Goal: Contribute content: Contribute content

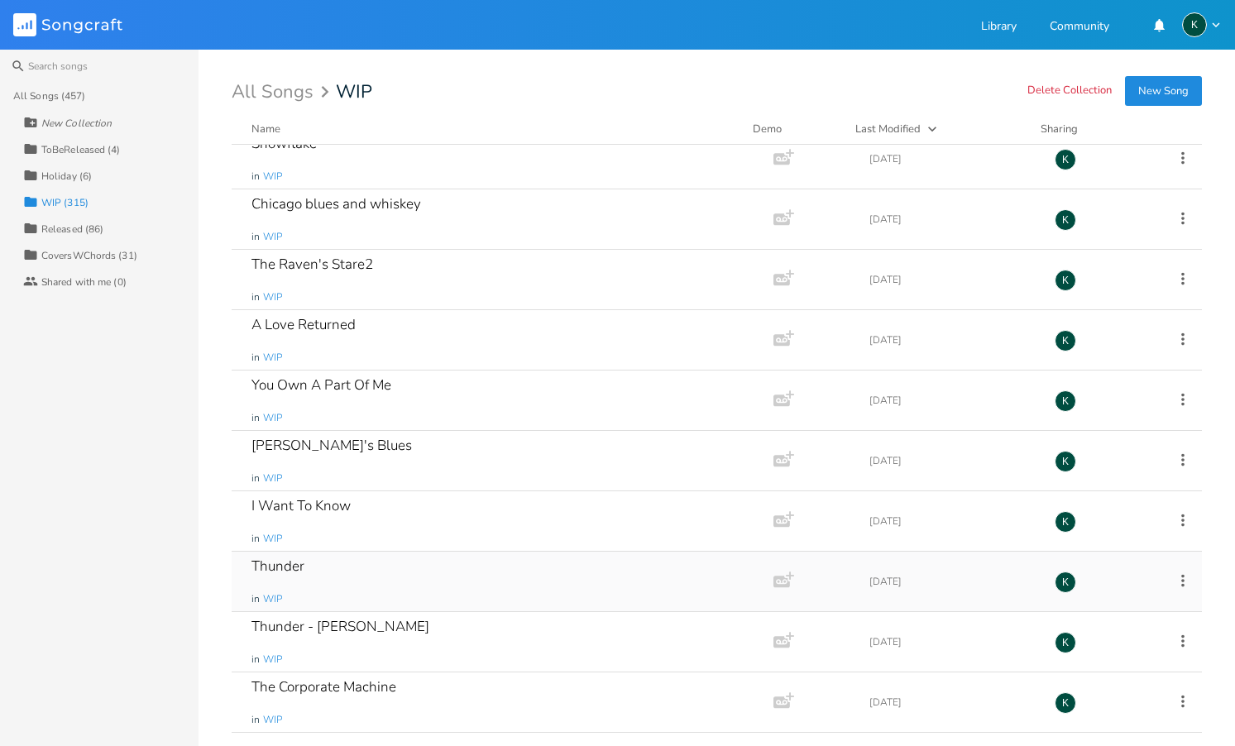
click at [467, 583] on div "Thunder in WIP" at bounding box center [500, 582] width 496 height 60
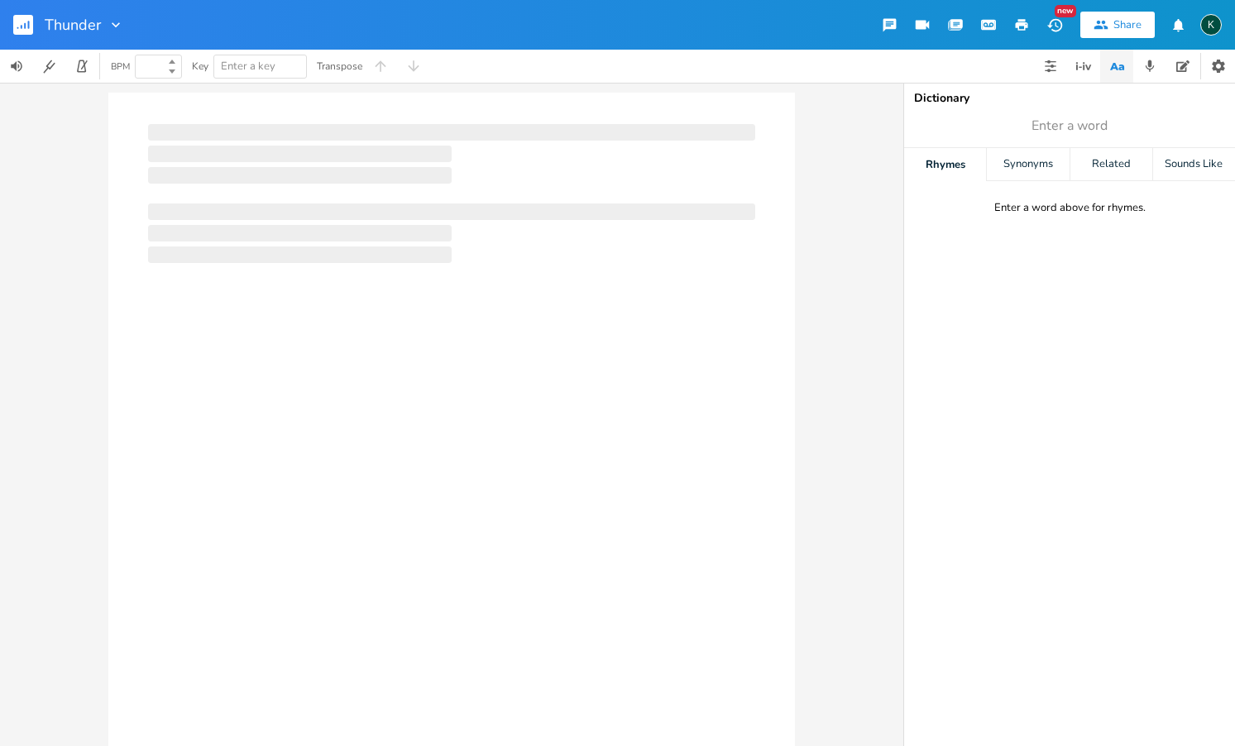
type input "100"
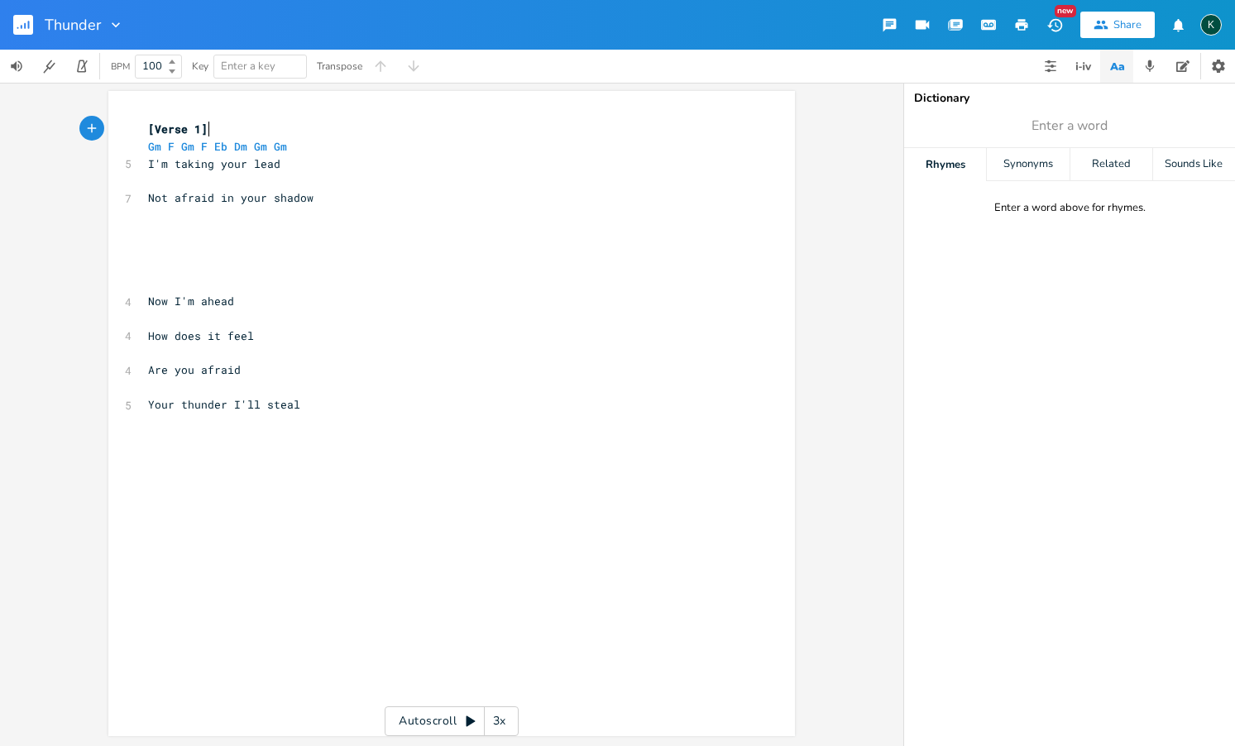
scroll to position [0, 1]
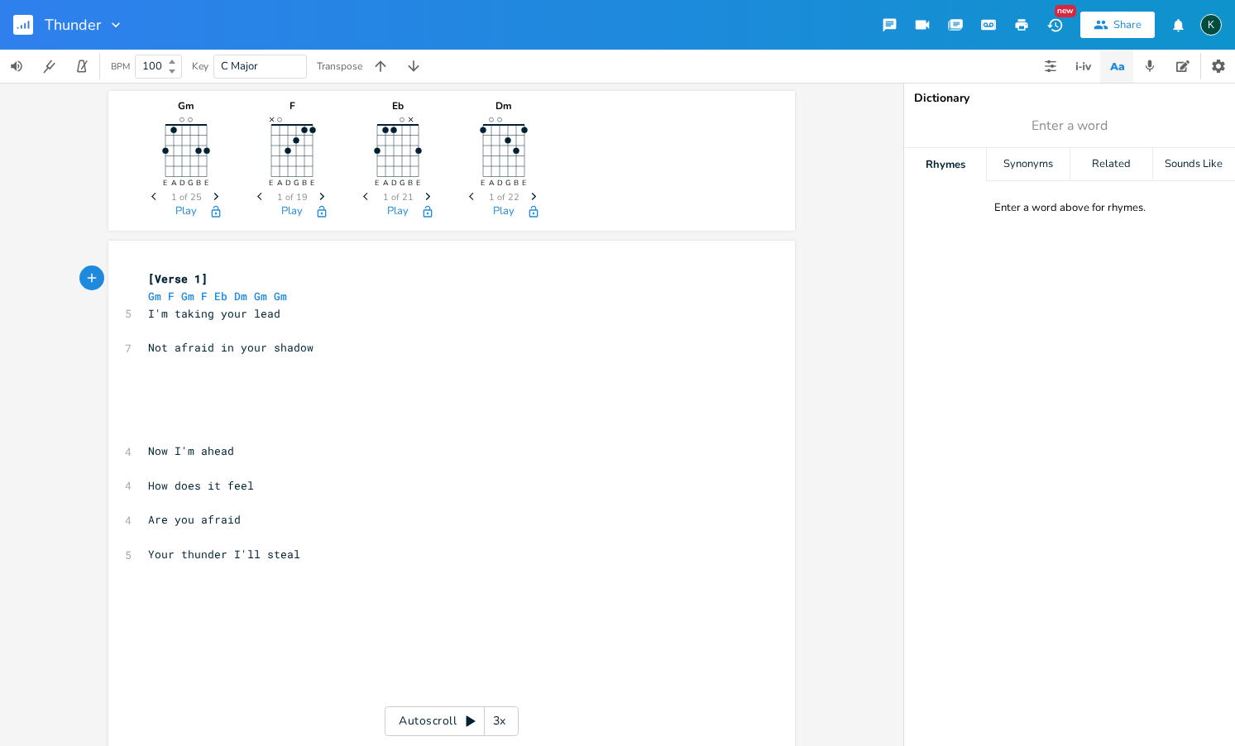
click at [20, 22] on rect "button" at bounding box center [23, 25] width 20 height 20
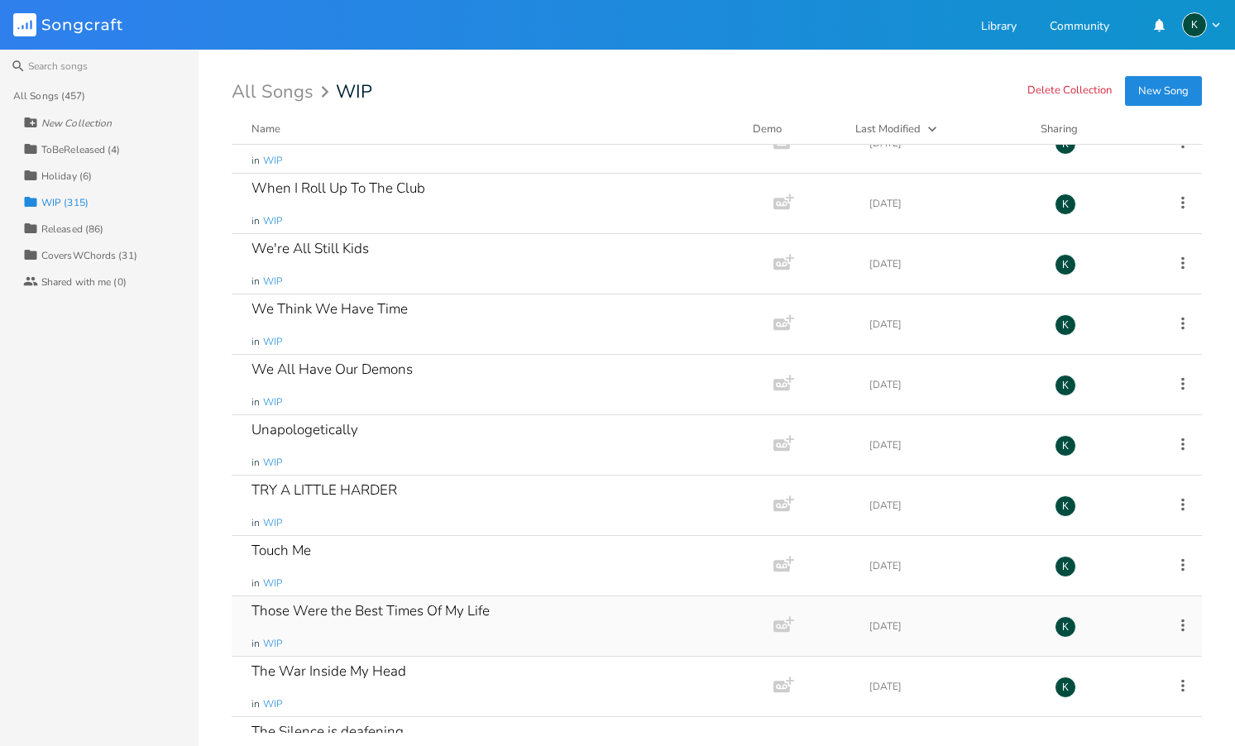
scroll to position [10625, 0]
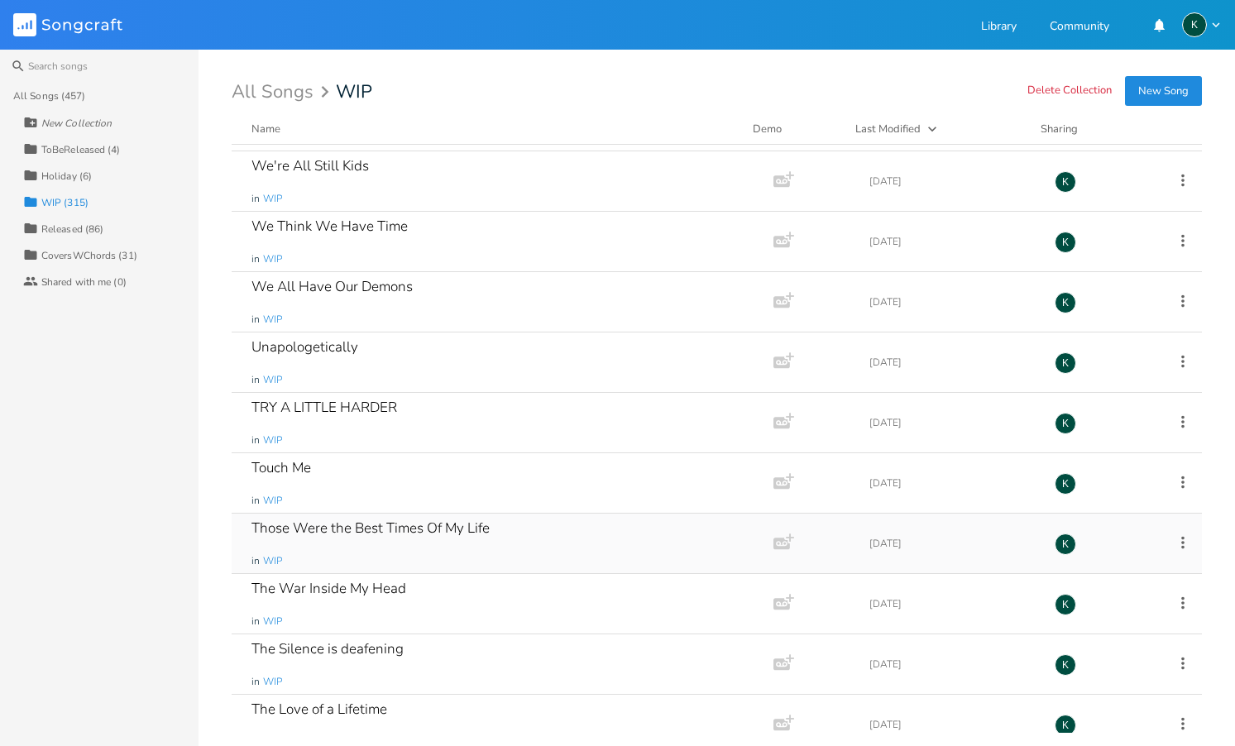
click at [395, 529] on div "Those Were the Best Times Of My Life" at bounding box center [371, 528] width 238 height 14
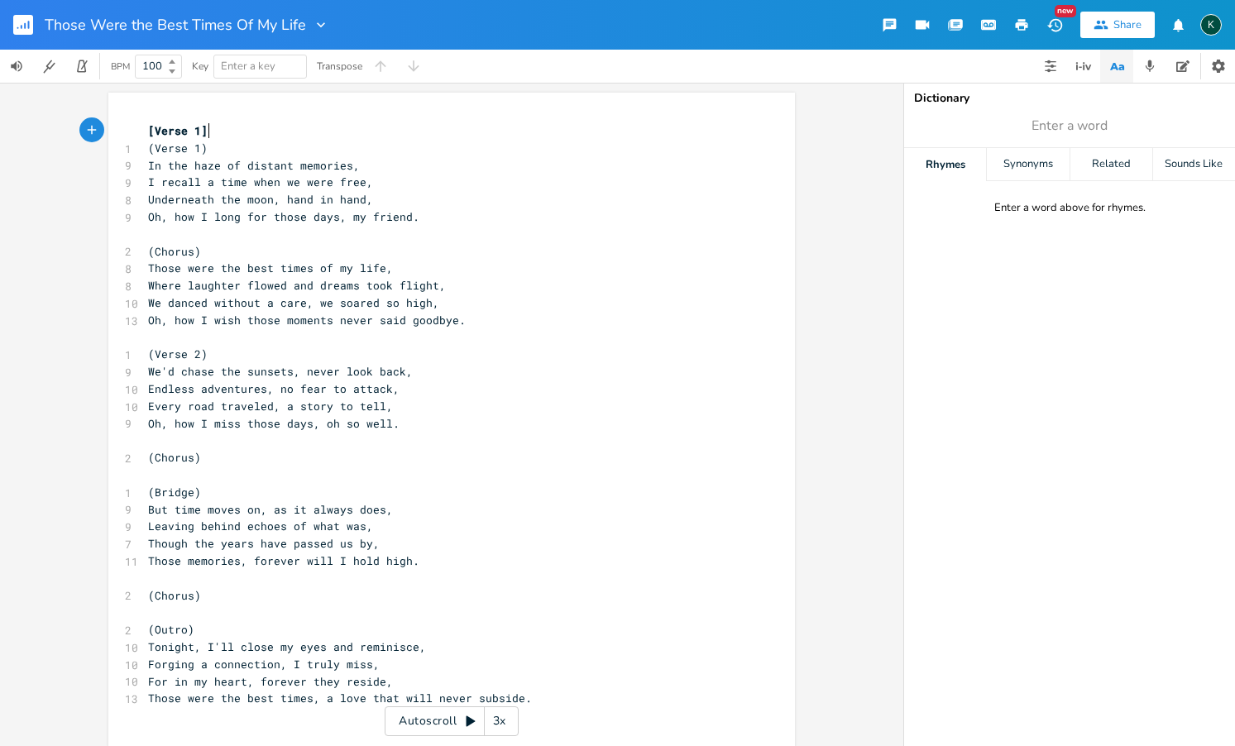
scroll to position [2, 0]
click at [19, 22] on rect "button" at bounding box center [23, 25] width 20 height 20
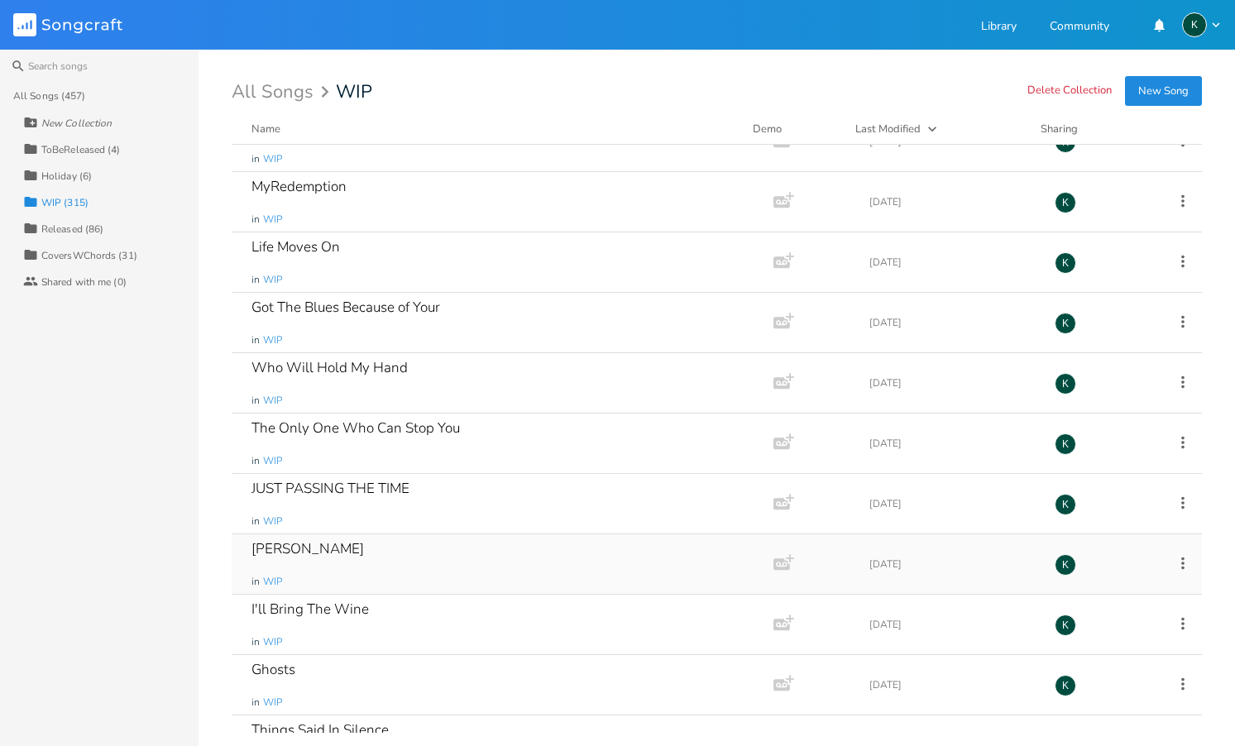
scroll to position [8441, 0]
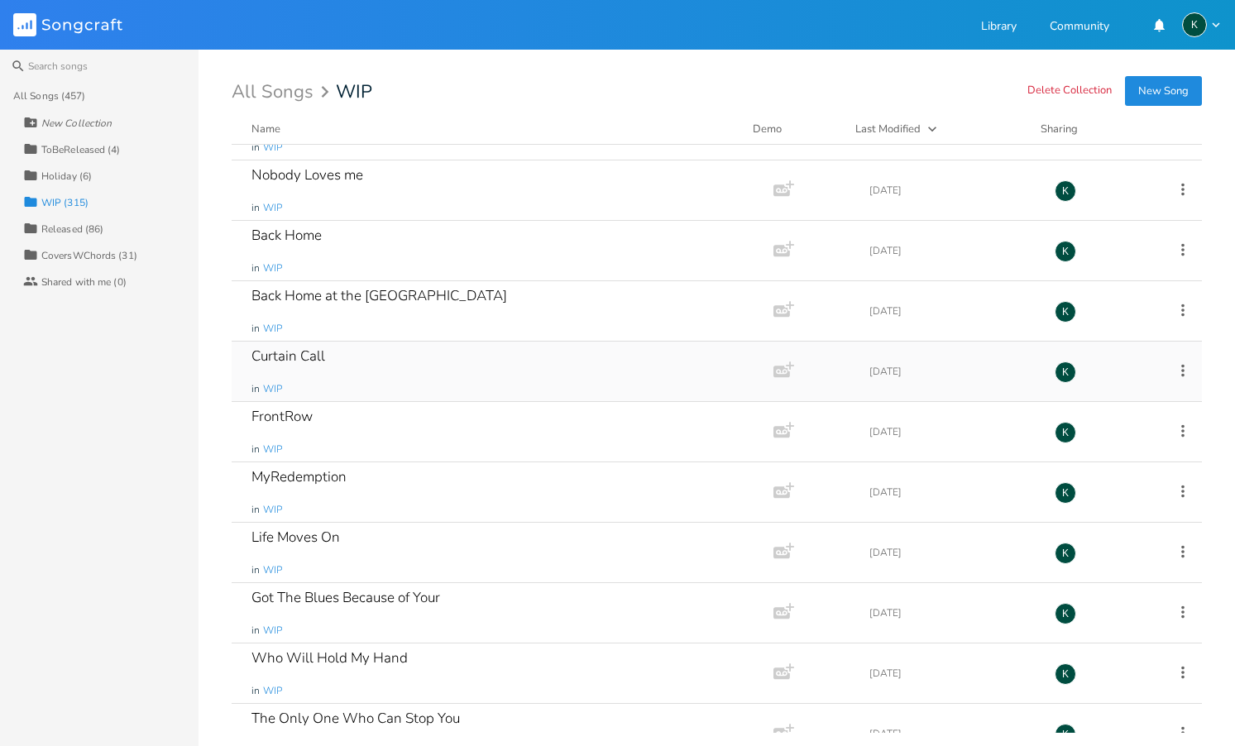
click at [267, 355] on div "Curtain Call" at bounding box center [289, 356] width 74 height 14
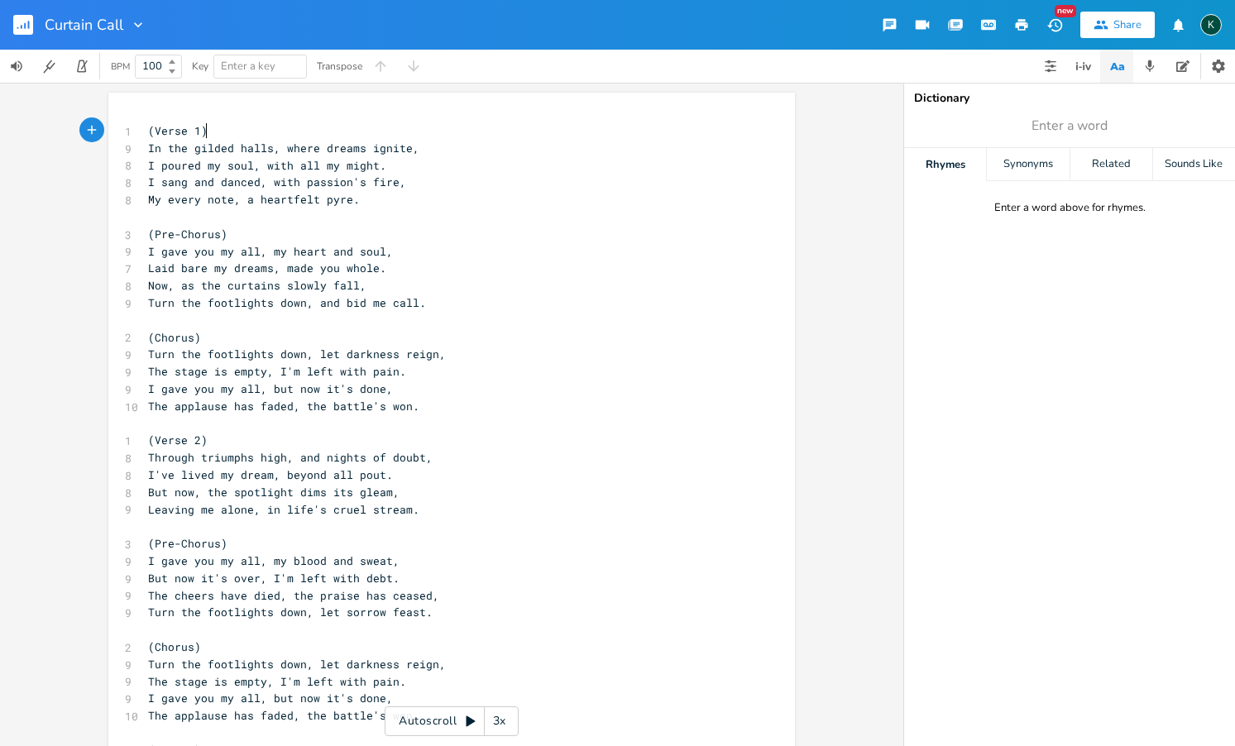
scroll to position [0, 1]
click at [26, 22] on rect "button" at bounding box center [23, 25] width 20 height 20
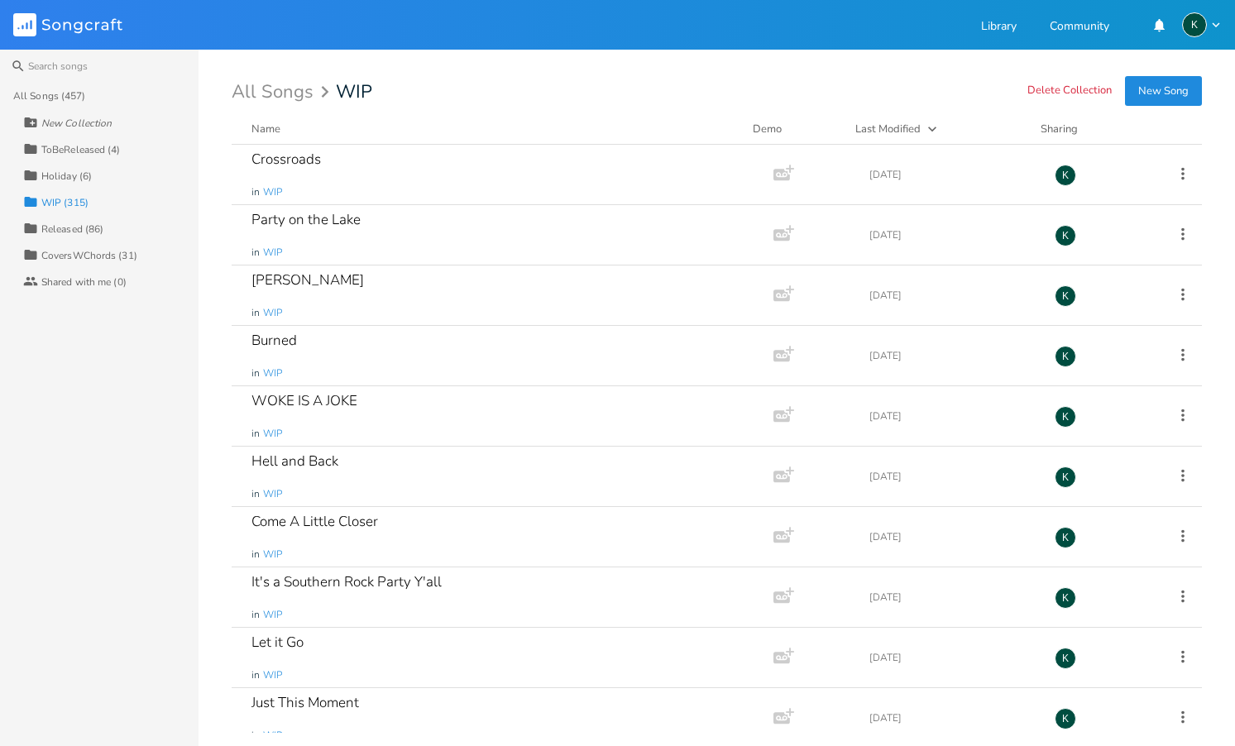
click at [1131, 89] on button "New Song" at bounding box center [1163, 91] width 77 height 30
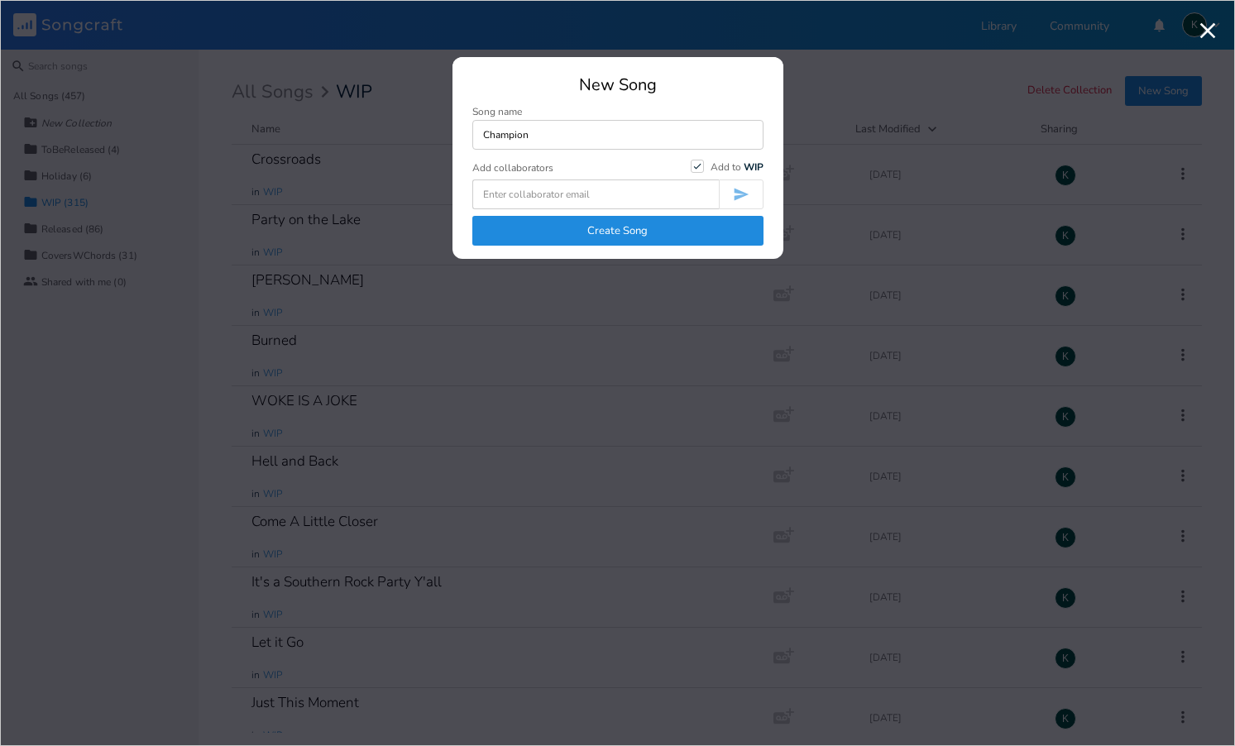
type input "Champion"
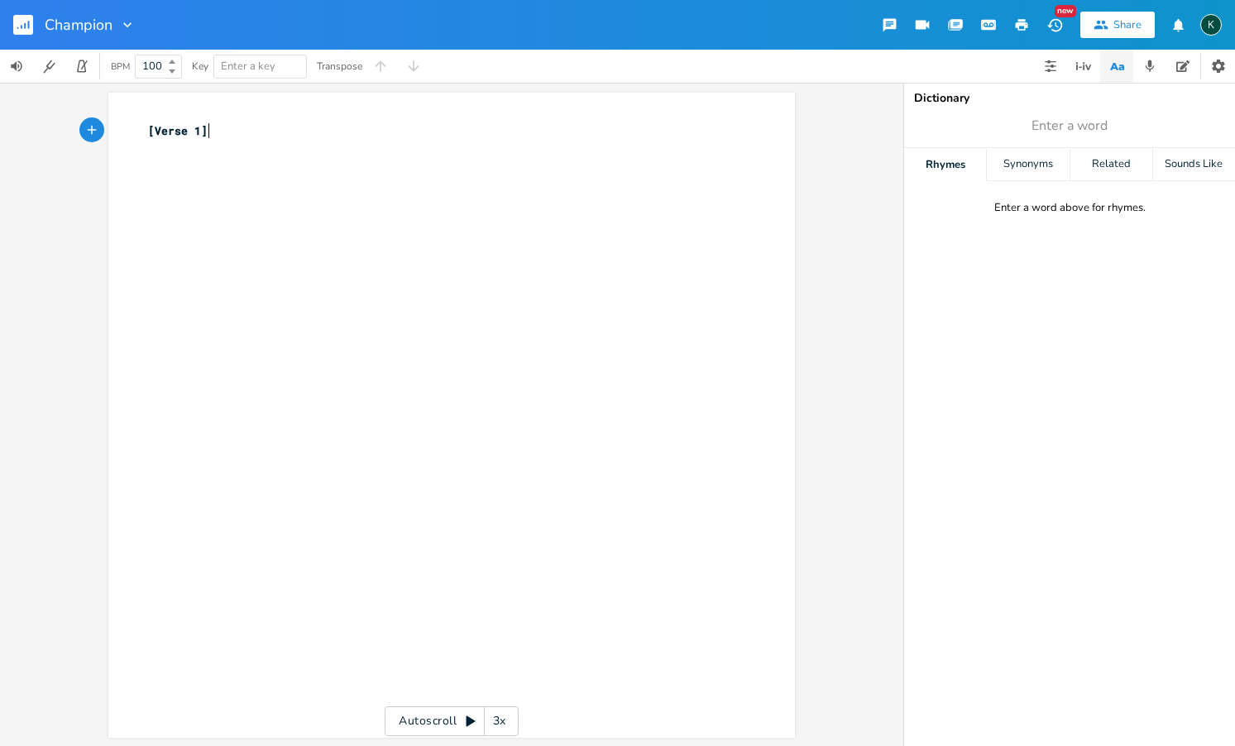
scroll to position [0, 1]
type textarea "[Verse 1]"
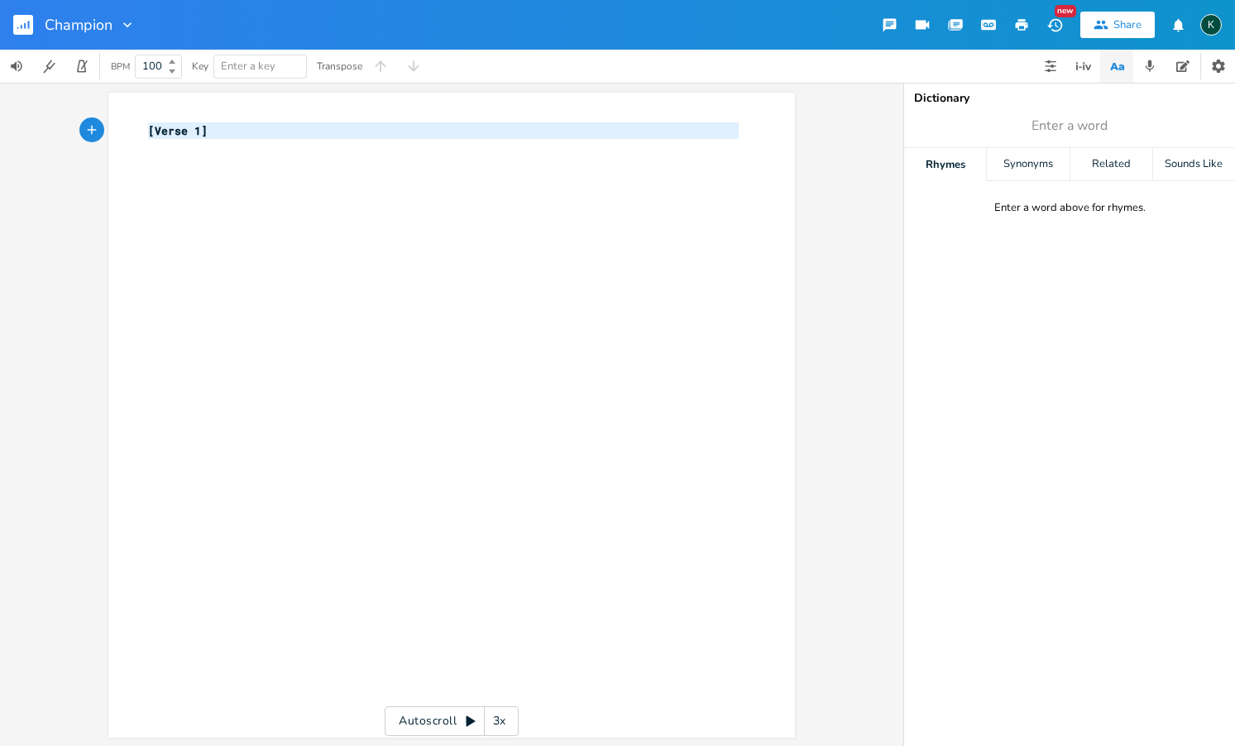
drag, startPoint x: 297, startPoint y: 154, endPoint x: 51, endPoint y: 127, distance: 247.3
click at [51, 127] on div "[Verse 1] x [Verse 1] ​ Autoscroll 3x" at bounding box center [452, 415] width 904 height 664
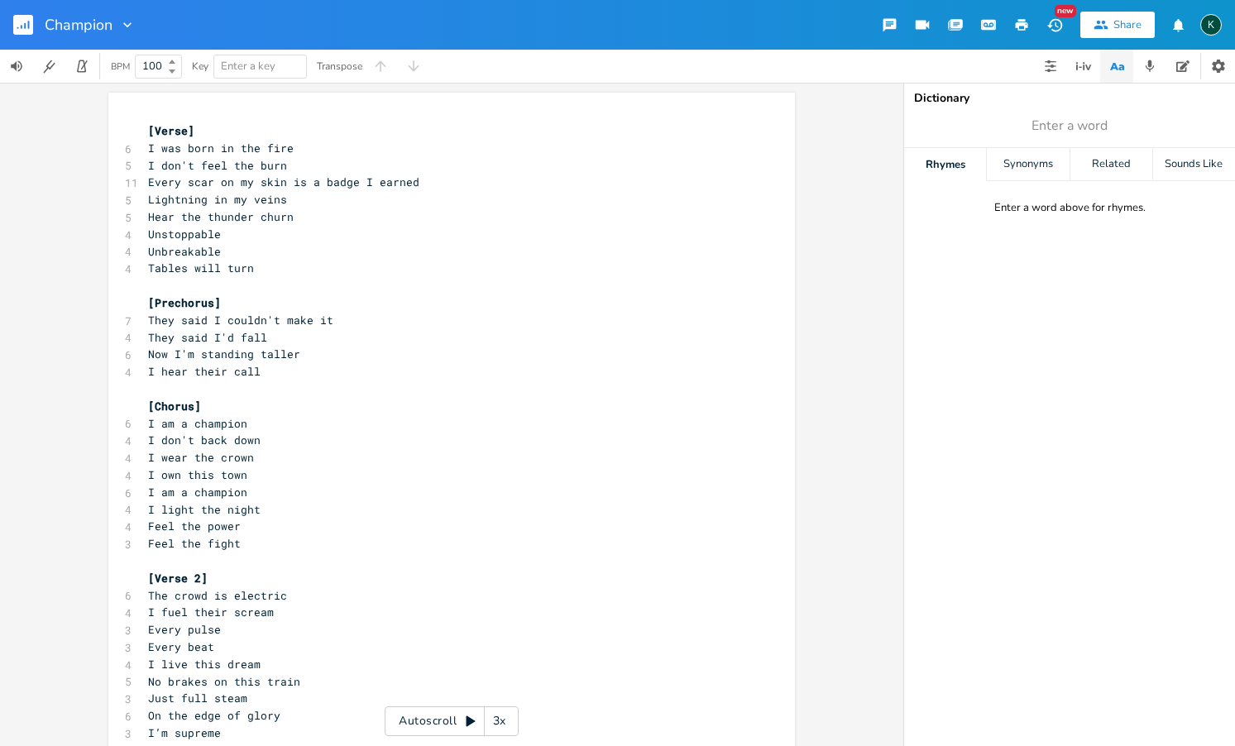
scroll to position [343, 0]
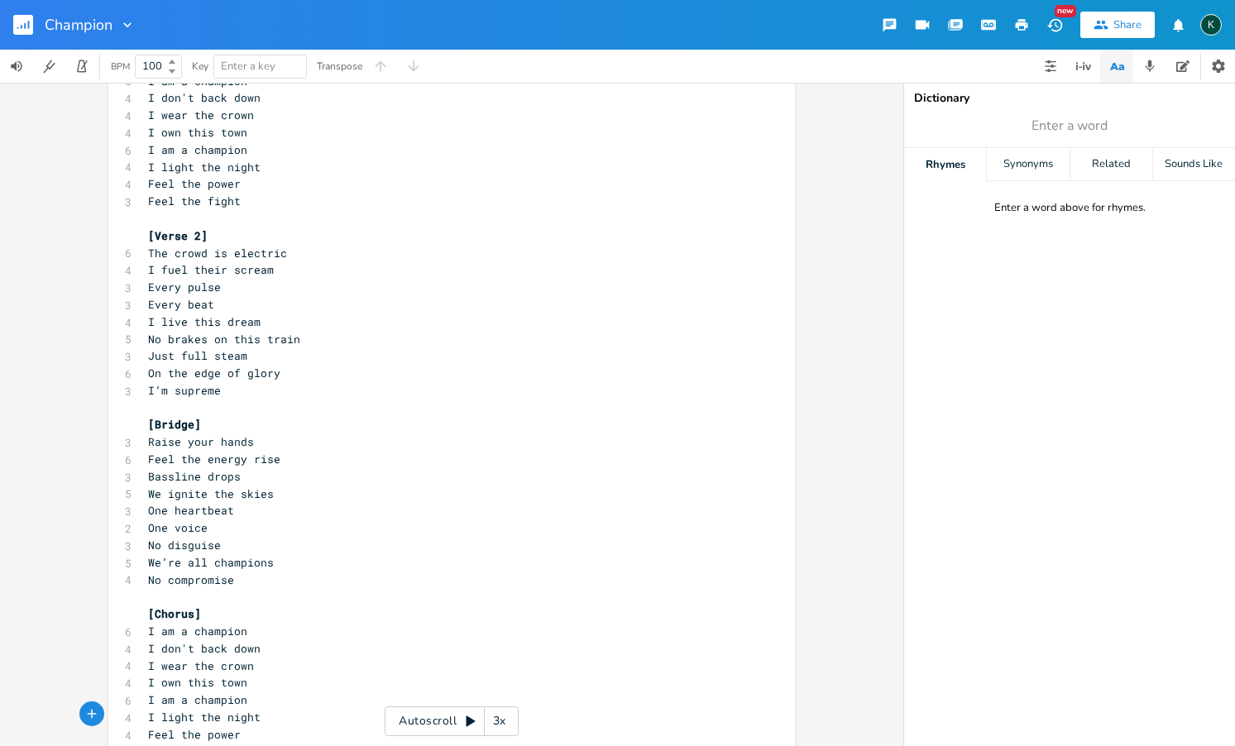
click at [26, 14] on button "button" at bounding box center [29, 25] width 33 height 40
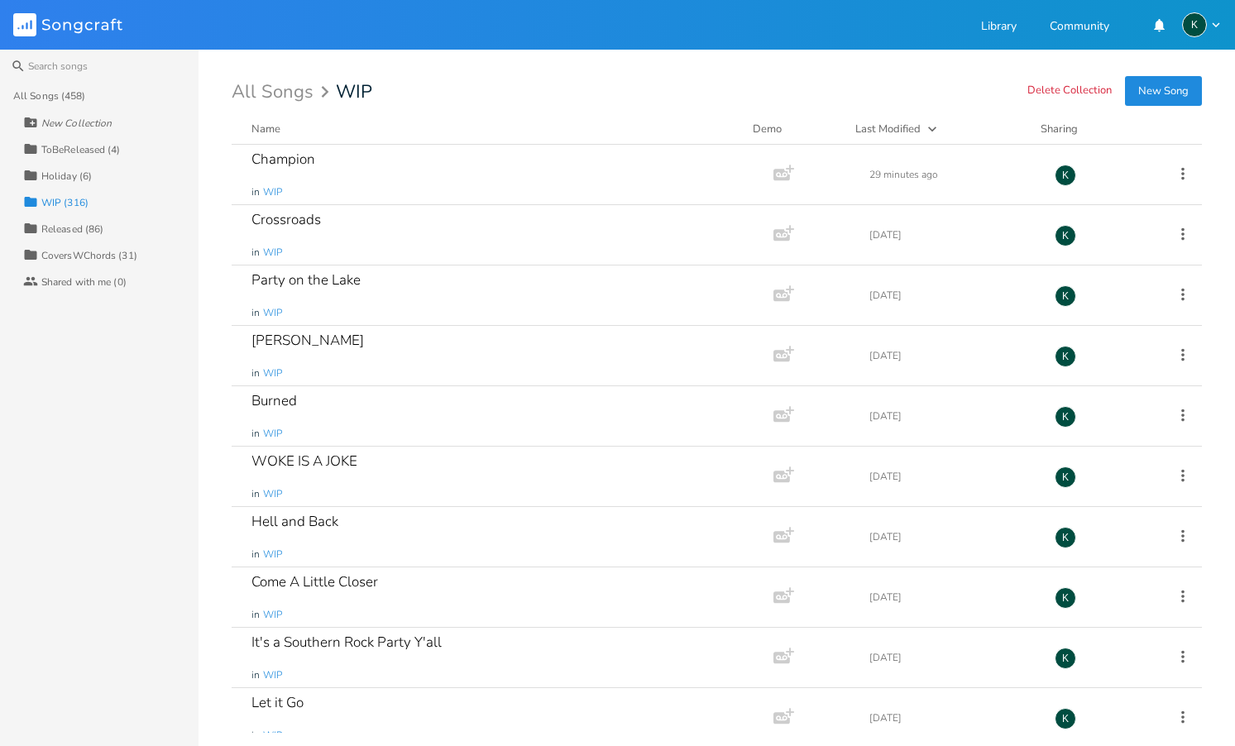
click at [1154, 96] on button "New Song" at bounding box center [1163, 91] width 77 height 30
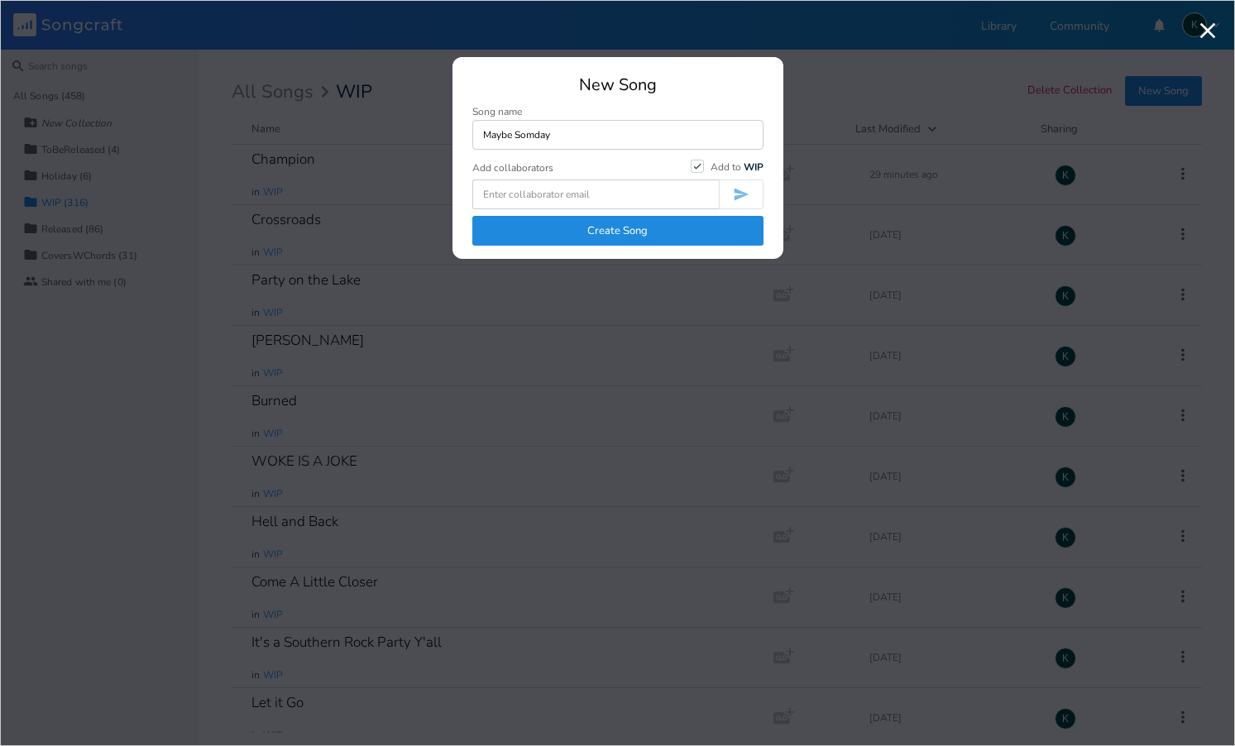
type input "Maybe Someday"
drag, startPoint x: 460, startPoint y: 192, endPoint x: 503, endPoint y: 244, distance: 67.6
click at [503, 244] on button "Create Song" at bounding box center [617, 231] width 291 height 30
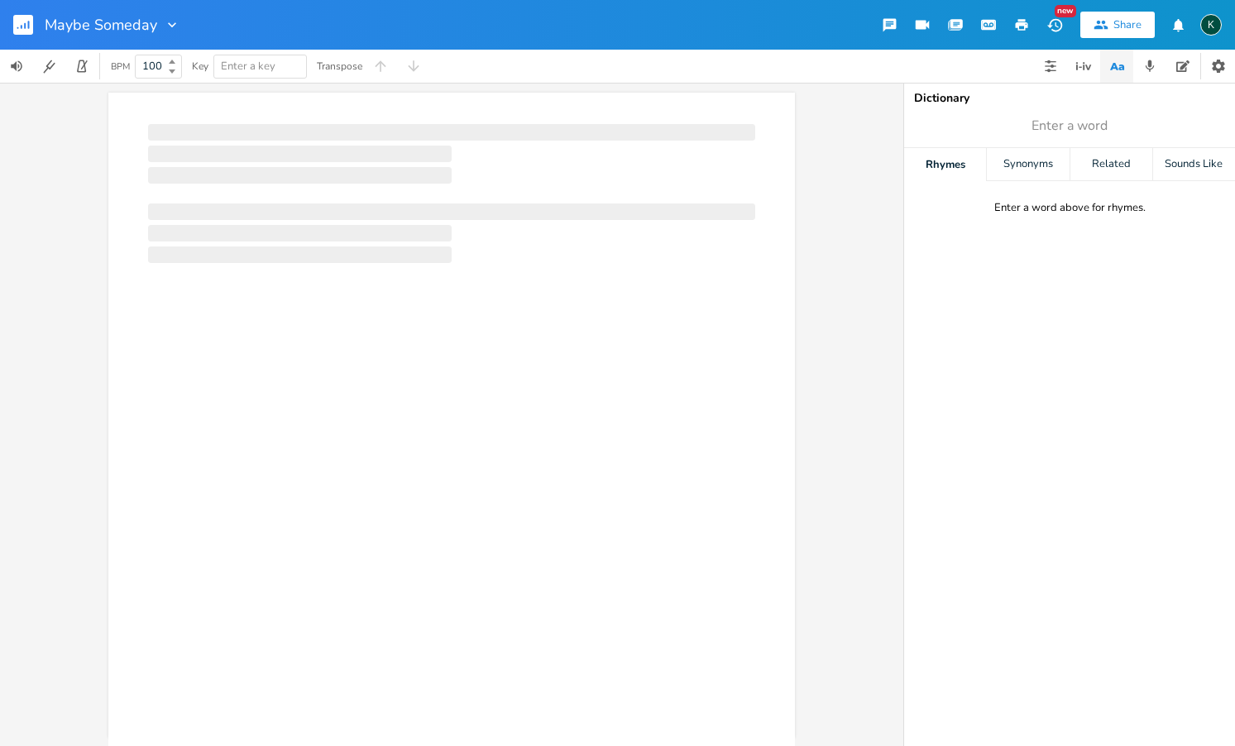
scroll to position [0, 1]
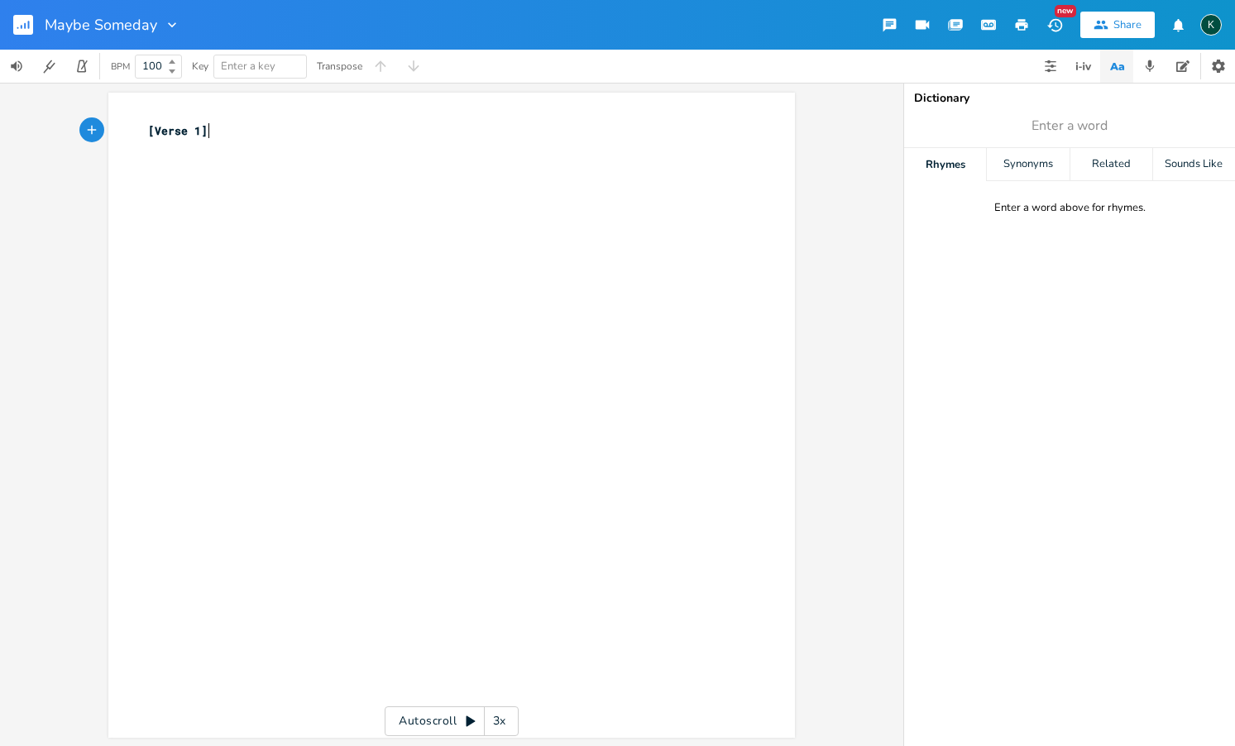
type textarea "[Verse 1]"
drag, startPoint x: 227, startPoint y: 128, endPoint x: 101, endPoint y: 133, distance: 125.9
click at [103, 132] on div "[Verse 1] x [Verse 1] ​ Autoscroll 3x" at bounding box center [452, 415] width 904 height 664
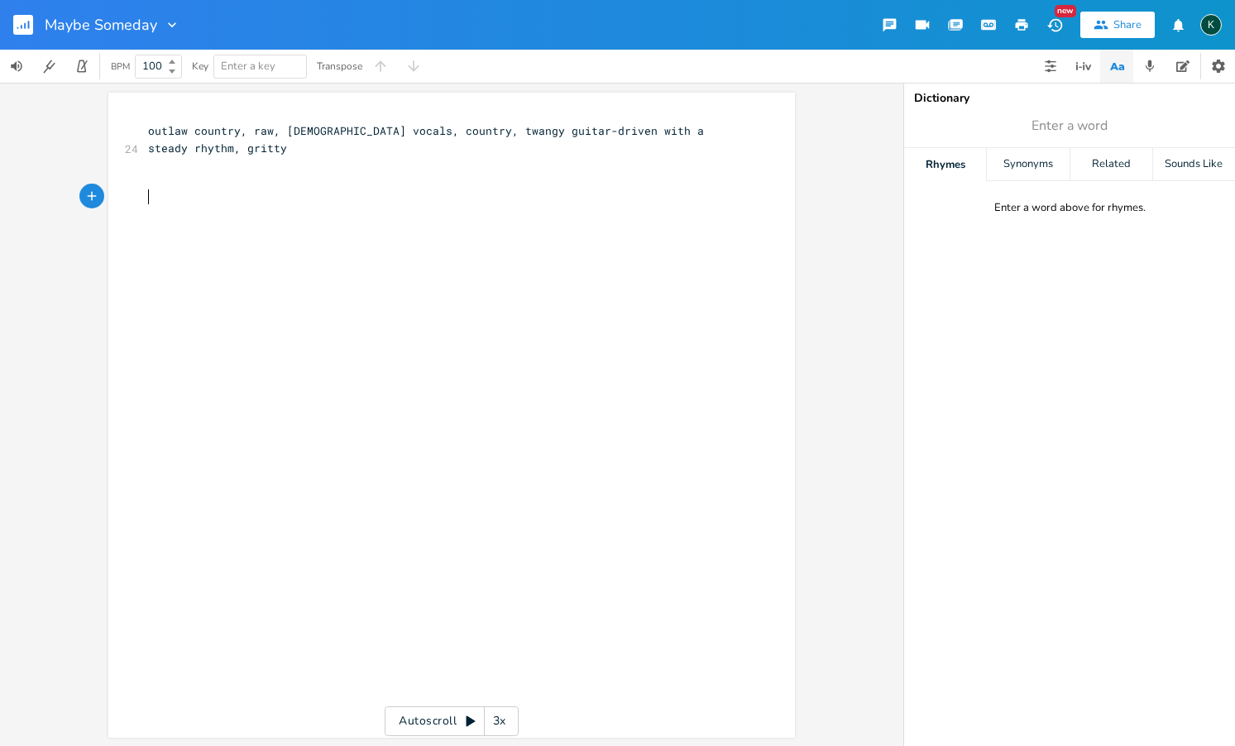
click at [379, 209] on div "x 24 outlaw country, raw, [DEMOGRAPHIC_DATA] vocals, country, twangy guitar-dri…" at bounding box center [464, 431] width 639 height 624
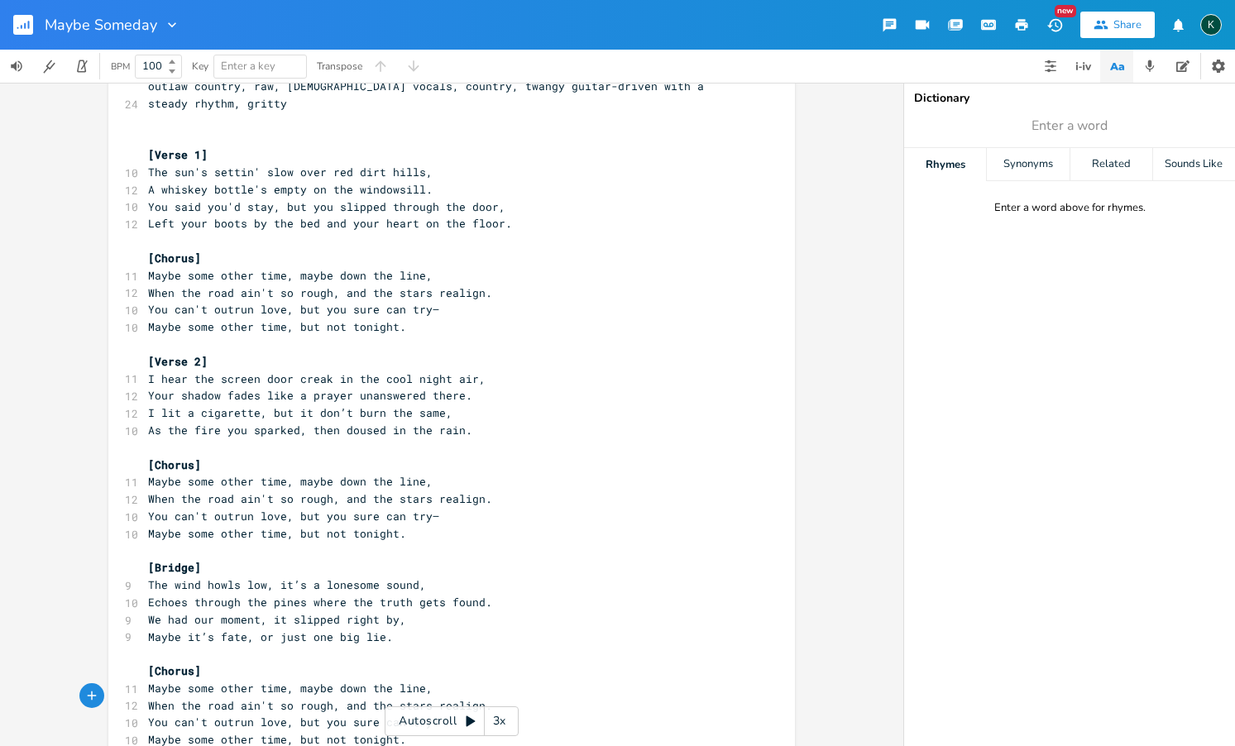
scroll to position [0, 0]
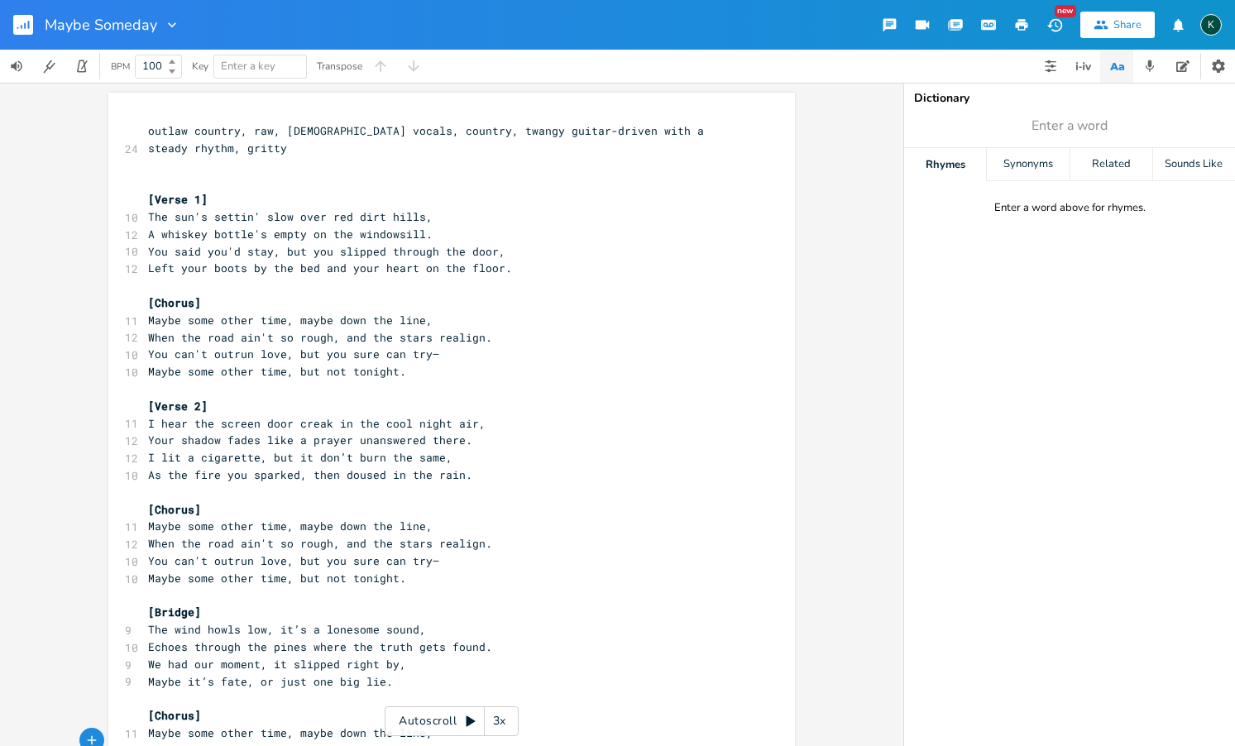
click at [164, 22] on icon "button" at bounding box center [172, 25] width 17 height 17
click at [176, 43] on div "Edit" at bounding box center [169, 47] width 17 height 12
click at [154, 26] on input "Maybe Someday" at bounding box center [100, 24] width 111 height 15
type input "Maybe Some Other Time"
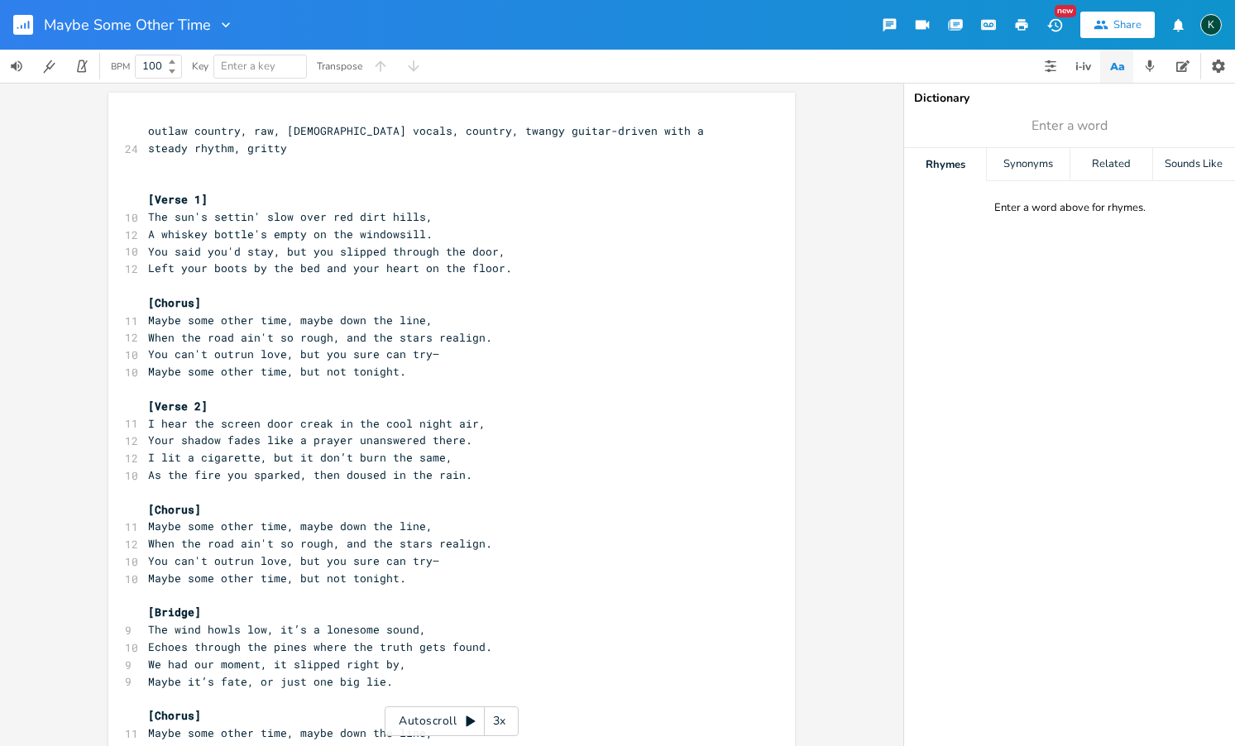
click at [236, 132] on span "outlaw country, raw, [DEMOGRAPHIC_DATA] vocals, country, twangy guitar-driven w…" at bounding box center [429, 139] width 563 height 32
click at [602, 449] on pre "I lit a cigarette, but it don’t burn the same," at bounding box center [443, 457] width 597 height 17
click at [26, 22] on rect "button" at bounding box center [23, 25] width 20 height 20
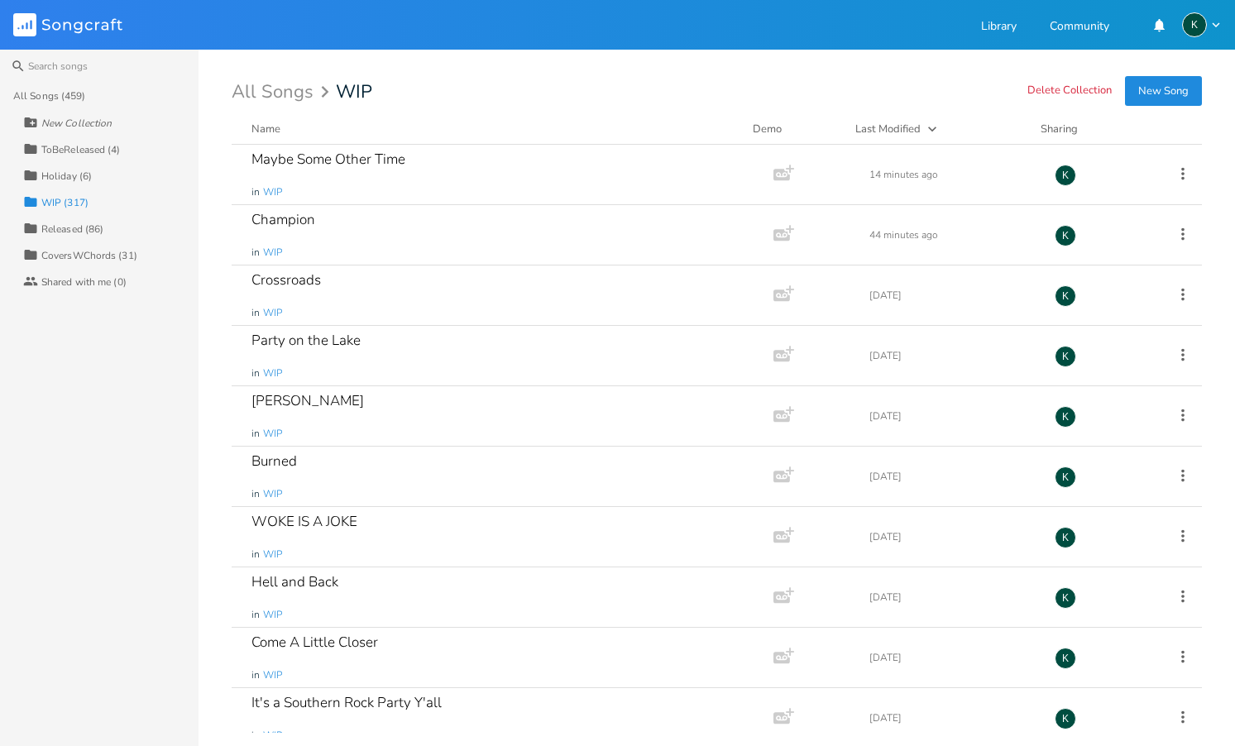
click at [1150, 84] on button "New Song" at bounding box center [1163, 91] width 77 height 30
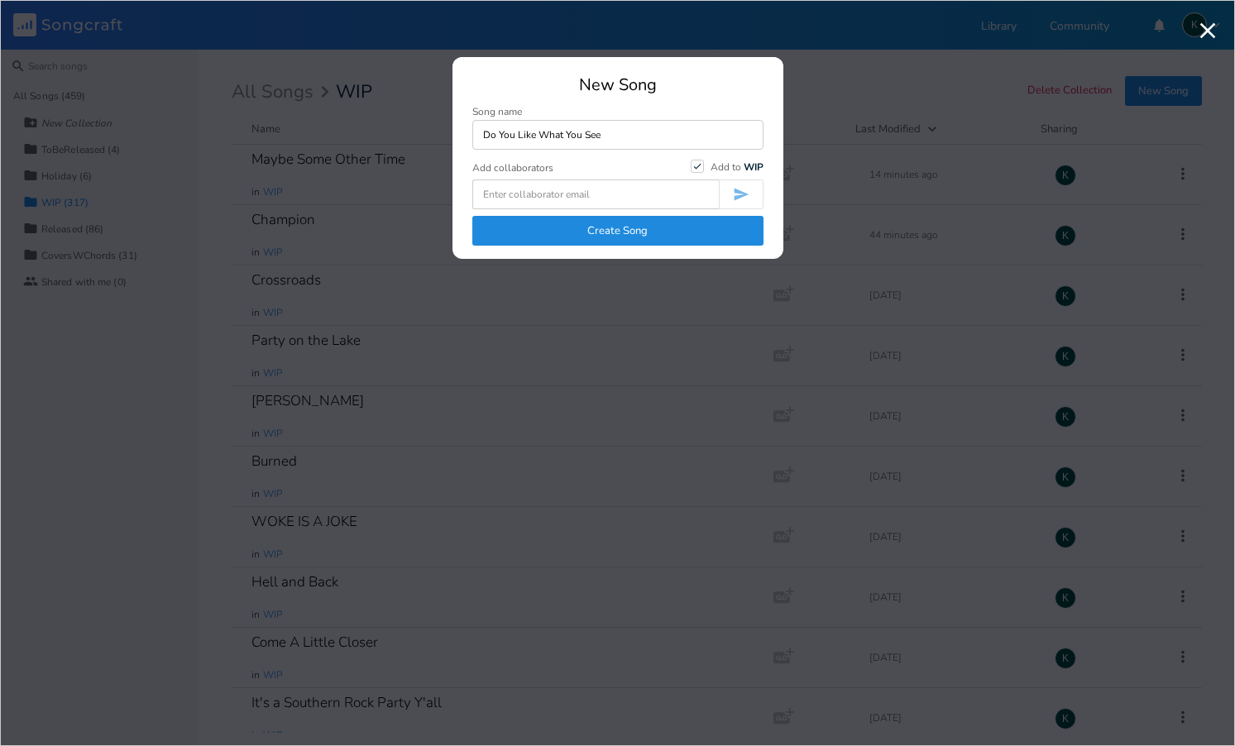
type input "Do You Like What You See"
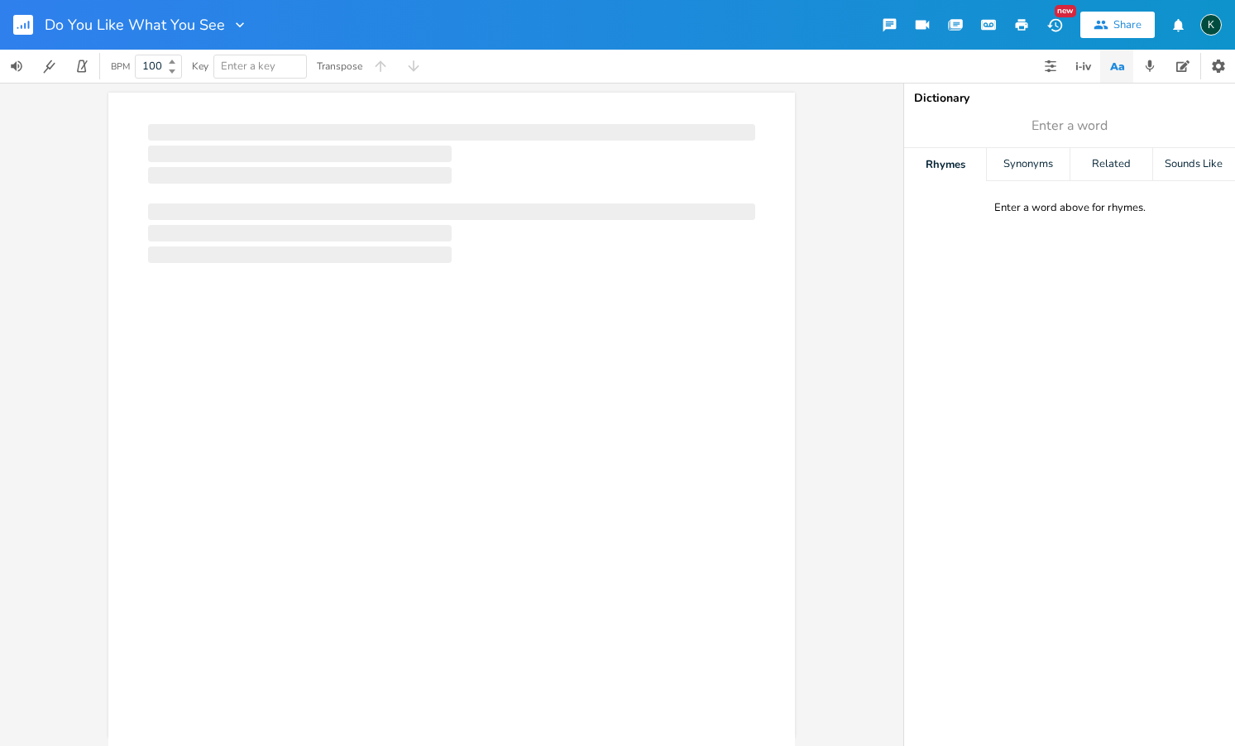
scroll to position [0, 1]
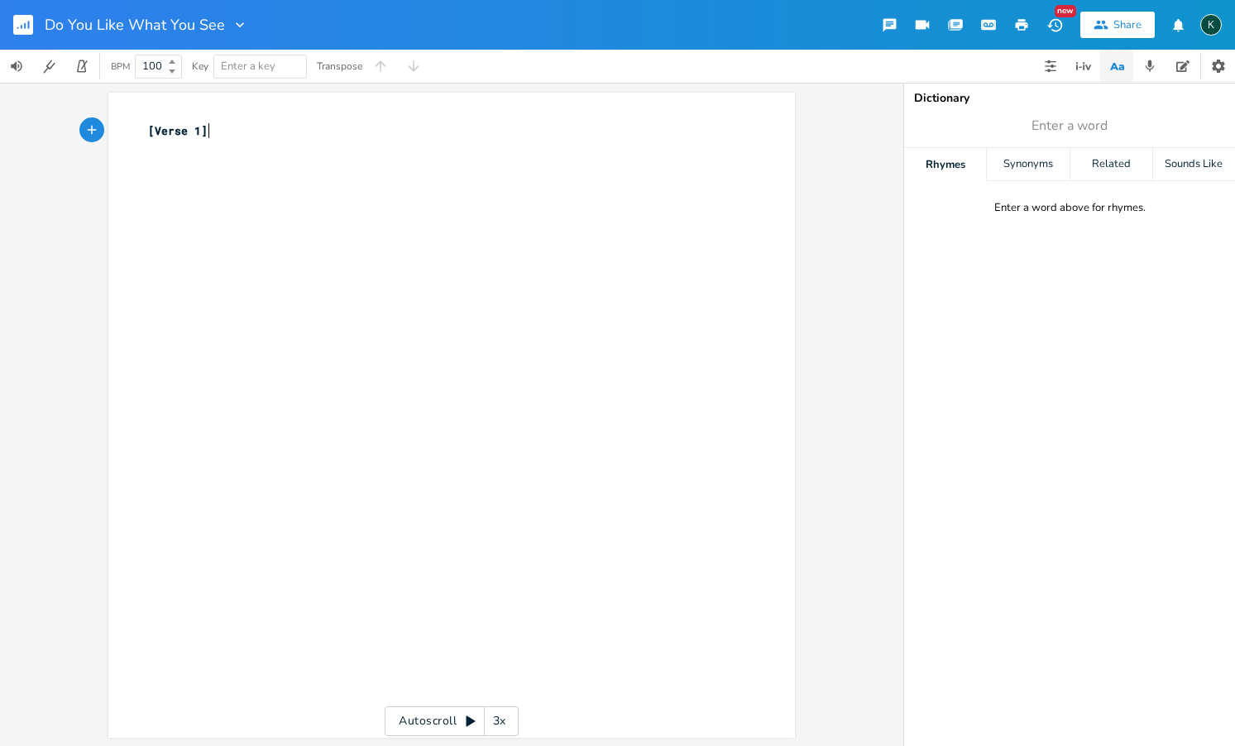
type textarea "[Verse 1]"
drag, startPoint x: 267, startPoint y: 136, endPoint x: 110, endPoint y: 107, distance: 159.9
click at [117, 110] on div "[Verse 1] x [Verse 1] ​" at bounding box center [451, 415] width 687 height 645
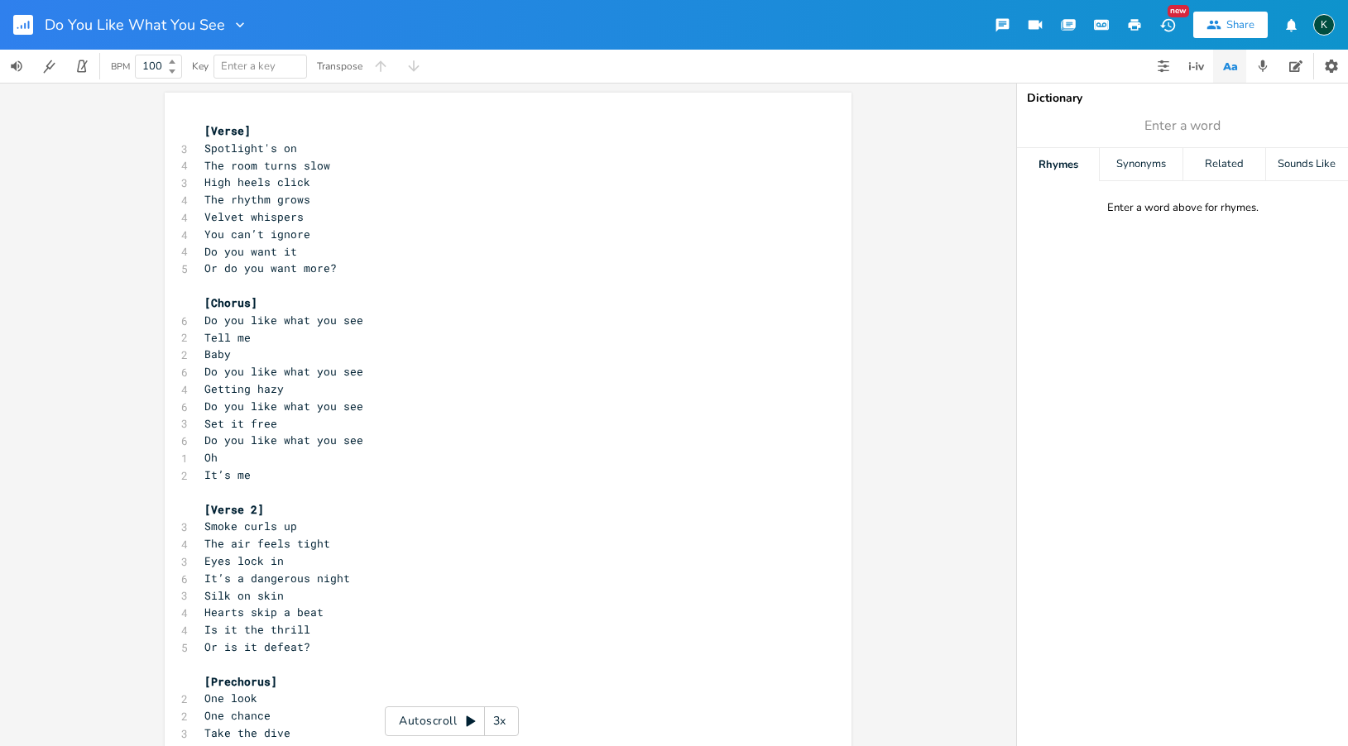
scroll to position [409, 0]
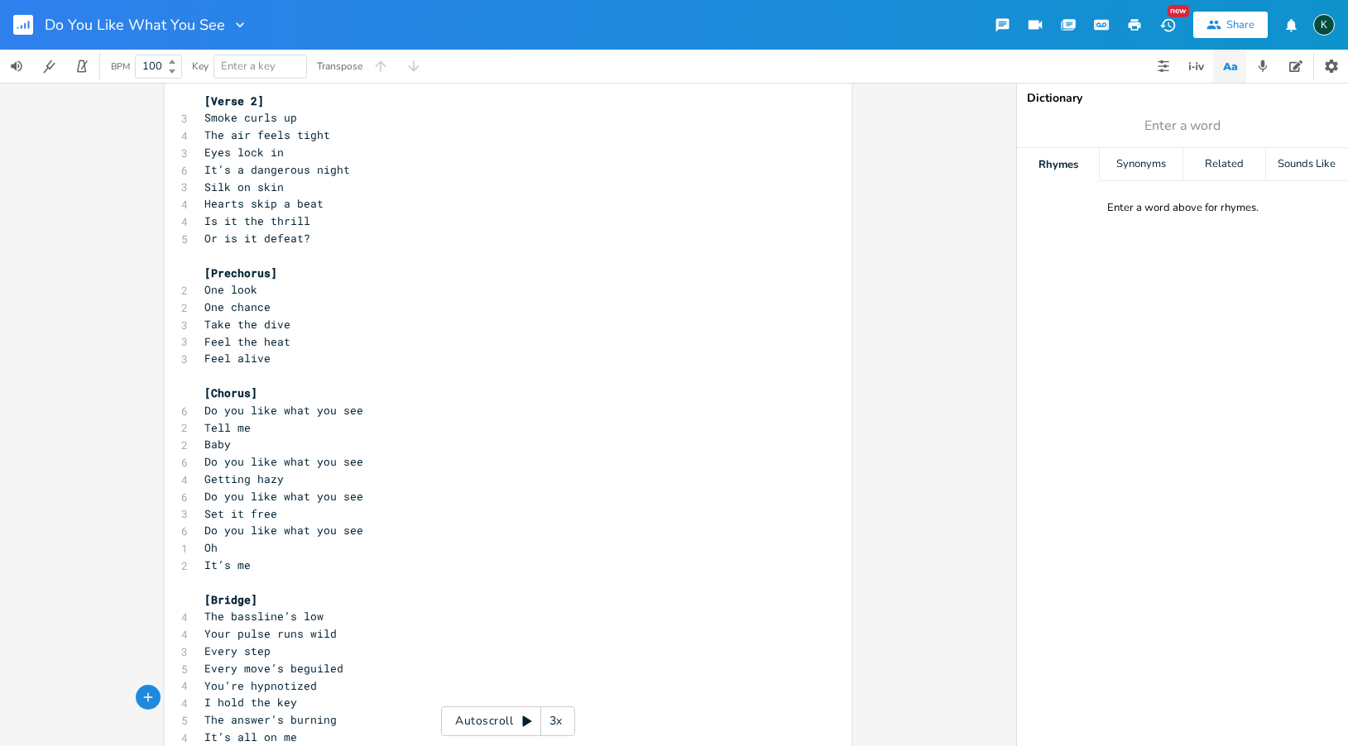
click at [25, 22] on rect "button" at bounding box center [23, 25] width 20 height 20
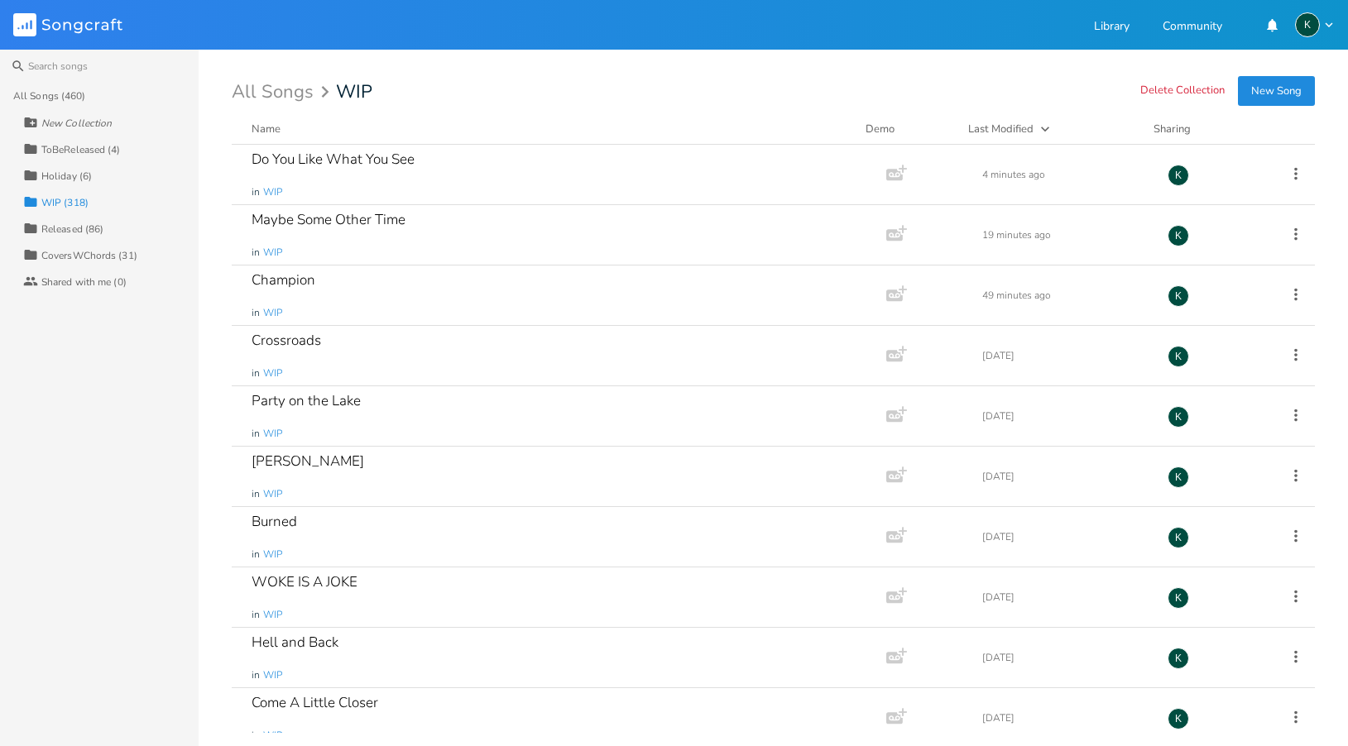
click at [1235, 93] on button "New Song" at bounding box center [1276, 91] width 77 height 30
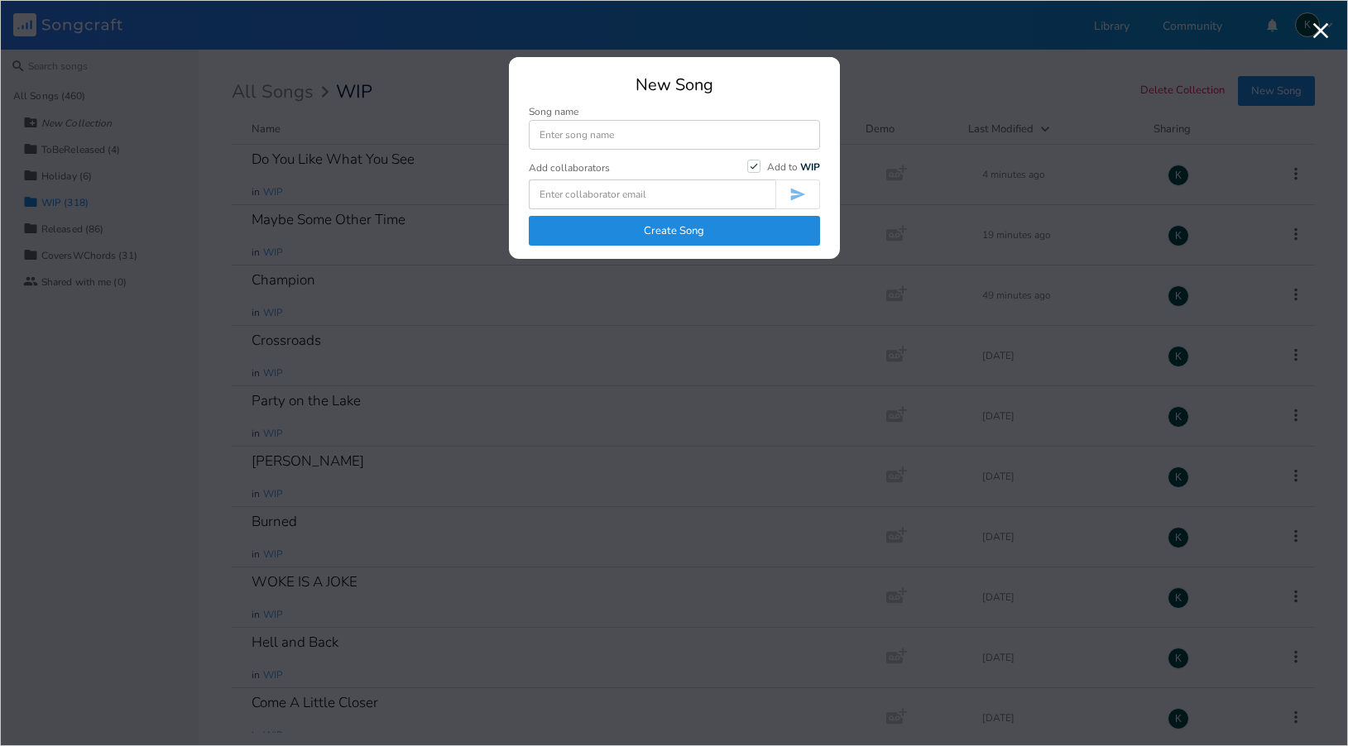
click at [626, 132] on input at bounding box center [674, 135] width 291 height 30
type input "You Think You are in Control?"
click at [616, 230] on button "Create Song" at bounding box center [674, 231] width 291 height 30
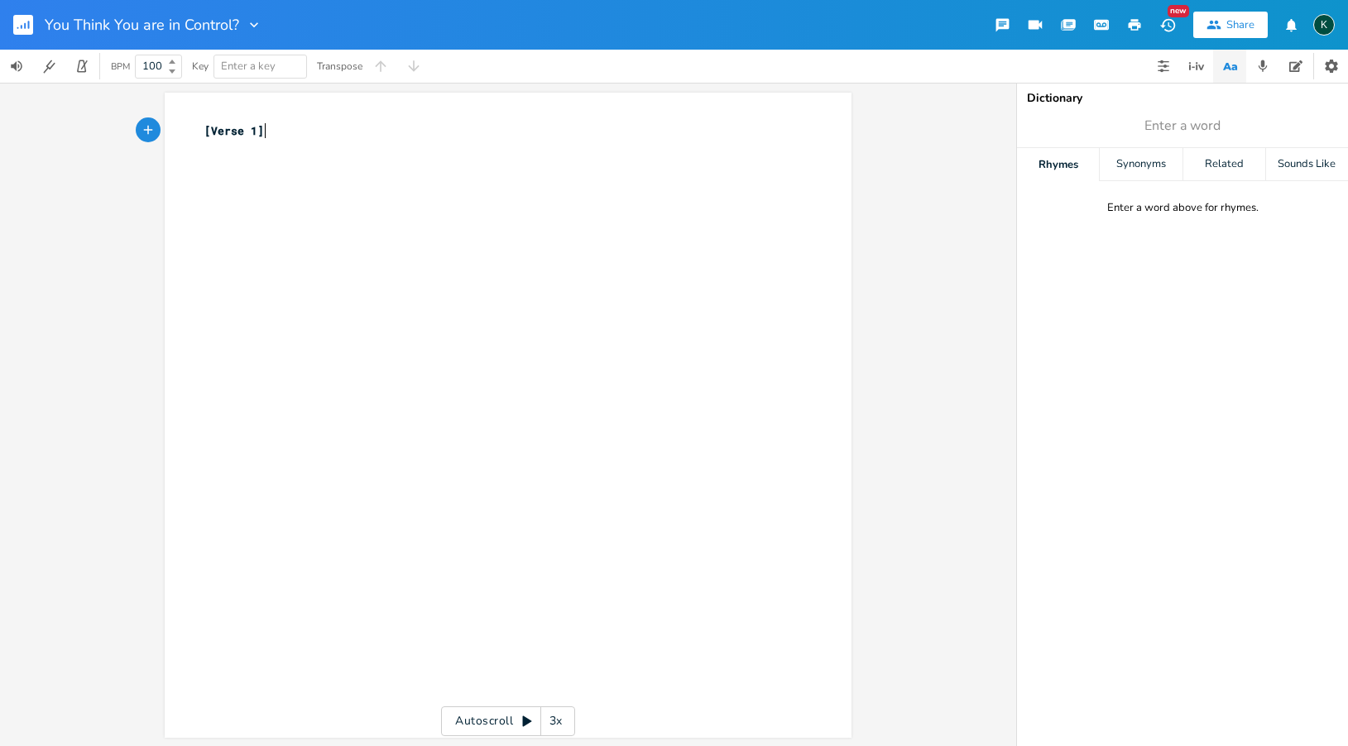
scroll to position [0, 1]
type textarea "[Verse 1]"
drag, startPoint x: 324, startPoint y: 135, endPoint x: 173, endPoint y: 115, distance: 151.9
click at [174, 115] on div "[Verse 1] x [Verse 1] ​" at bounding box center [508, 415] width 687 height 645
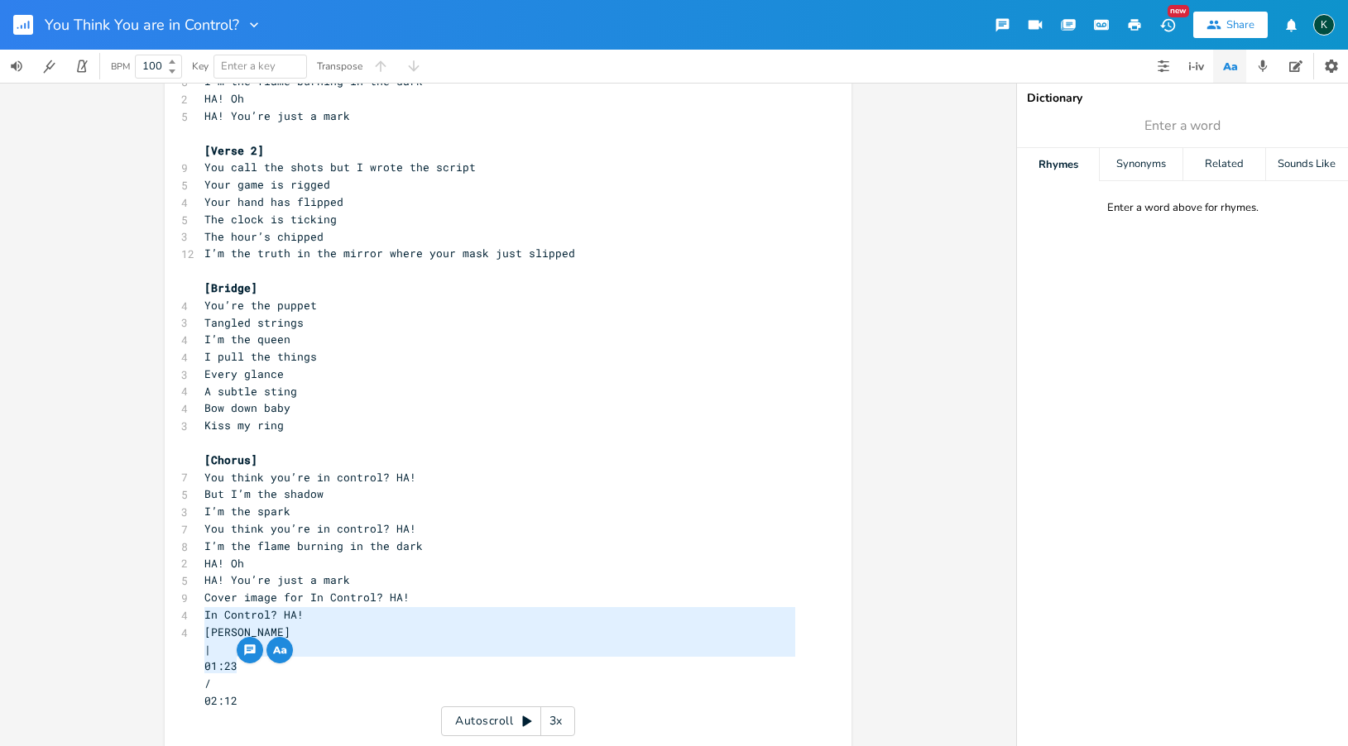
type textarea "[PERSON_NAME] | 01:23 / 02:12"
drag, startPoint x: 243, startPoint y: 669, endPoint x: 161, endPoint y: 601, distance: 107.0
click at [165, 601] on div "[PERSON_NAME] | 01:23 / 02:12 x [Verse] 10 You hold the strings but they’re fra…" at bounding box center [508, 259] width 687 height 1051
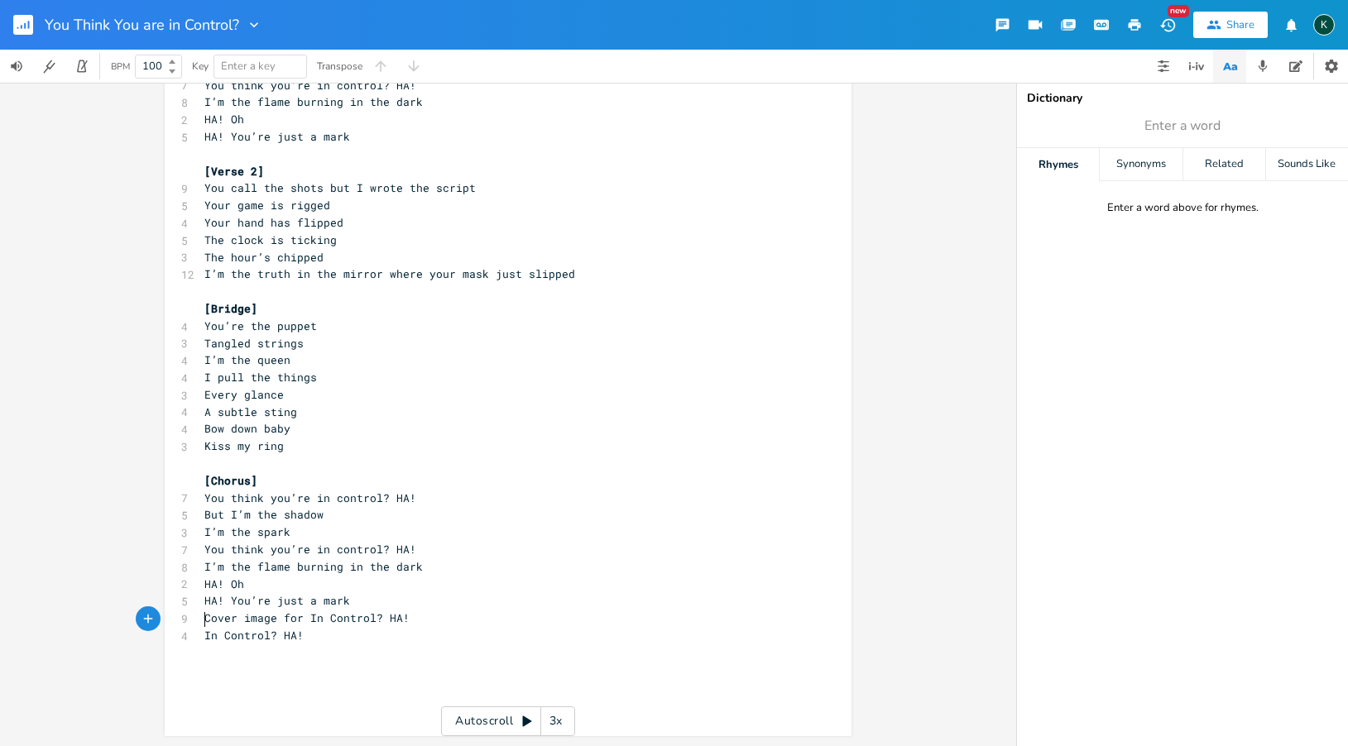
scroll to position [303, 0]
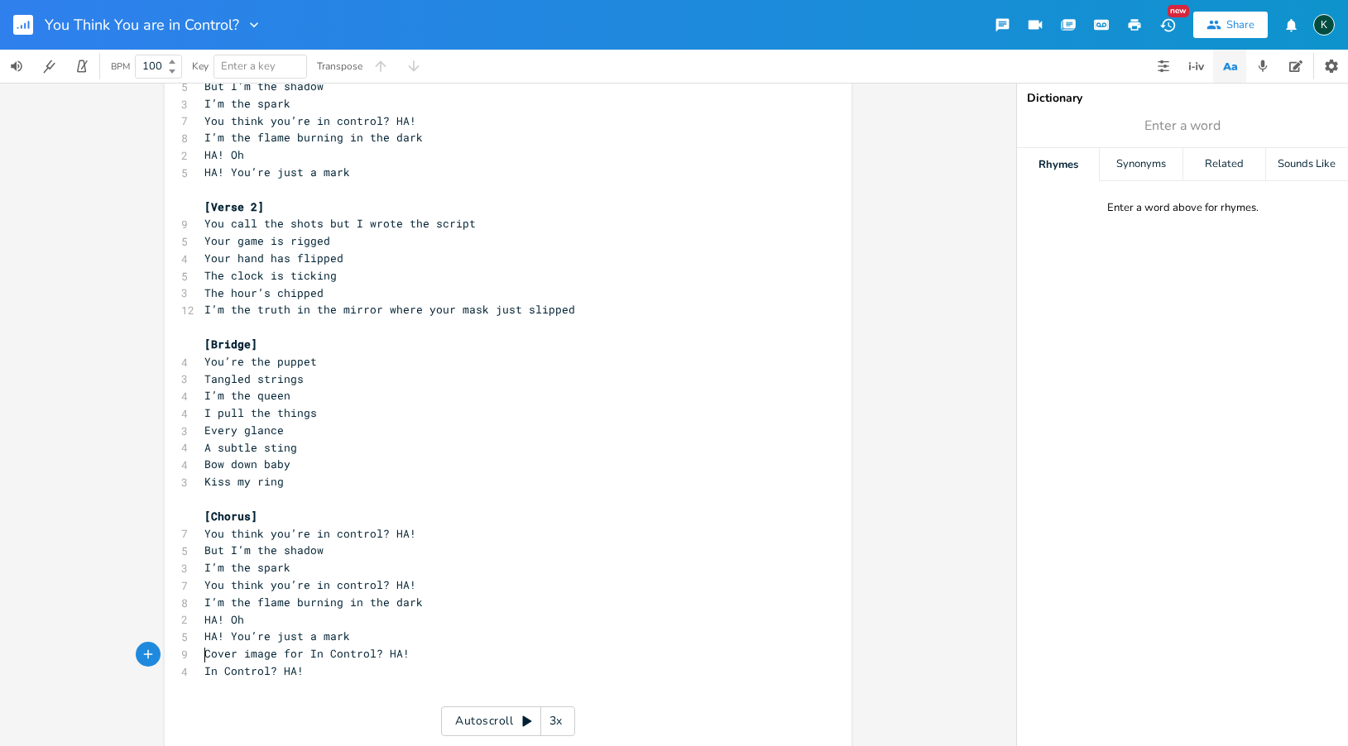
click at [22, 25] on rect "button" at bounding box center [23, 25] width 20 height 20
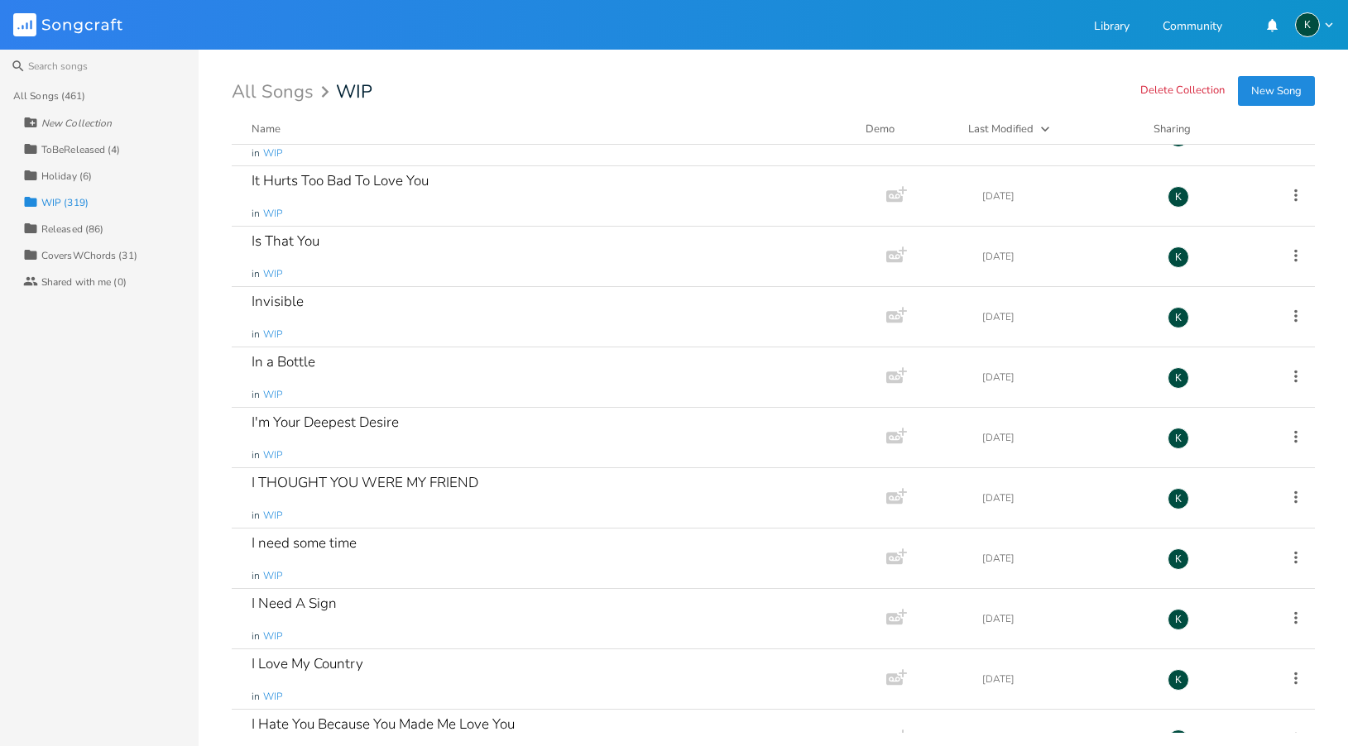
scroll to position [12800, 0]
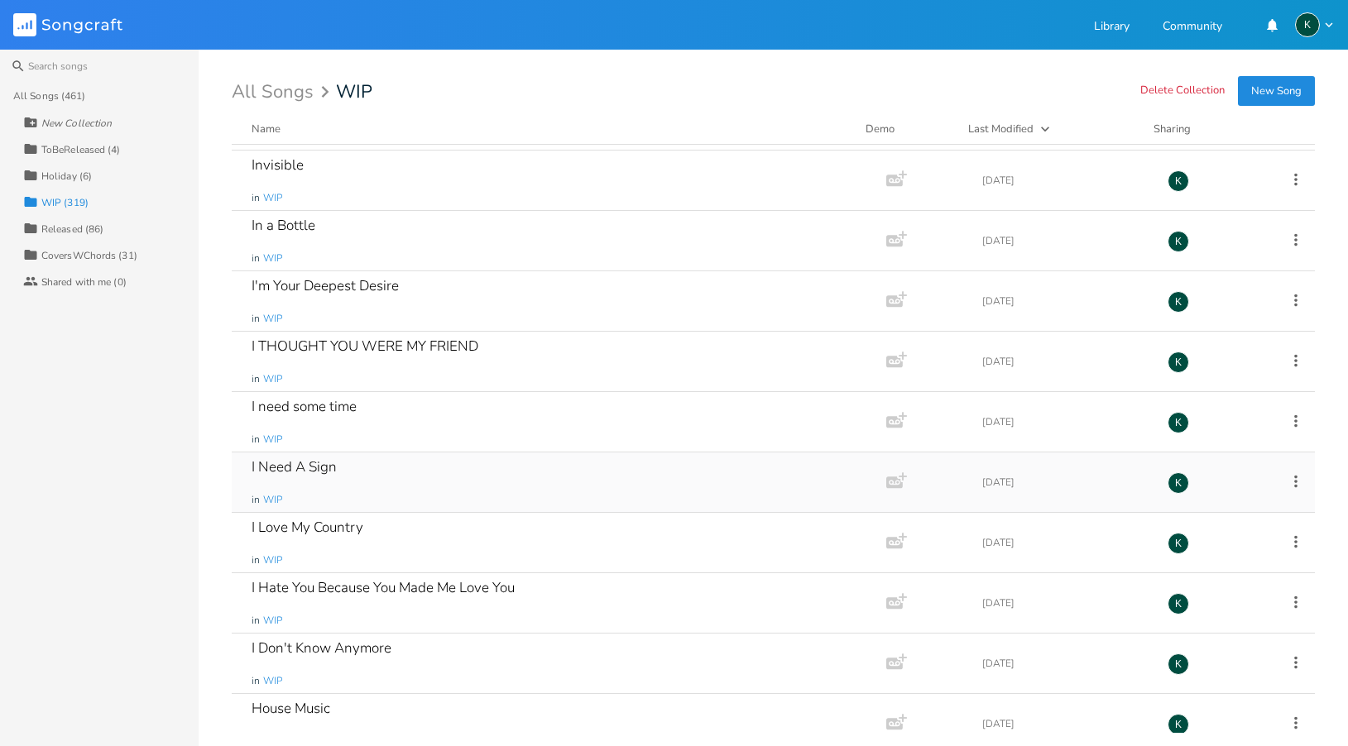
click at [287, 468] on div "I Need A Sign" at bounding box center [294, 467] width 85 height 14
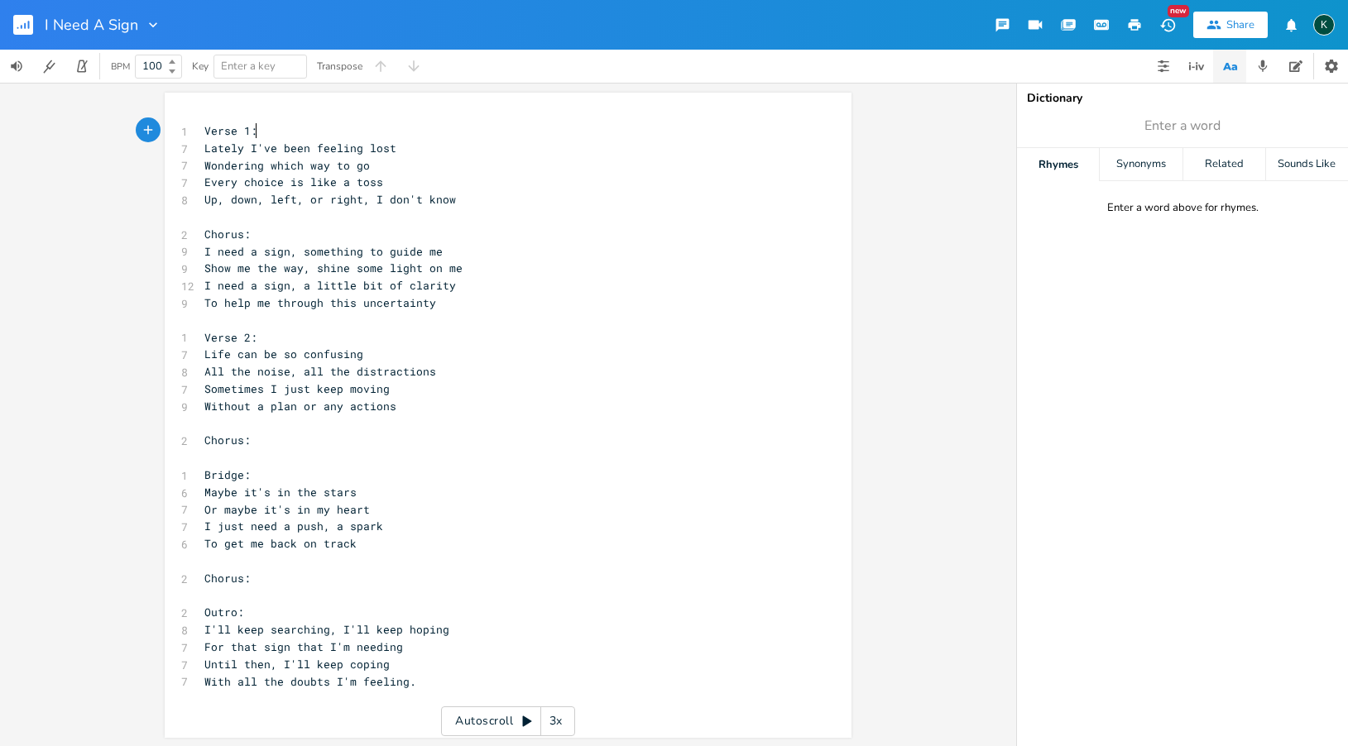
scroll to position [0, 1]
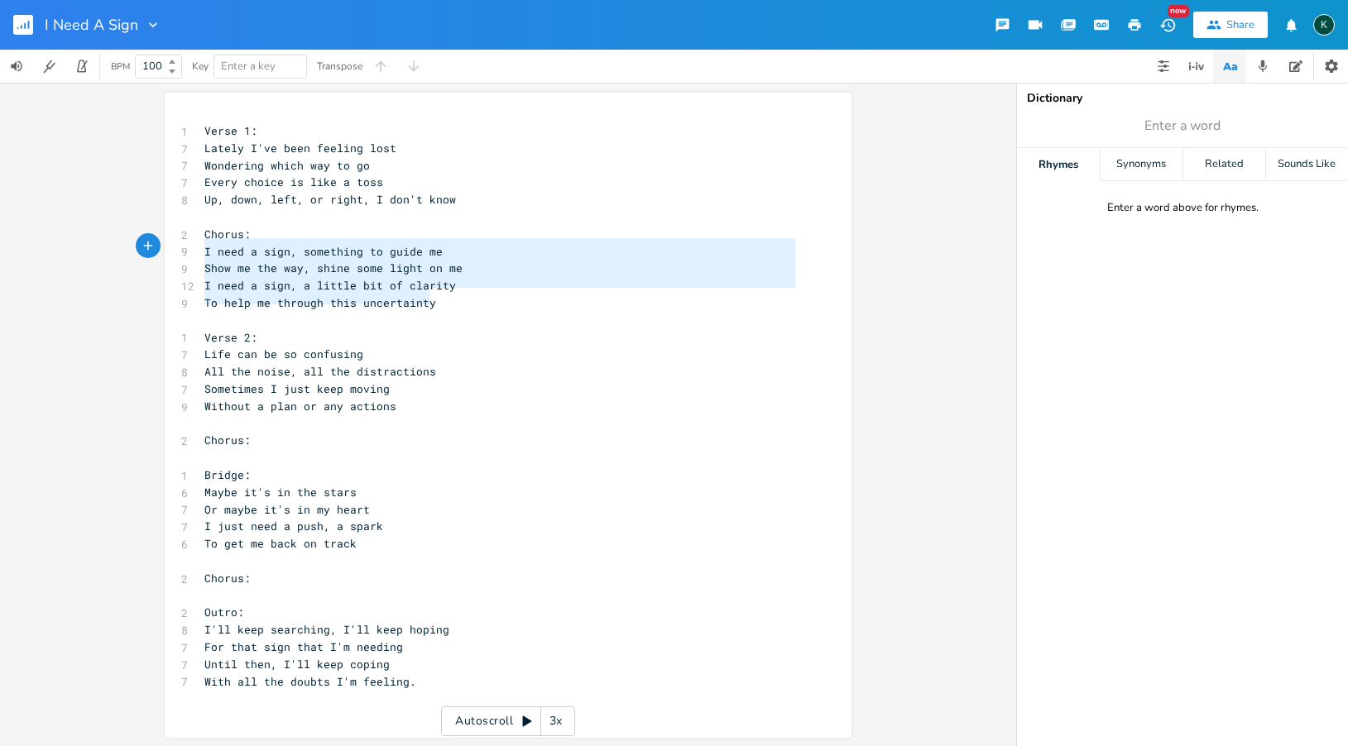
type textarea "Chorus: I need a sign, something to guide me Show me the way, shine some light …"
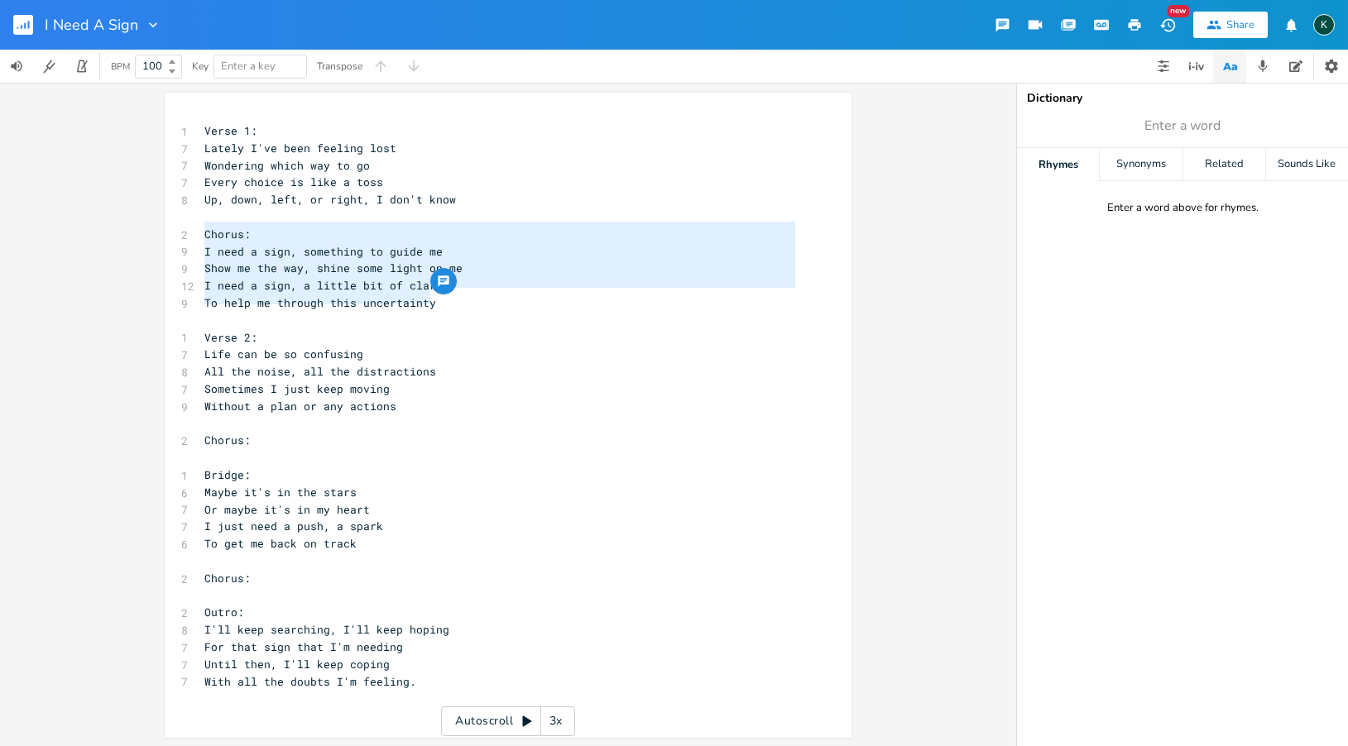
drag, startPoint x: 443, startPoint y: 296, endPoint x: 142, endPoint y: 237, distance: 306.1
click at [140, 234] on div "Chorus: I need a sign, something to guide me Show me the way, shine some light …" at bounding box center [508, 415] width 1016 height 664
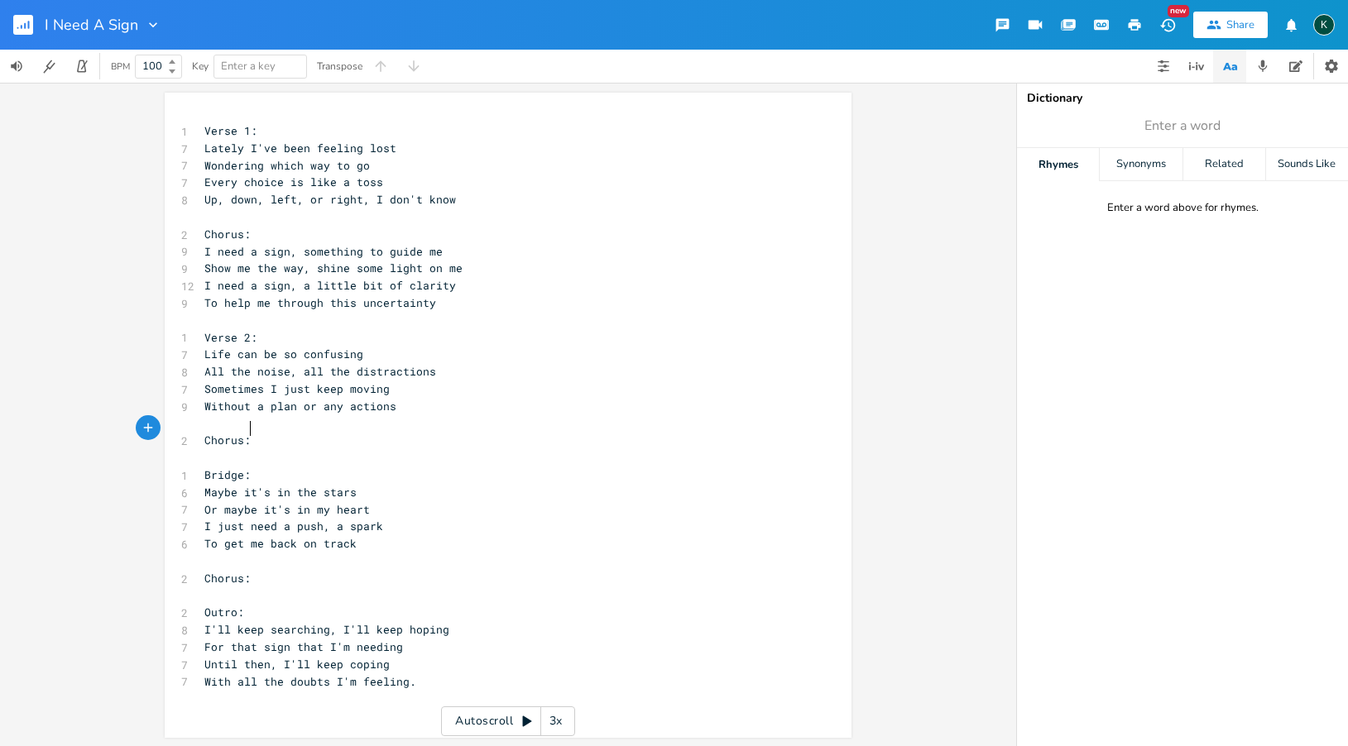
type textarea "Chorus:"
drag, startPoint x: 252, startPoint y: 429, endPoint x: 137, endPoint y: 429, distance: 114.2
click at [165, 429] on div "Chorus: x 1 Verse 1: 7 Lately I've been feeling lost 7 Wondering which way to g…" at bounding box center [508, 415] width 687 height 645
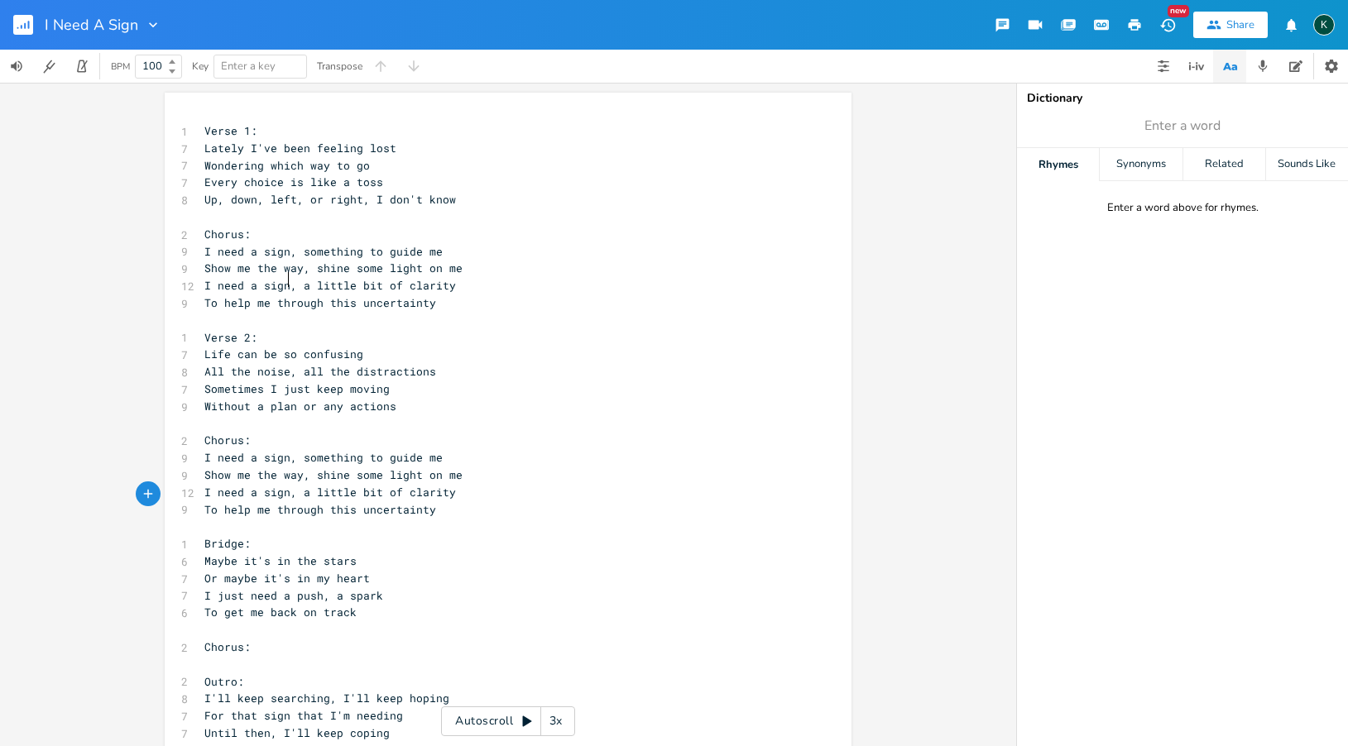
click at [284, 284] on span "I need a sign, a little bit of clarity" at bounding box center [330, 285] width 252 height 15
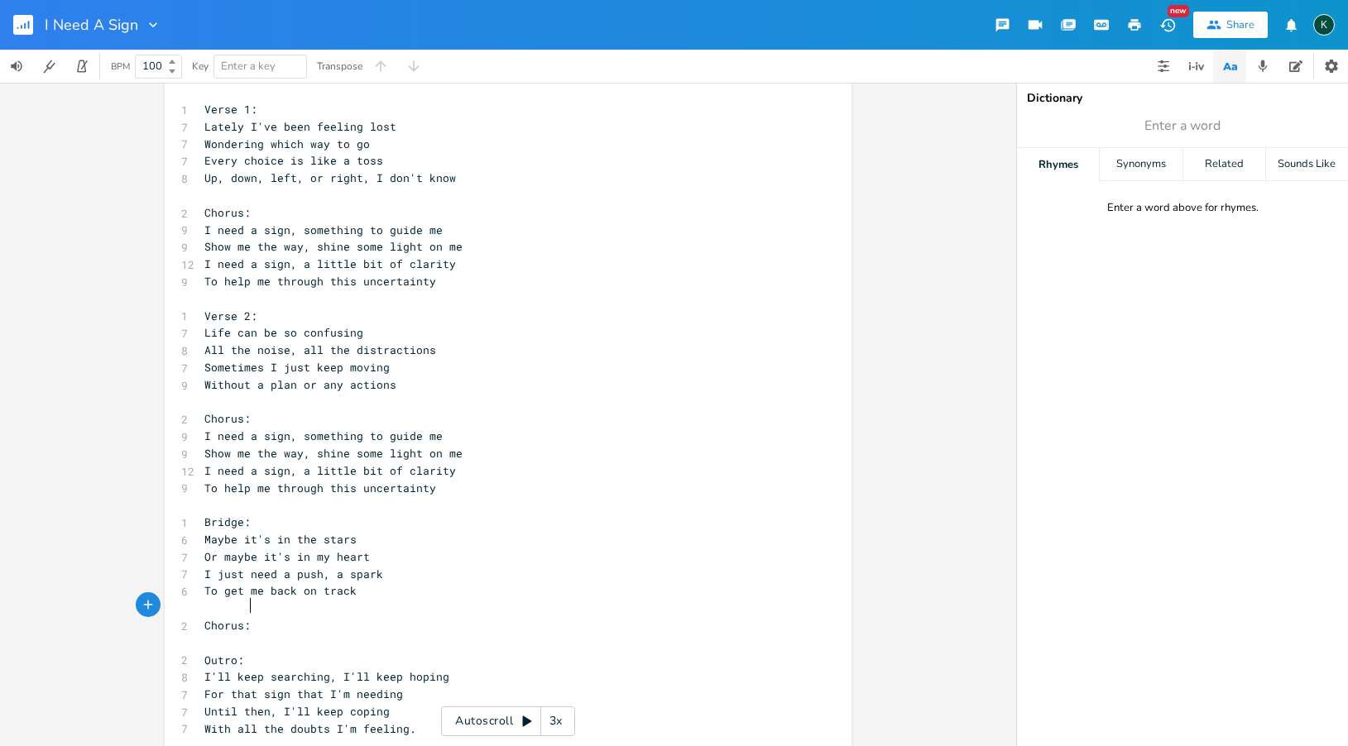
type textarea "Chorus:"
drag, startPoint x: 272, startPoint y: 604, endPoint x: 159, endPoint y: 601, distance: 113.4
click at [159, 601] on div "Chorus: x 1 Verse 1: 7 Lately I've been feeling lost 7 Wondering which way to g…" at bounding box center [508, 415] width 1016 height 664
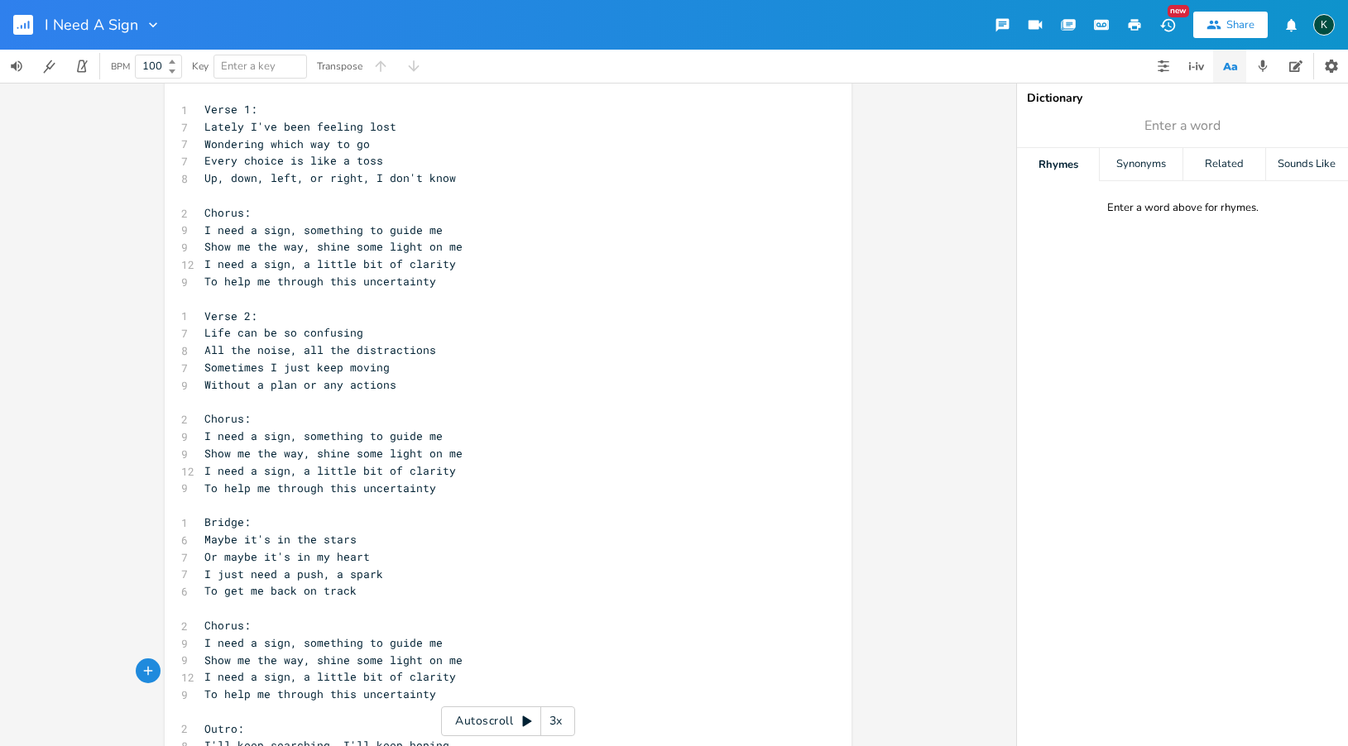
scroll to position [88, 0]
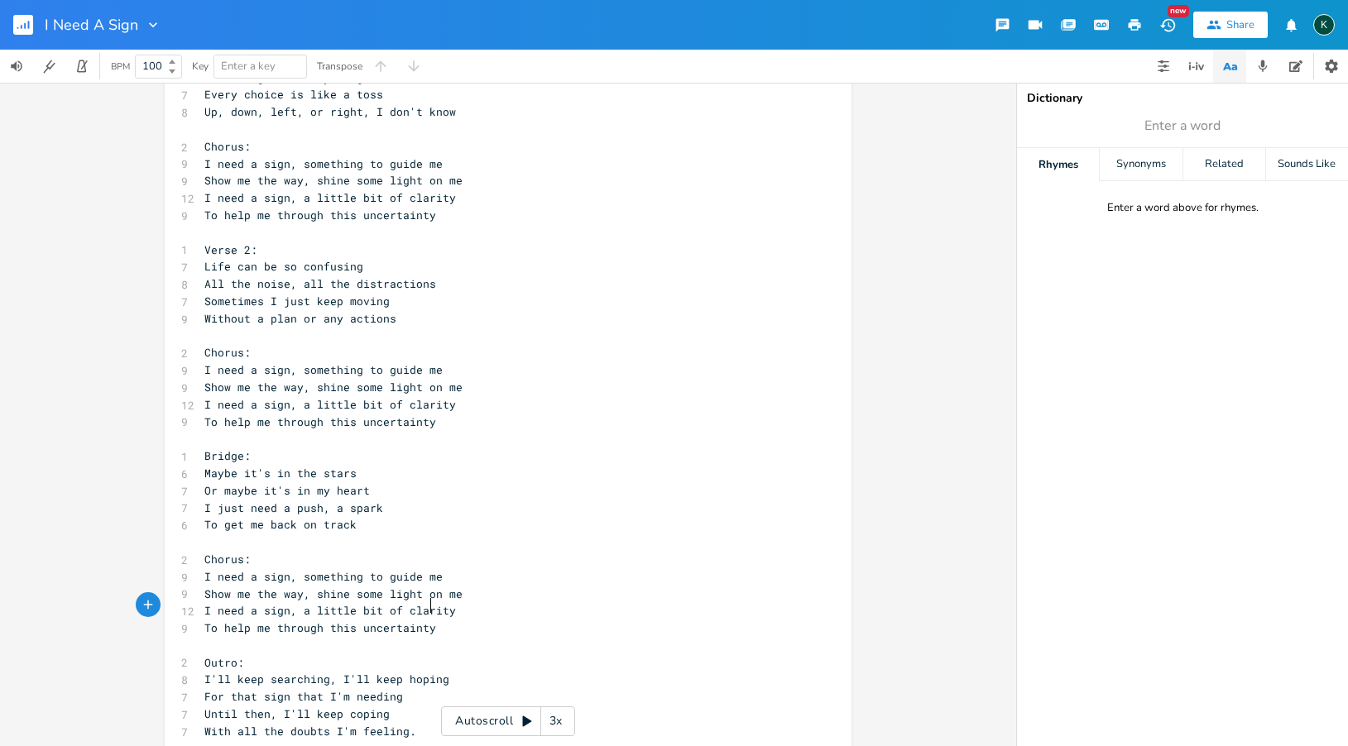
click at [419, 723] on pre "With all the doubts I'm feeling." at bounding box center [499, 731] width 597 height 17
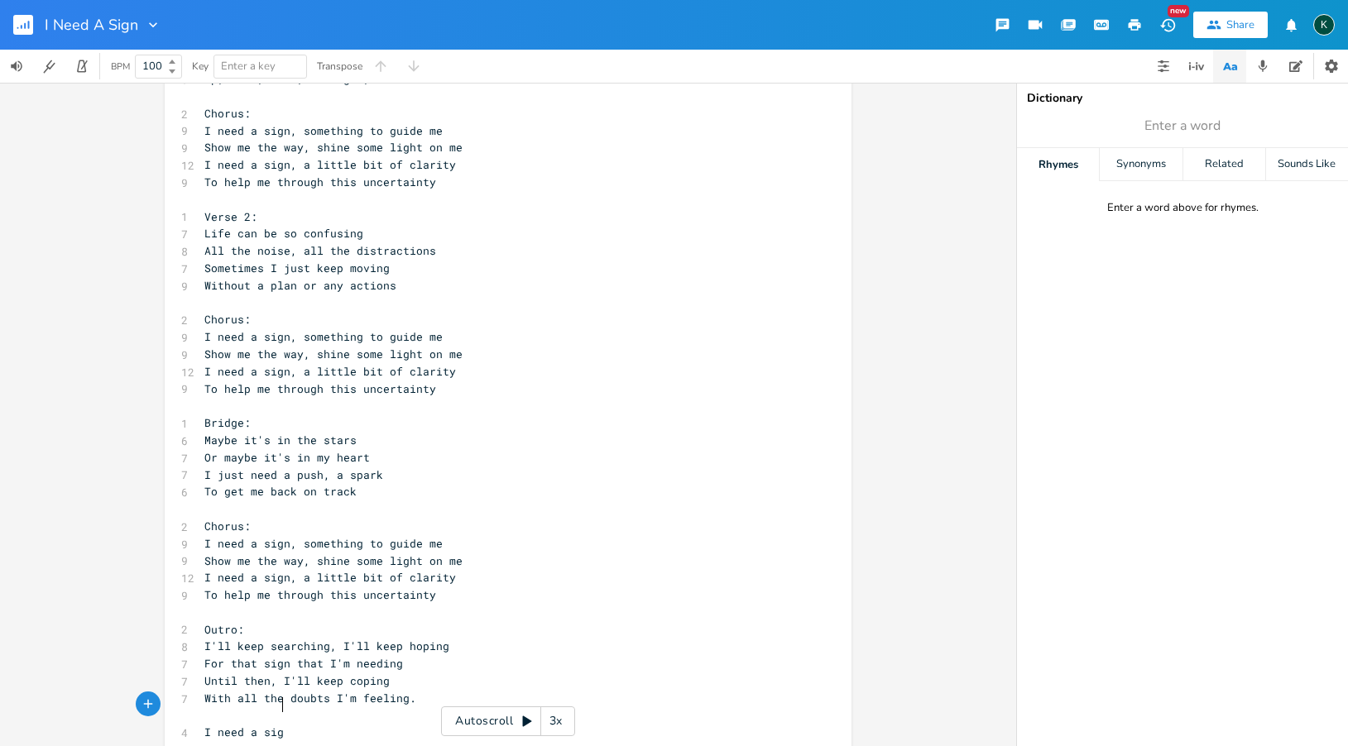
scroll to position [0, 54]
type textarea "I need a sign"
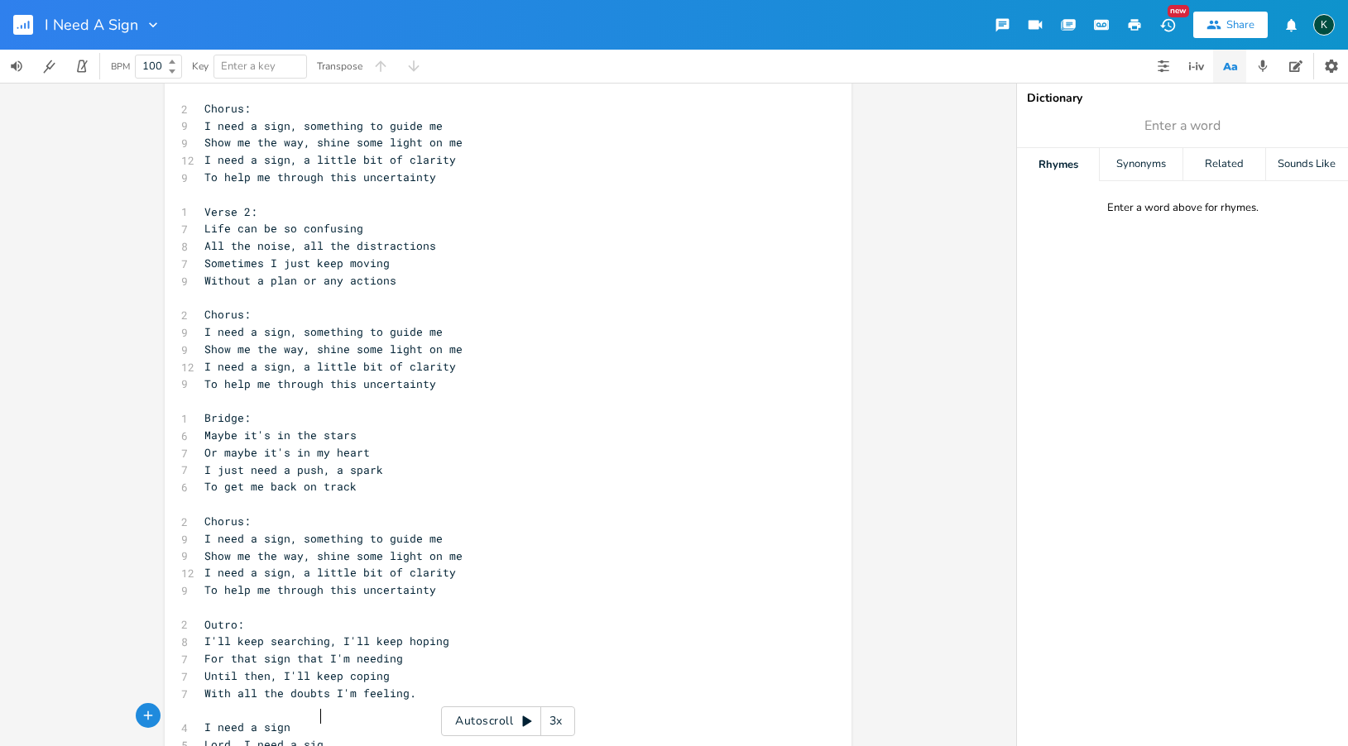
type textarea "Lord, I need a sign"
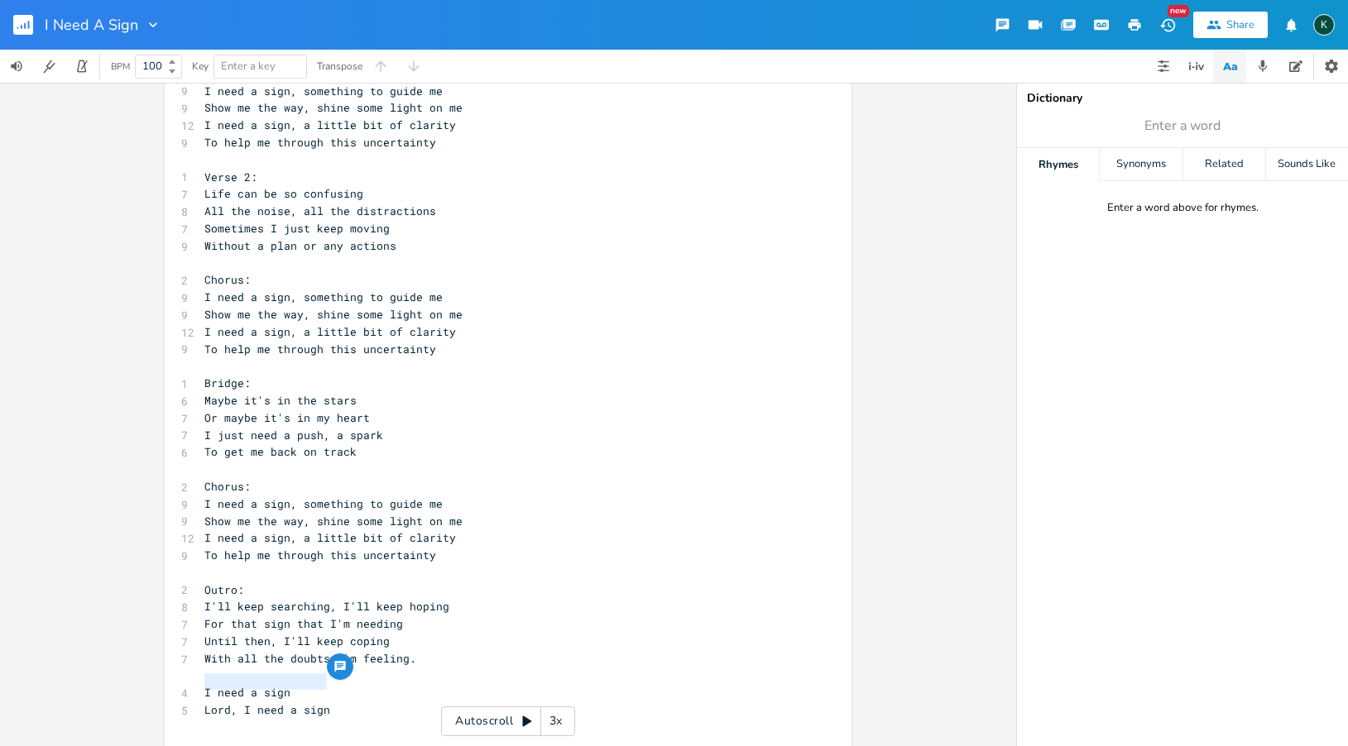
type textarea "I need a sign Lord, I need a sign"
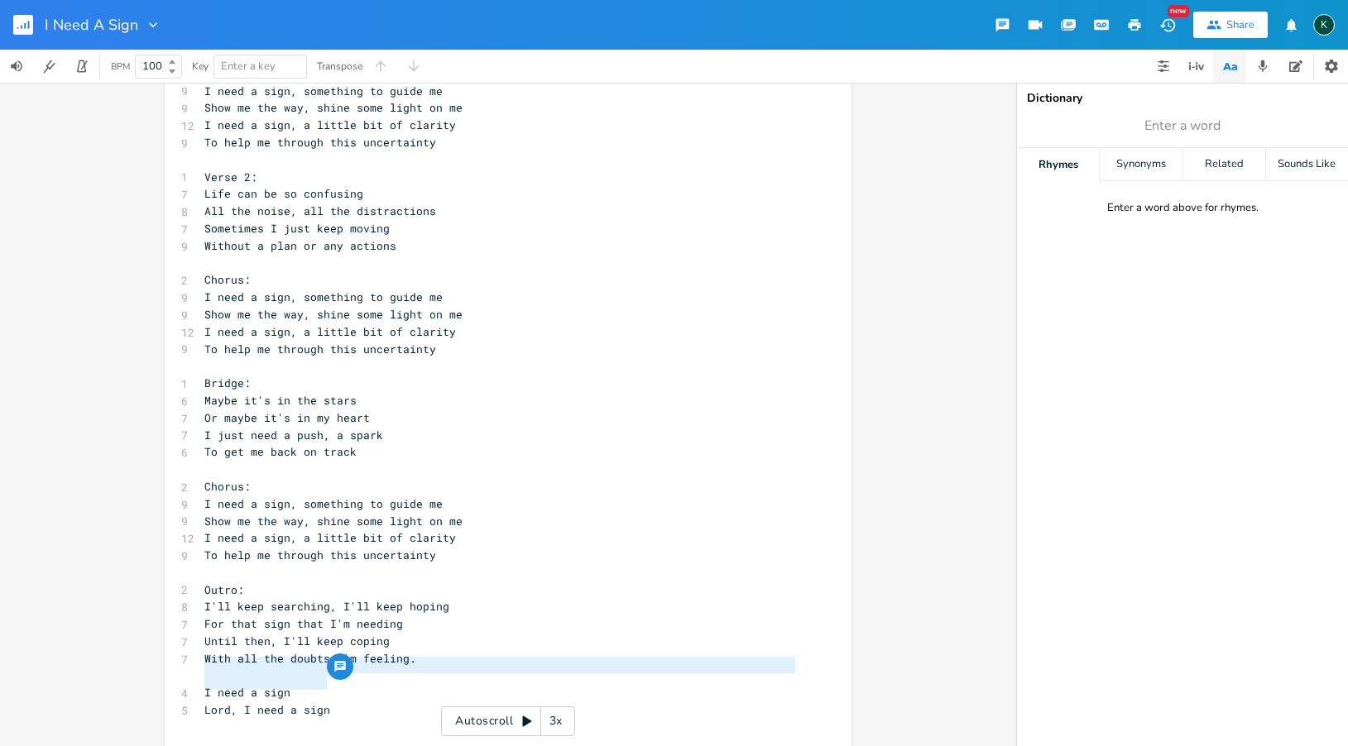
drag, startPoint x: 337, startPoint y: 684, endPoint x: 122, endPoint y: 672, distance: 215.5
click at [122, 672] on div "I need a sign Lord, I need a sign x 1 Verse 1: 7 Lately I've been feeling lost …" at bounding box center [508, 415] width 1016 height 664
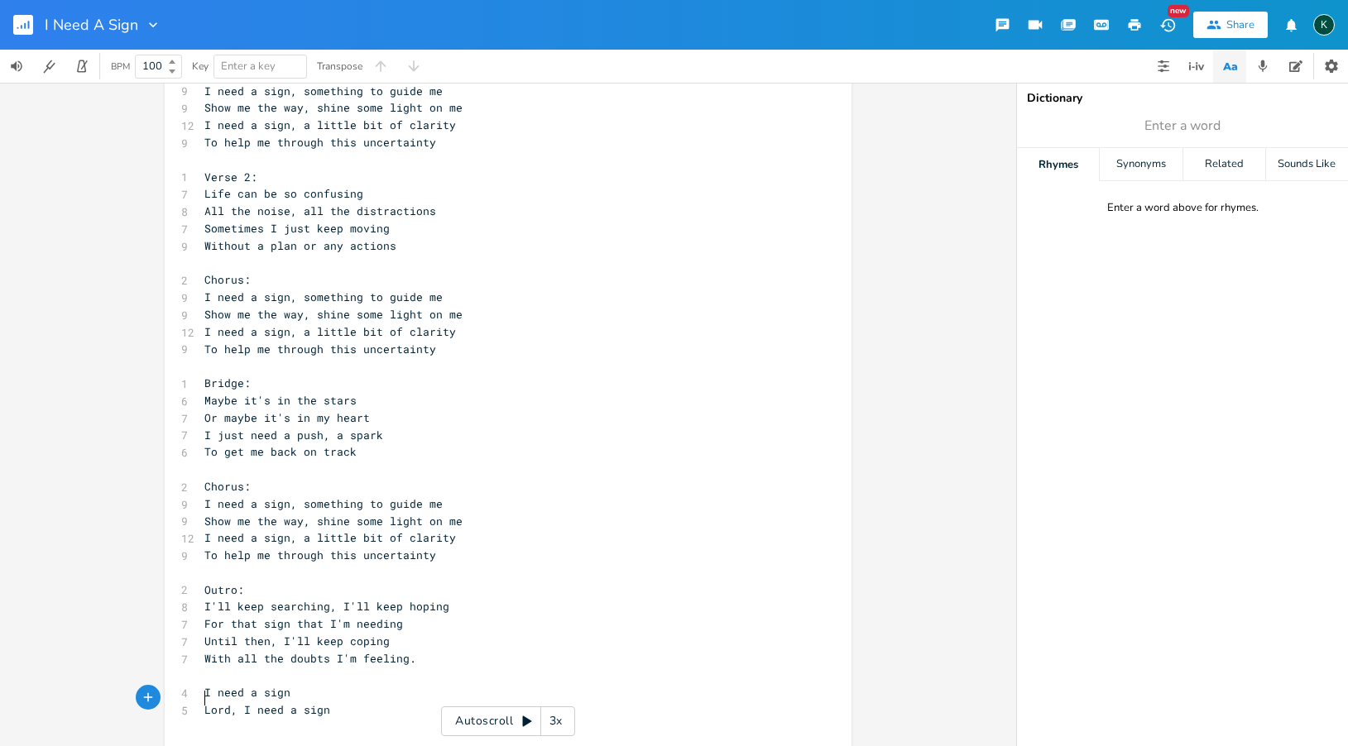
click at [206, 719] on pre "​" at bounding box center [499, 727] width 597 height 17
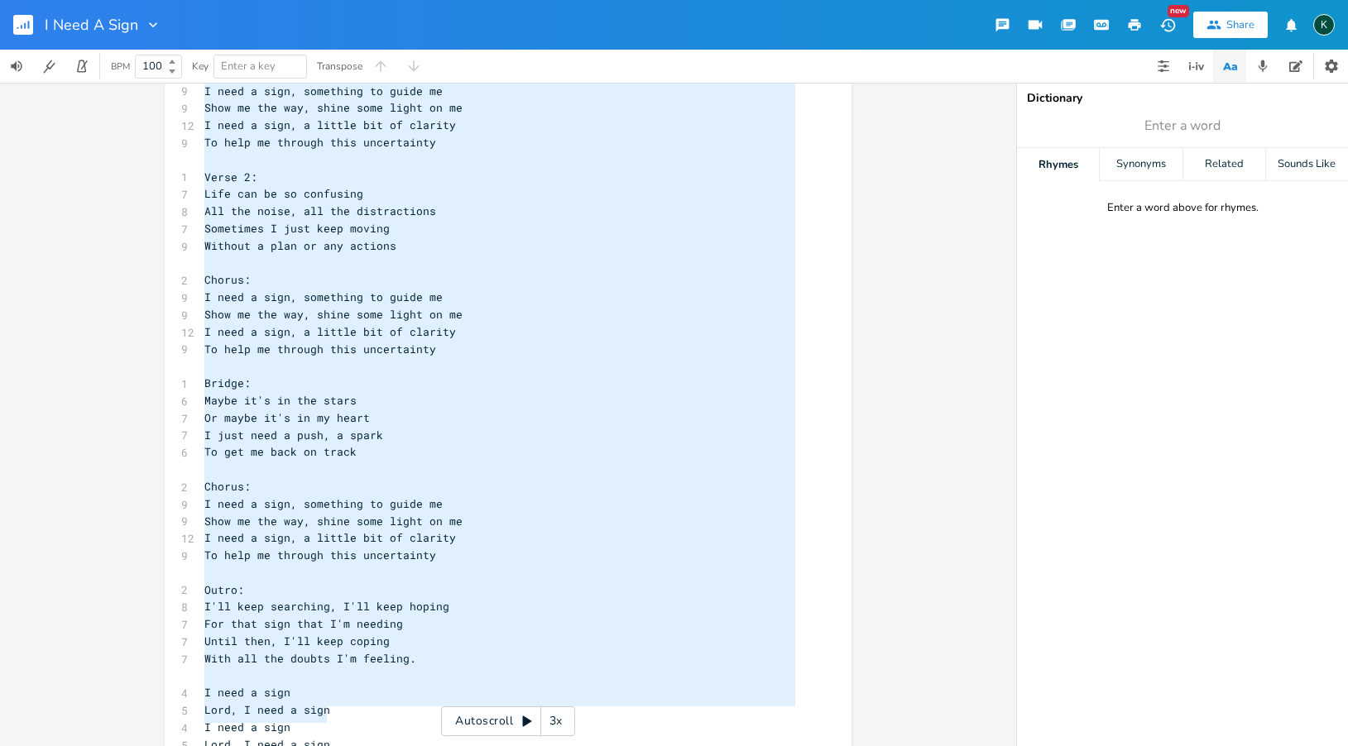
scroll to position [51, 0]
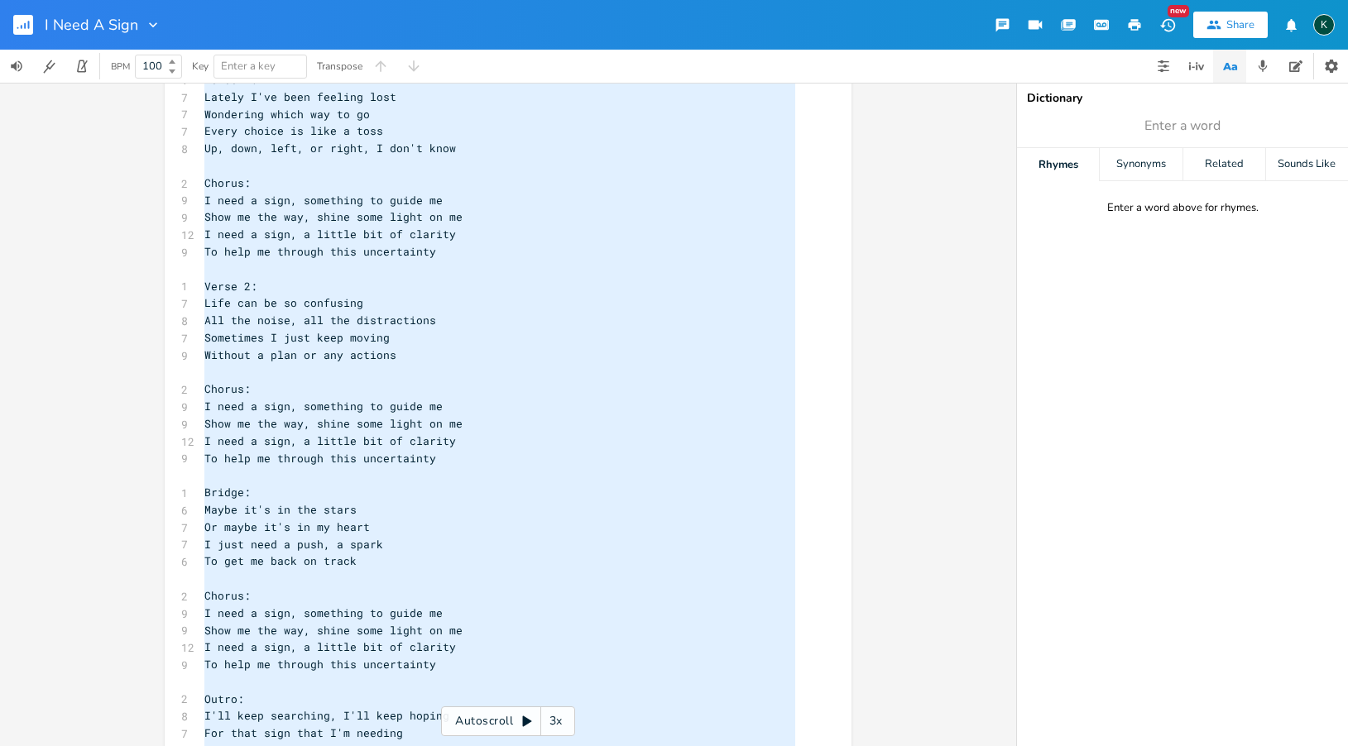
drag, startPoint x: 337, startPoint y: 715, endPoint x: -74, endPoint y: -124, distance: 934.1
click at [0, 0] on html "I Need A Sign New Share K BPM 100 Key Enter a key Transpose x 1 Verse 1: 7 Late…" at bounding box center [674, 373] width 1348 height 746
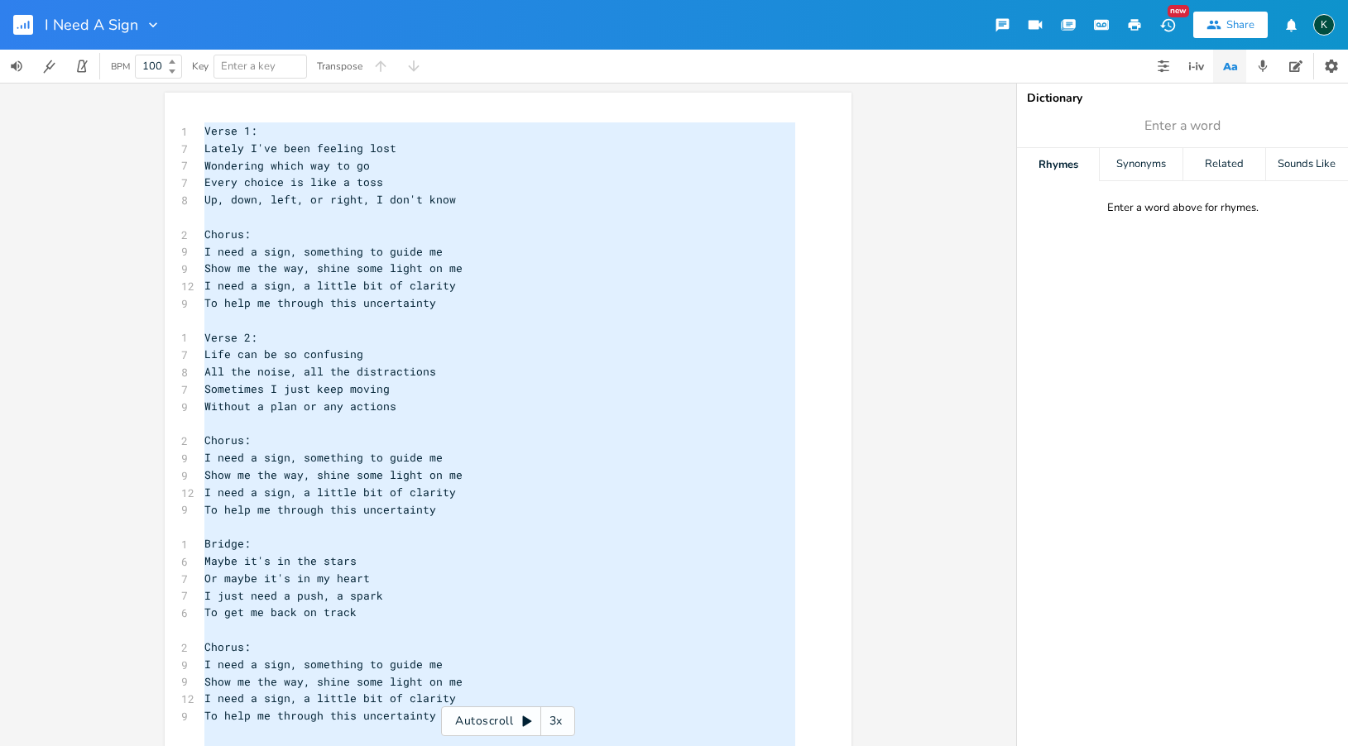
scroll to position [562, 0]
type textarea "Verse 1: Lately I've been feeling lost Wondering which way to go Every choice i…"
click at [22, 26] on icon "button" at bounding box center [22, 27] width 2 height 4
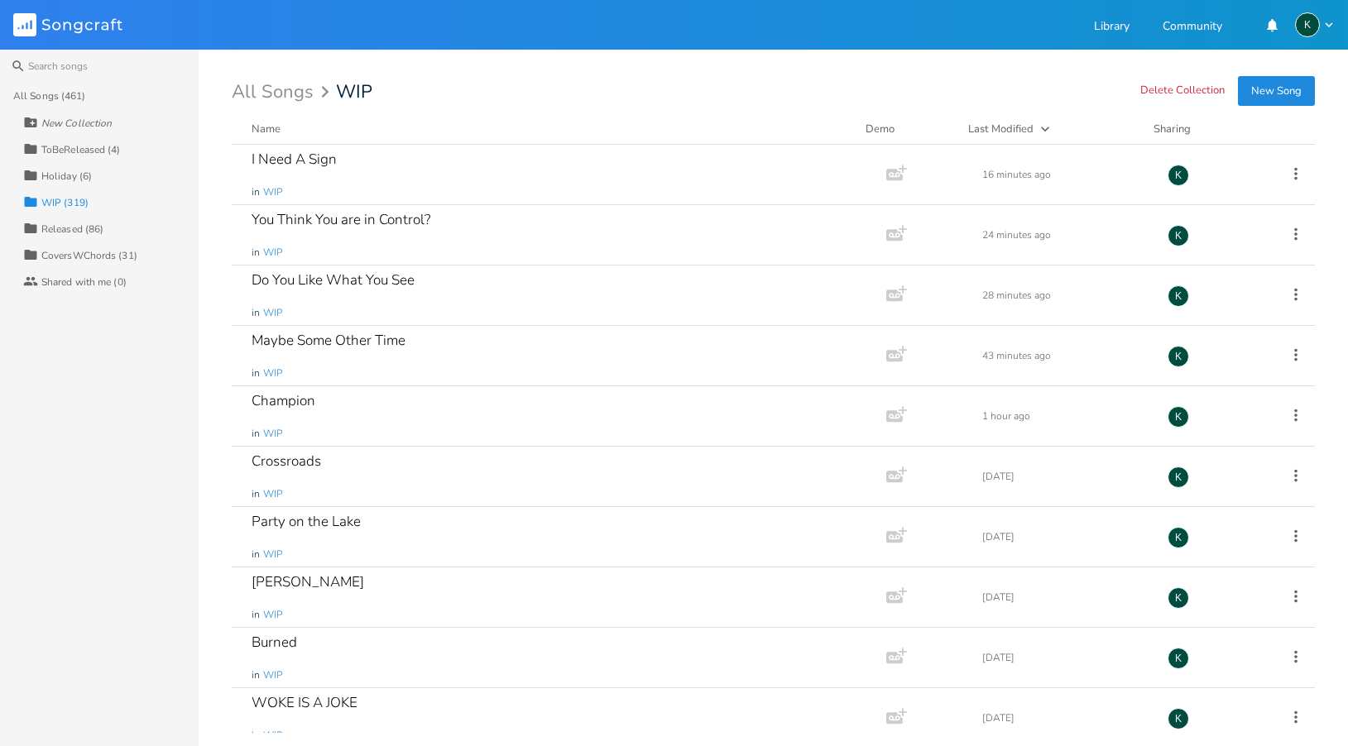
click at [1235, 94] on button "New Song" at bounding box center [1276, 91] width 77 height 30
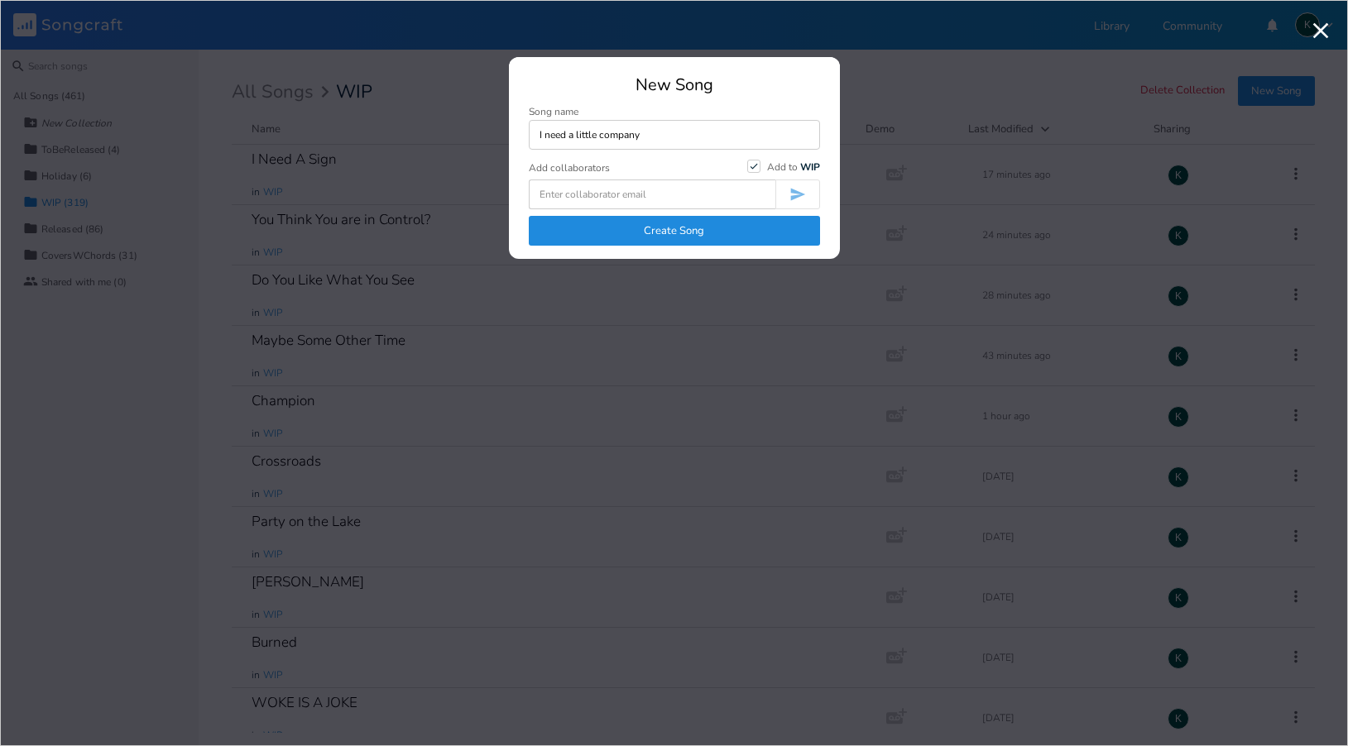
type input "I need a little company"
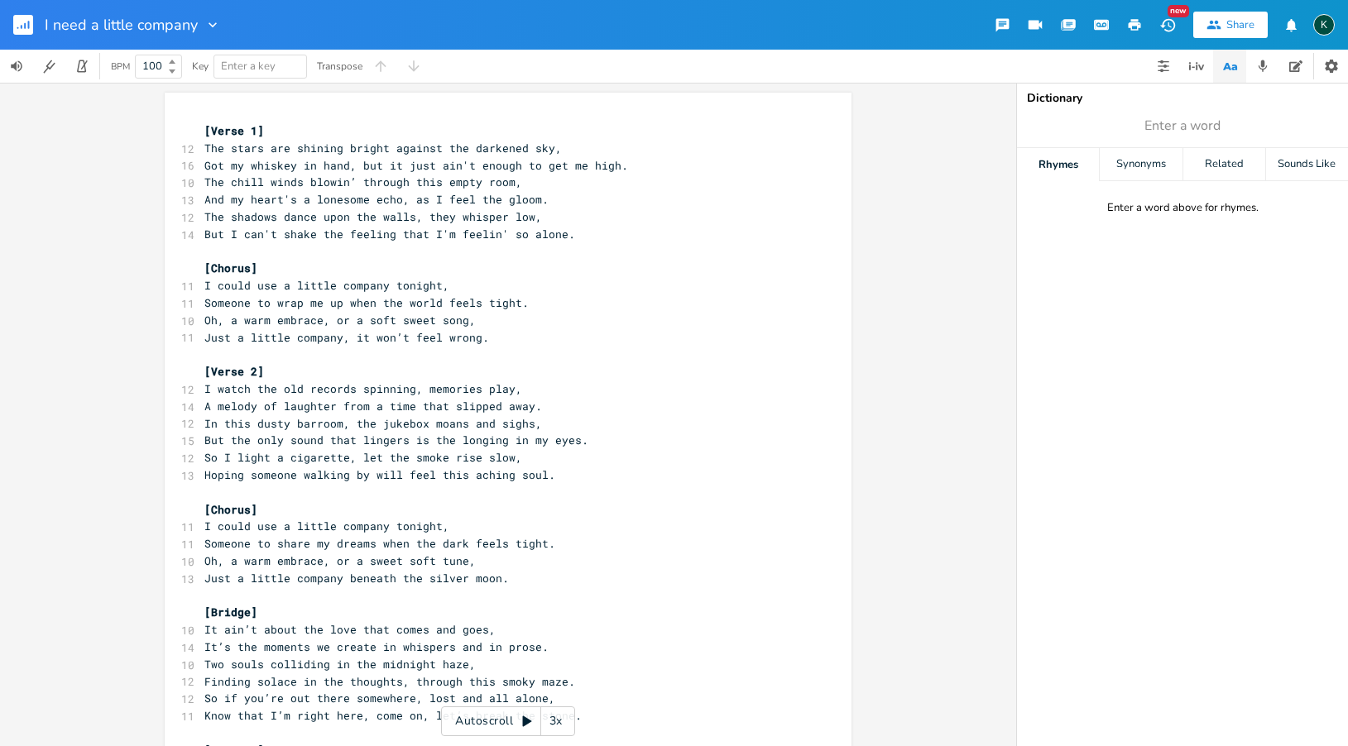
scroll to position [369, 0]
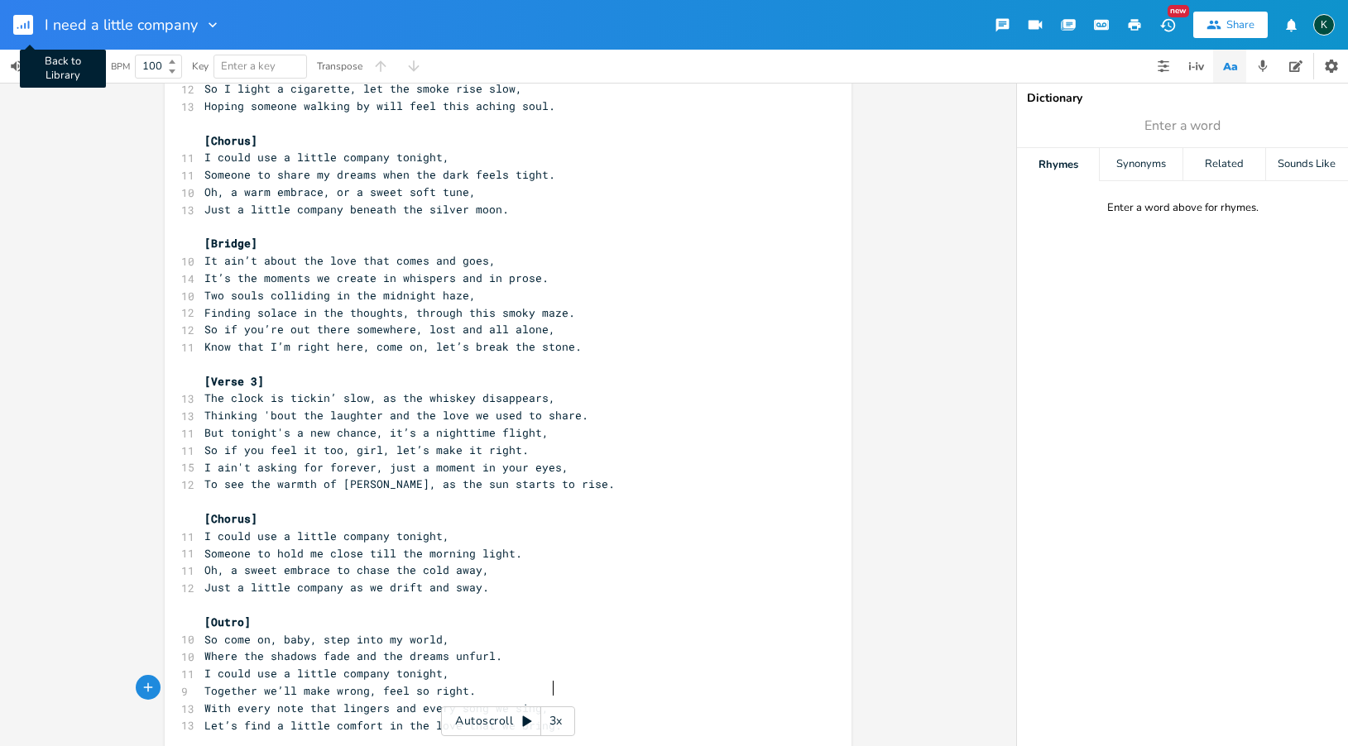
click at [30, 24] on rect "button" at bounding box center [23, 25] width 20 height 20
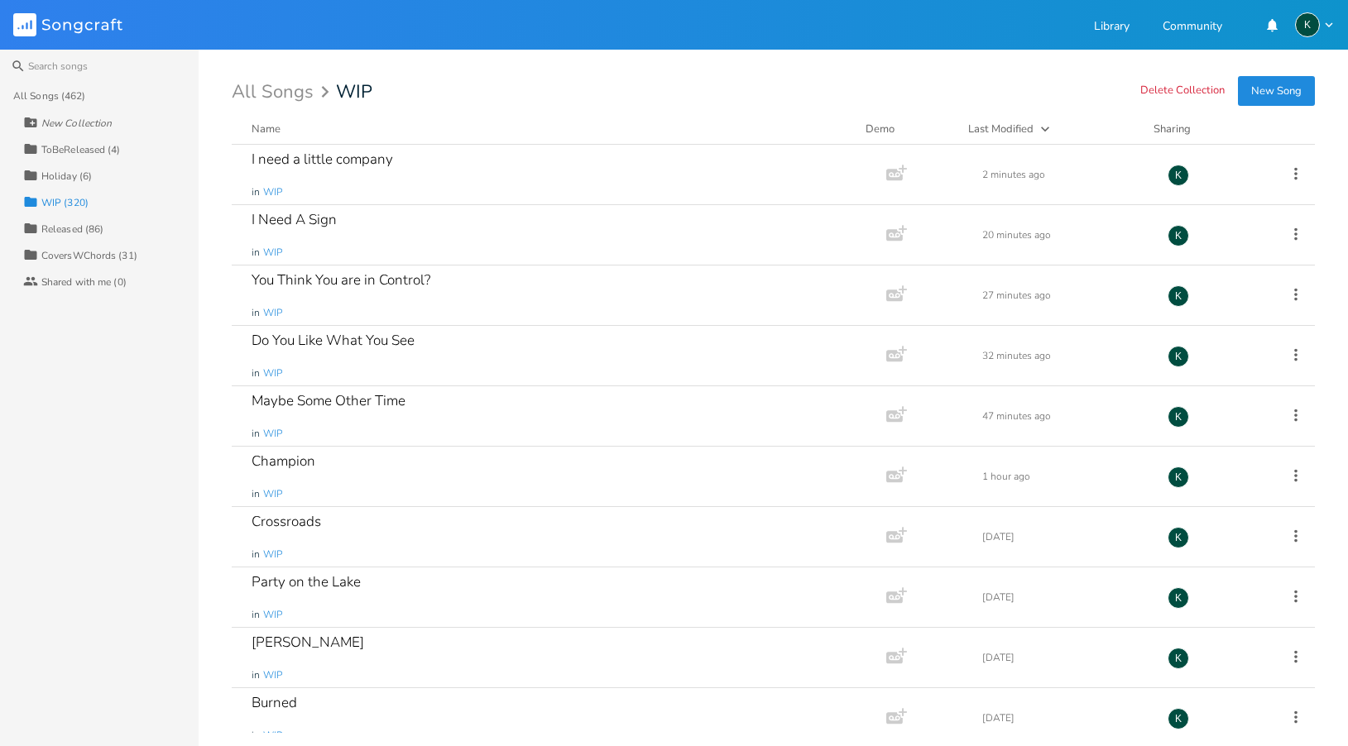
click at [1235, 87] on button "New Song" at bounding box center [1276, 91] width 77 height 30
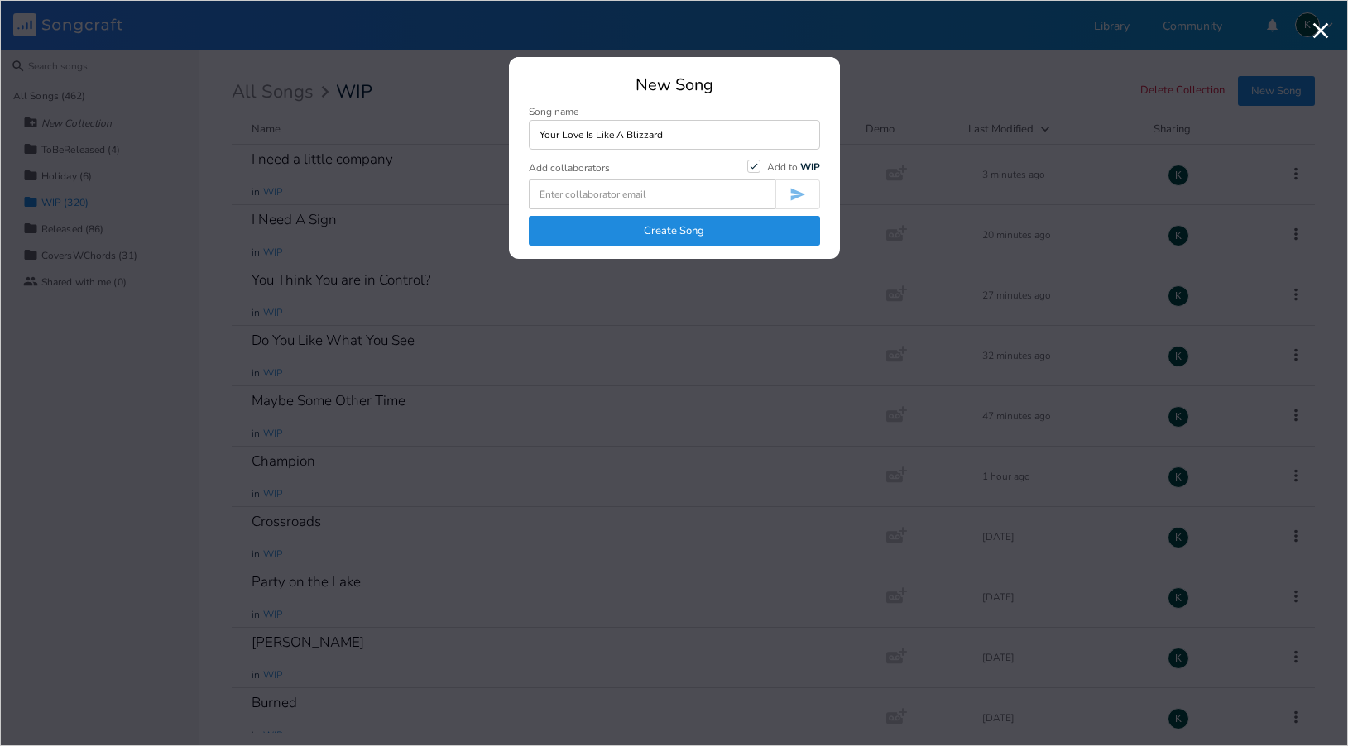
type input "Your Love Is Like A Blizzard"
click at [696, 228] on button "Create Song" at bounding box center [674, 231] width 291 height 30
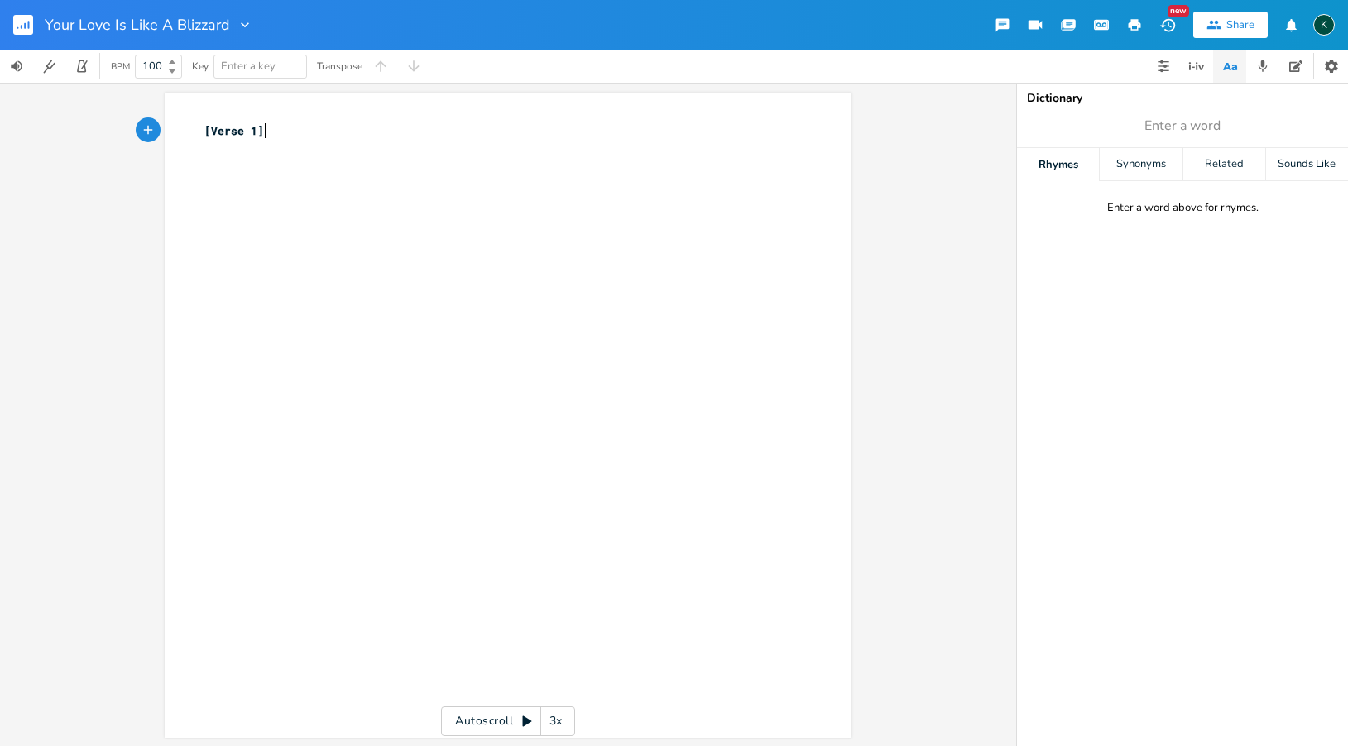
scroll to position [0, 1]
type textarea "[Verse 1]"
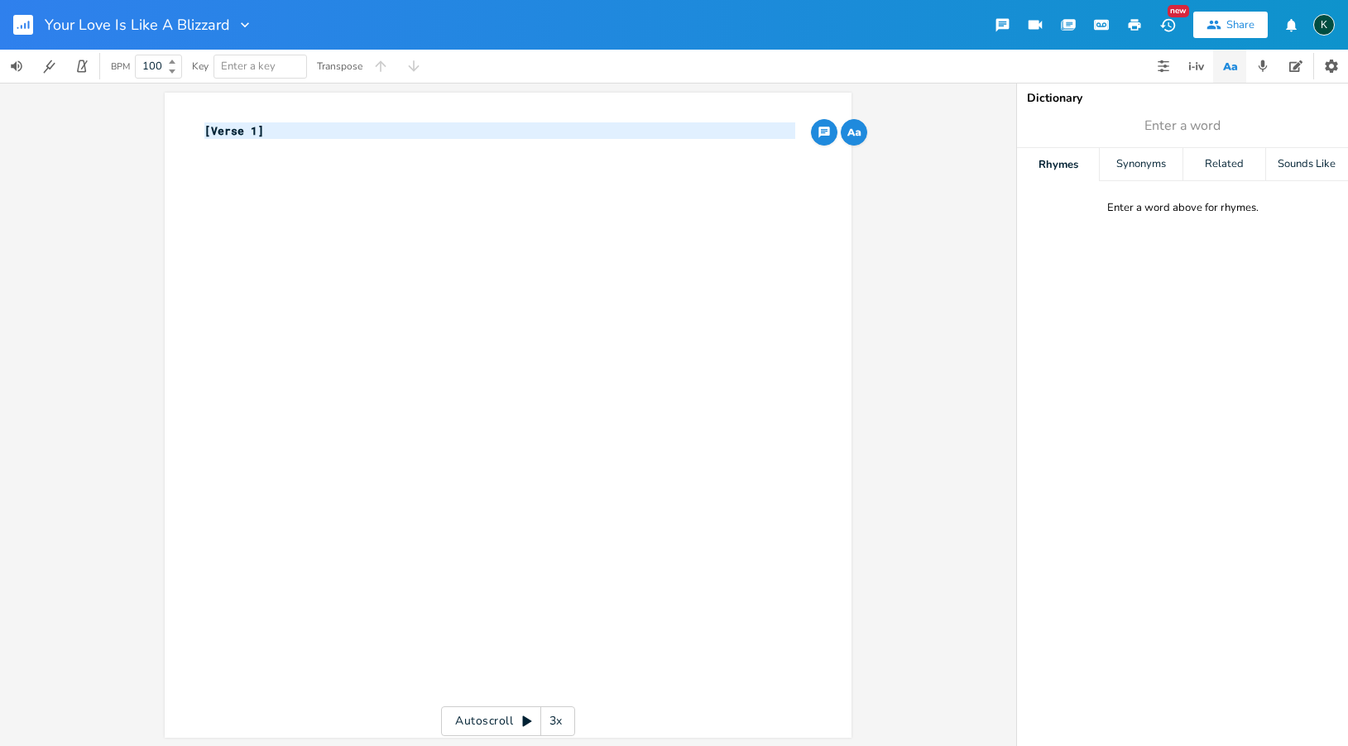
drag, startPoint x: 378, startPoint y: 146, endPoint x: 122, endPoint y: 121, distance: 257.7
click at [129, 127] on div "[Verse 1] x [Verse 1] ​ Autoscroll 3x" at bounding box center [508, 415] width 1016 height 664
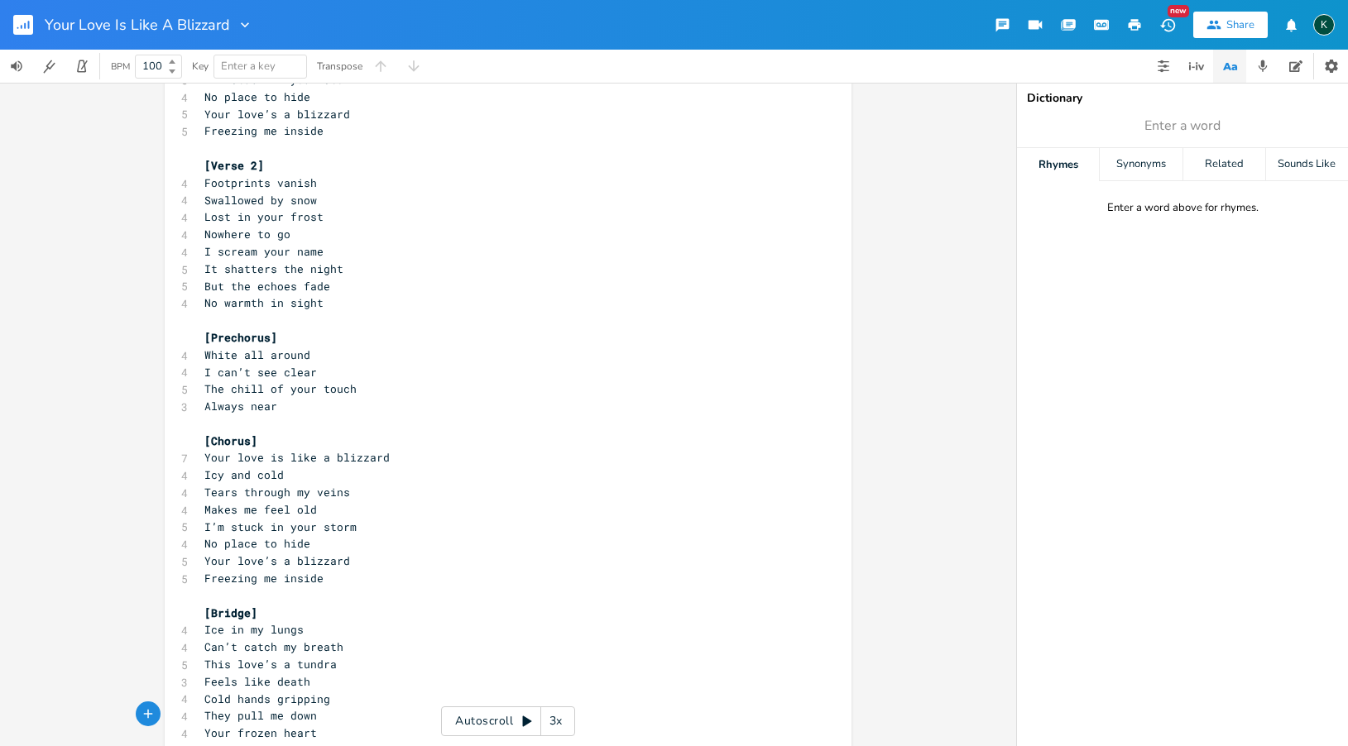
scroll to position [0, 0]
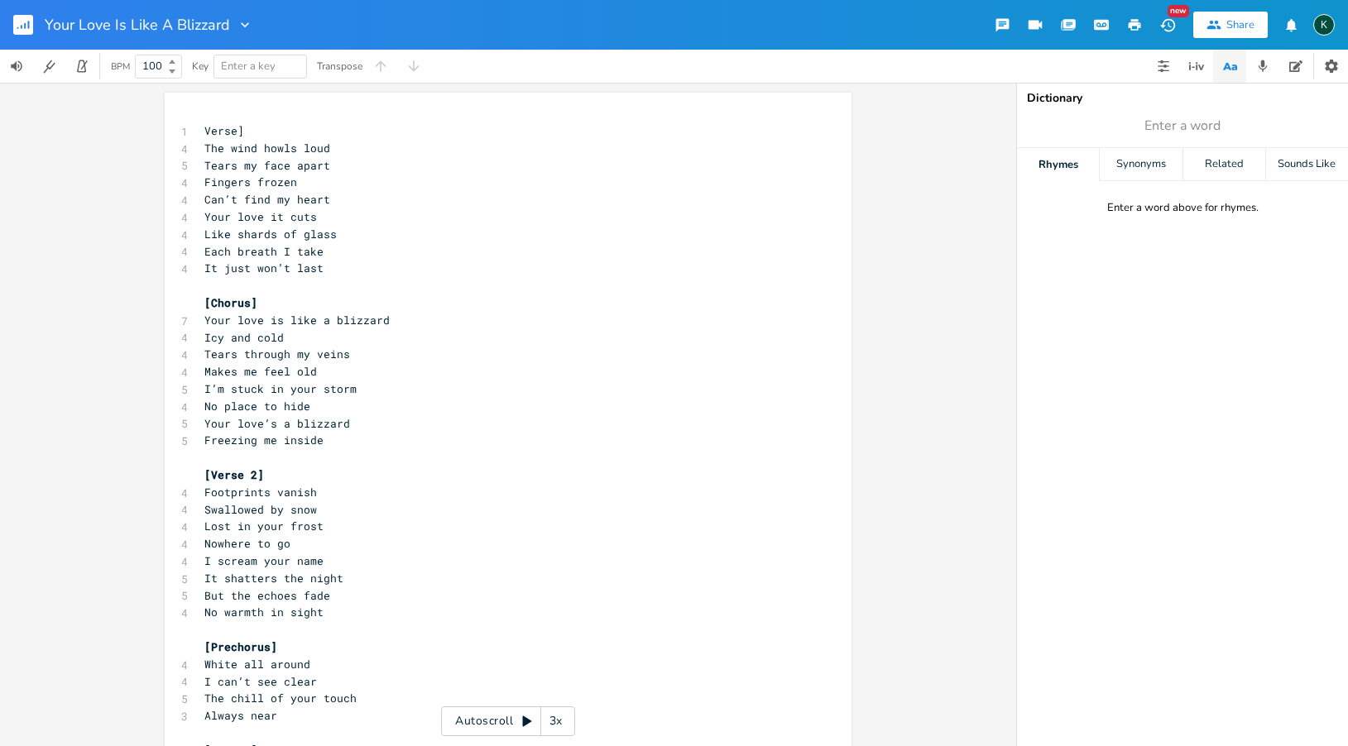
click at [201, 130] on pre "Verse]" at bounding box center [499, 130] width 597 height 17
type textarea "["
click at [204, 133] on span "[Verse]" at bounding box center [227, 130] width 46 height 15
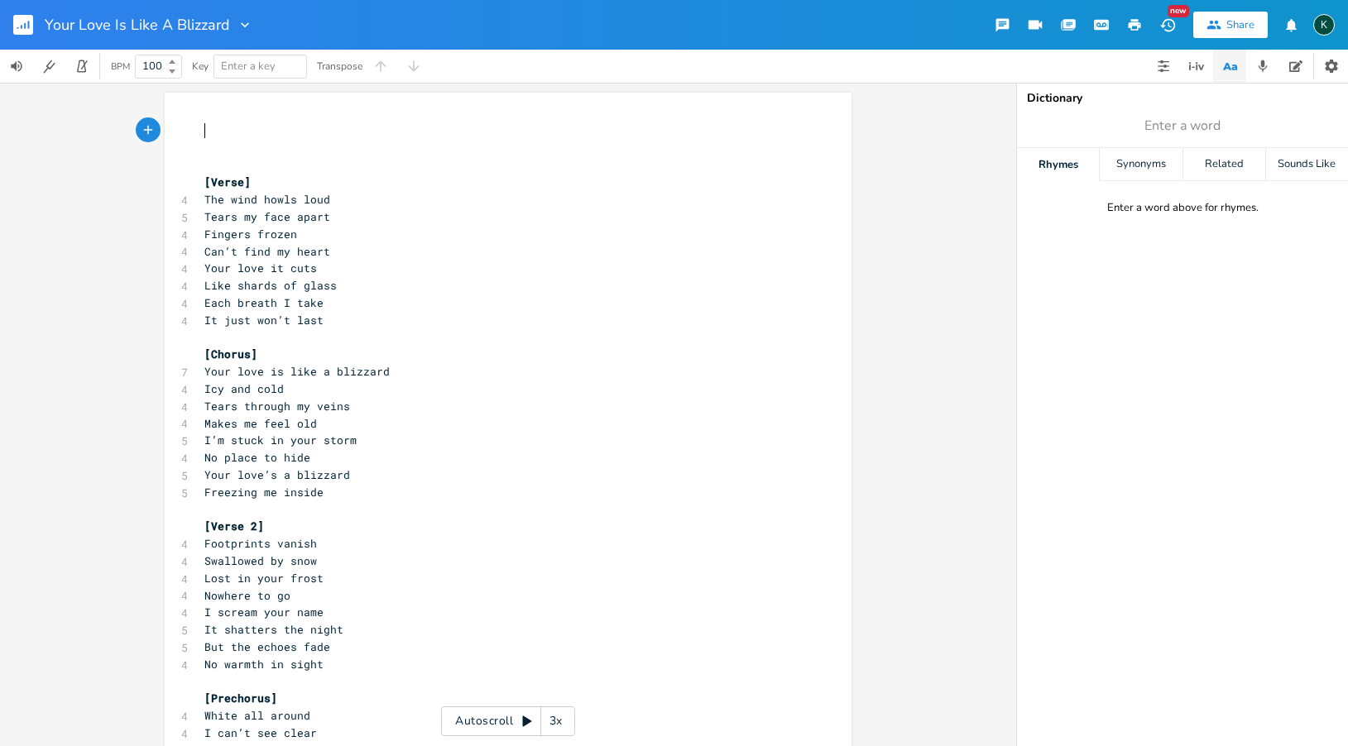
click at [205, 131] on pre "​" at bounding box center [499, 130] width 597 height 17
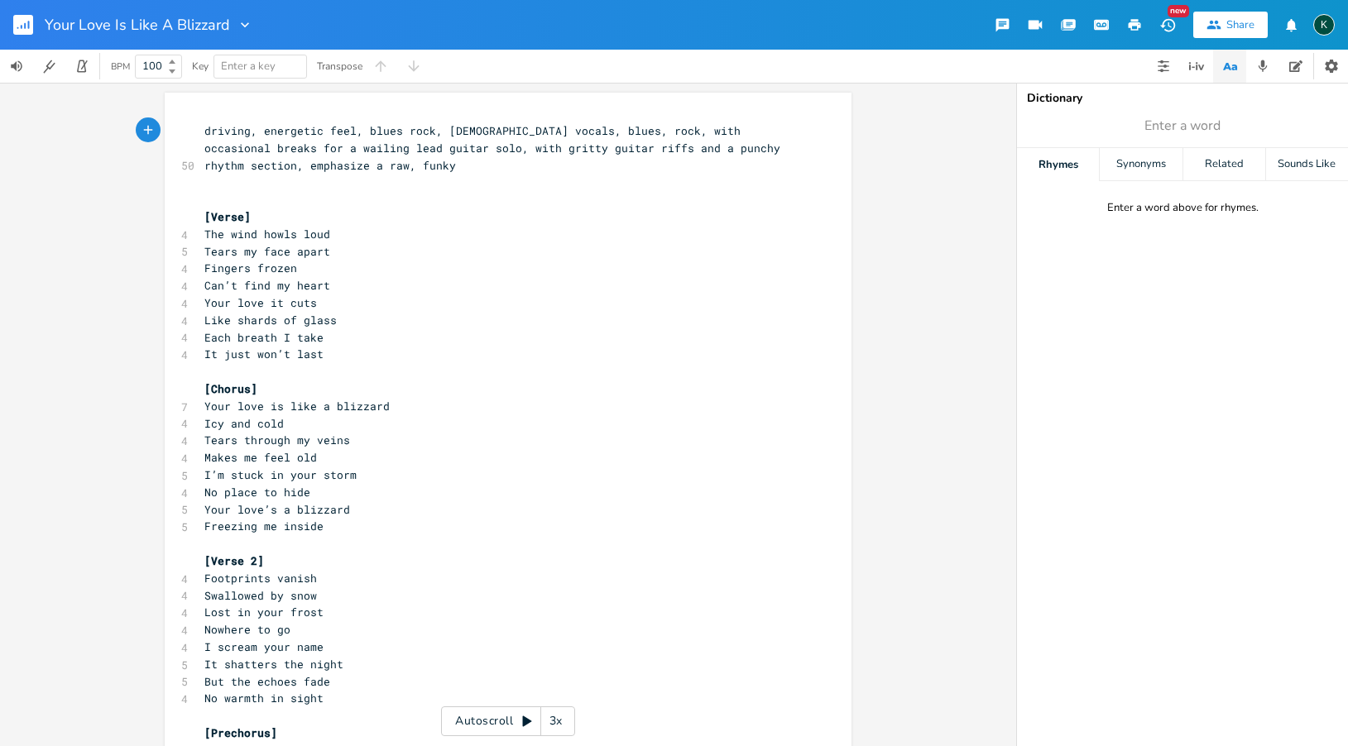
click at [23, 27] on rect "button" at bounding box center [23, 25] width 20 height 20
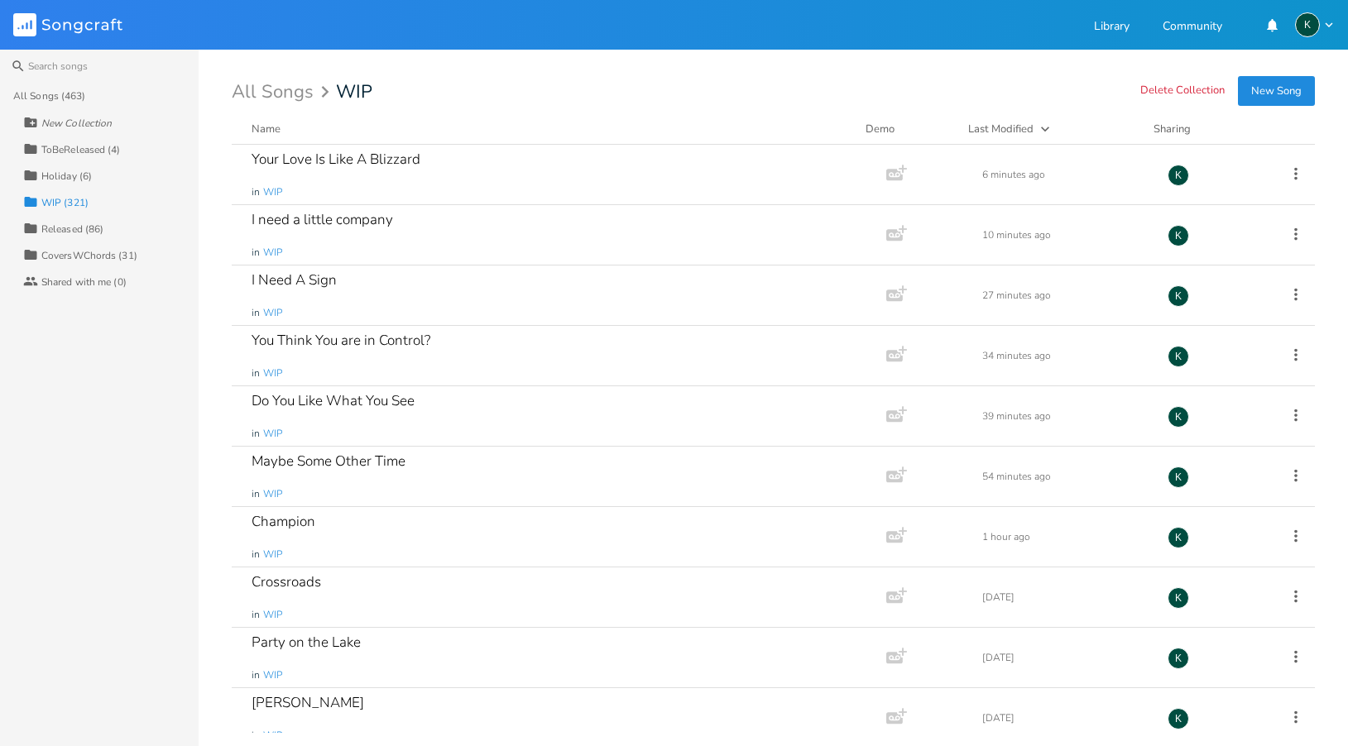
click at [1235, 103] on button "New Song" at bounding box center [1276, 91] width 77 height 30
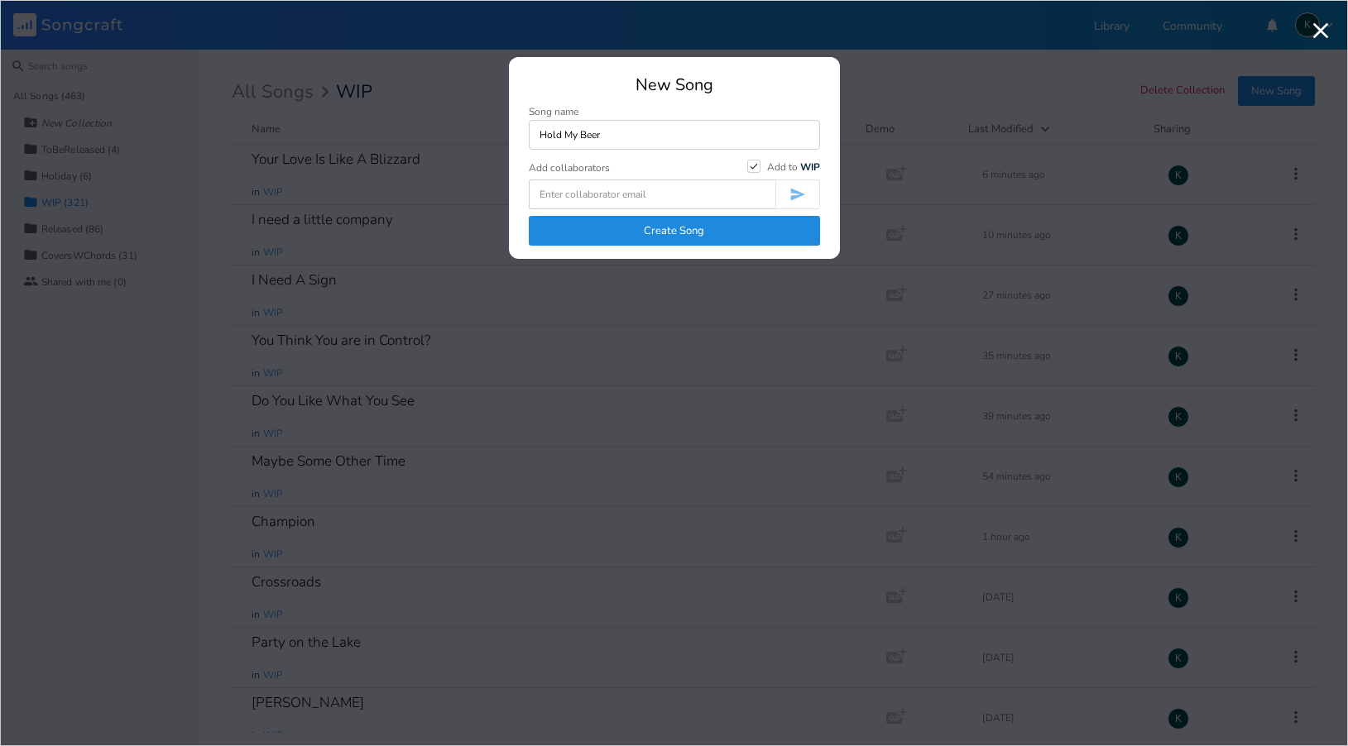
type input "Hold My Beer"
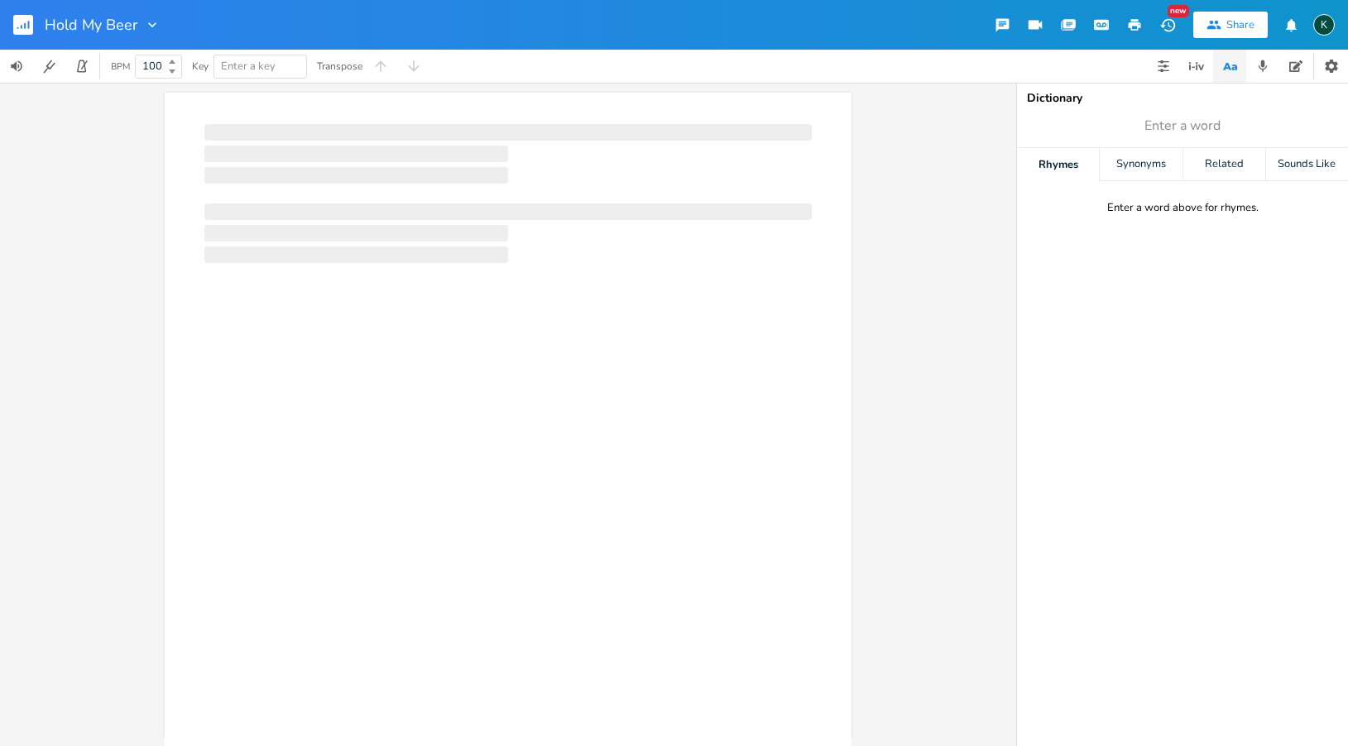
scroll to position [0, 1]
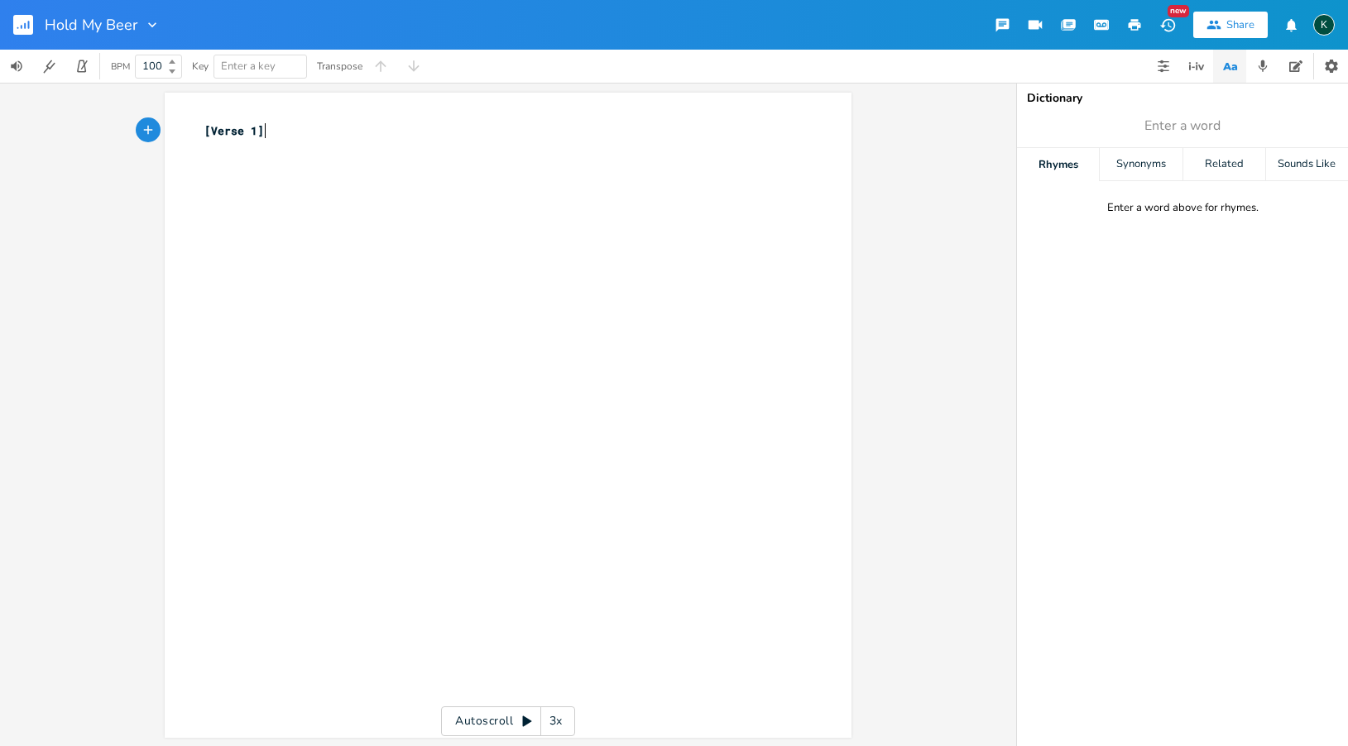
type textarea "[Verse 1]"
drag, startPoint x: 268, startPoint y: 132, endPoint x: 155, endPoint y: 120, distance: 114.0
click at [165, 125] on div "[Verse 1] x [Verse 1] ​" at bounding box center [508, 415] width 687 height 645
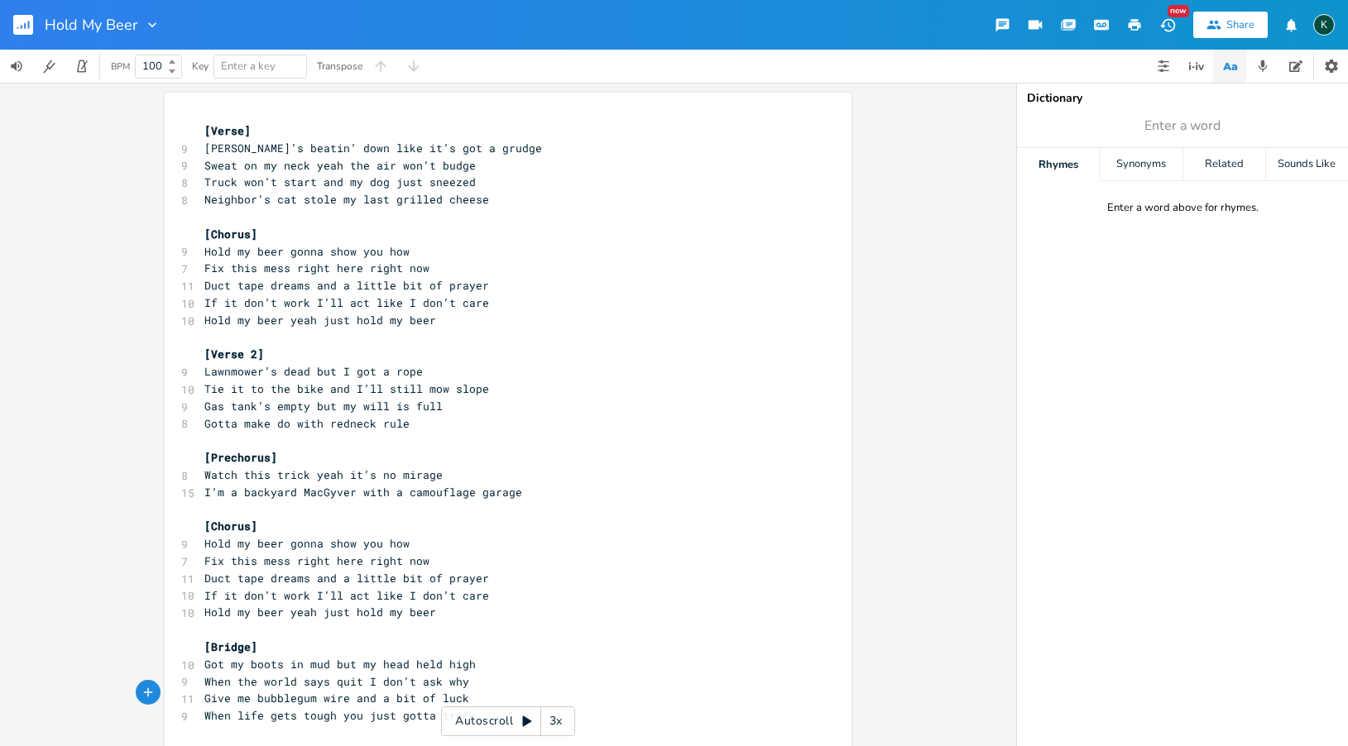
click at [31, 26] on rect "button" at bounding box center [23, 25] width 20 height 20
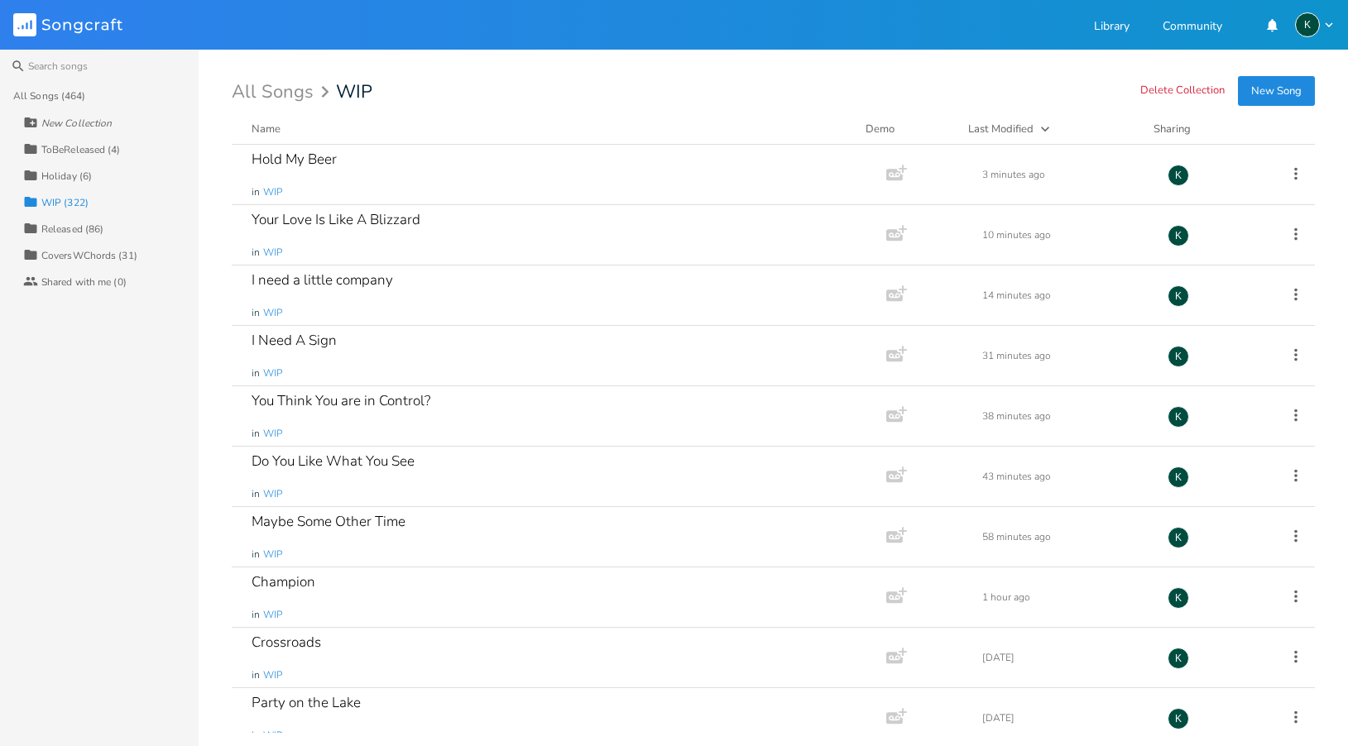
click at [54, 98] on div "All Songs (464)" at bounding box center [49, 96] width 73 height 10
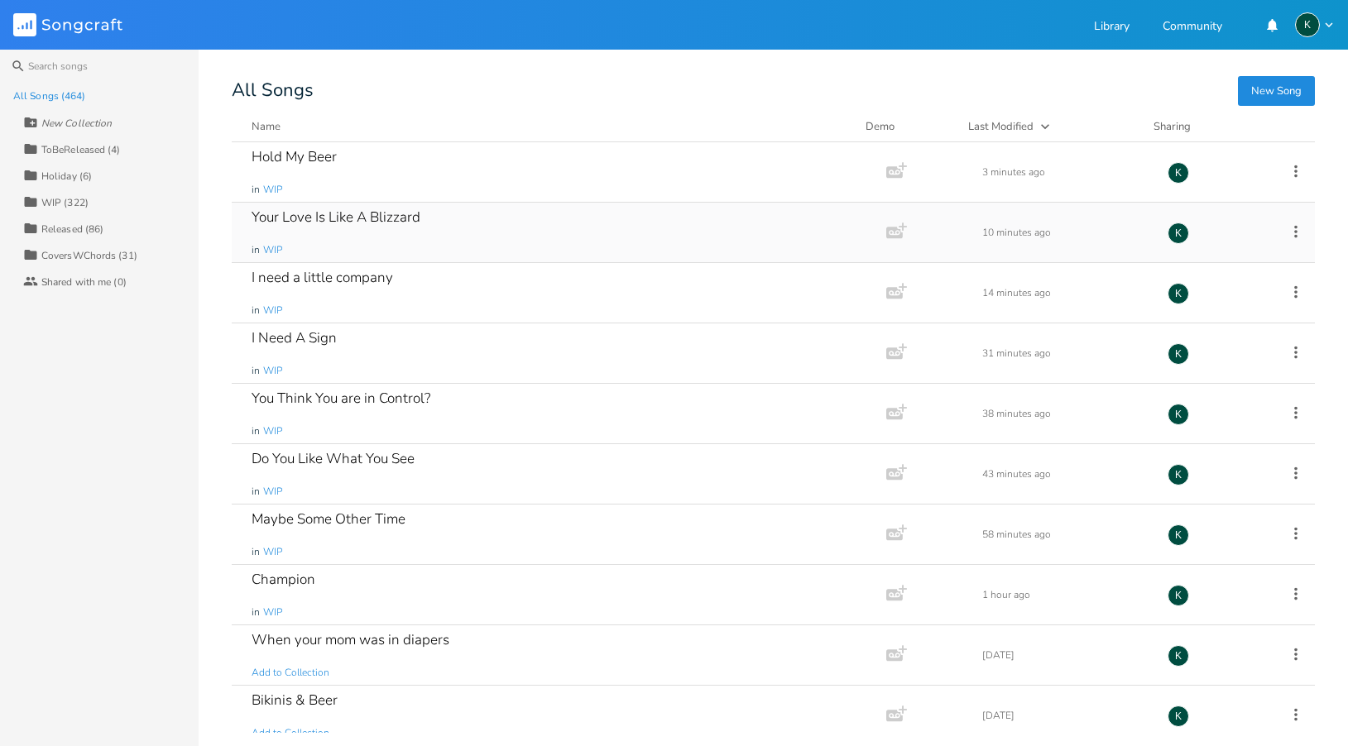
scroll to position [122, 0]
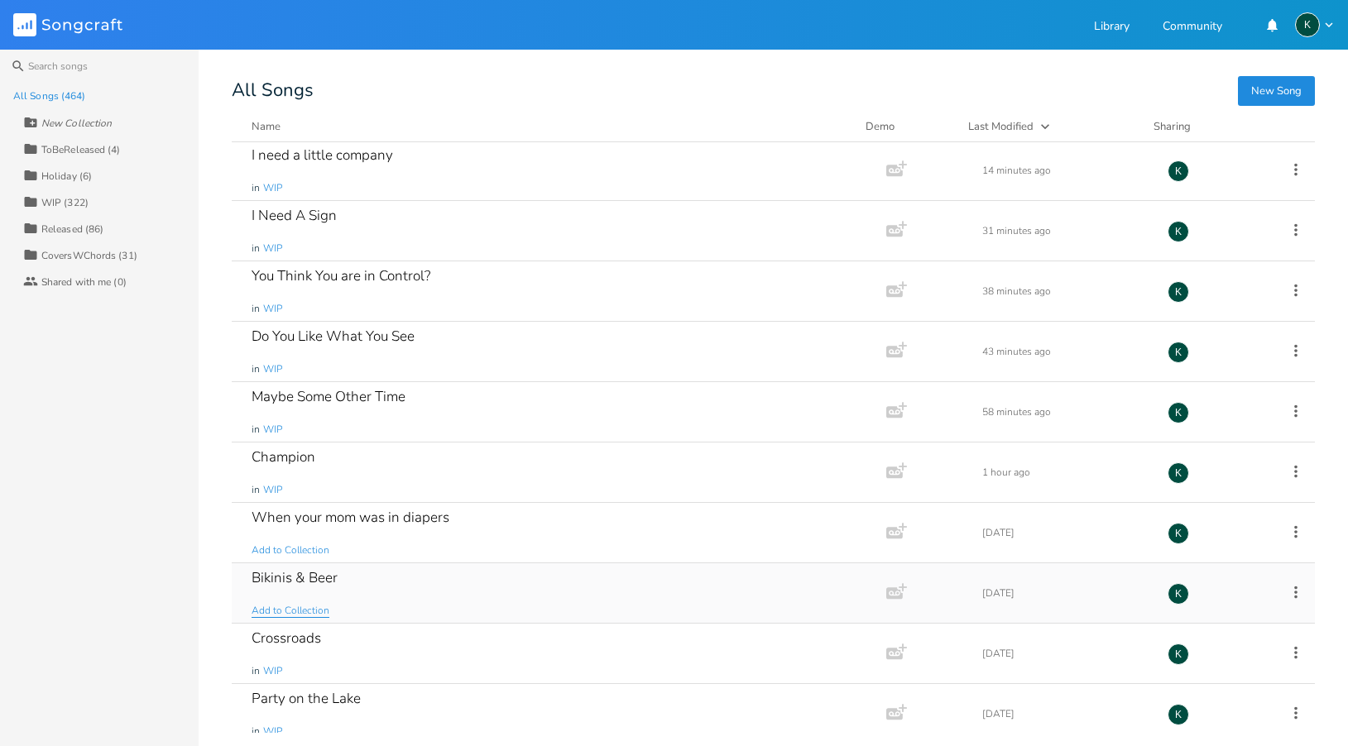
click at [301, 608] on span "Add to Collection" at bounding box center [291, 611] width 78 height 14
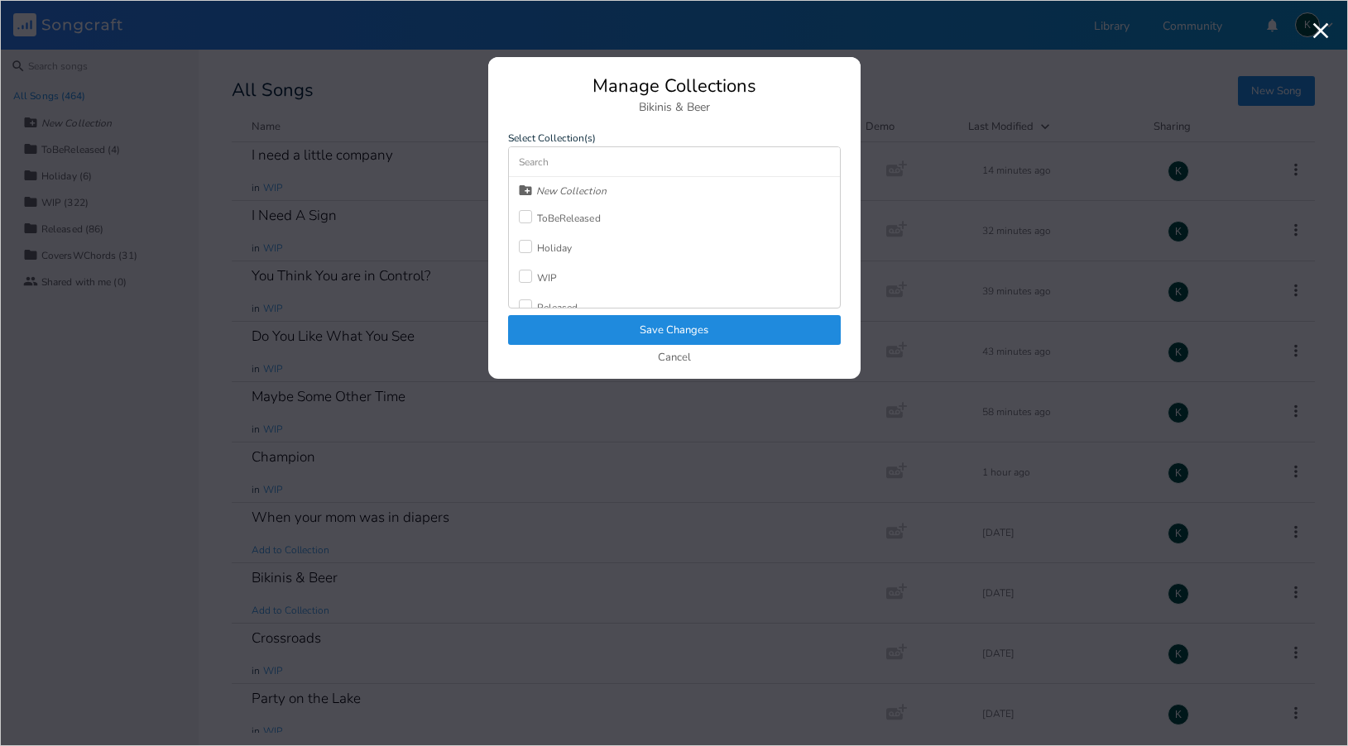
click at [549, 276] on div "WIP" at bounding box center [547, 278] width 20 height 10
click at [576, 329] on button "Save Changes" at bounding box center [674, 330] width 333 height 30
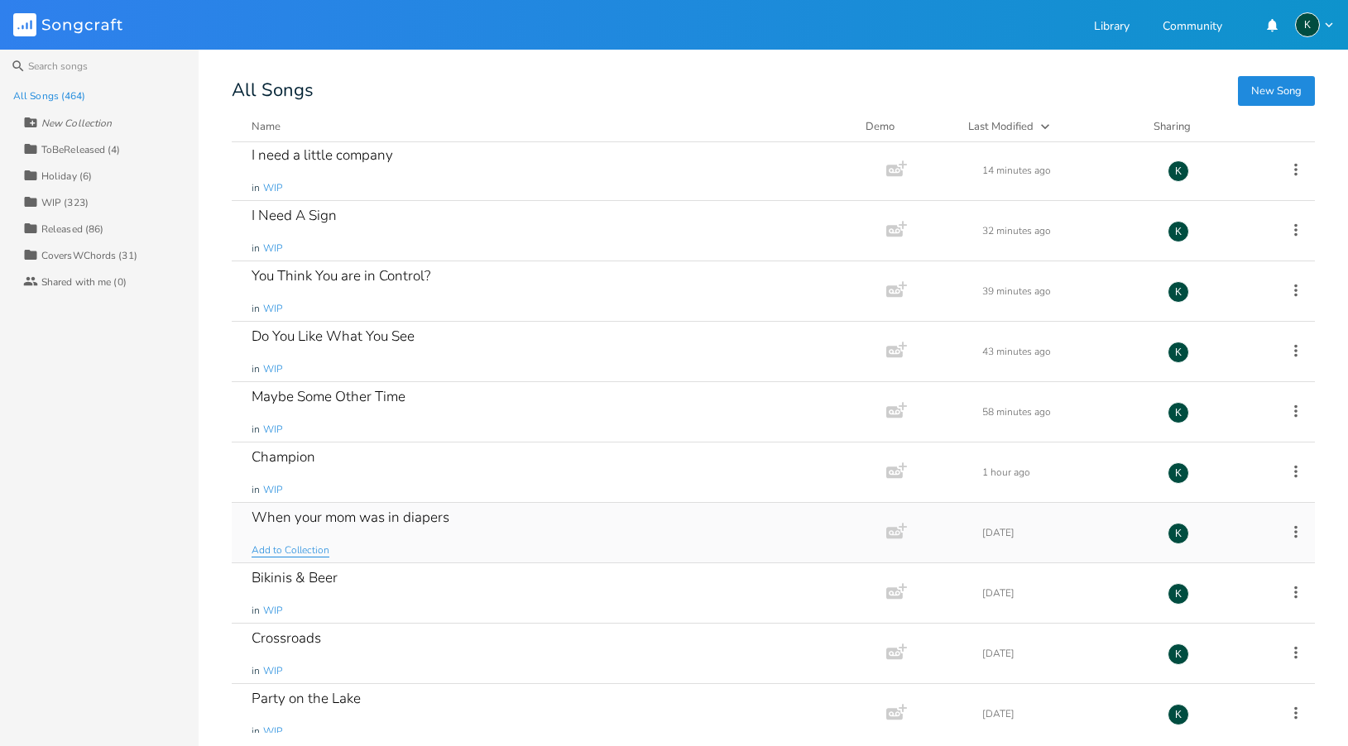
click at [309, 553] on span "Add to Collection" at bounding box center [291, 551] width 78 height 14
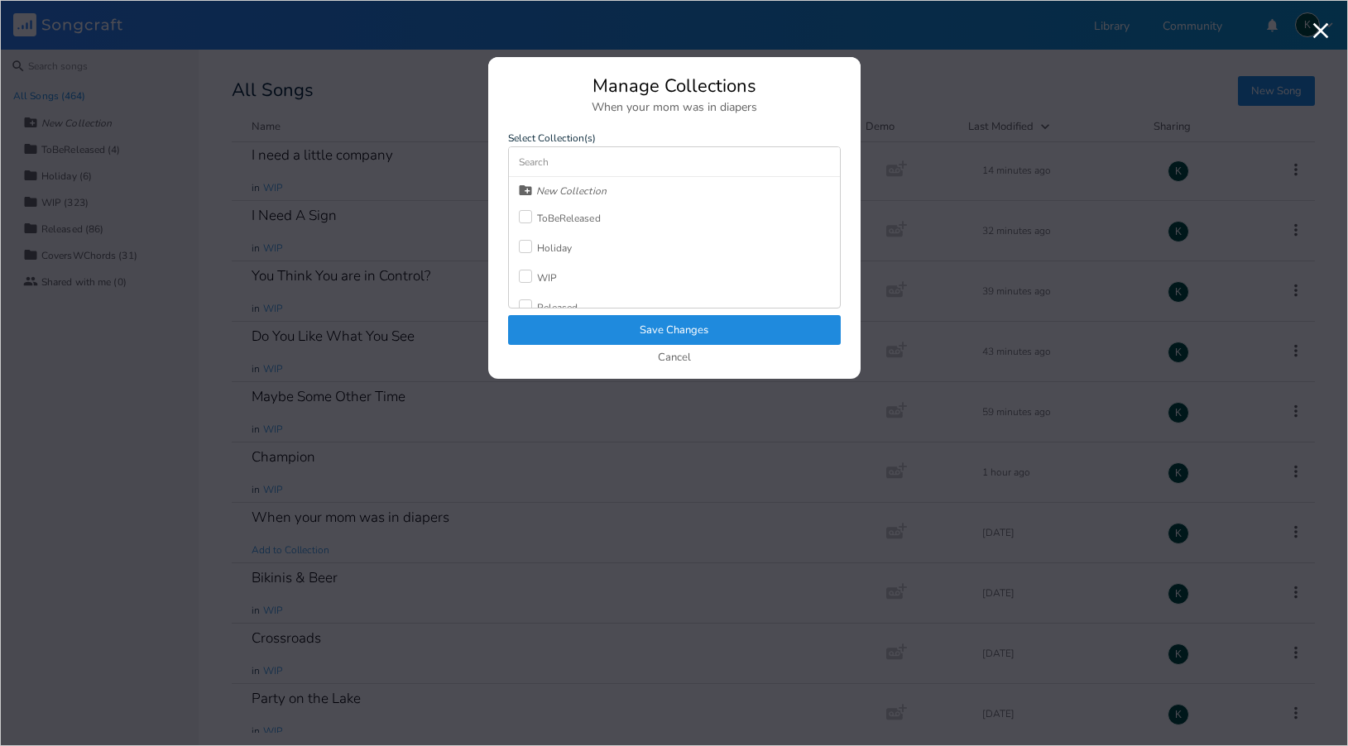
click at [538, 278] on div "WIP" at bounding box center [547, 278] width 20 height 10
click at [581, 339] on button "Save Changes" at bounding box center [674, 330] width 333 height 30
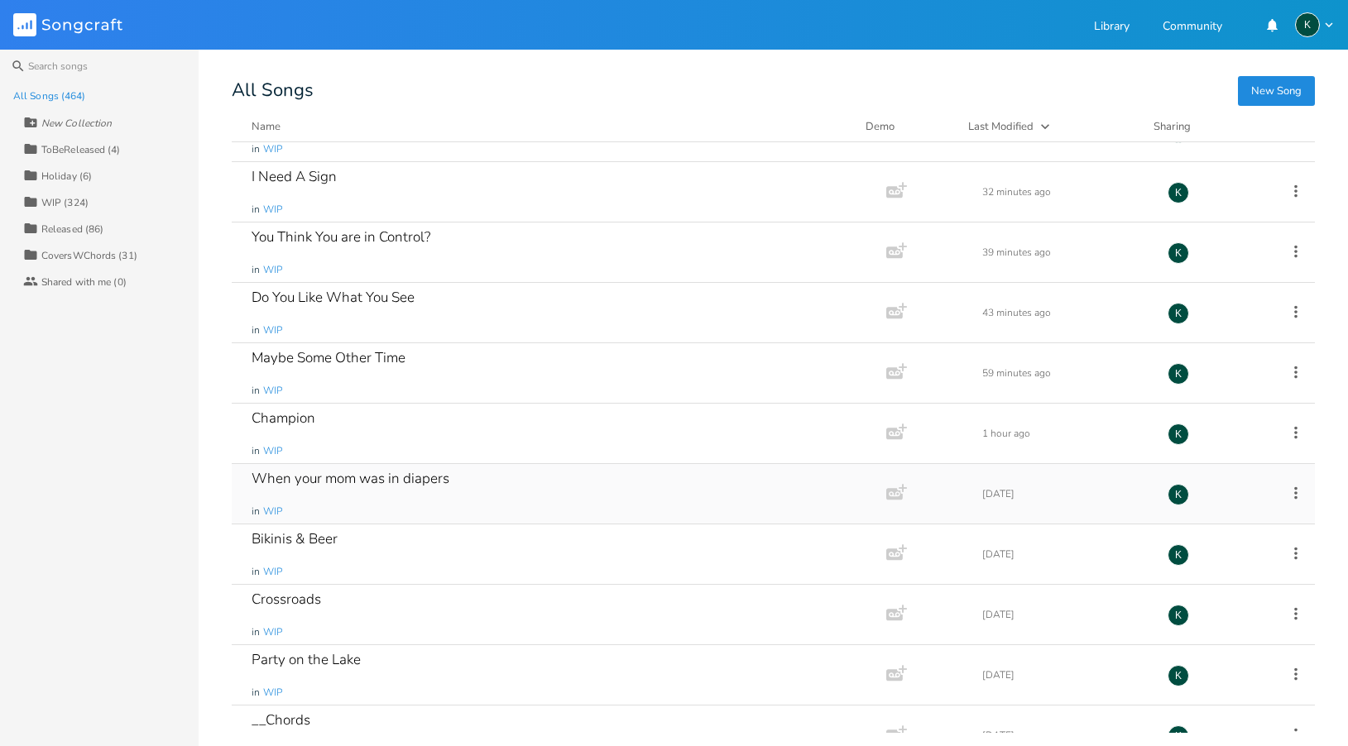
scroll to position [0, 0]
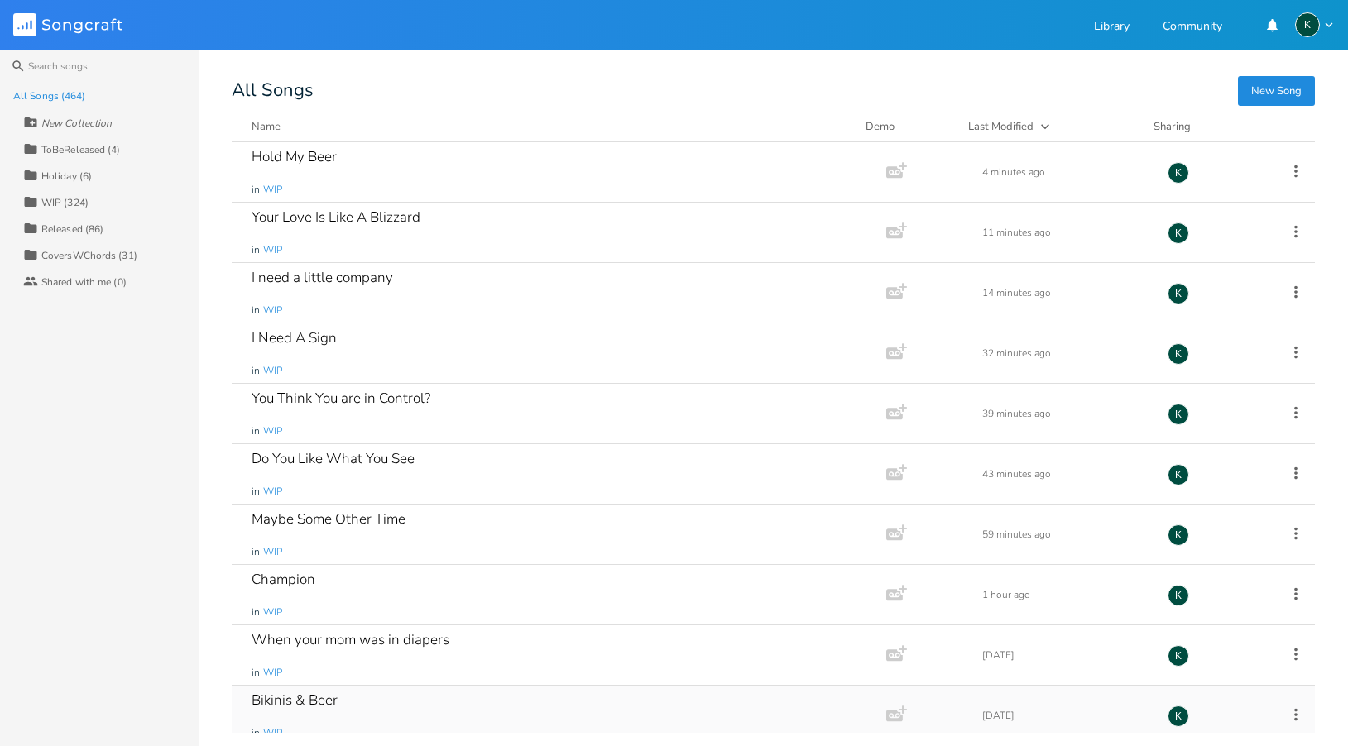
click at [305, 702] on div "Bikinis & Beer" at bounding box center [295, 700] width 86 height 14
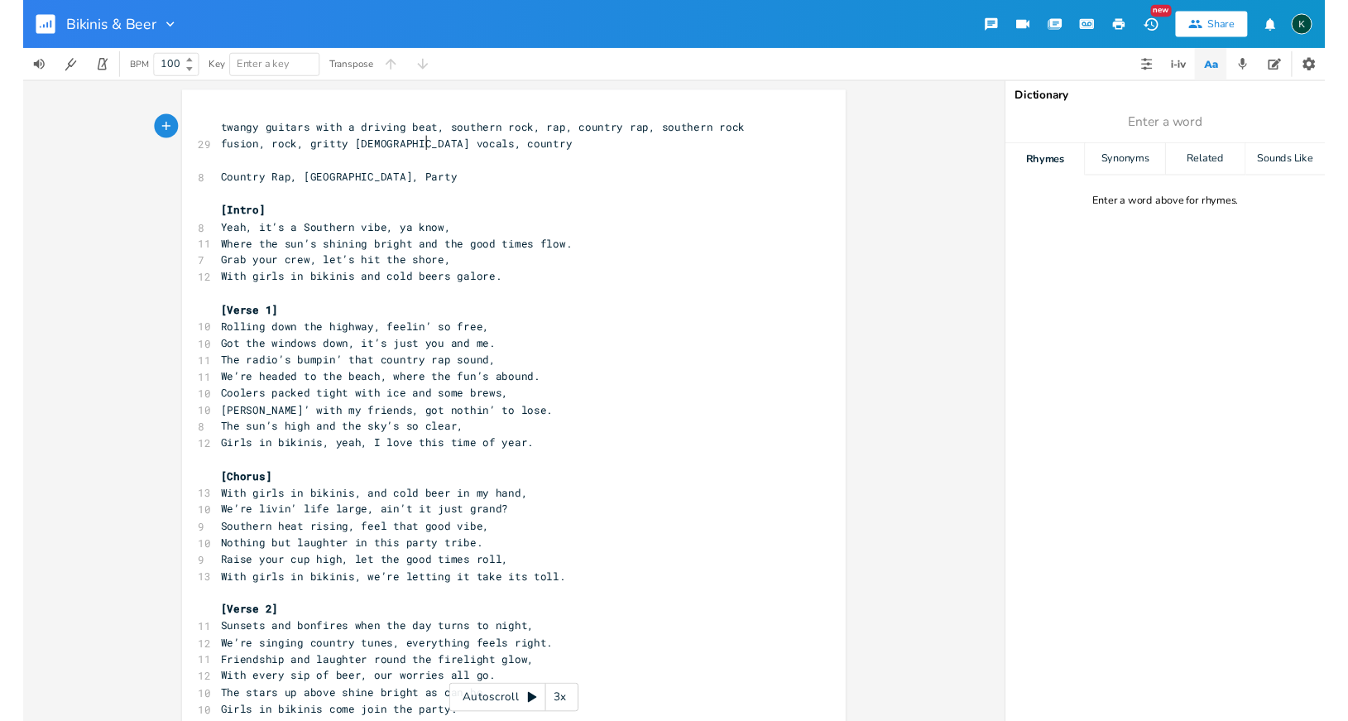
scroll to position [0, 1]
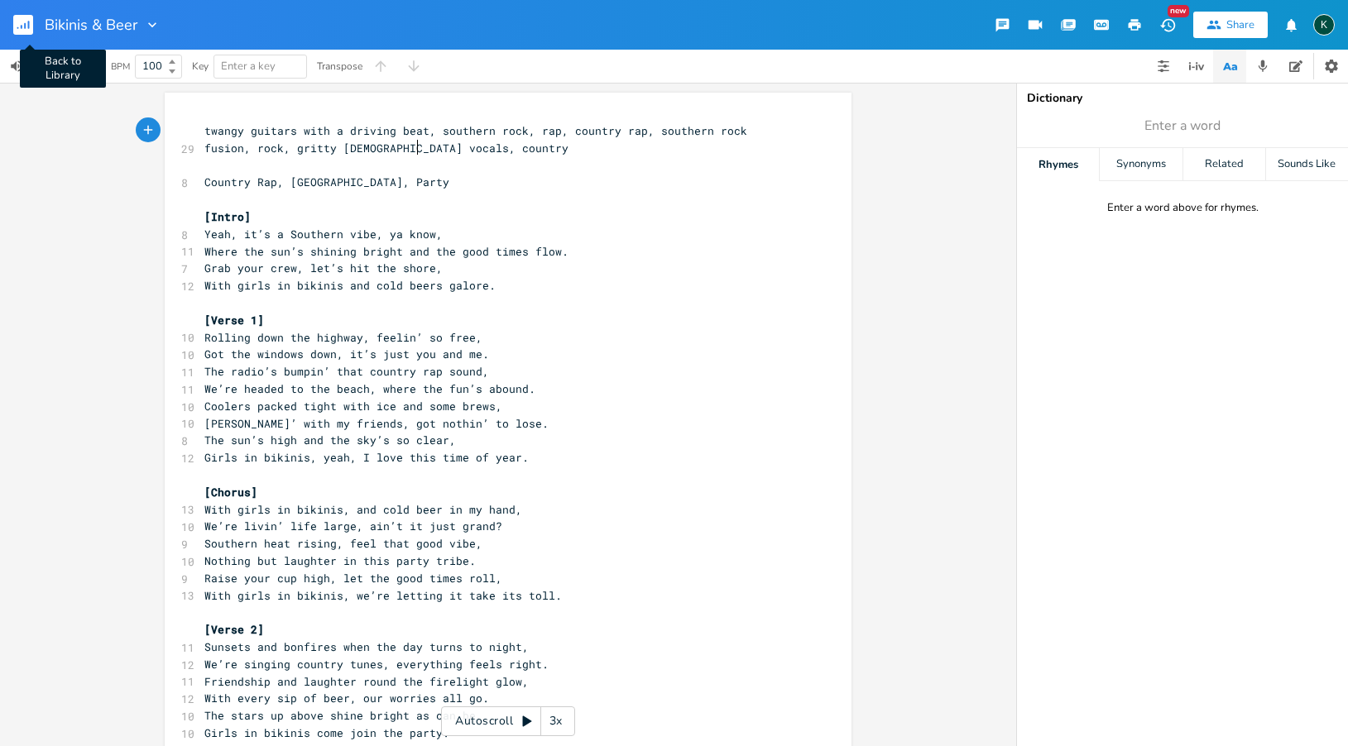
click at [26, 29] on rect "button" at bounding box center [23, 25] width 20 height 20
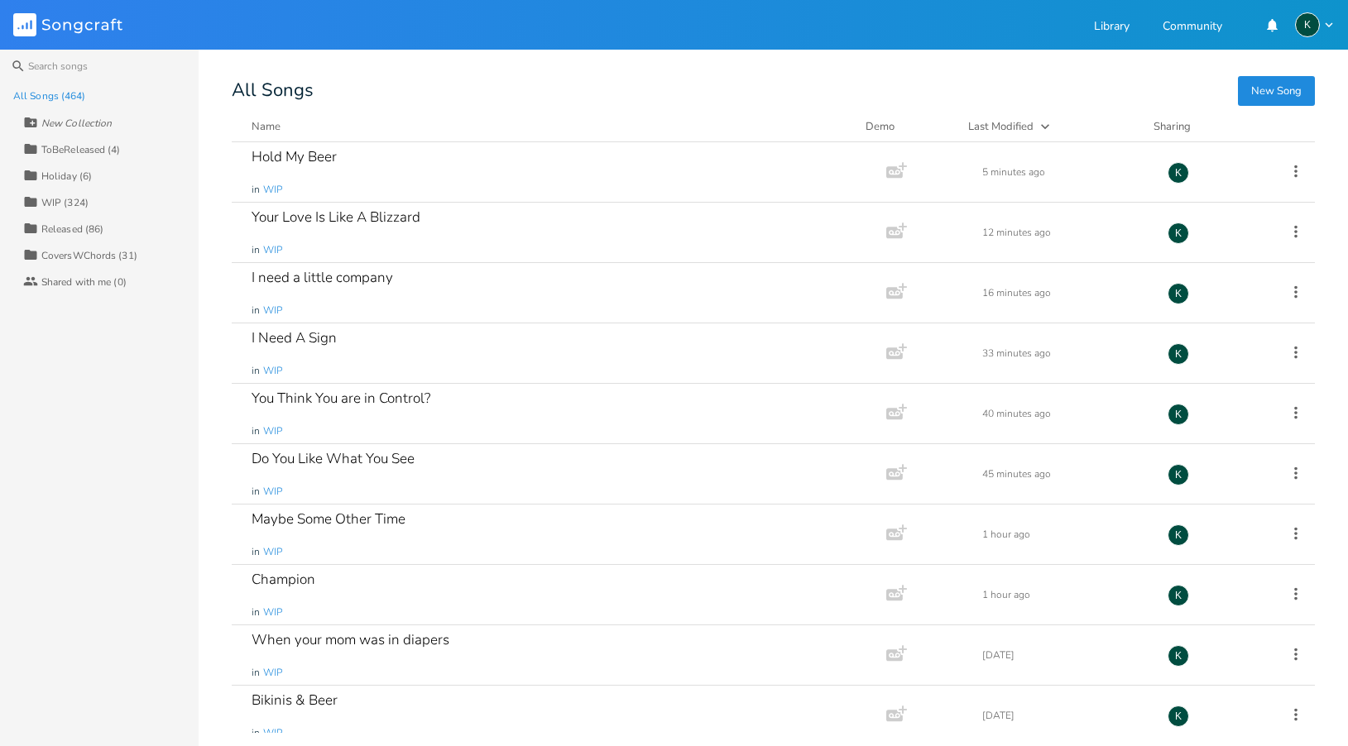
click at [57, 118] on div "New Collection" at bounding box center [76, 123] width 70 height 10
click at [31, 122] on icon at bounding box center [31, 123] width 12 height 10
click at [83, 89] on div "All Songs (464)" at bounding box center [105, 96] width 185 height 26
click at [30, 119] on icon at bounding box center [31, 123] width 12 height 10
drag, startPoint x: 169, startPoint y: 72, endPoint x: 158, endPoint y: 81, distance: 14.1
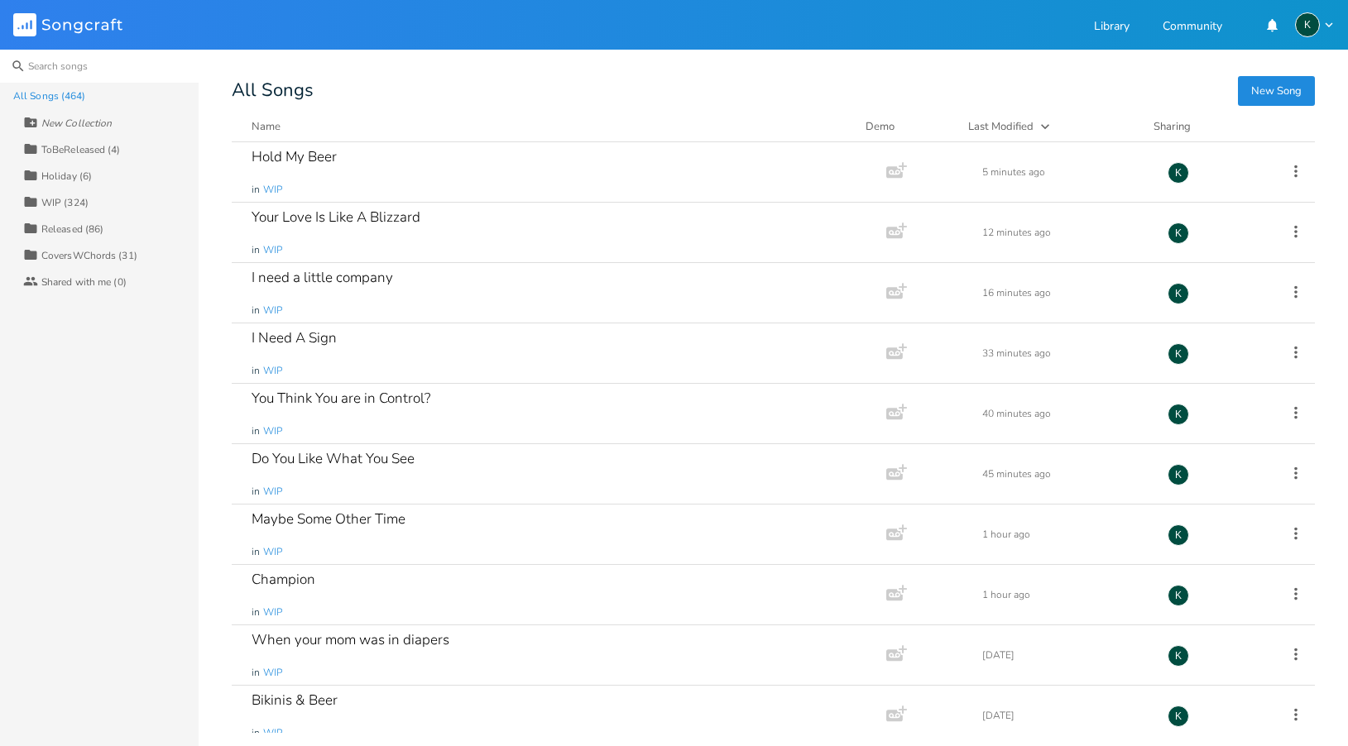
click at [169, 73] on input at bounding box center [99, 66] width 199 height 33
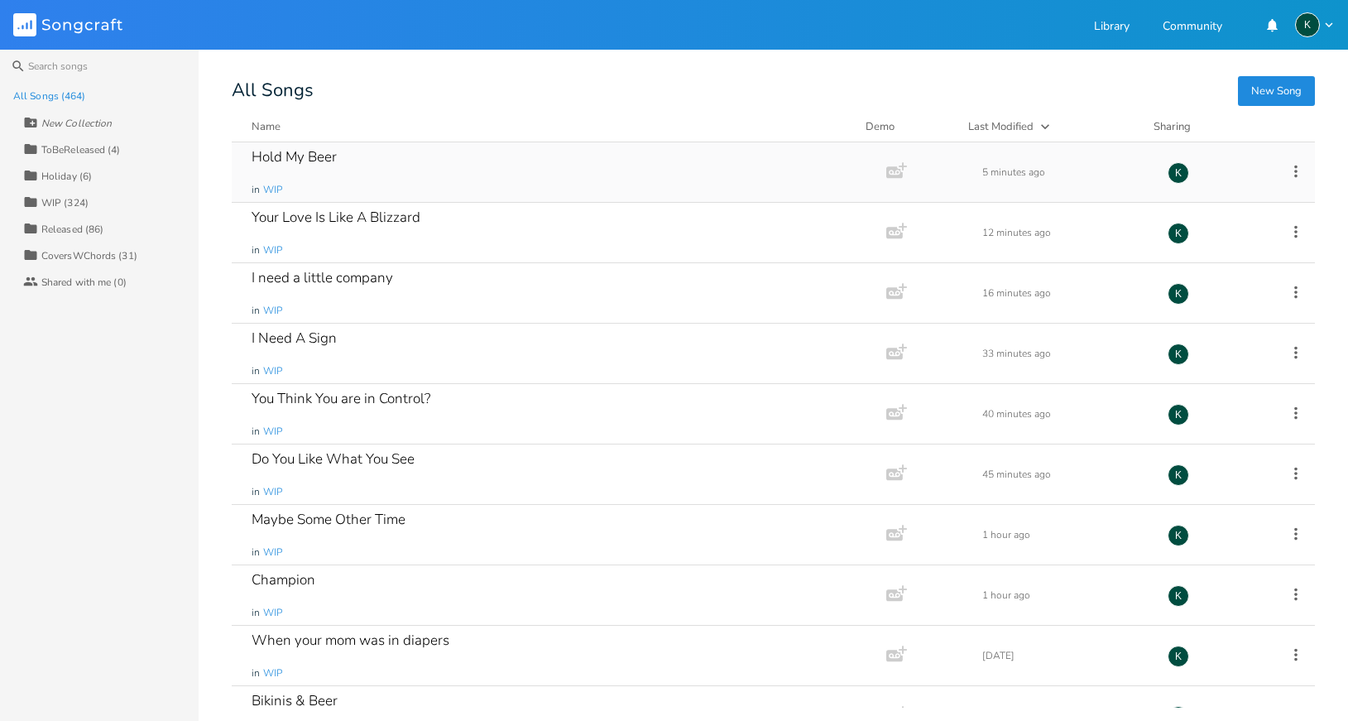
scroll to position [5652, 0]
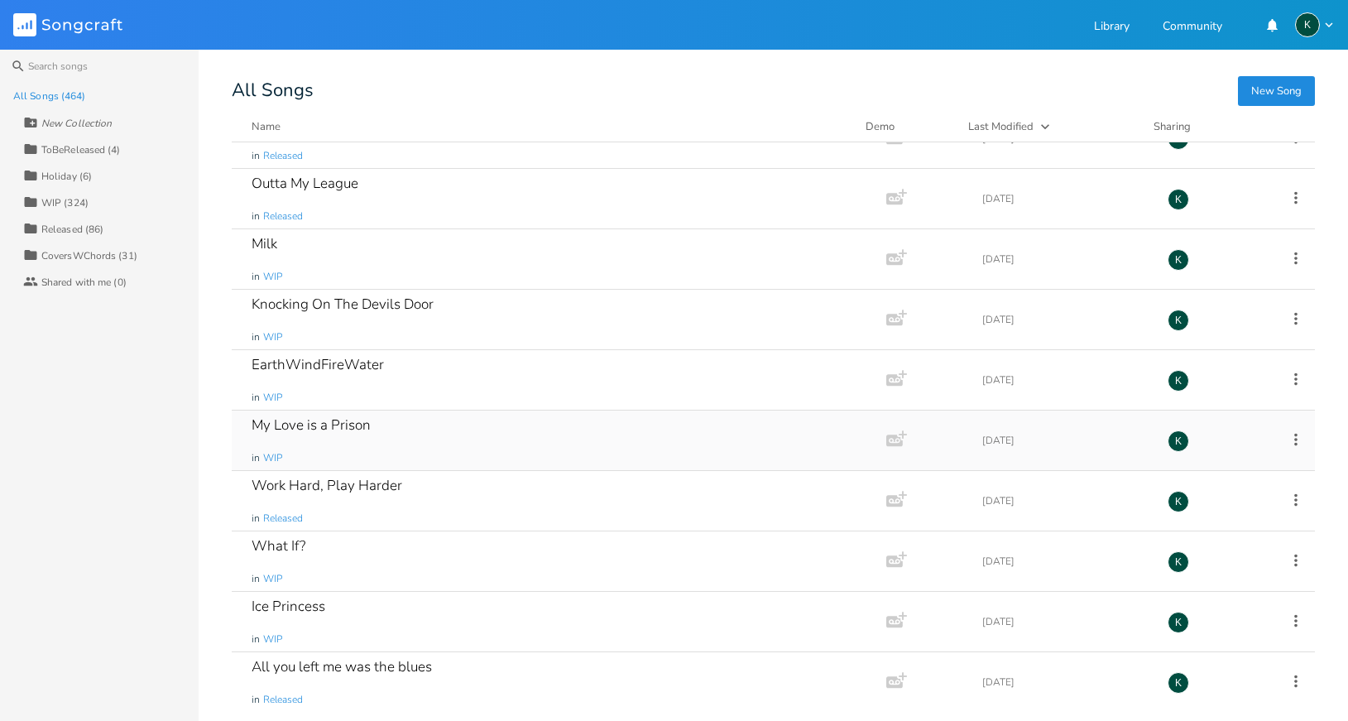
click at [273, 424] on div "My Love is a Prison" at bounding box center [311, 425] width 119 height 14
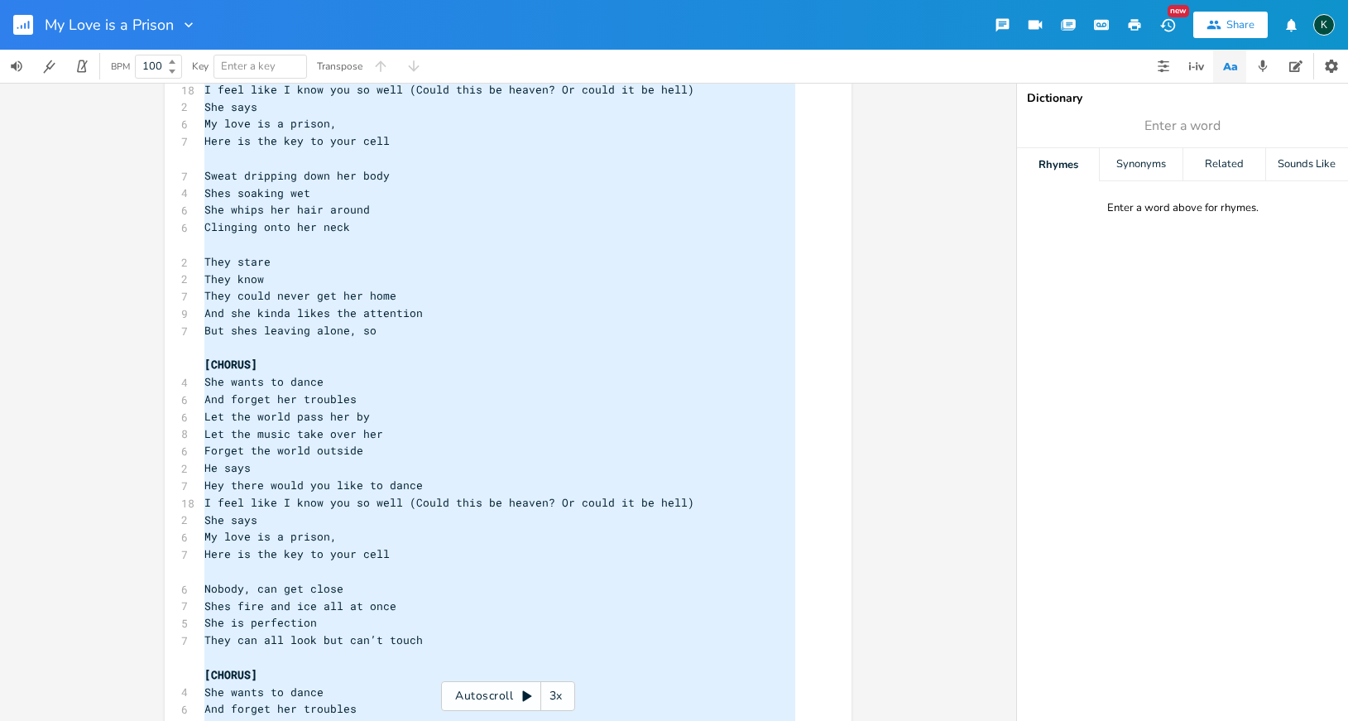
scroll to position [535, 0]
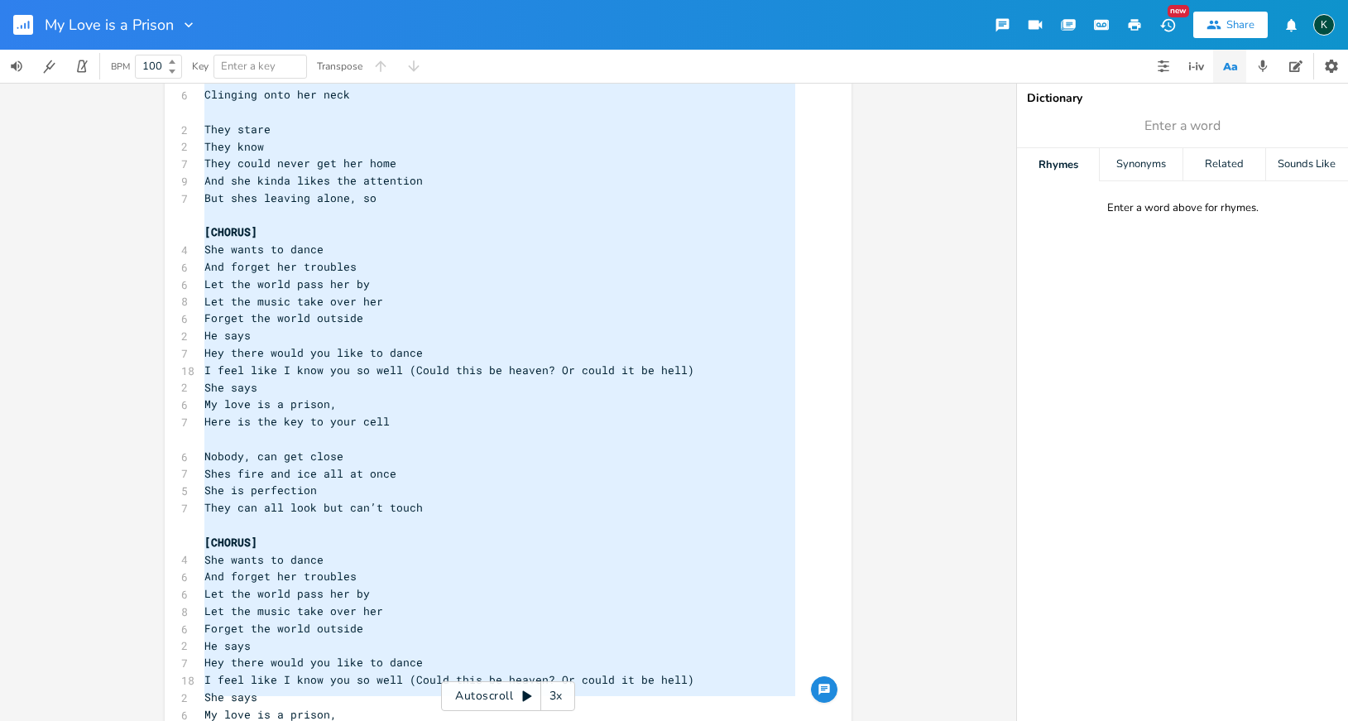
drag, startPoint x: 202, startPoint y: 130, endPoint x: 381, endPoint y: 743, distance: 638.9
click at [381, 721] on html "My Love is a Prison New Share K BPM 100 Key Enter a key Transpose x [Verse 1] ​…" at bounding box center [674, 360] width 1348 height 721
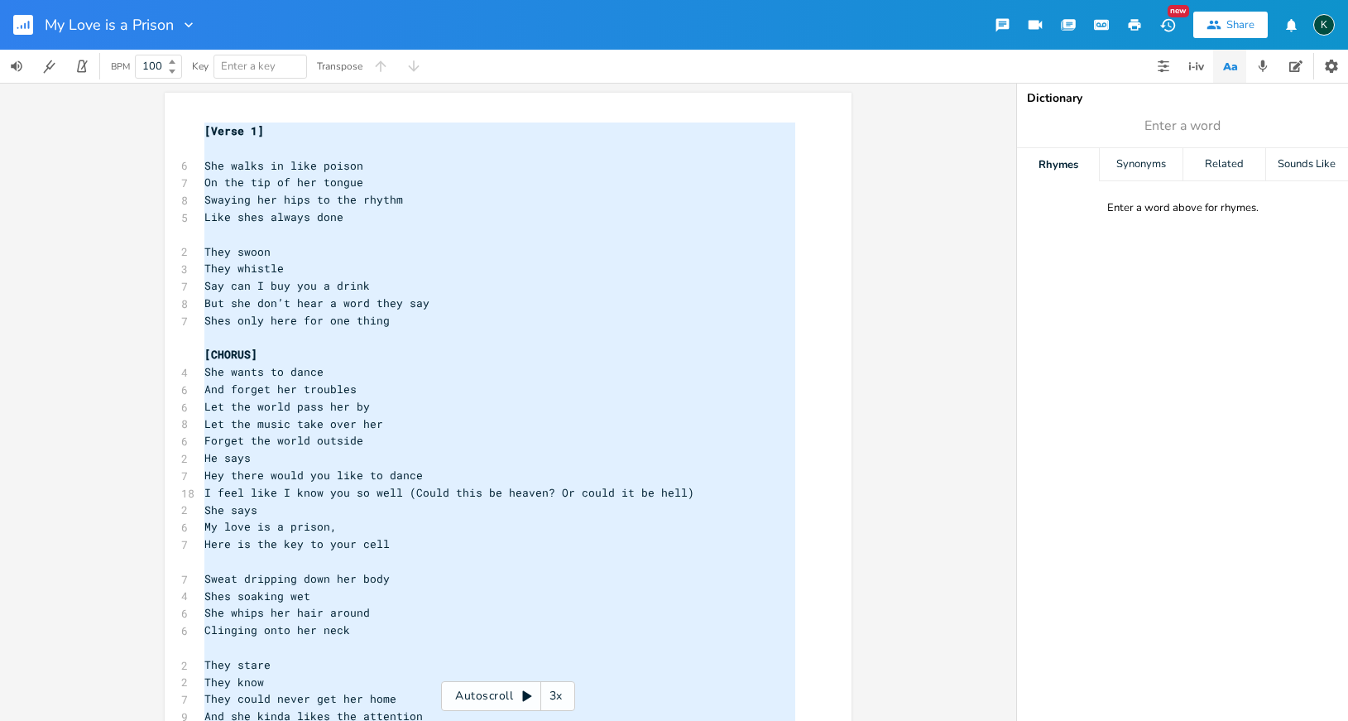
type textarea "[Lorem 7] Ips dolor si amet consec Ad eli sed do eiu tempor Incidid utl etdo ma…"
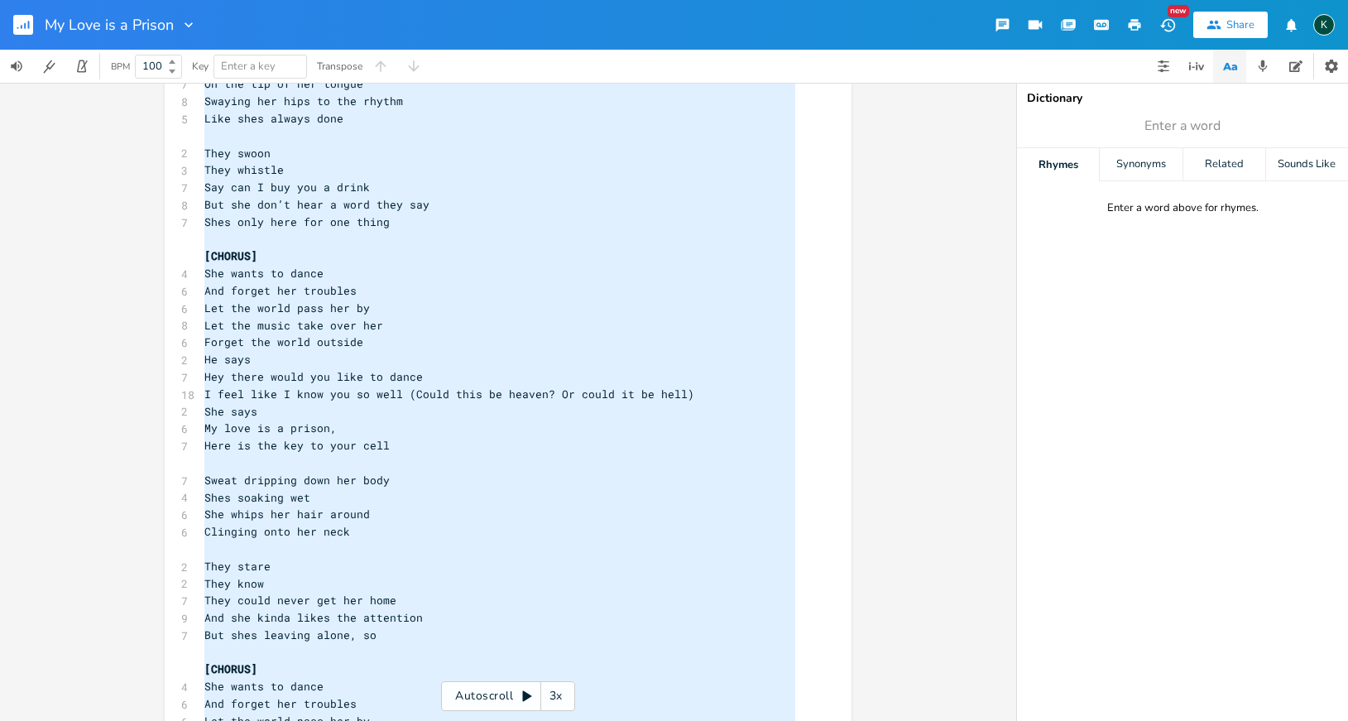
scroll to position [550, 0]
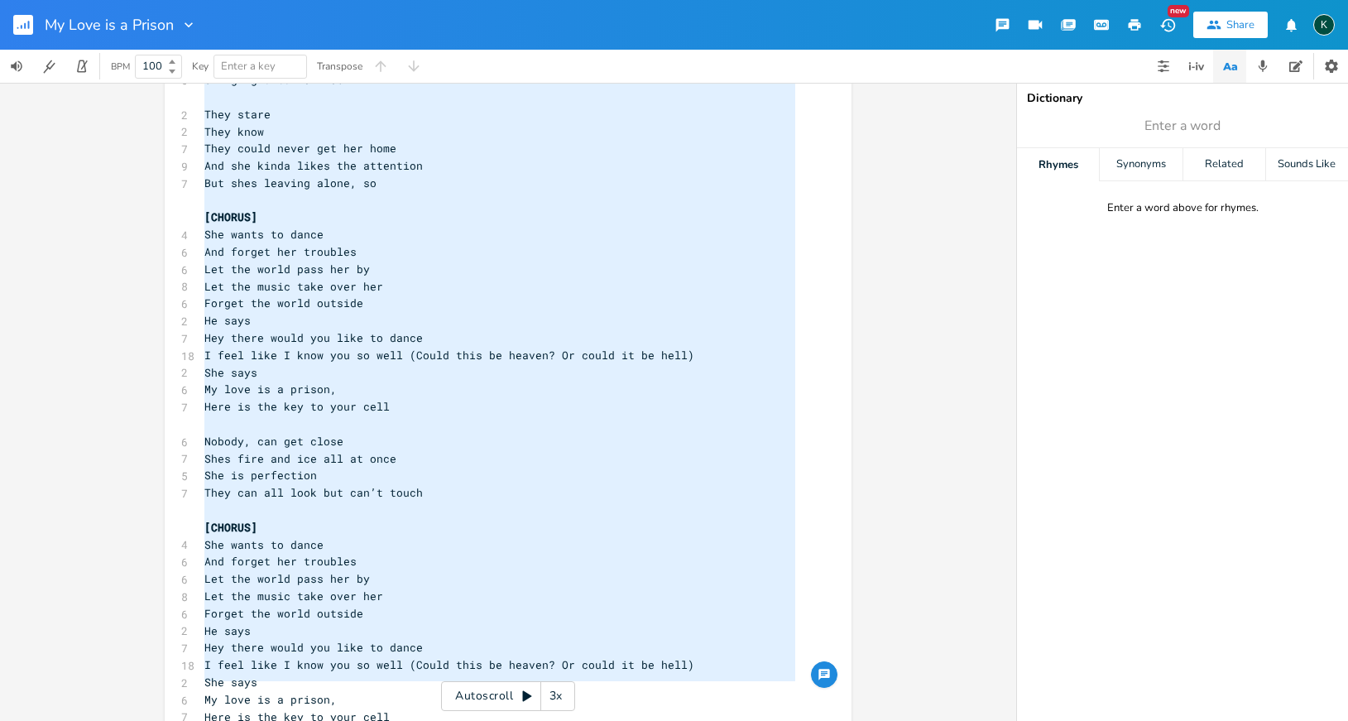
click at [24, 26] on rect "button" at bounding box center [23, 25] width 20 height 20
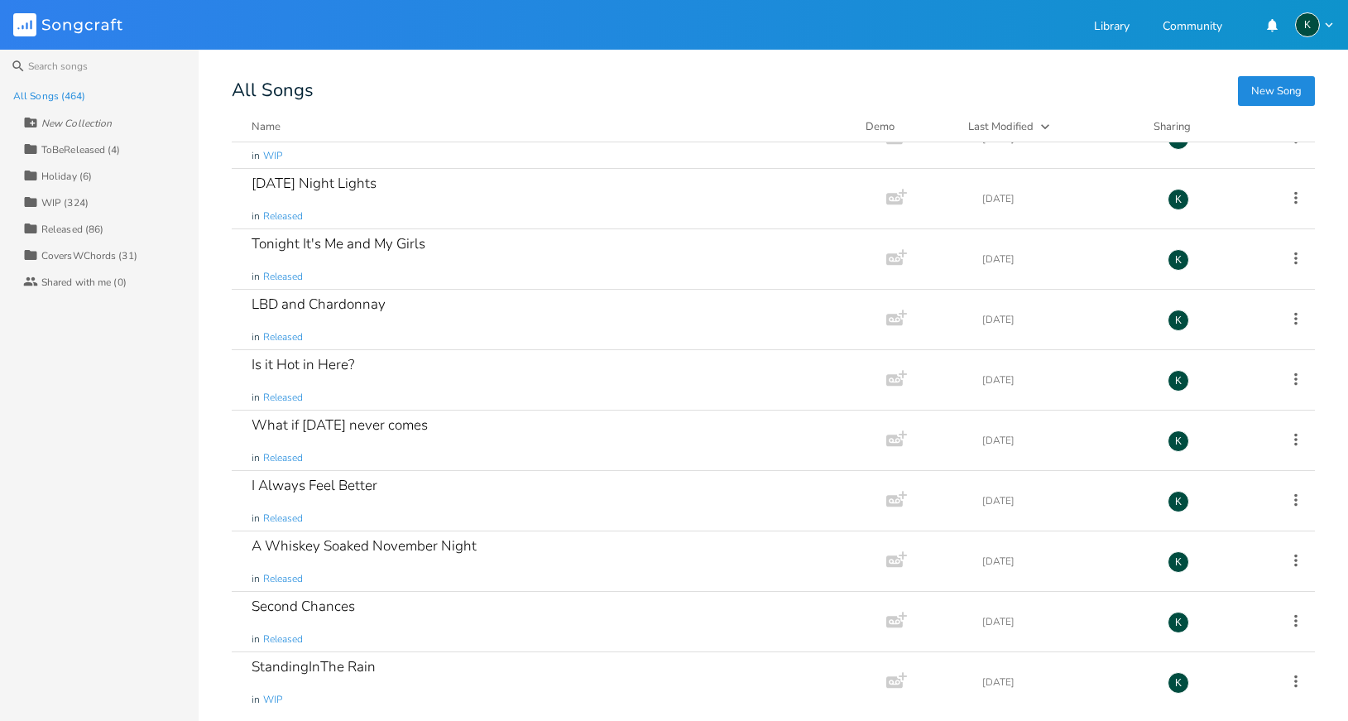
scroll to position [5773, 0]
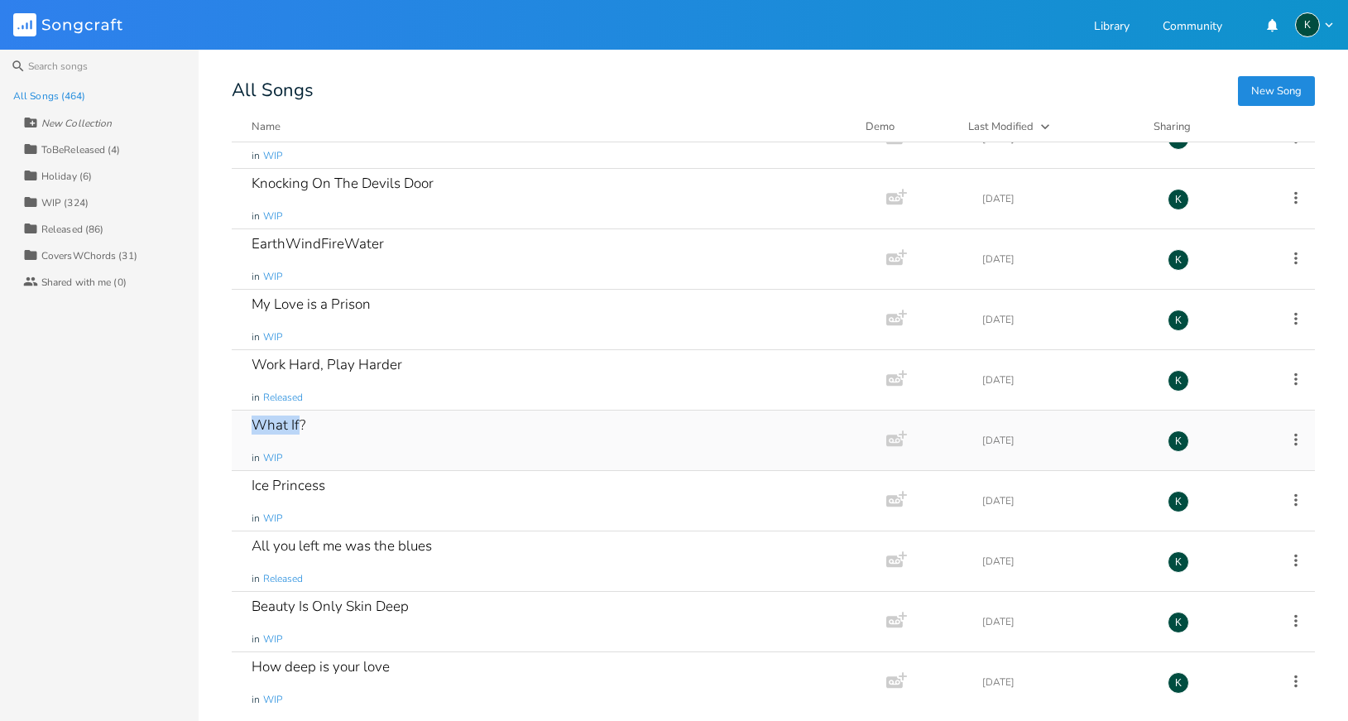
click at [277, 425] on div "What If?" at bounding box center [279, 425] width 54 height 14
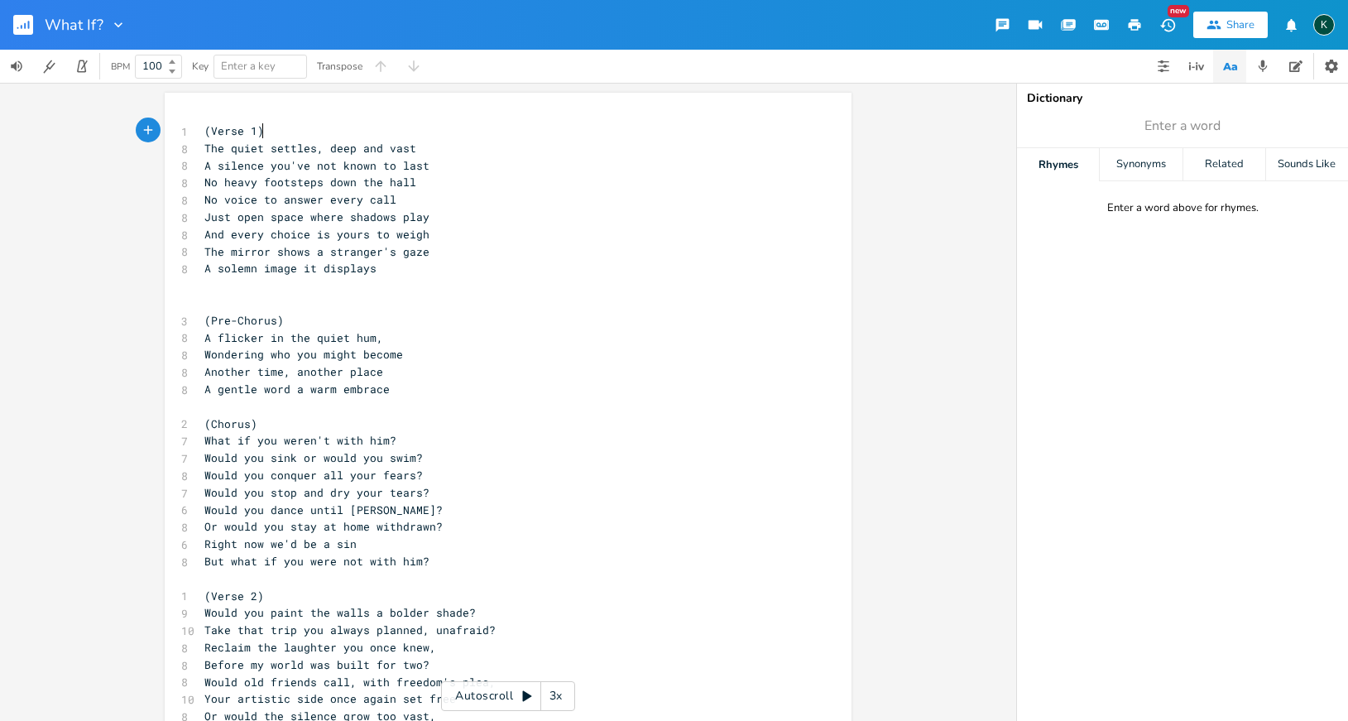
scroll to position [0, 1]
click at [249, 297] on pre "​" at bounding box center [499, 303] width 597 height 17
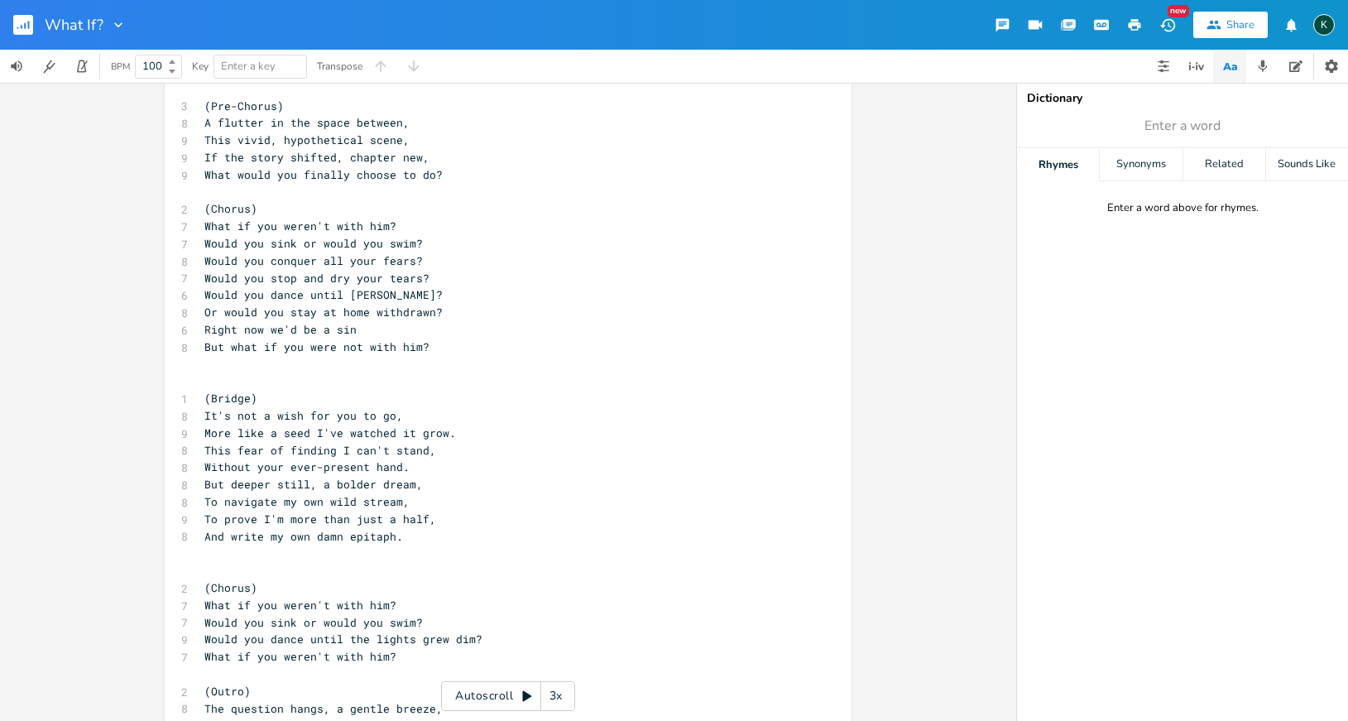
scroll to position [726, 0]
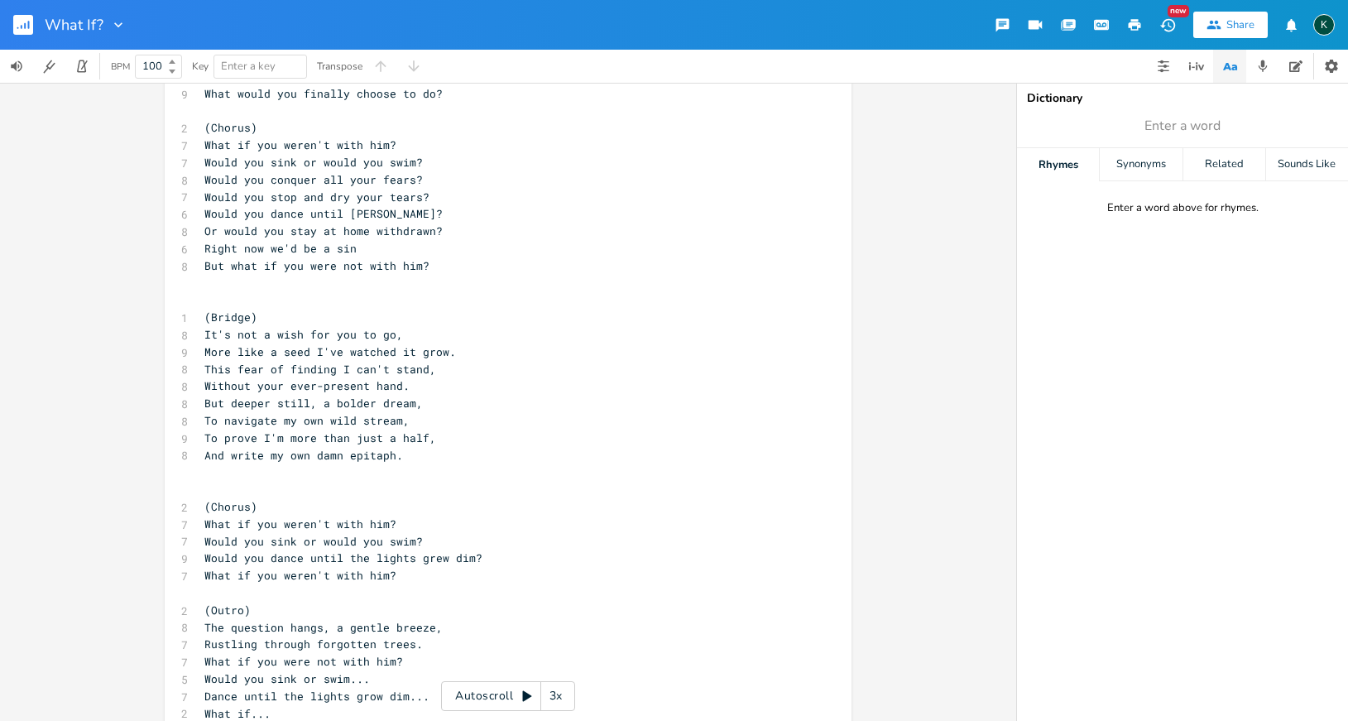
click at [222, 291] on pre "​" at bounding box center [499, 299] width 597 height 17
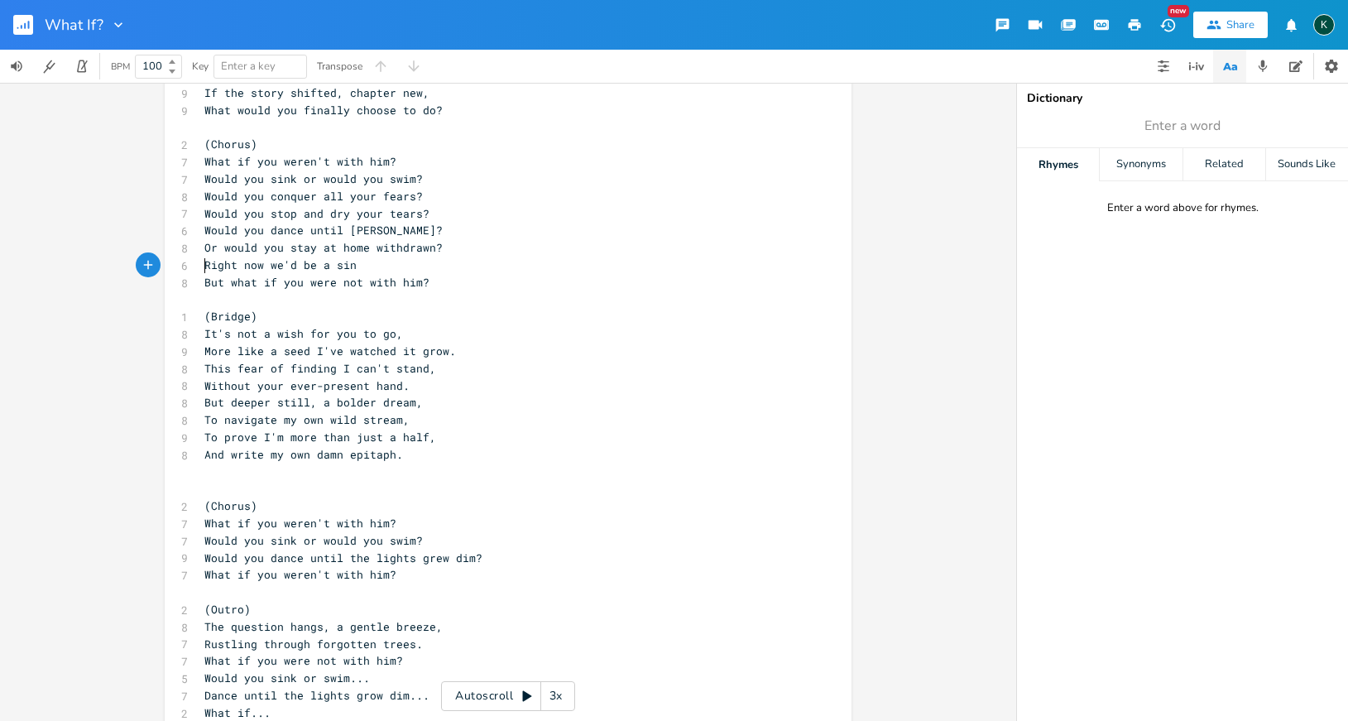
click at [225, 480] on pre "​" at bounding box center [499, 488] width 597 height 17
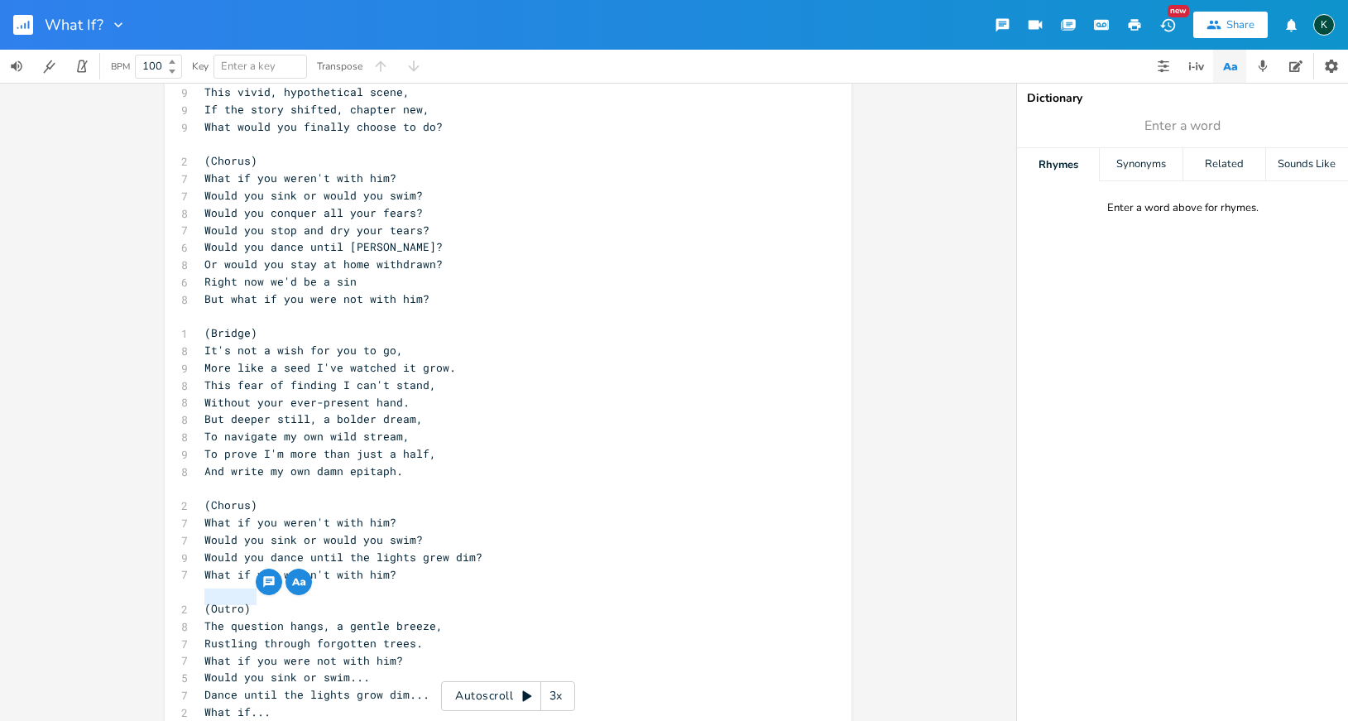
drag, startPoint x: 199, startPoint y: 598, endPoint x: 250, endPoint y: 598, distance: 51.3
click at [250, 635] on pre "Rustling through forgotten trees." at bounding box center [499, 643] width 597 height 17
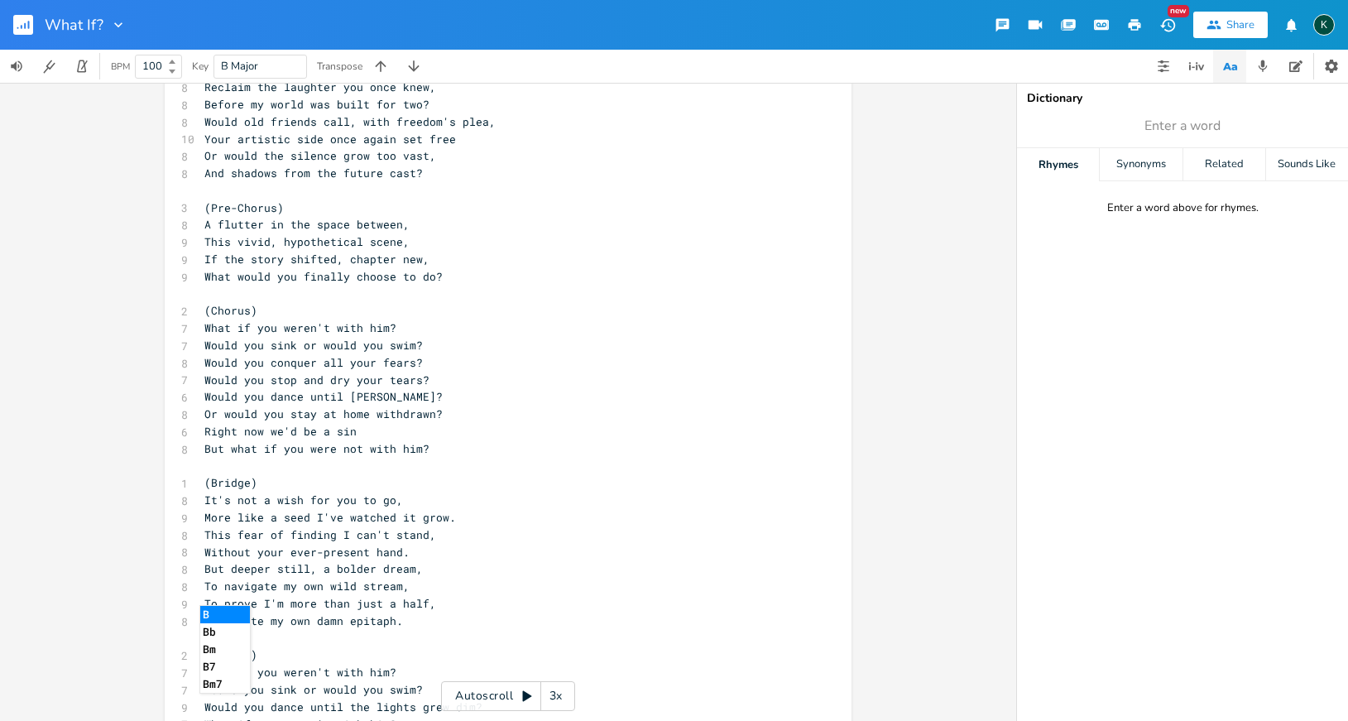
scroll to position [768, 0]
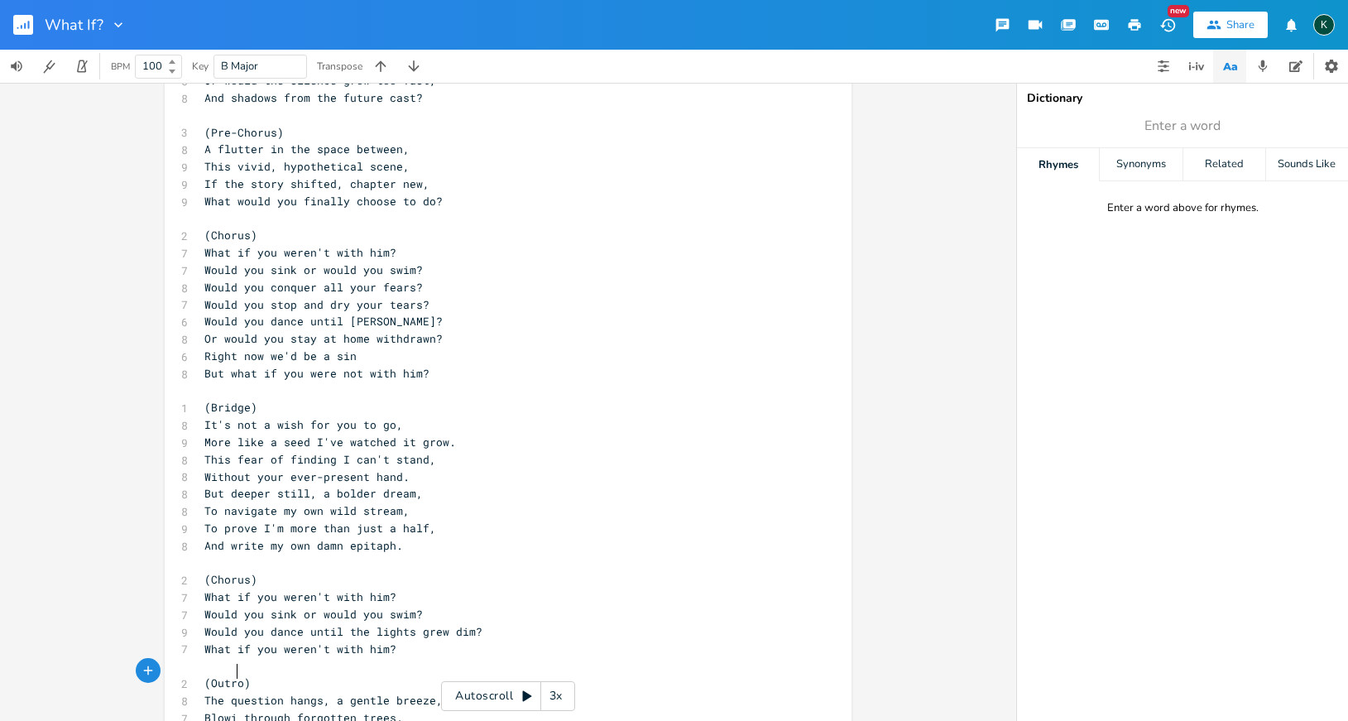
type textarea "Blowing"
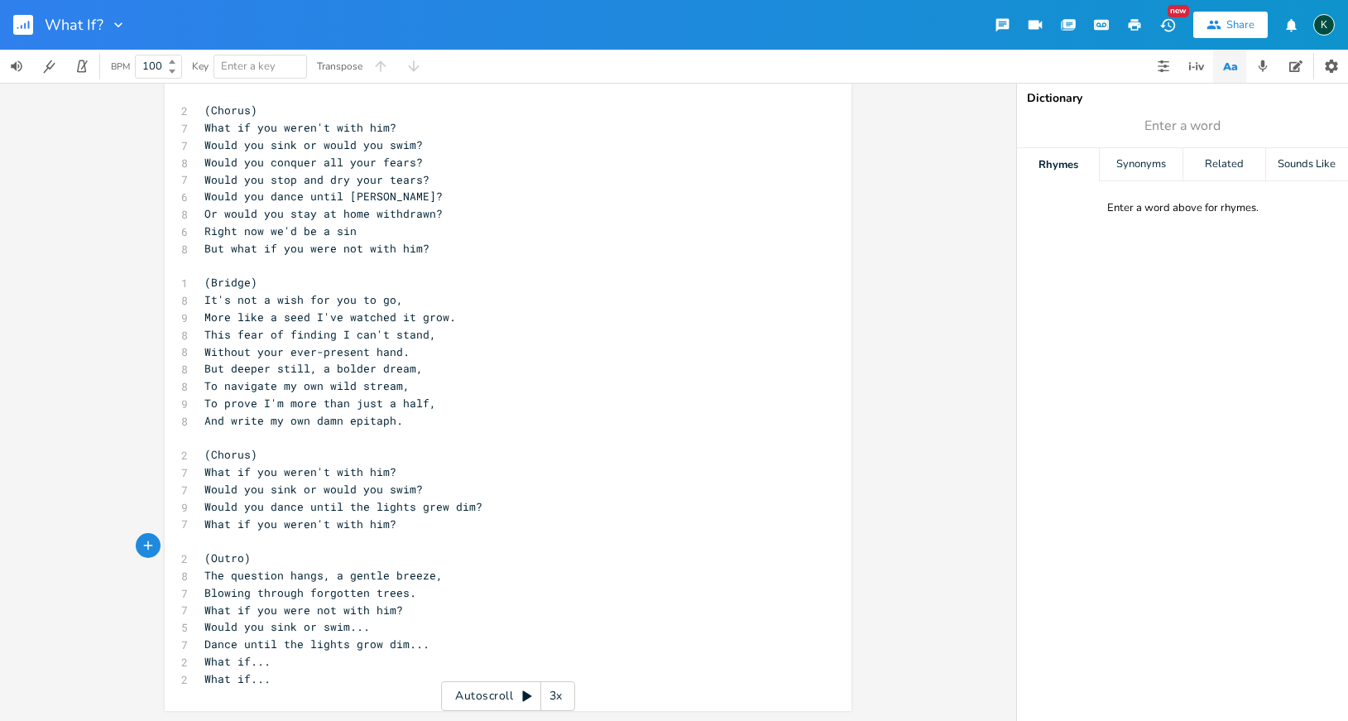
scroll to position [693, 0]
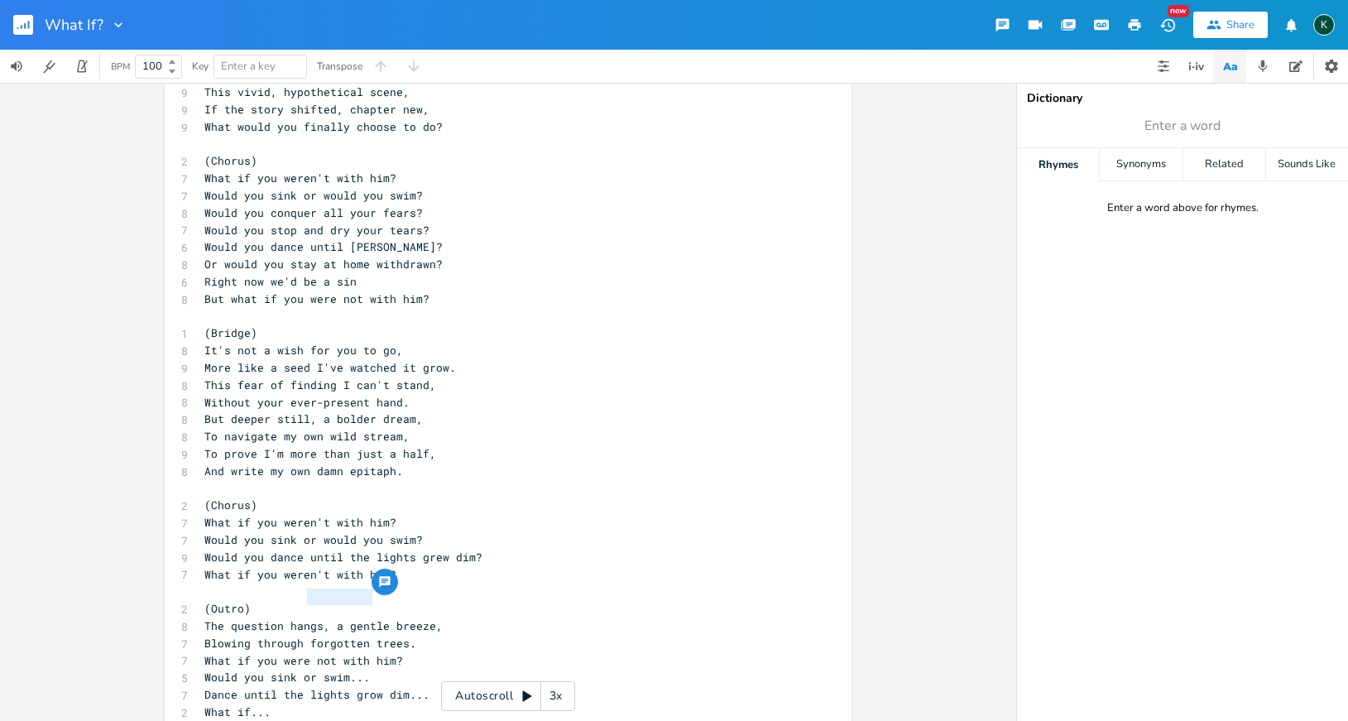
drag, startPoint x: 364, startPoint y: 599, endPoint x: 305, endPoint y: 599, distance: 58.8
click at [305, 636] on span "Blowing through forgotten trees." at bounding box center [310, 643] width 212 height 15
type textarea "the barren"
click at [270, 480] on pre "​" at bounding box center [499, 488] width 597 height 17
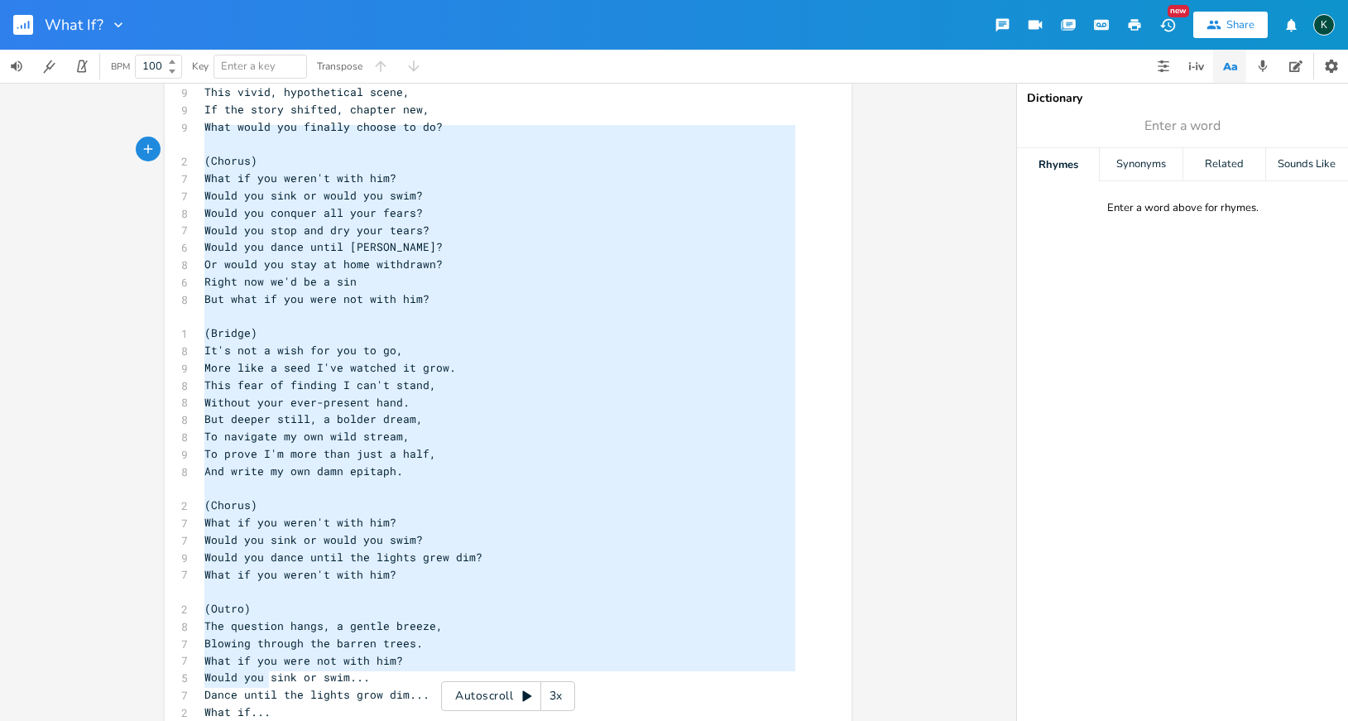
scroll to position [35, 0]
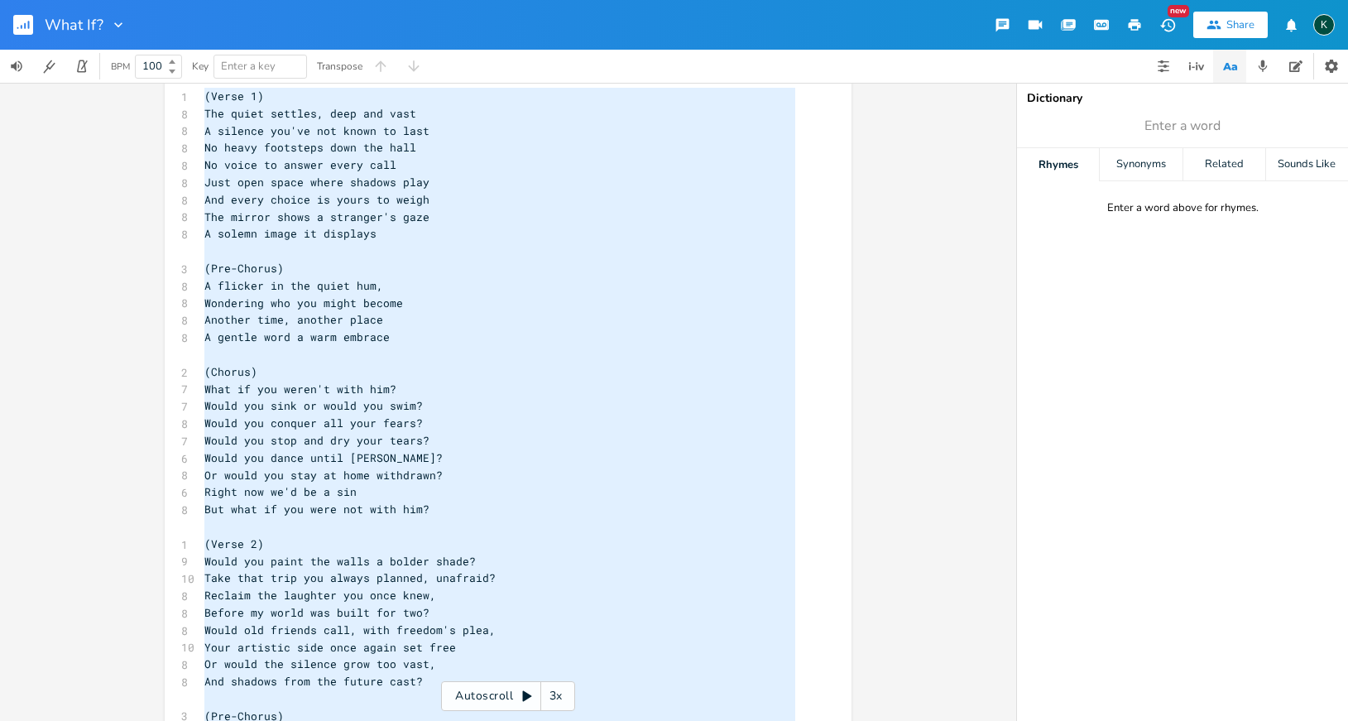
drag, startPoint x: 273, startPoint y: 684, endPoint x: 55, endPoint y: -150, distance: 861.4
click at [55, 0] on html "What If? New Share K BPM 100 Key Enter a key Transpose x 1 (Verse 1) 8 The quie…" at bounding box center [674, 360] width 1348 height 721
type textarea "(Verse 1) The quiet settles, deep and vast A silence you've not known to last N…"
click at [24, 25] on rect "button" at bounding box center [23, 25] width 20 height 20
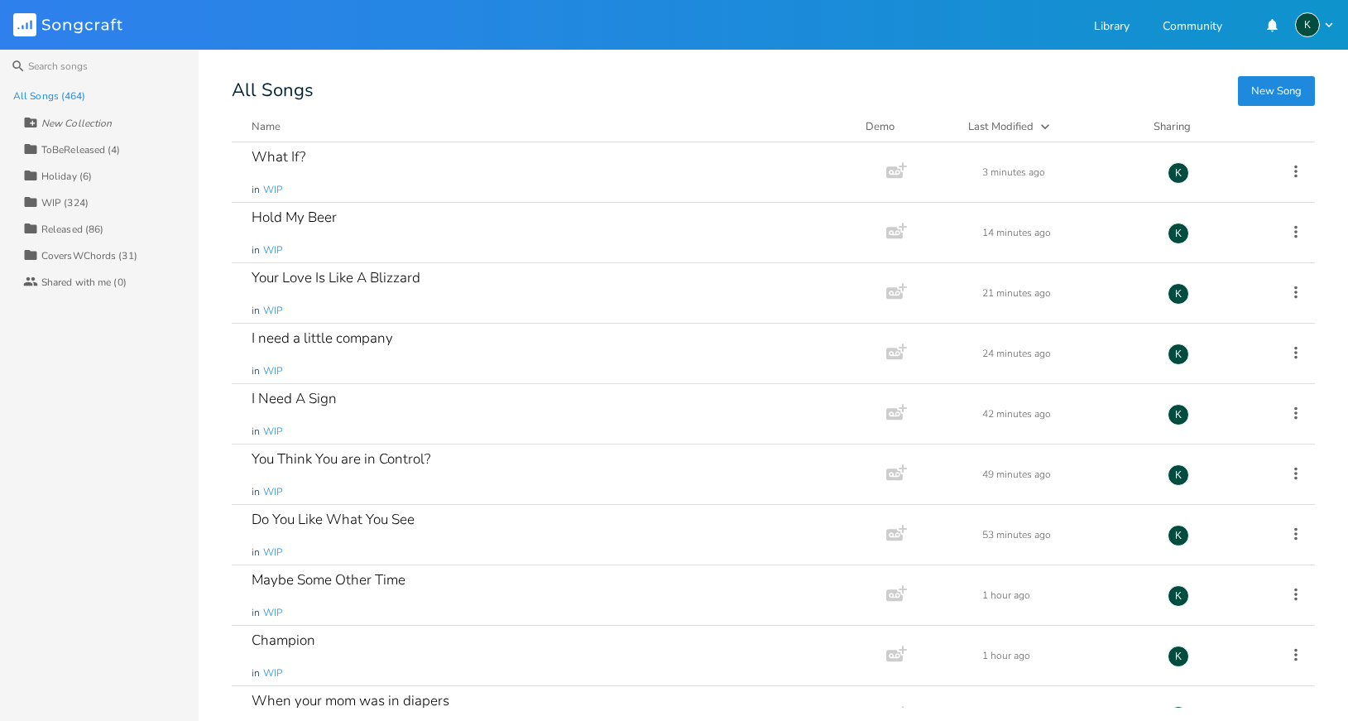
click at [1235, 86] on button "New Song" at bounding box center [1276, 91] width 77 height 30
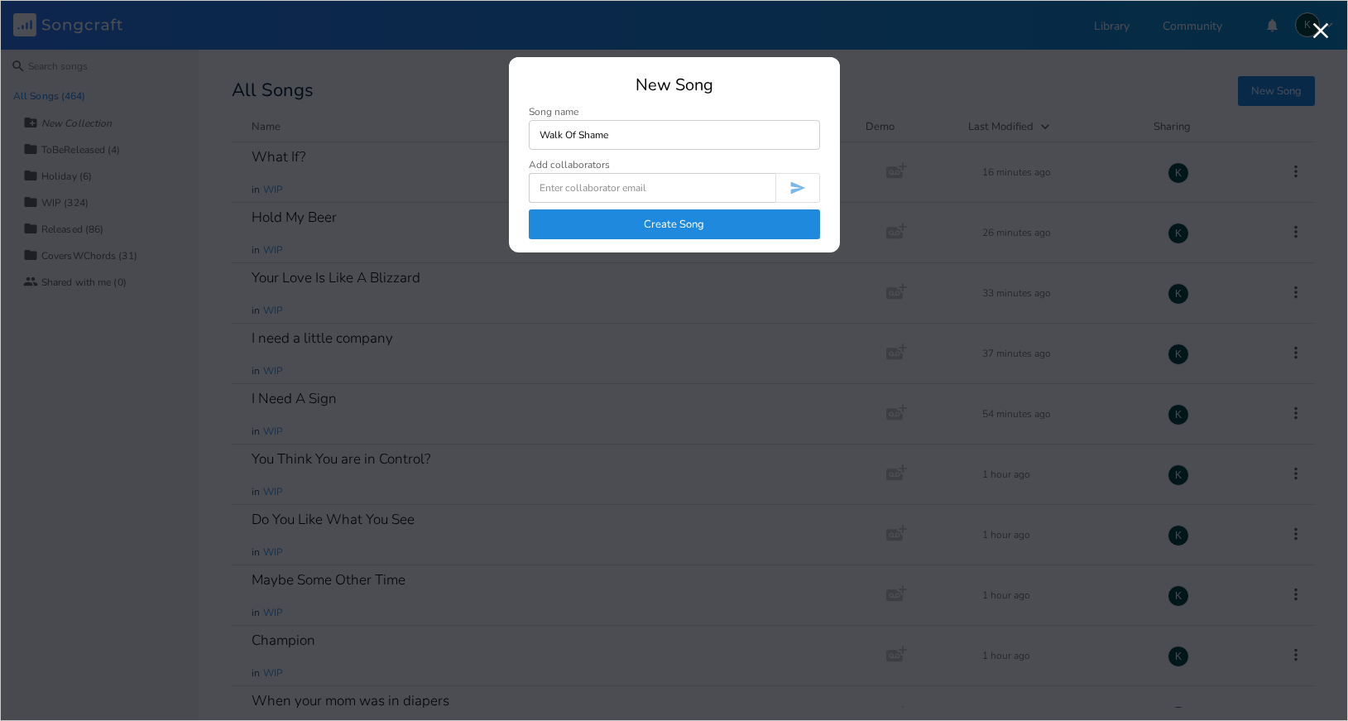
type input "Walk Of Shame"
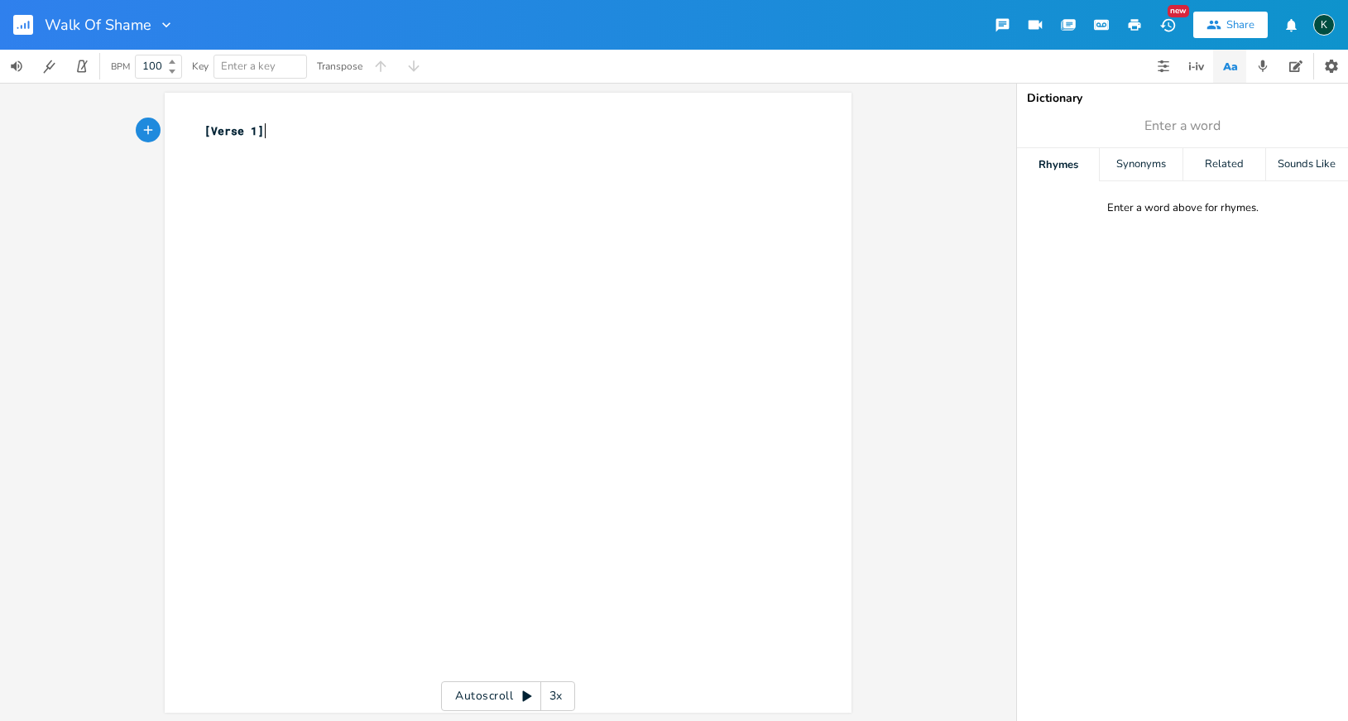
scroll to position [0, 1]
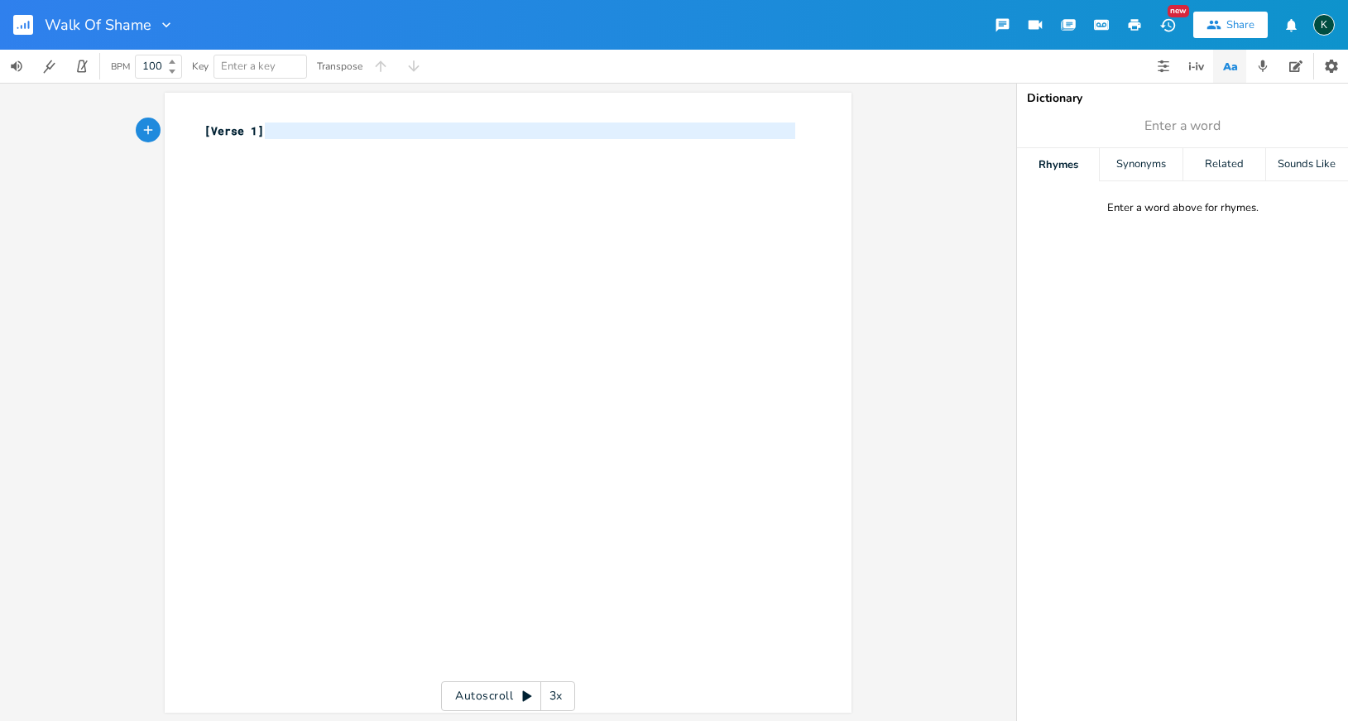
type textarea "[Verse 1]"
drag, startPoint x: 320, startPoint y: 139, endPoint x: 156, endPoint y: 112, distance: 166.1
click at [156, 112] on div "[Verse 1] x [Verse 1] ​ Autoscroll 3x" at bounding box center [508, 402] width 1016 height 638
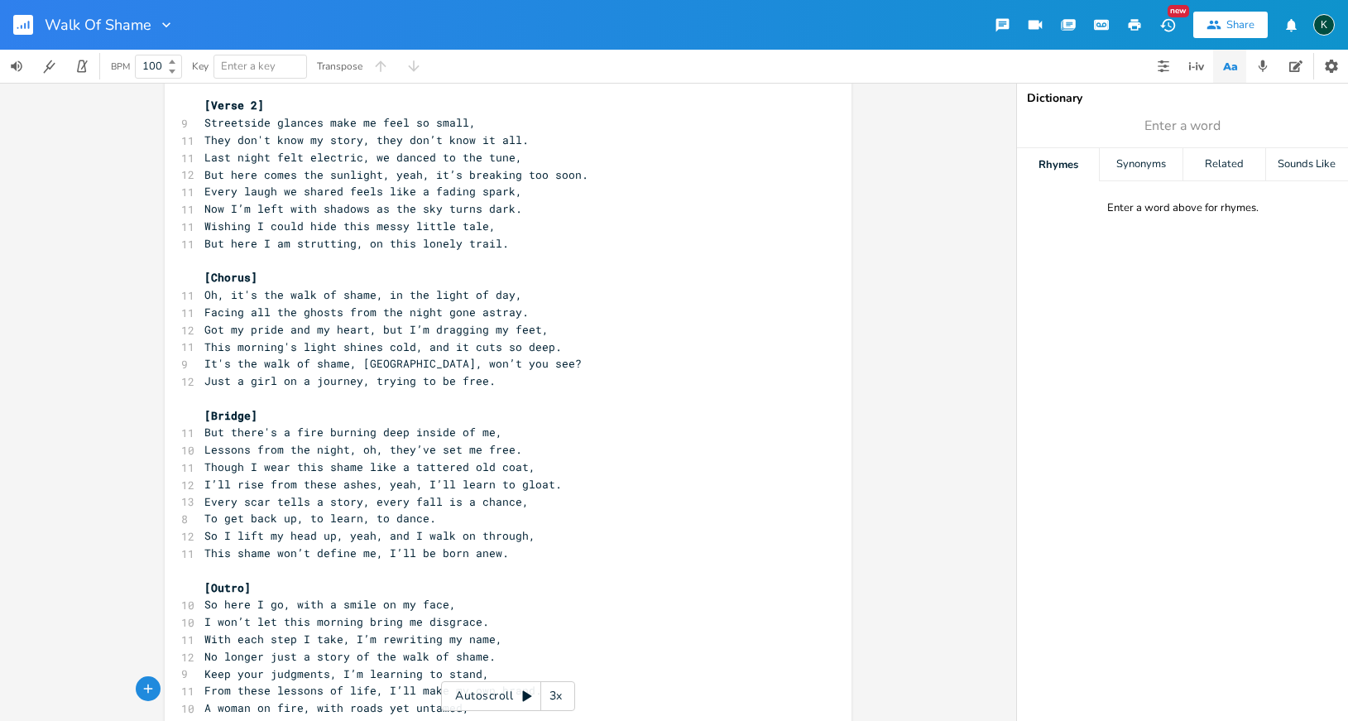
scroll to position [0, 0]
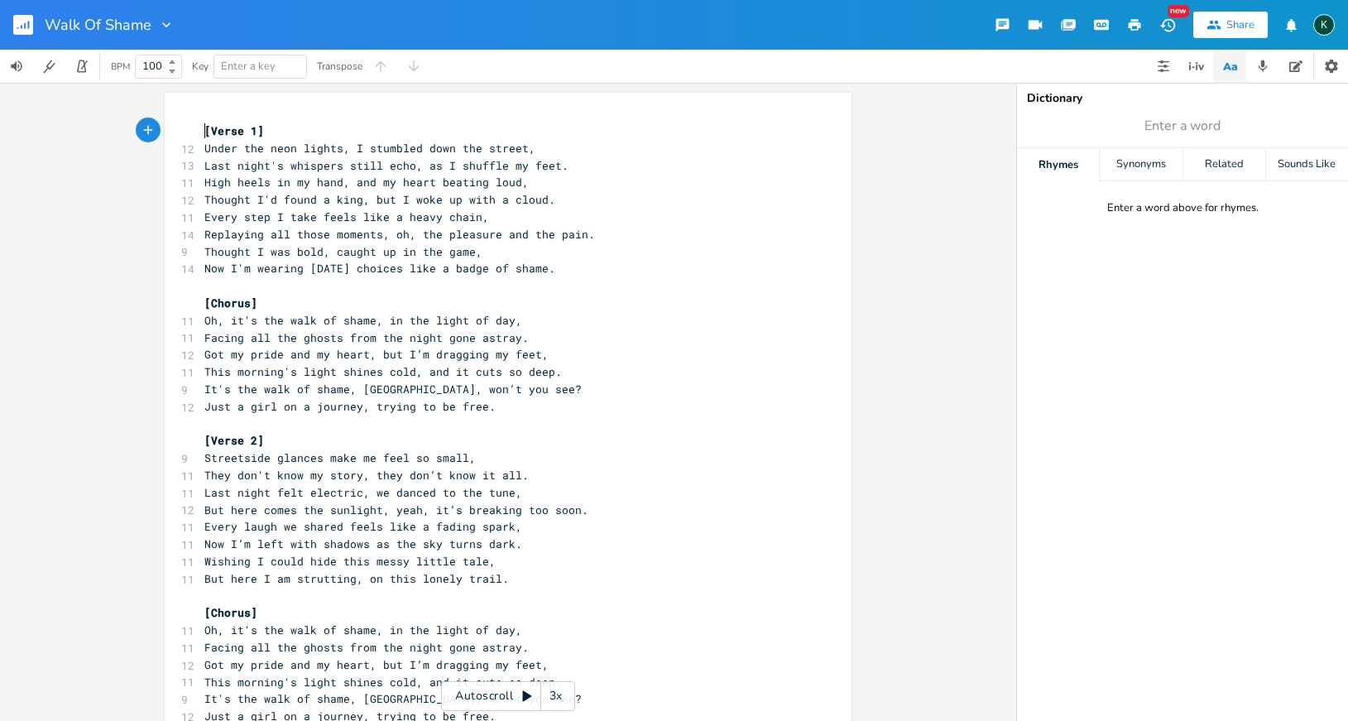
click at [204, 130] on span "[Verse 1]" at bounding box center [234, 130] width 60 height 15
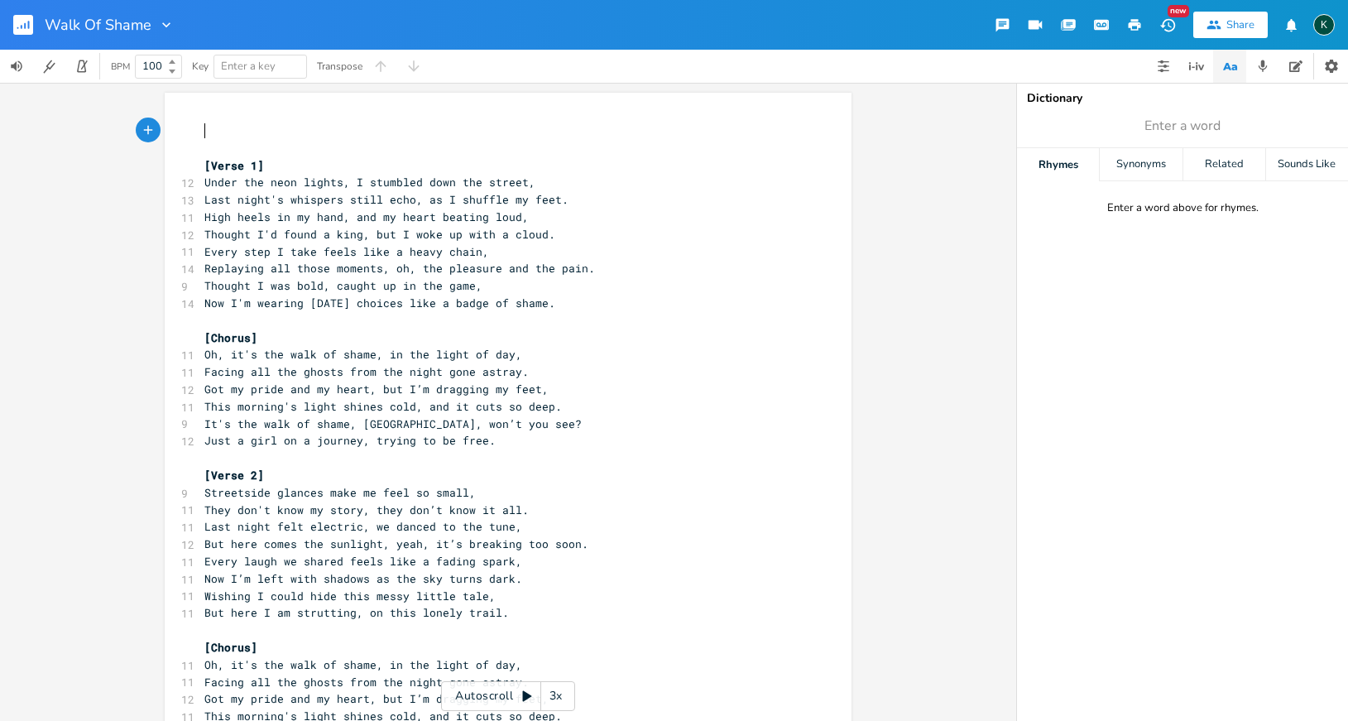
click at [204, 130] on pre "​" at bounding box center [499, 130] width 597 height 17
type textarea "​"
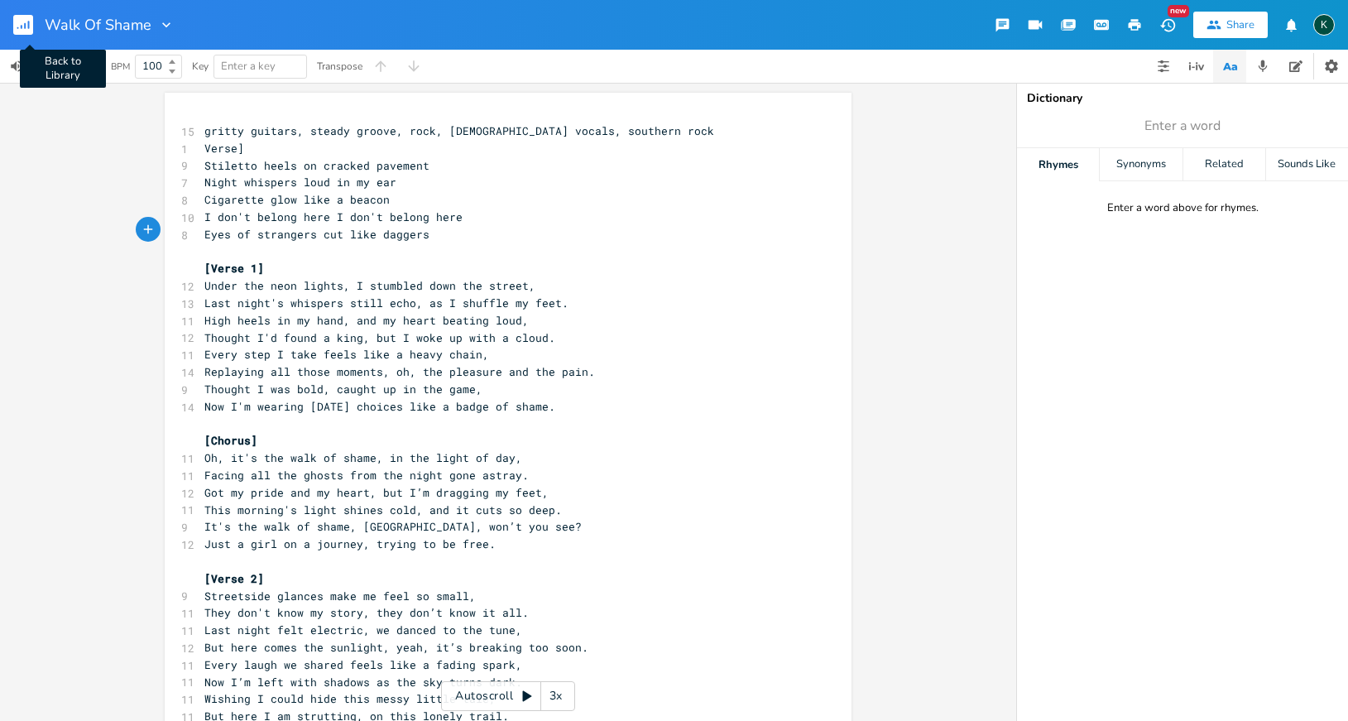
click at [23, 23] on rect "button" at bounding box center [23, 25] width 20 height 20
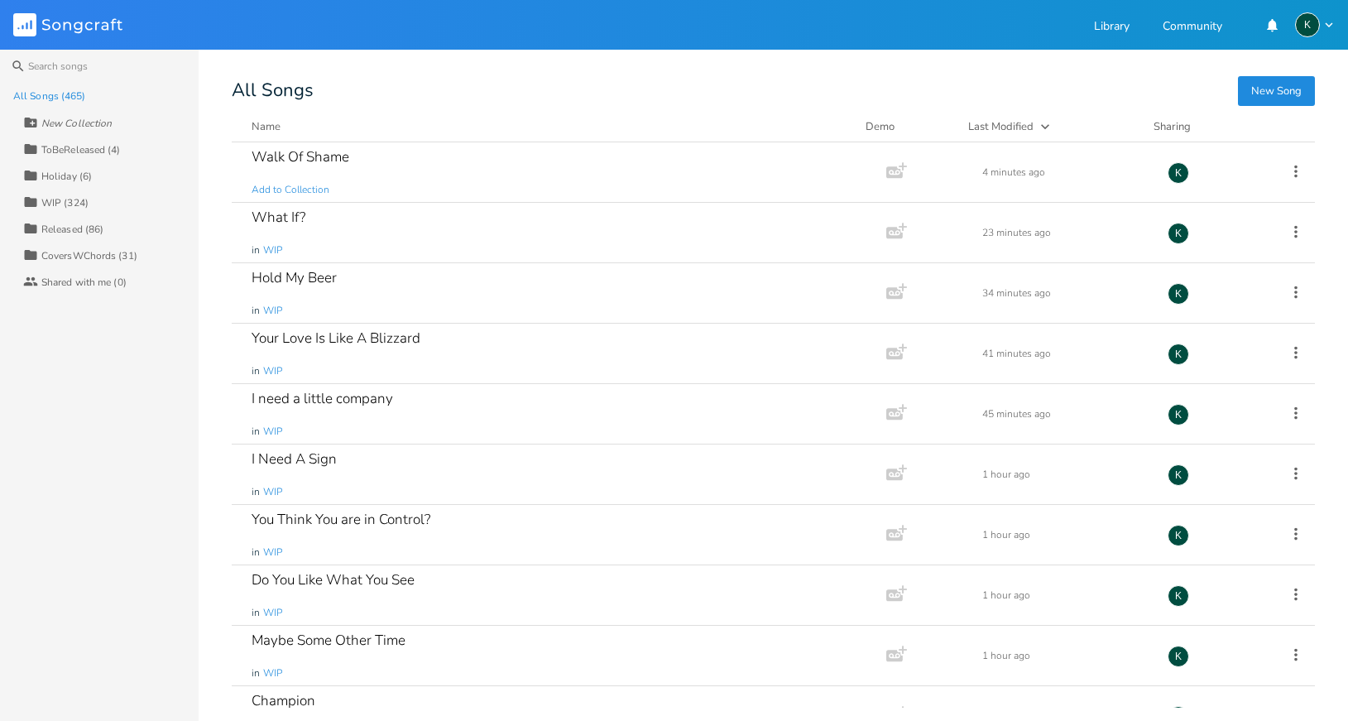
click at [1235, 95] on button "New Song" at bounding box center [1276, 91] width 77 height 30
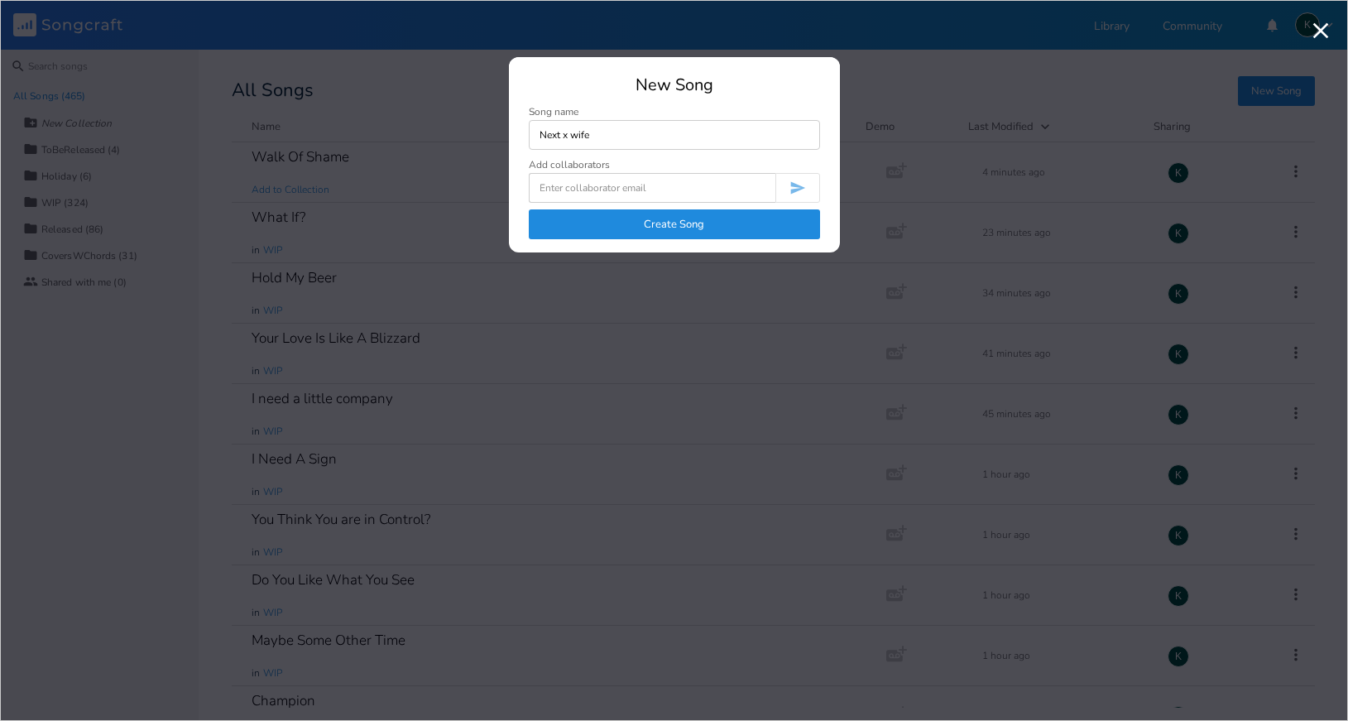
type input "Next x wife"
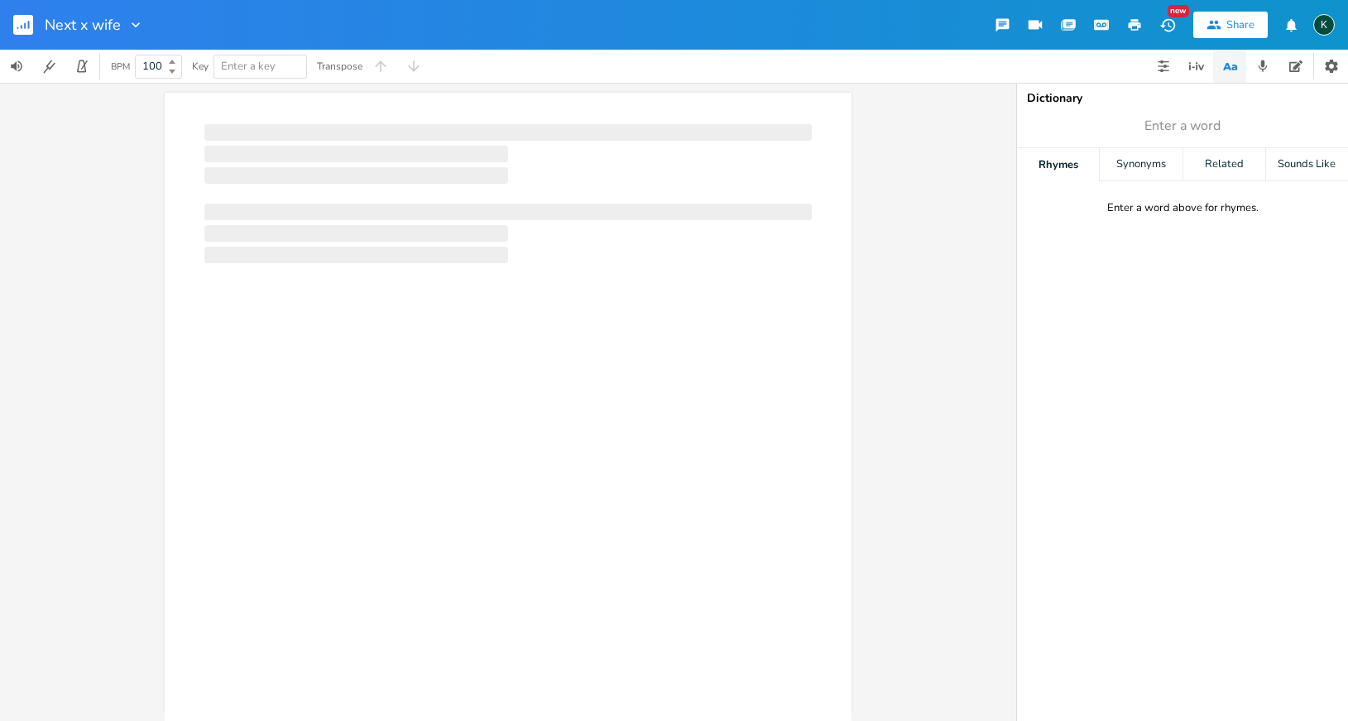
scroll to position [0, 1]
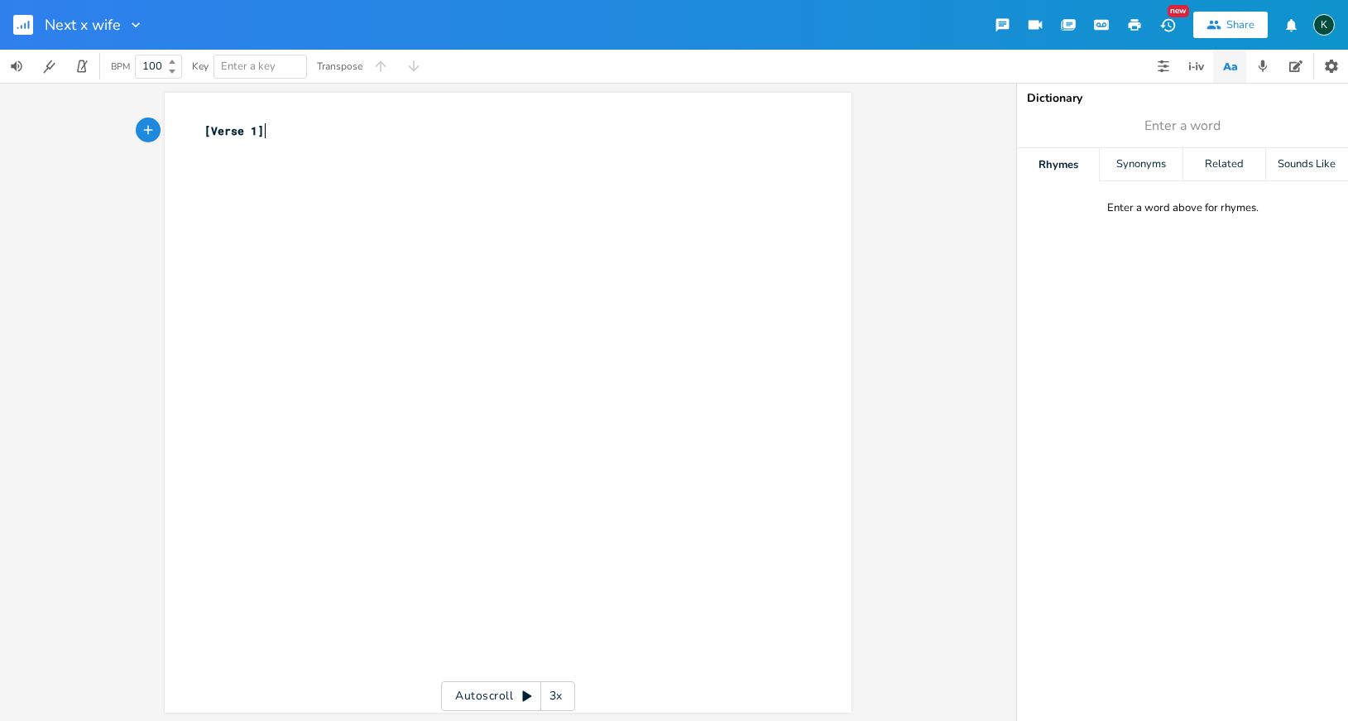
type textarea "[Verse 1]"
drag, startPoint x: 269, startPoint y: 133, endPoint x: 111, endPoint y: 117, distance: 158.9
click at [127, 121] on div "[Verse 1] x [Verse 1] ​ Autoscroll 3x" at bounding box center [508, 402] width 1016 height 638
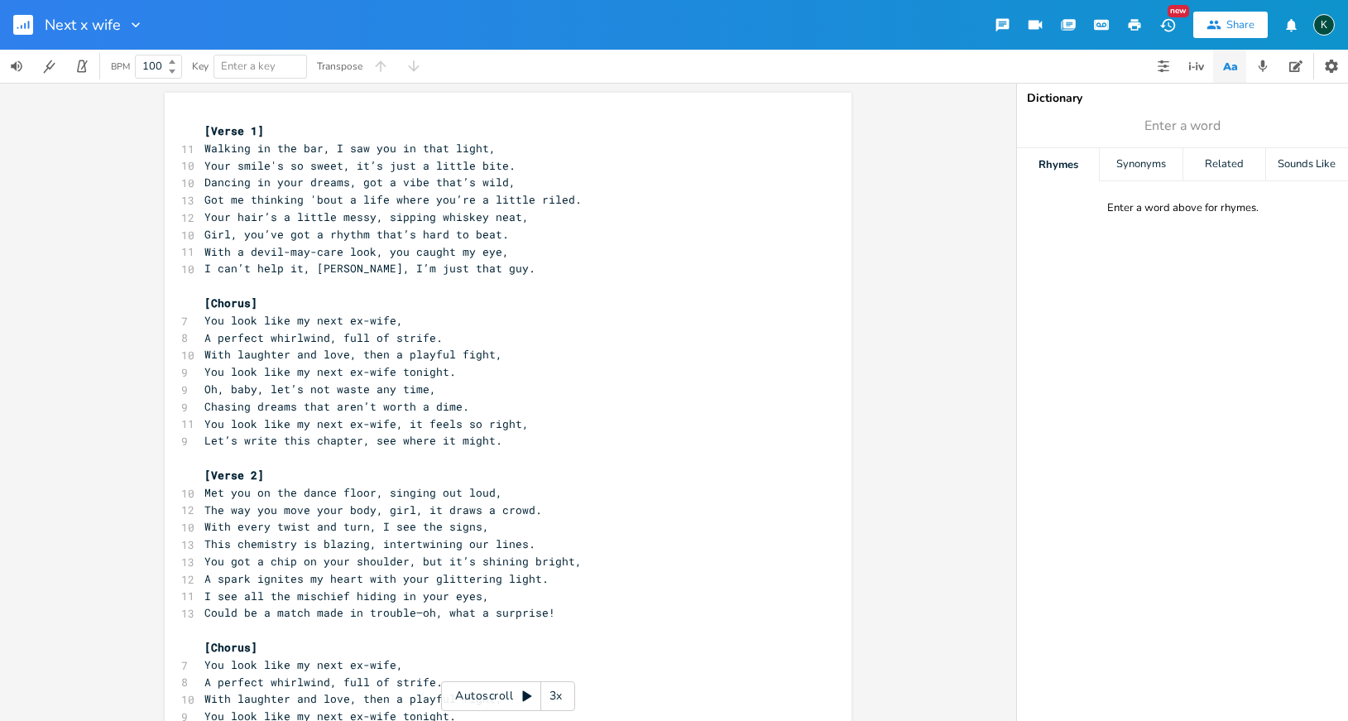
scroll to position [484, 0]
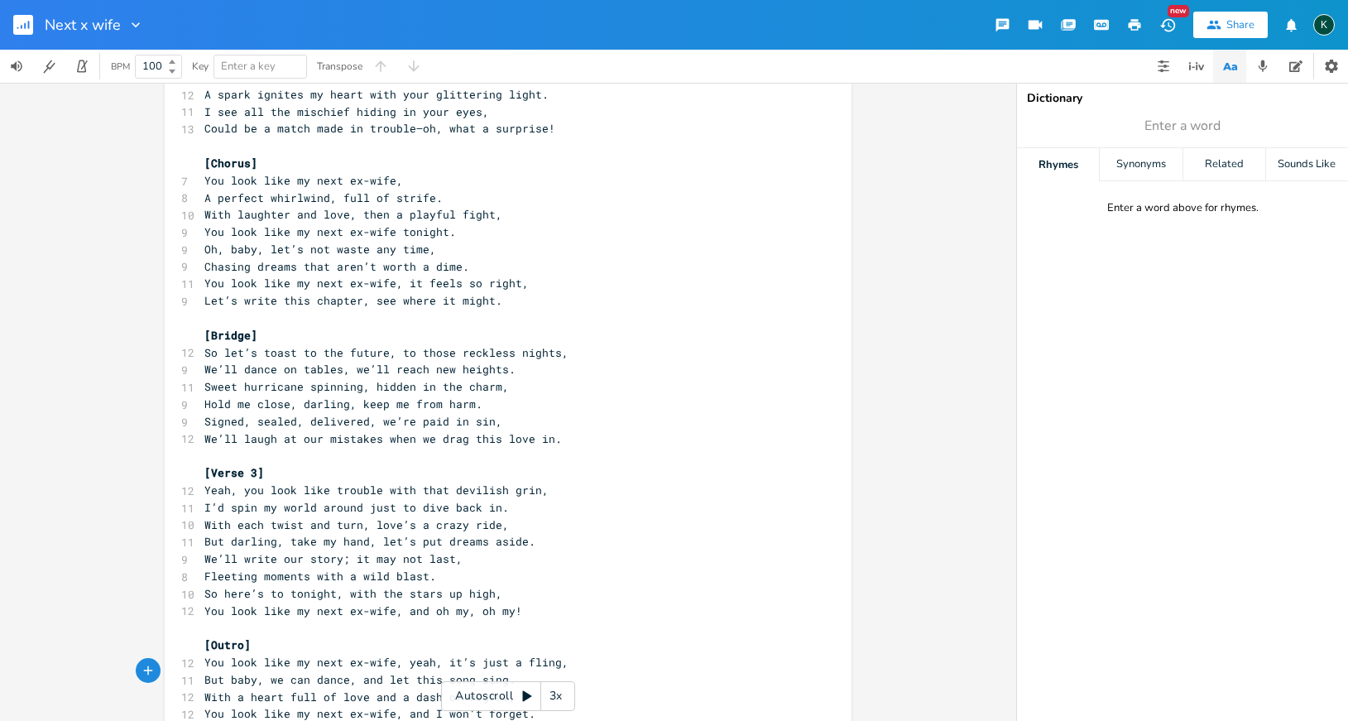
click at [1130, 22] on icon "button" at bounding box center [1134, 24] width 15 height 15
click at [26, 30] on rect "button" at bounding box center [23, 25] width 20 height 20
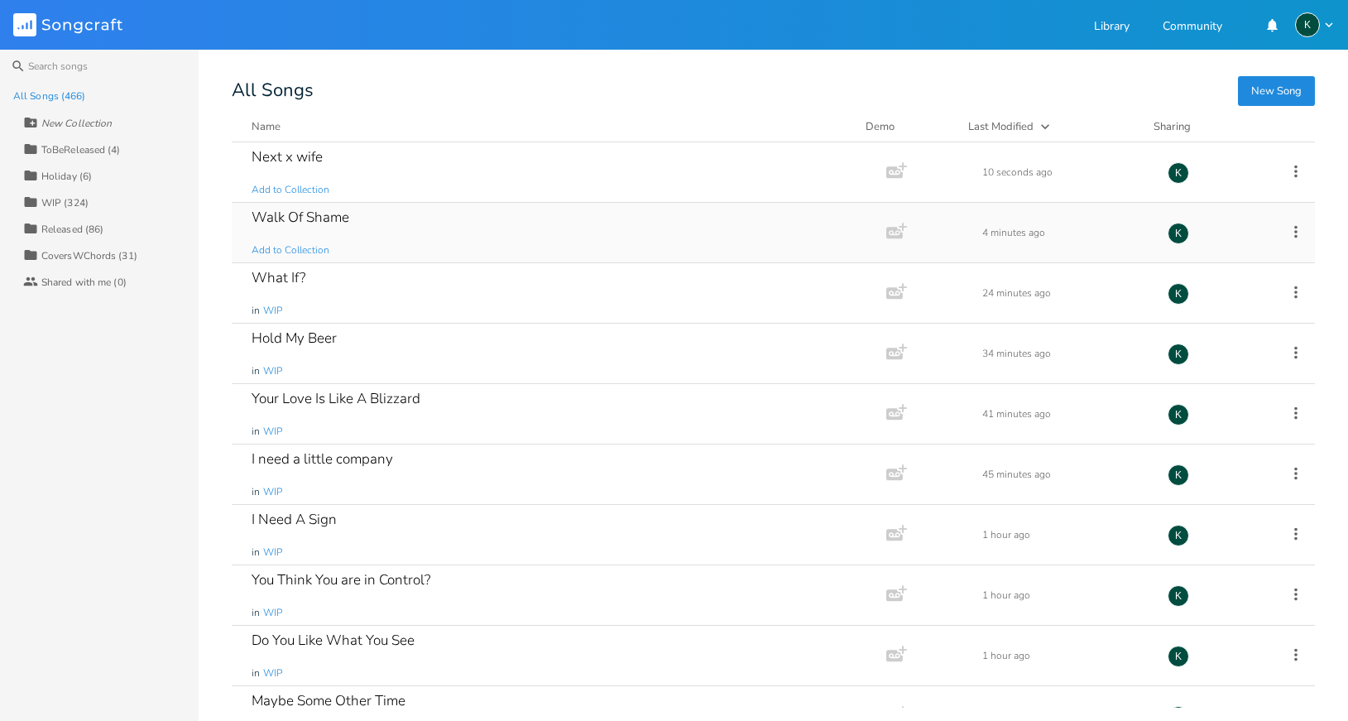
click at [340, 216] on div "Walk Of Shame" at bounding box center [301, 217] width 98 height 14
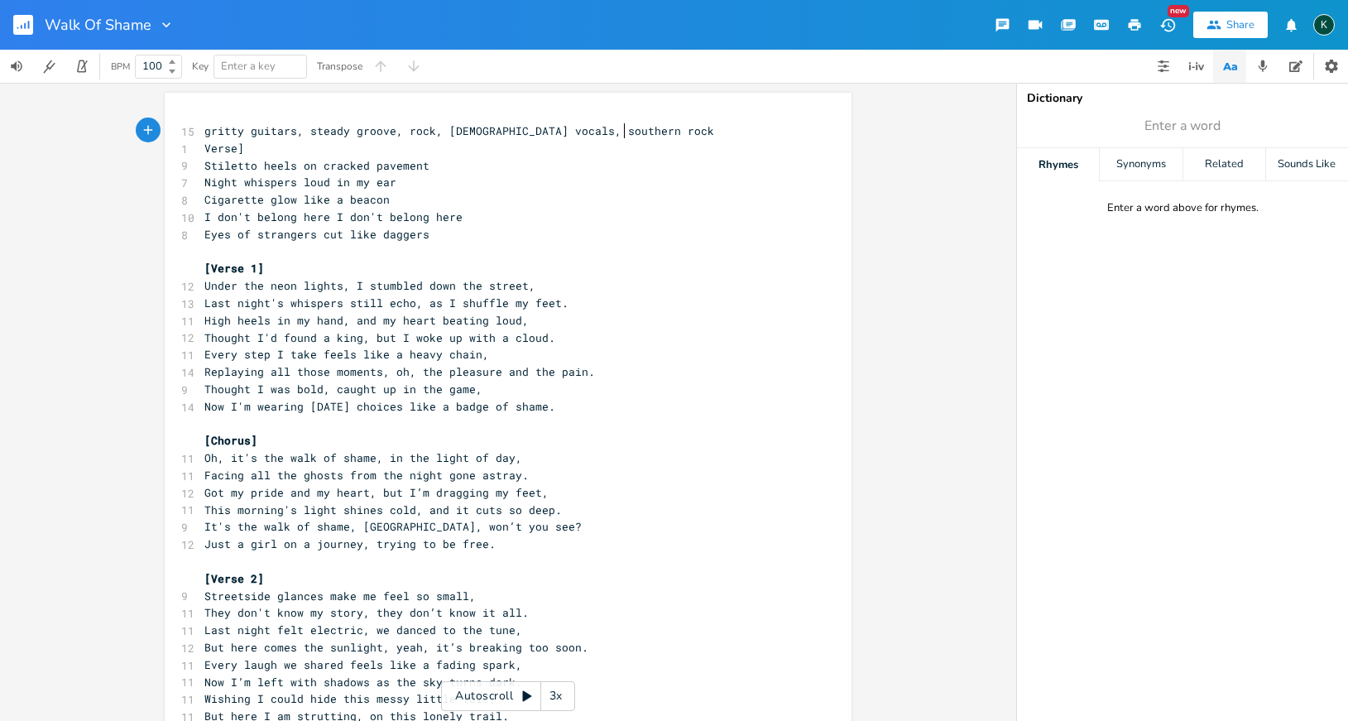
scroll to position [0, 1]
click at [1139, 22] on icon "button" at bounding box center [1134, 24] width 15 height 15
click at [30, 25] on rect "button" at bounding box center [23, 25] width 20 height 20
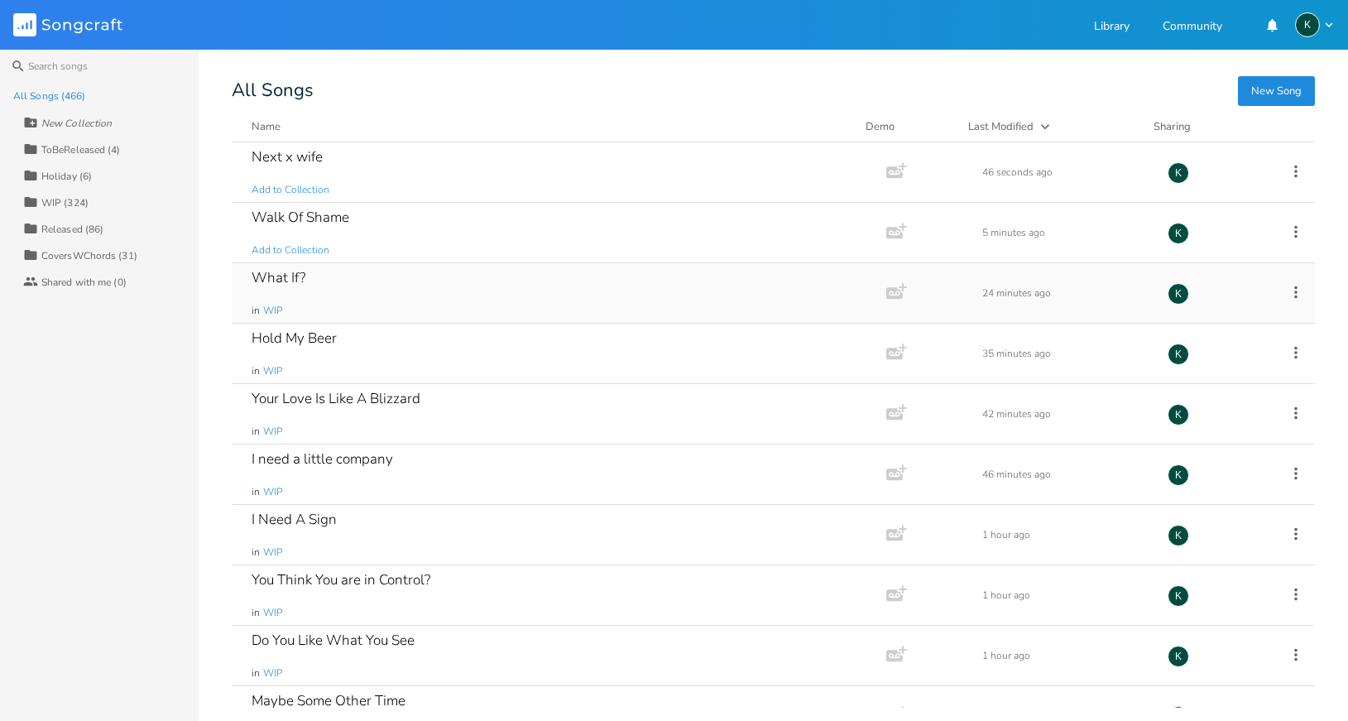
click at [275, 274] on div "What If?" at bounding box center [279, 278] width 54 height 14
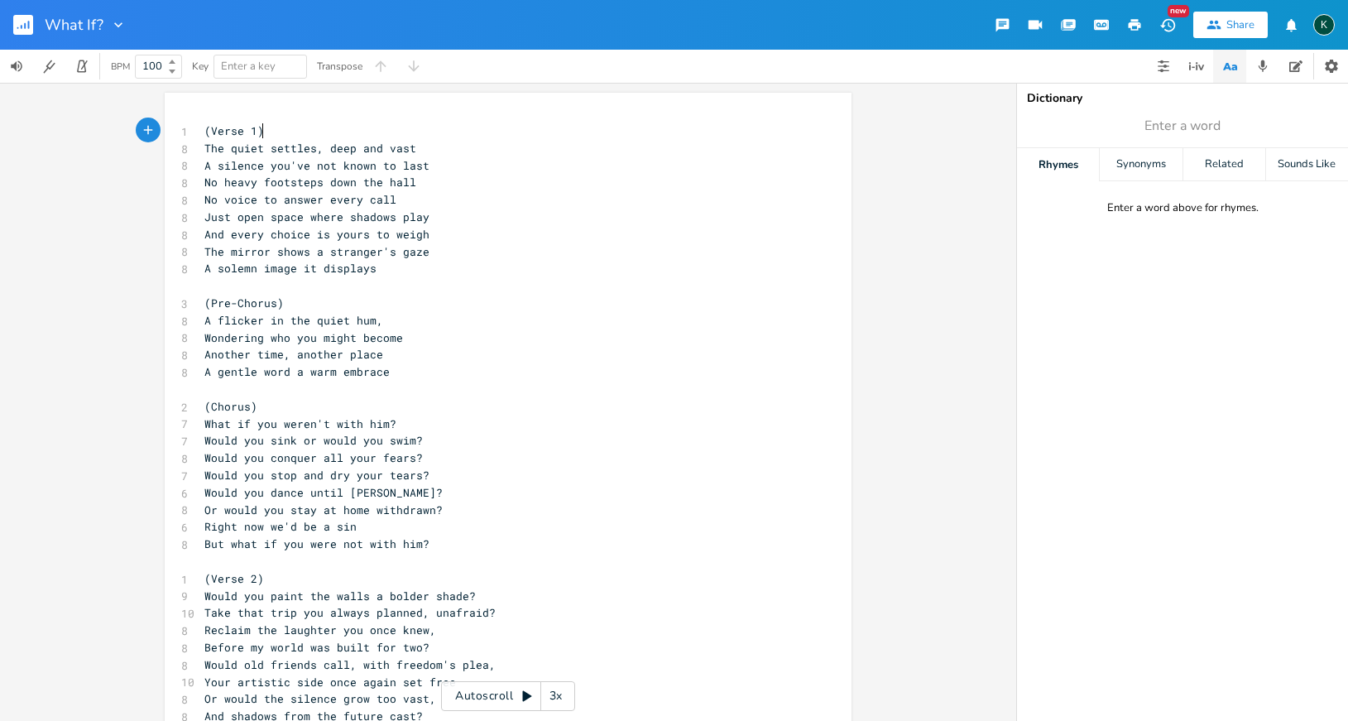
scroll to position [0, 1]
click at [22, 17] on rect "button" at bounding box center [23, 25] width 20 height 20
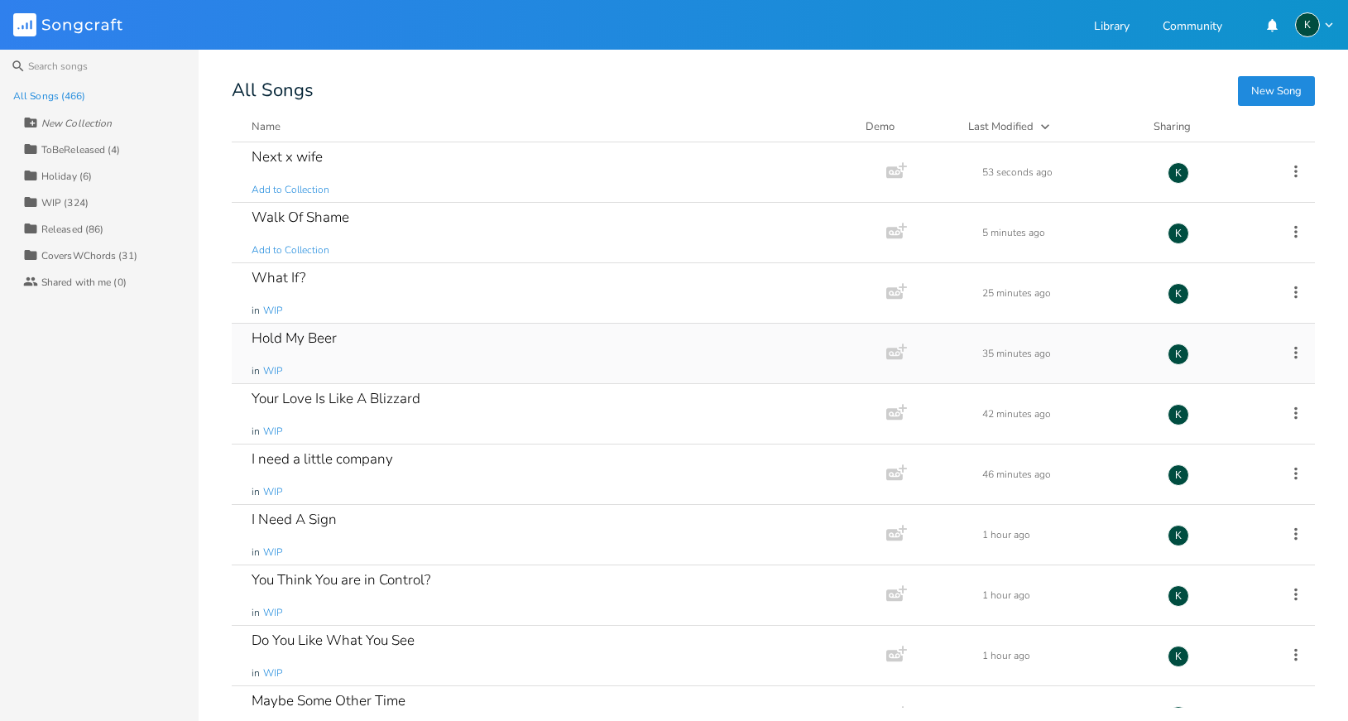
click at [315, 333] on div "Hold My Beer" at bounding box center [294, 338] width 85 height 14
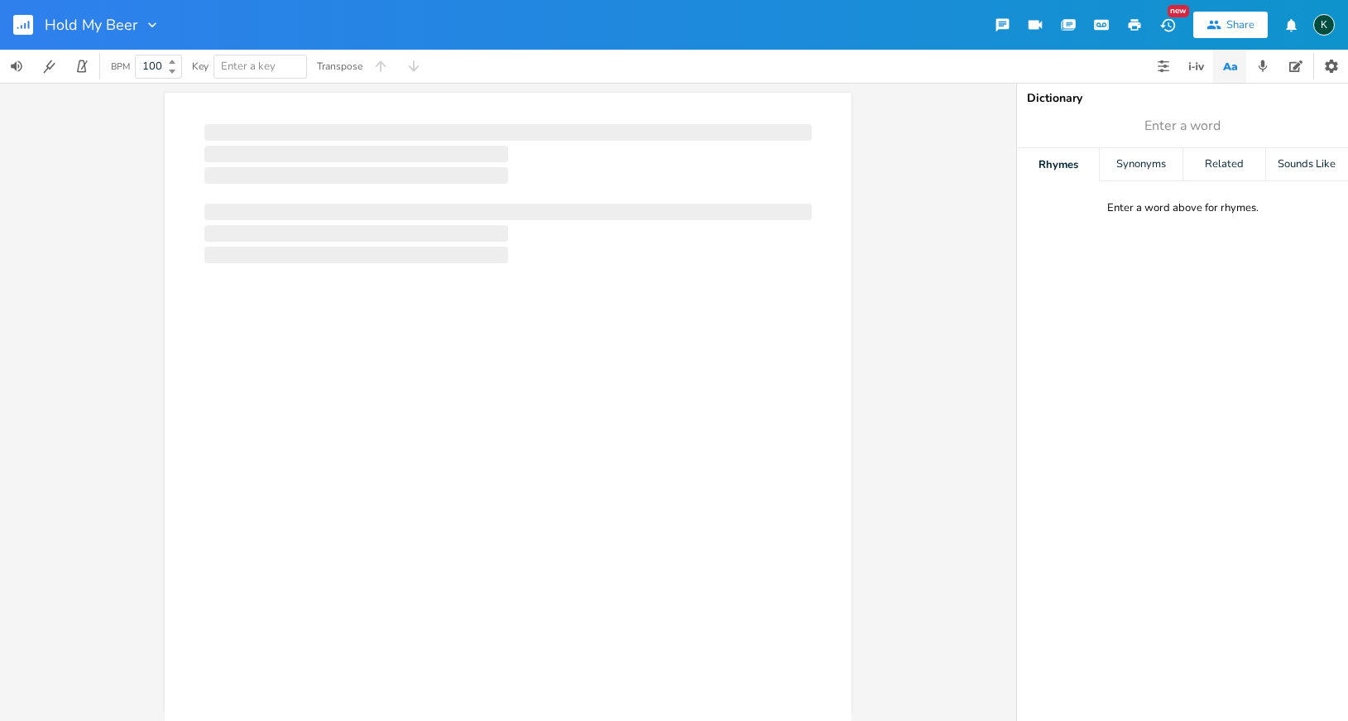
scroll to position [0, 1]
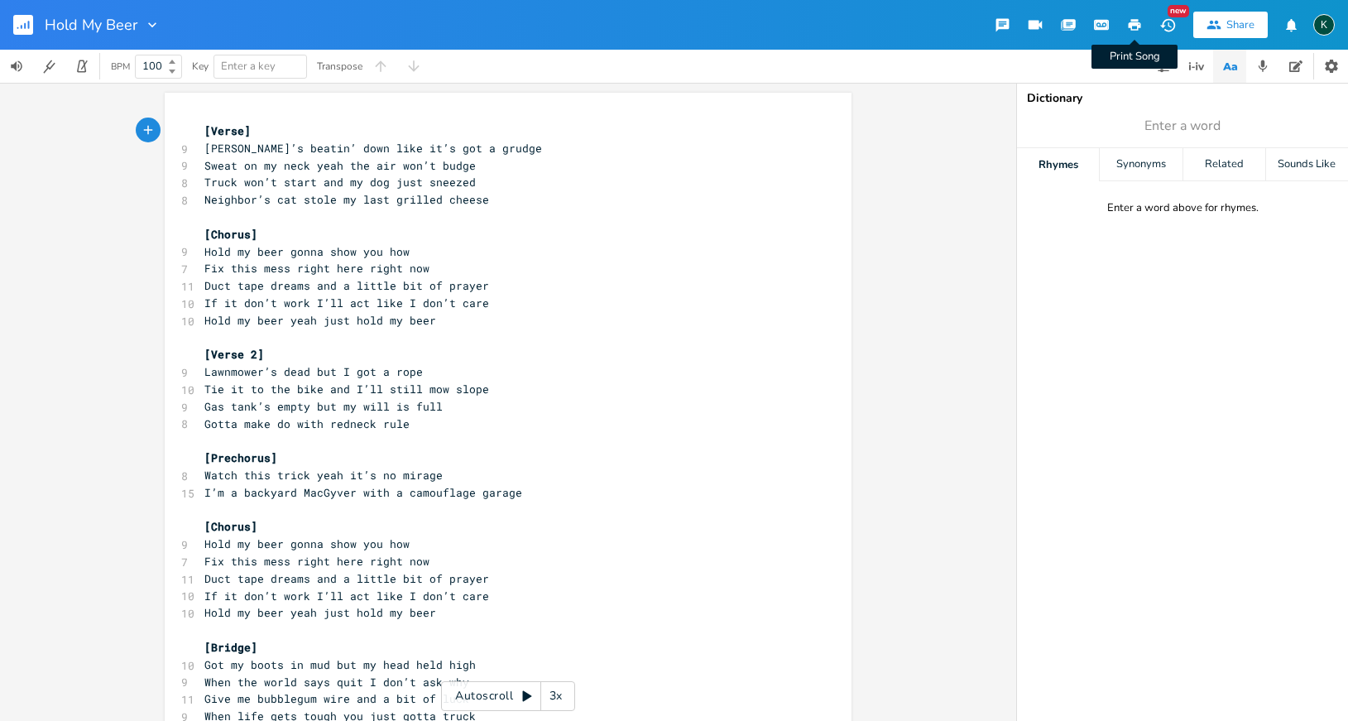
click at [1130, 22] on icon "button" at bounding box center [1134, 24] width 15 height 15
click at [27, 25] on rect "button" at bounding box center [23, 25] width 20 height 20
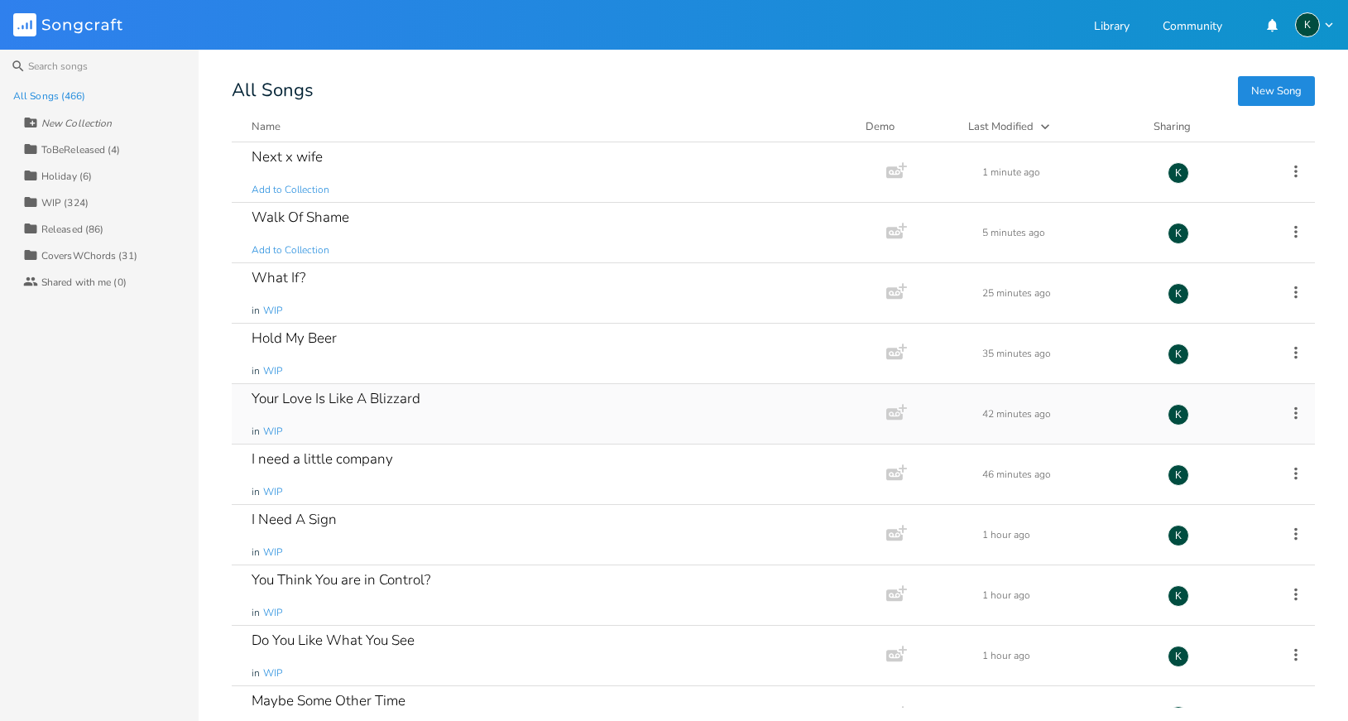
click at [353, 396] on div "Your Love Is Like A Blizzard" at bounding box center [336, 398] width 169 height 14
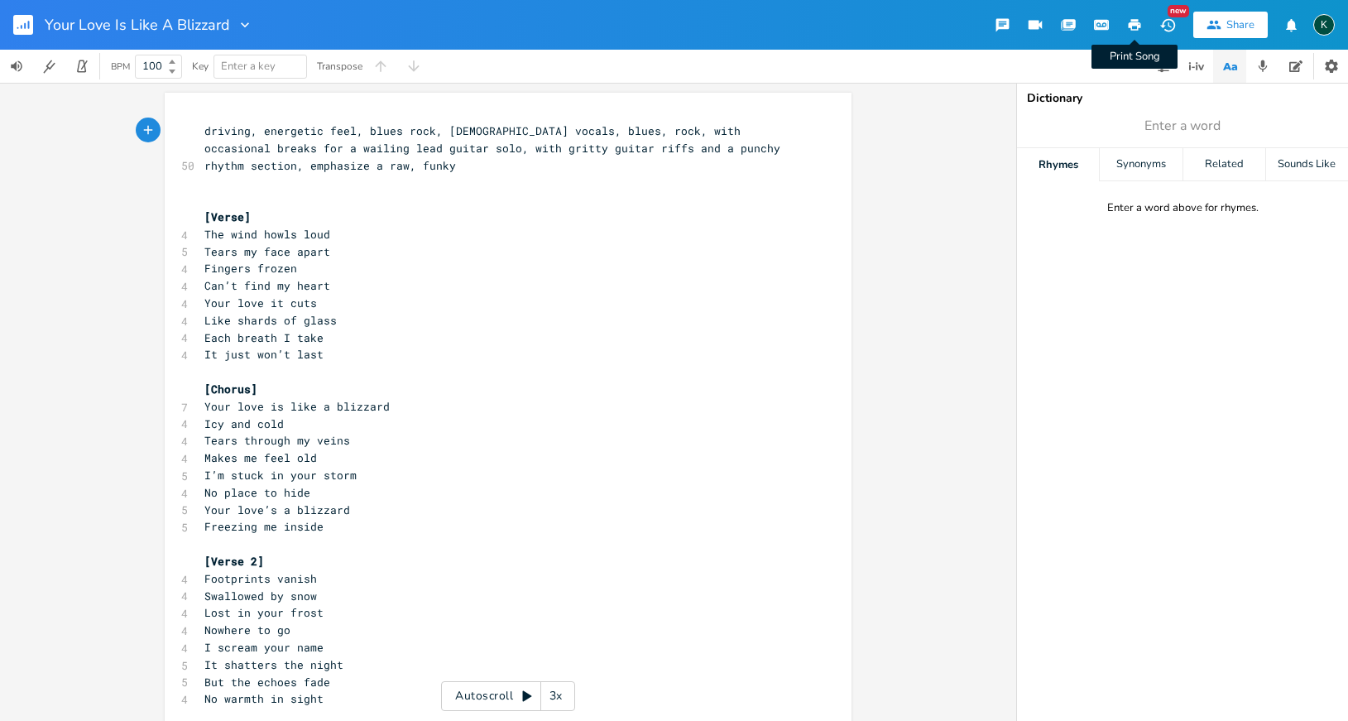
click at [1138, 23] on icon "button" at bounding box center [1135, 25] width 12 height 12
click at [22, 22] on rect "button" at bounding box center [23, 25] width 20 height 20
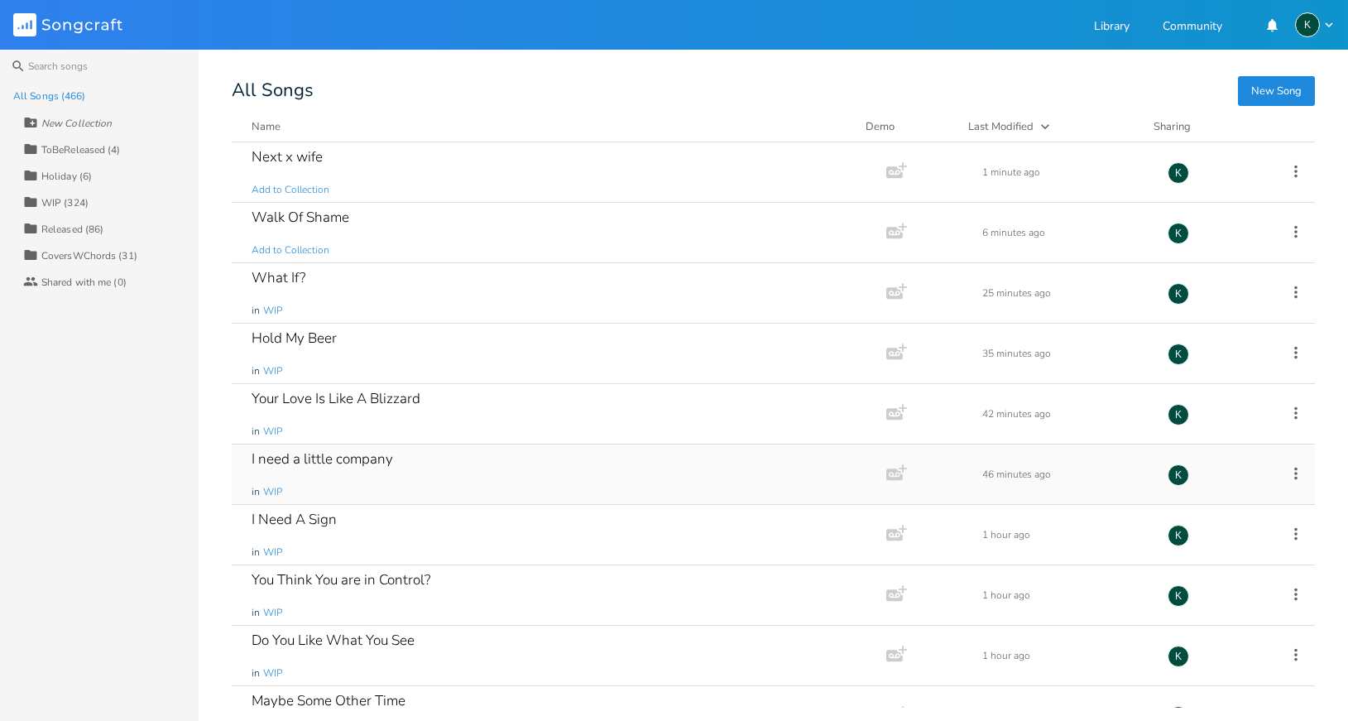
click at [339, 456] on div "I need a little company" at bounding box center [323, 459] width 142 height 14
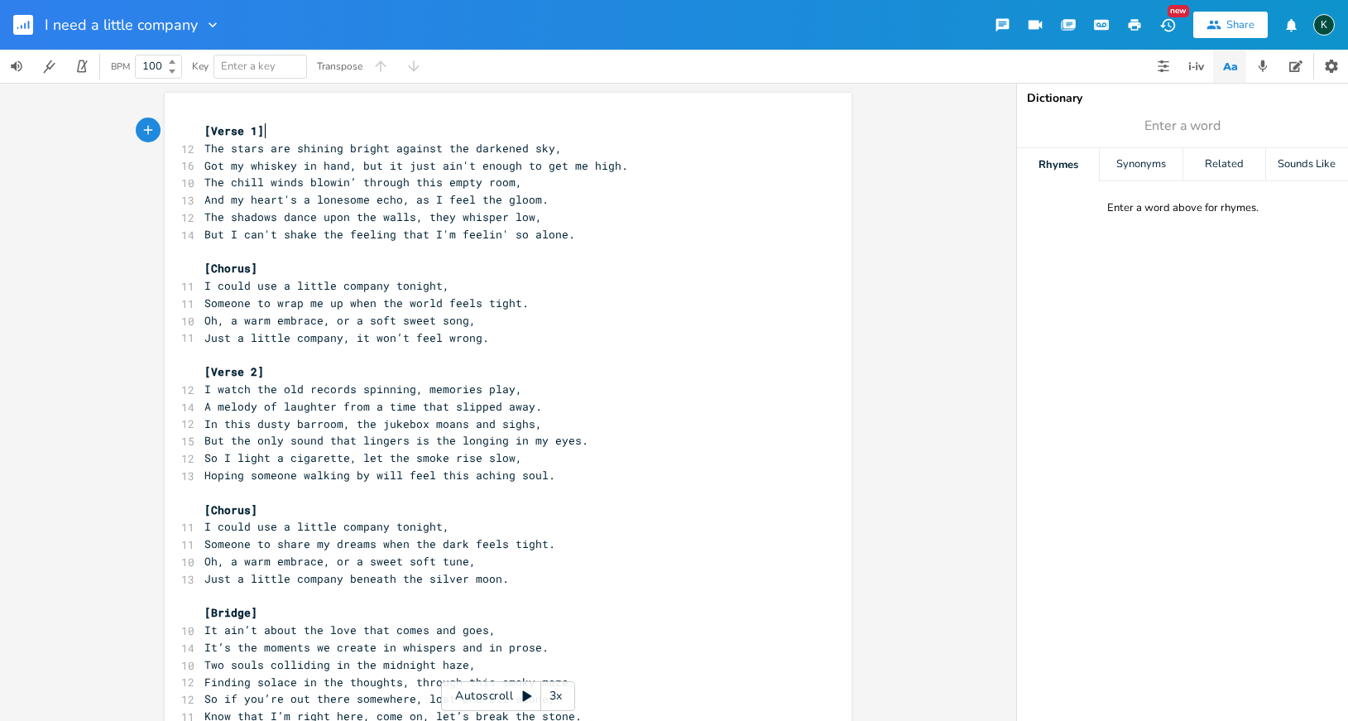
scroll to position [0, 1]
click at [1129, 23] on icon "button" at bounding box center [1134, 24] width 15 height 15
click at [22, 24] on rect "button" at bounding box center [23, 25] width 20 height 20
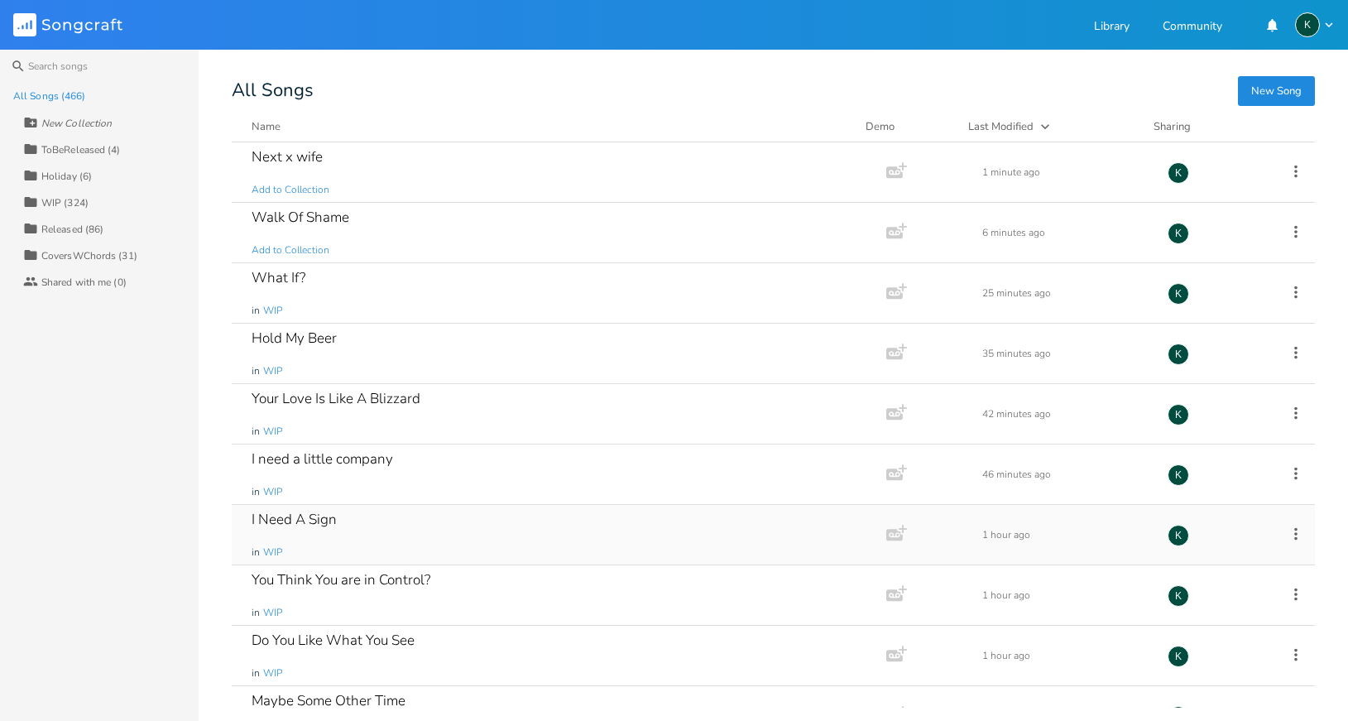
click at [314, 514] on div "I Need A Sign" at bounding box center [294, 519] width 85 height 14
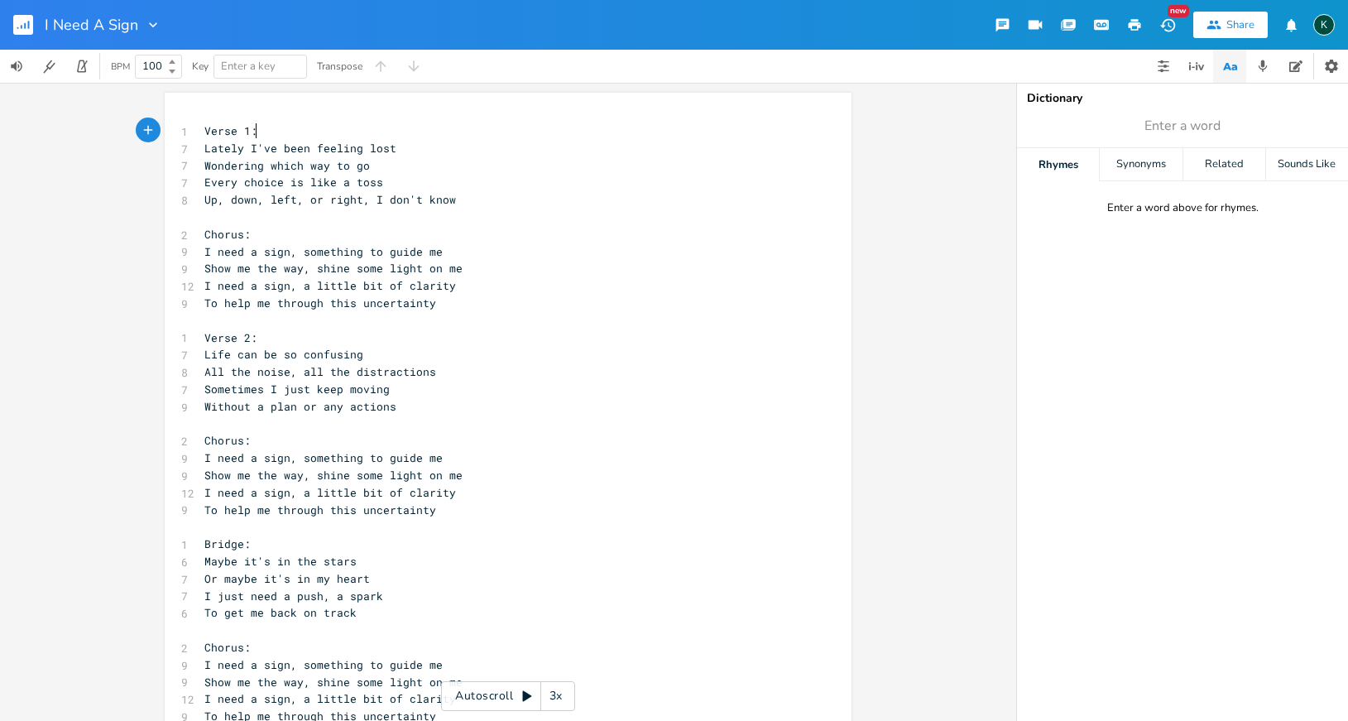
scroll to position [0, 1]
click at [1133, 25] on icon "button" at bounding box center [1135, 25] width 12 height 12
click at [22, 26] on icon "button" at bounding box center [22, 27] width 2 height 4
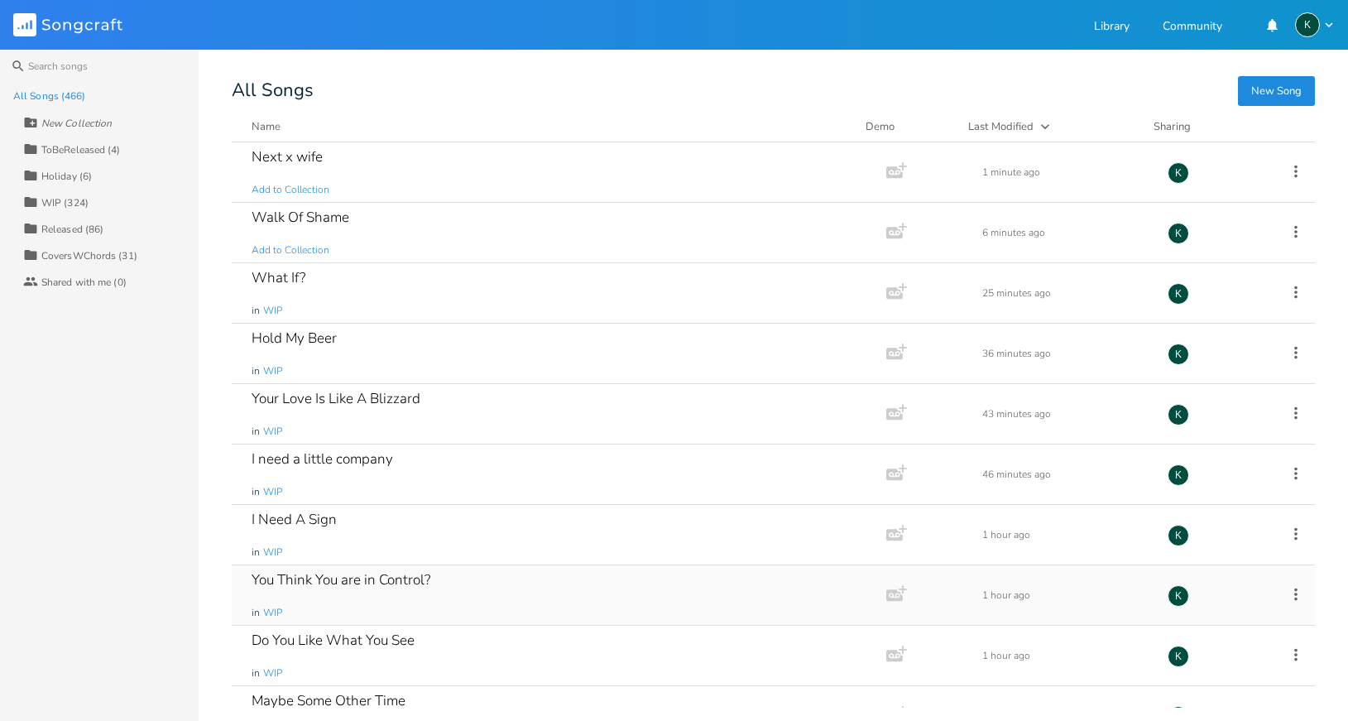
click at [384, 579] on div "You Think You are in Control?" at bounding box center [341, 580] width 179 height 14
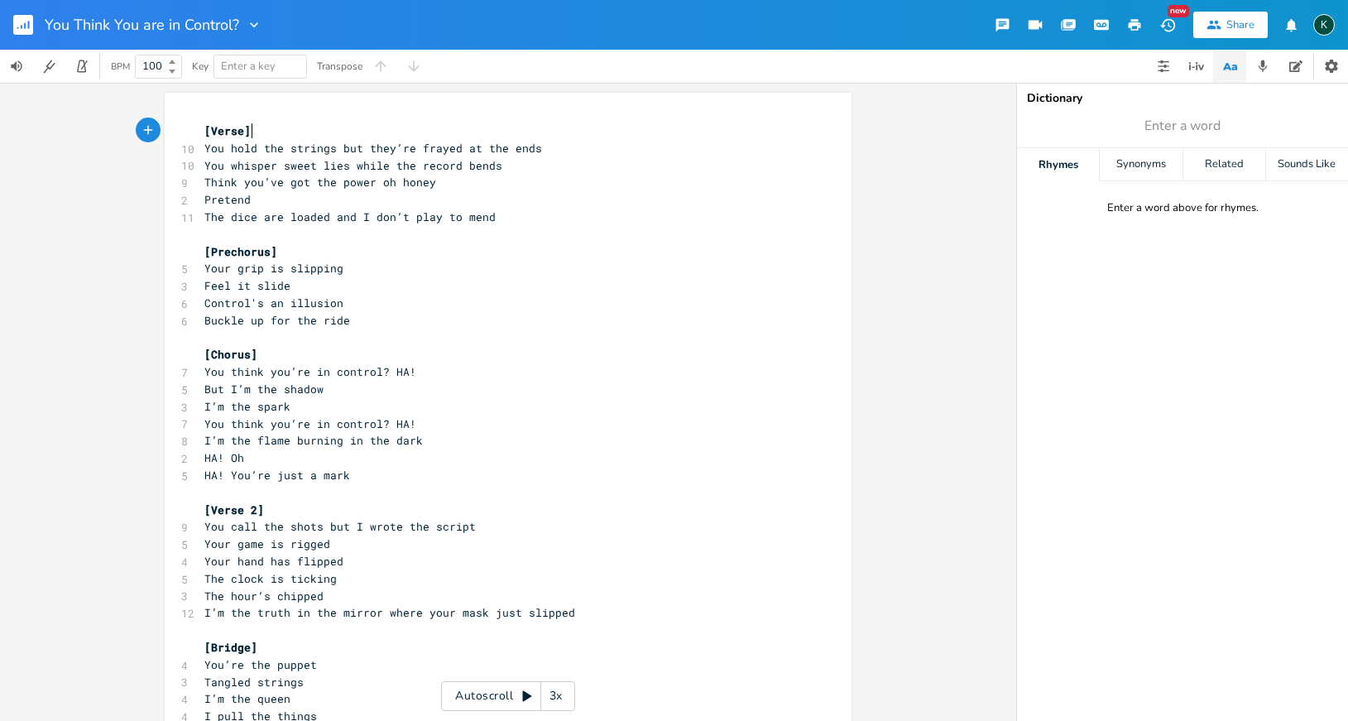
scroll to position [0, 1]
click at [1136, 21] on icon "button" at bounding box center [1135, 25] width 12 height 12
click at [23, 22] on rect "button" at bounding box center [23, 25] width 20 height 20
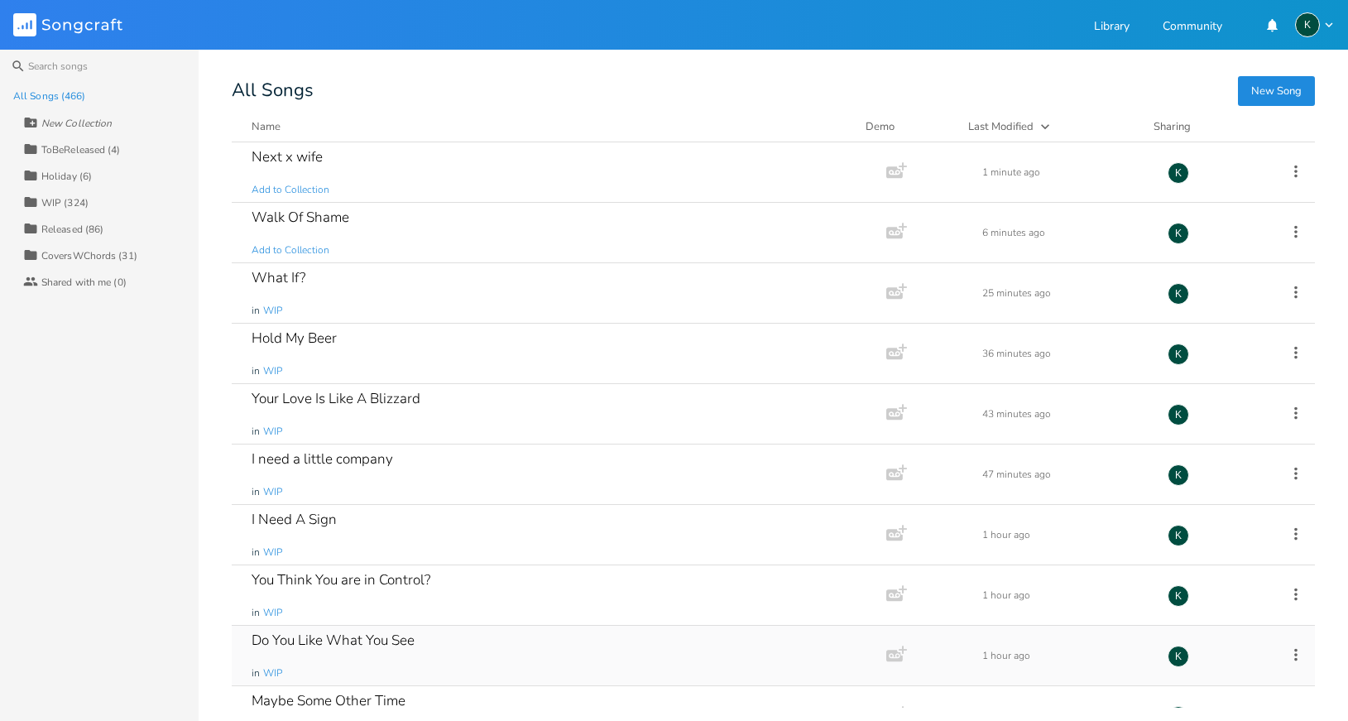
click at [417, 642] on div "Do You Like What You See in WIP" at bounding box center [556, 656] width 608 height 60
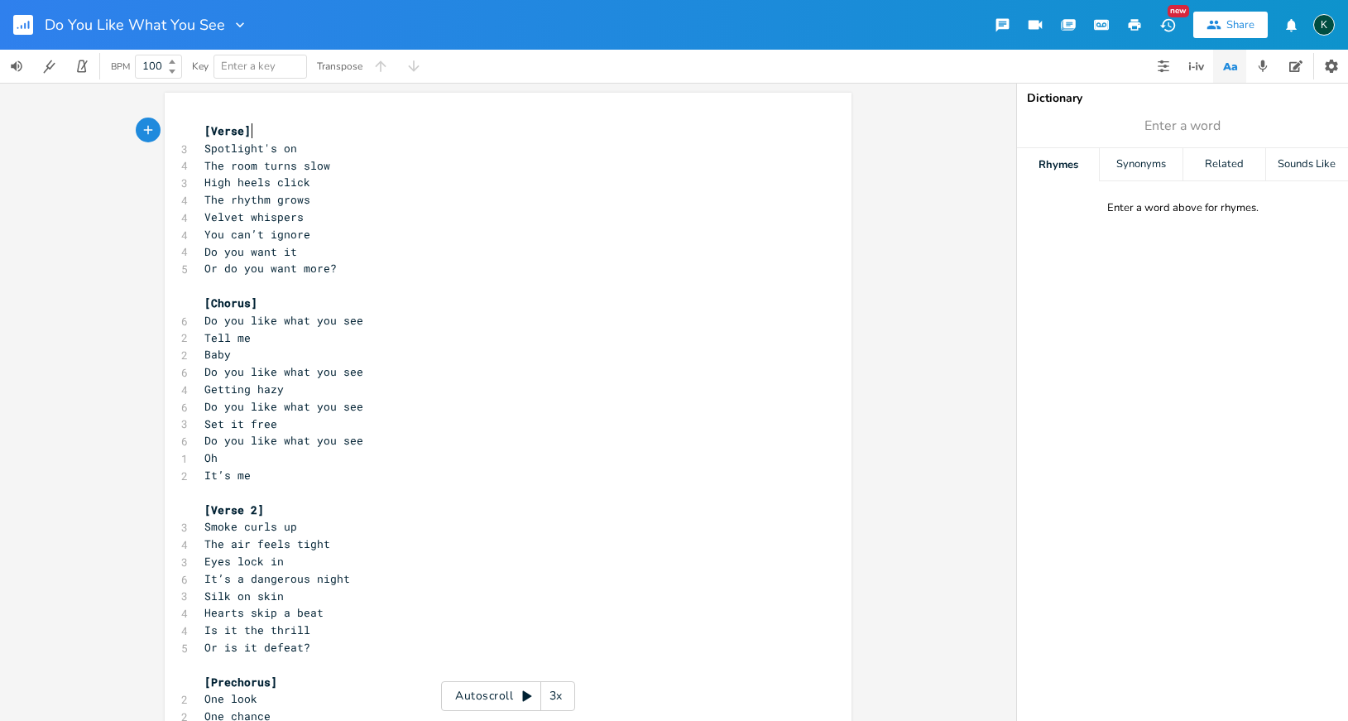
scroll to position [0, 1]
click at [1130, 28] on icon "button" at bounding box center [1134, 24] width 15 height 15
click at [22, 23] on rect "button" at bounding box center [23, 25] width 20 height 20
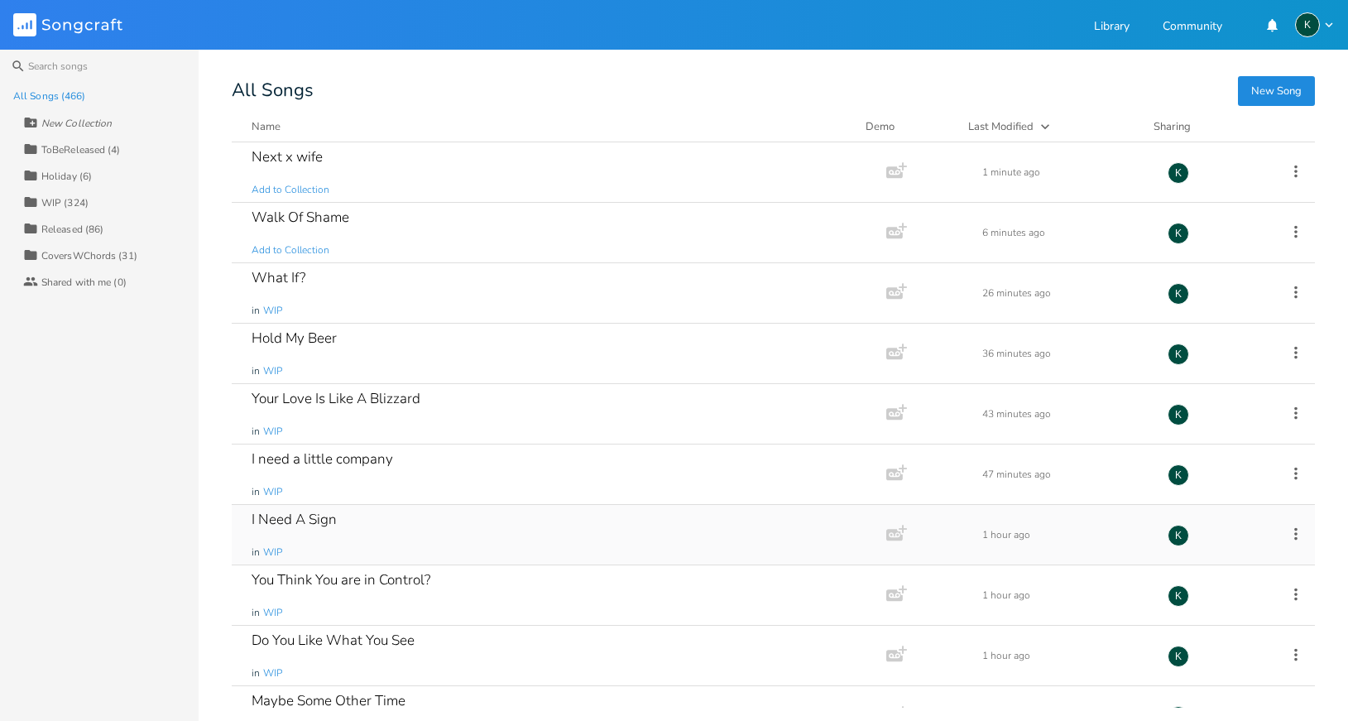
scroll to position [111, 0]
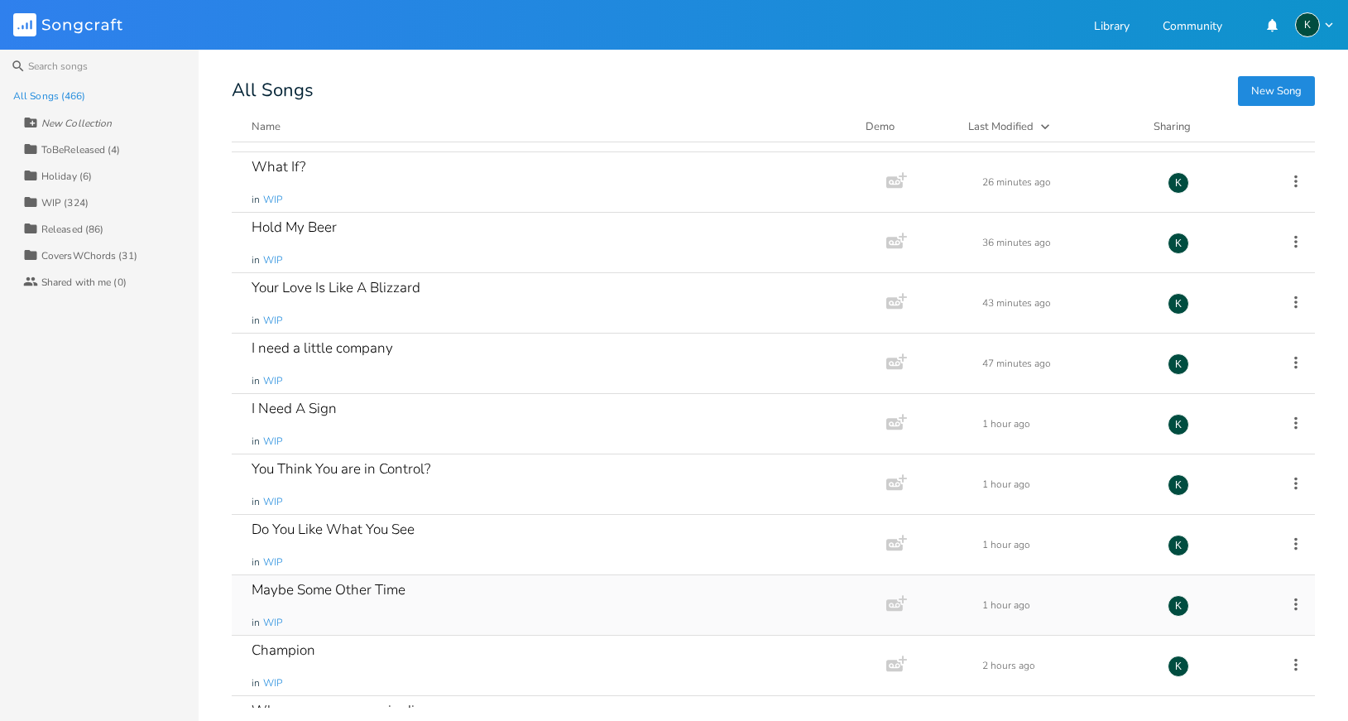
click at [353, 590] on div "Maybe Some Other Time" at bounding box center [329, 590] width 154 height 14
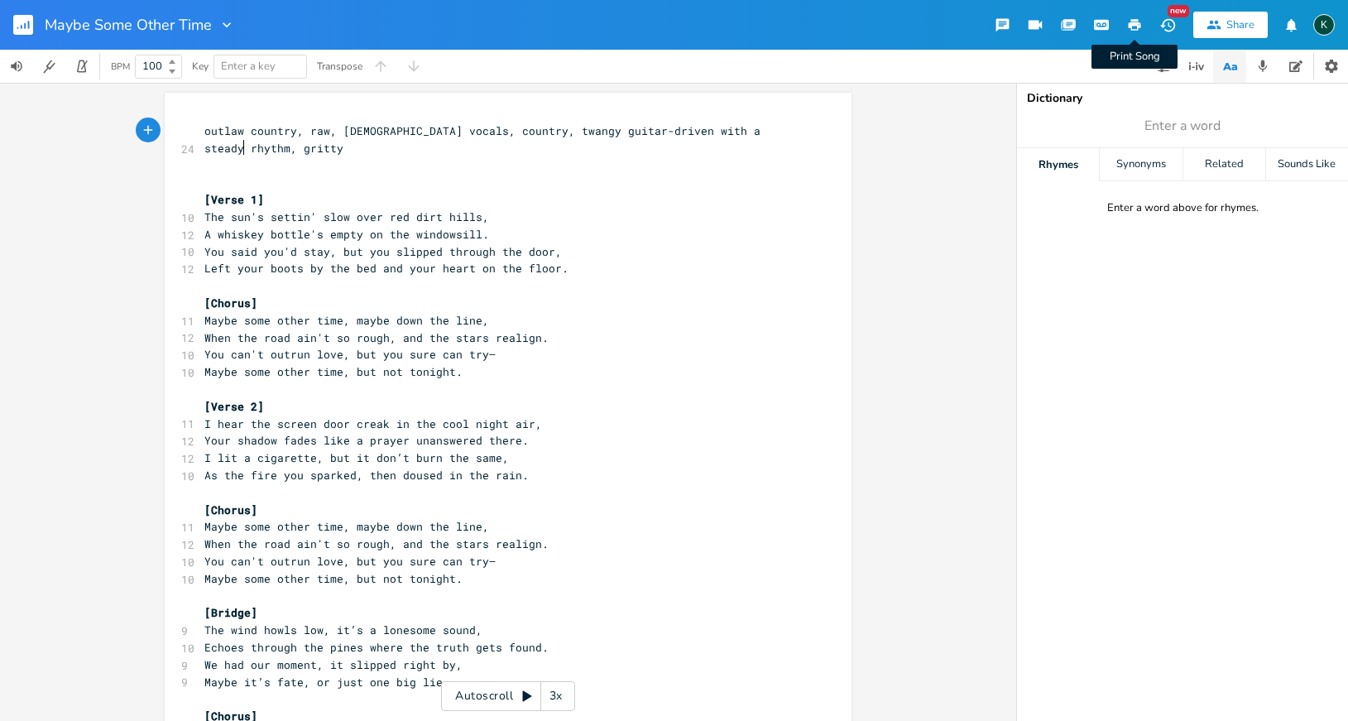
click at [1134, 26] on icon "button" at bounding box center [1135, 25] width 12 height 12
click at [791, 570] on pre "Maybe some other time, but not tonight." at bounding box center [499, 578] width 597 height 17
click at [37, 21] on button "button" at bounding box center [29, 25] width 33 height 40
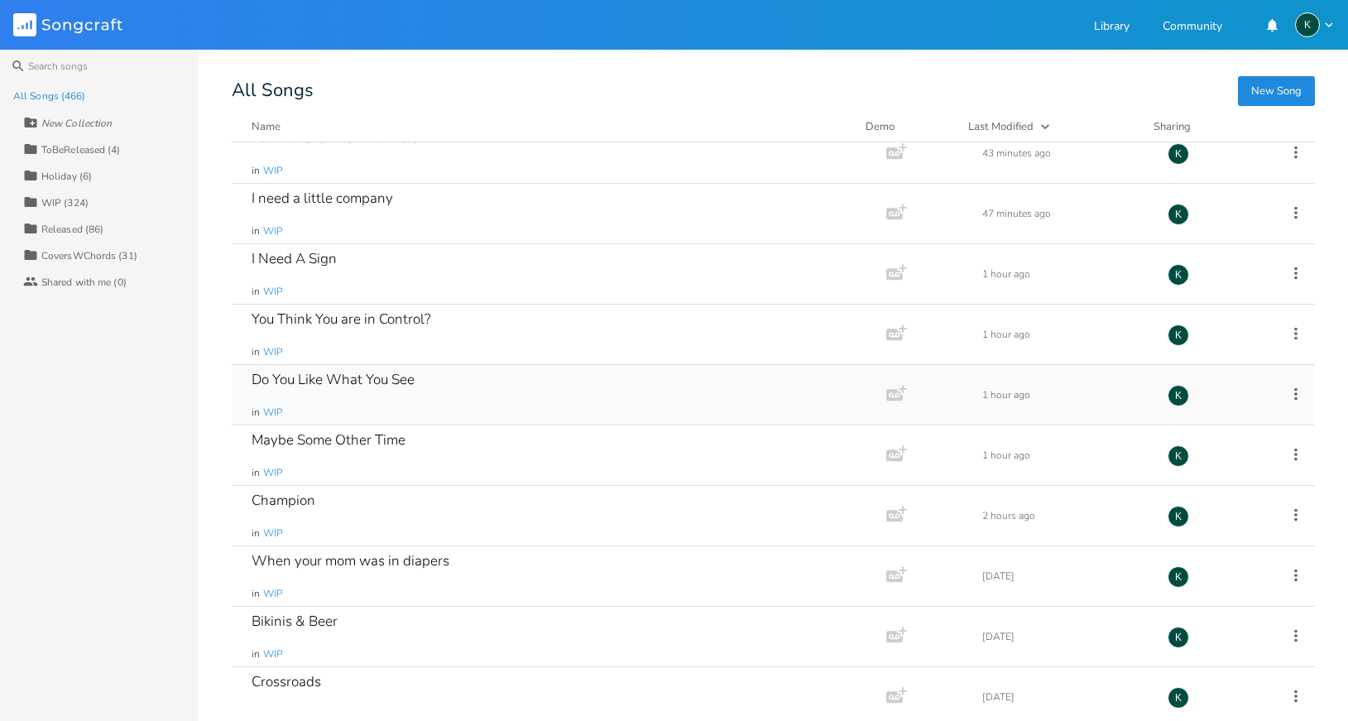
scroll to position [404, 0]
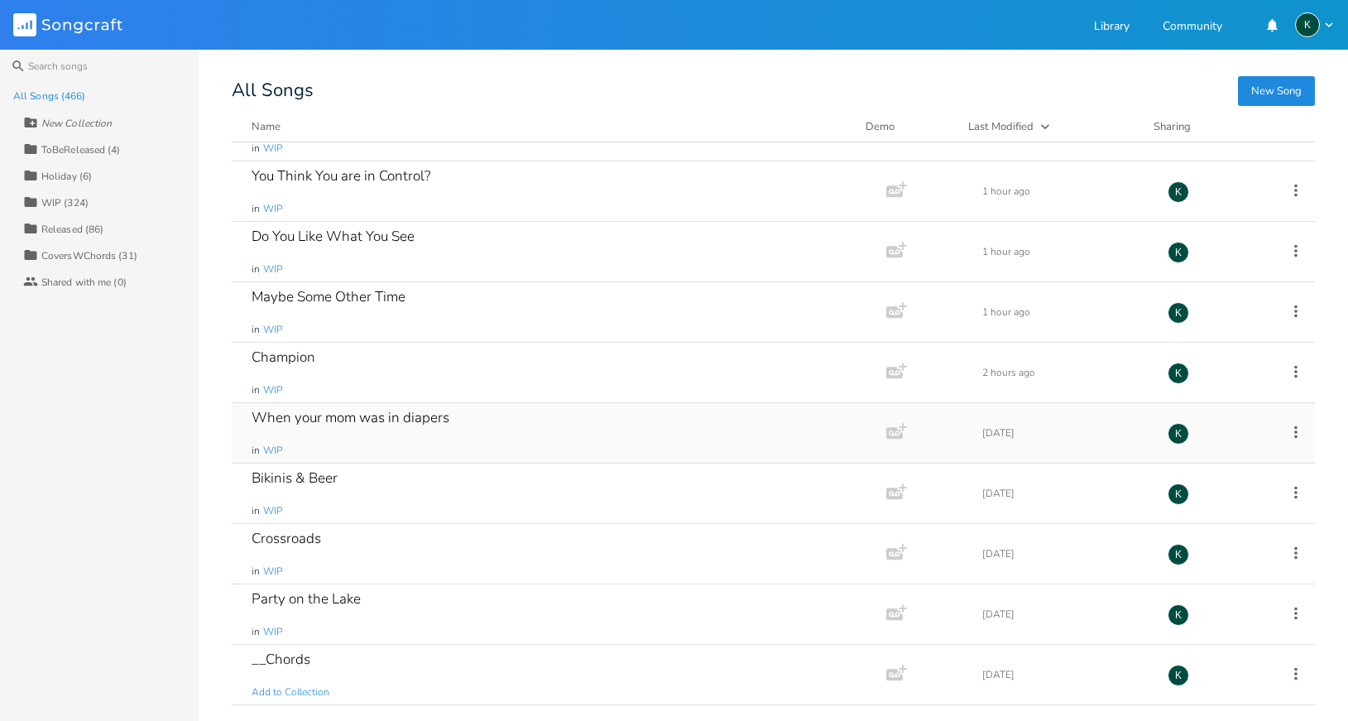
click at [274, 413] on div "When your mom was in diapers" at bounding box center [351, 417] width 198 height 14
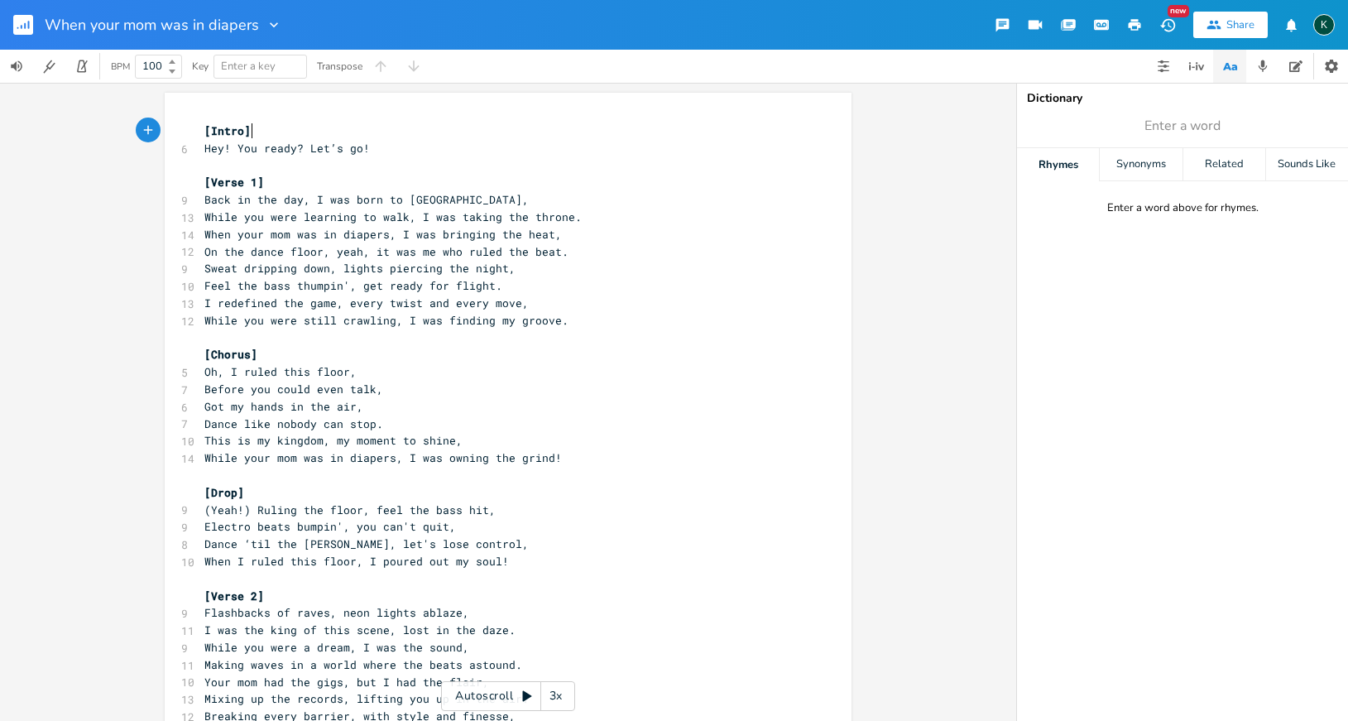
scroll to position [0, 1]
click at [1133, 24] on icon "button" at bounding box center [1135, 25] width 12 height 12
click at [28, 28] on icon "button" at bounding box center [29, 25] width 2 height 8
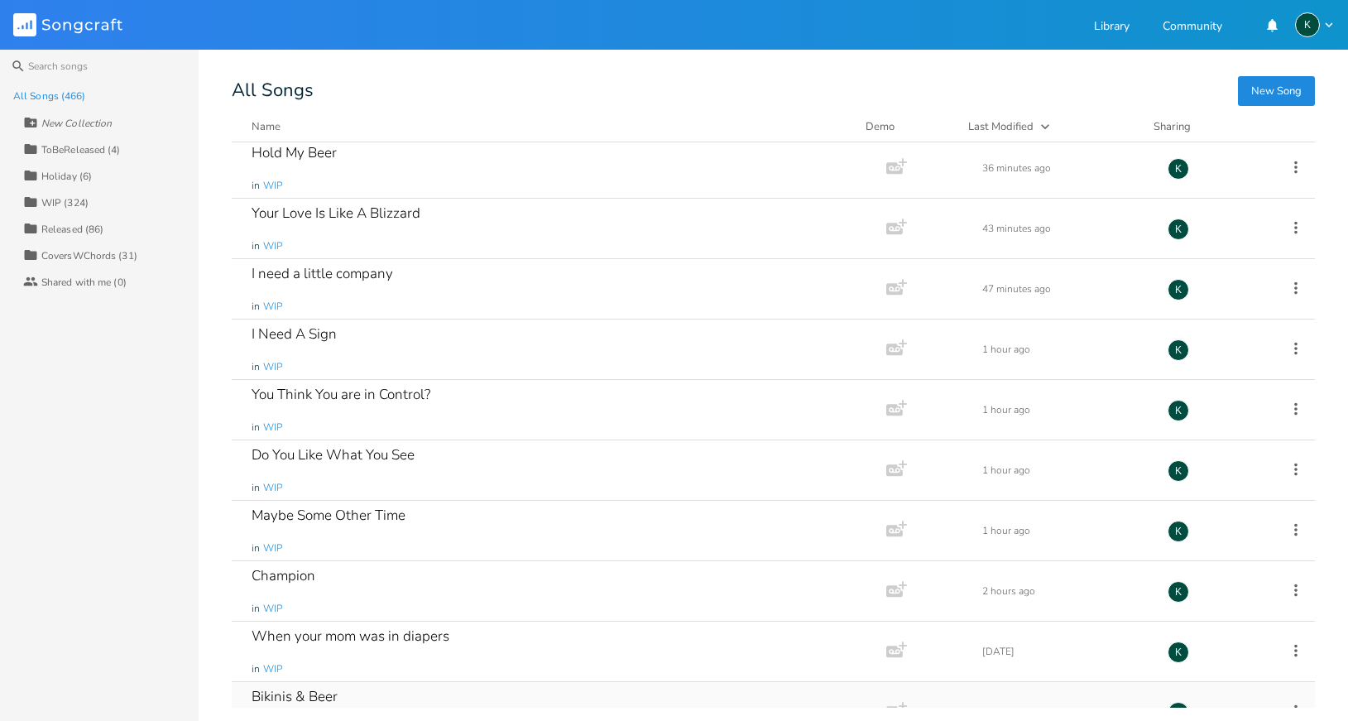
scroll to position [204, 0]
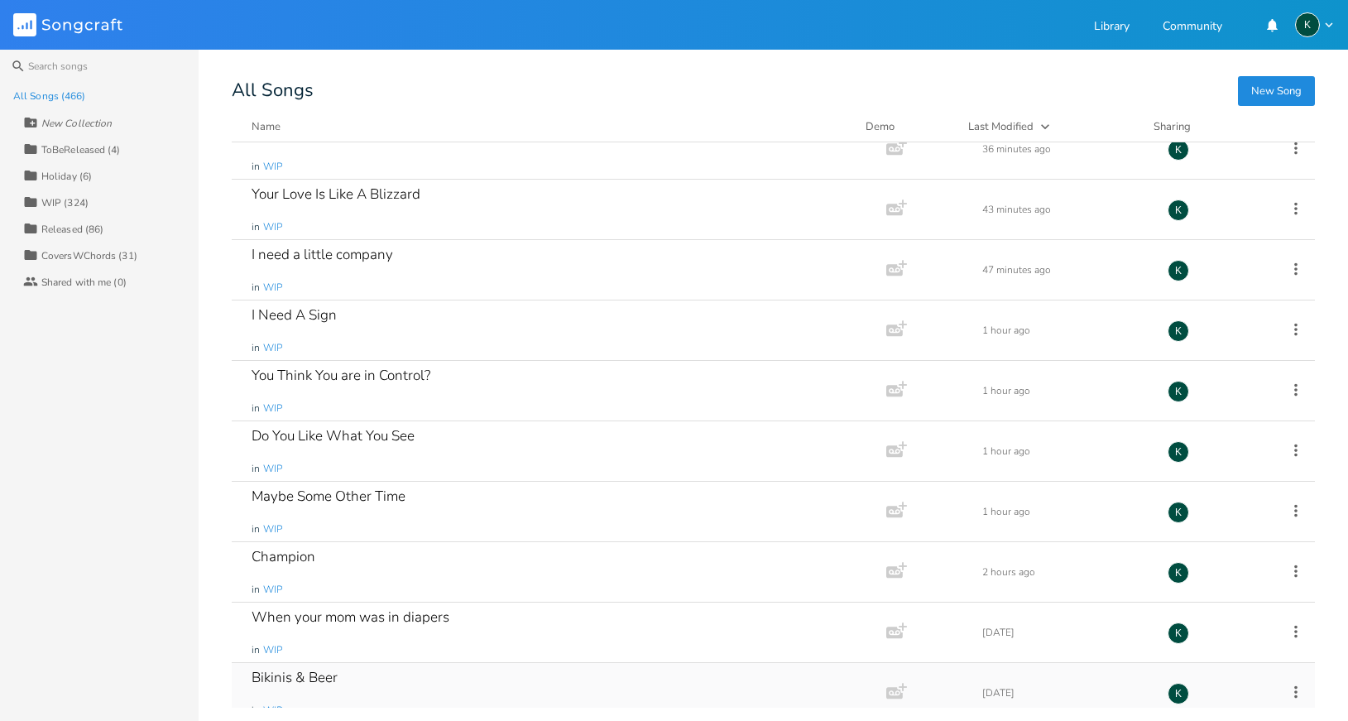
click at [309, 674] on div "Bikinis & Beer" at bounding box center [295, 677] width 86 height 14
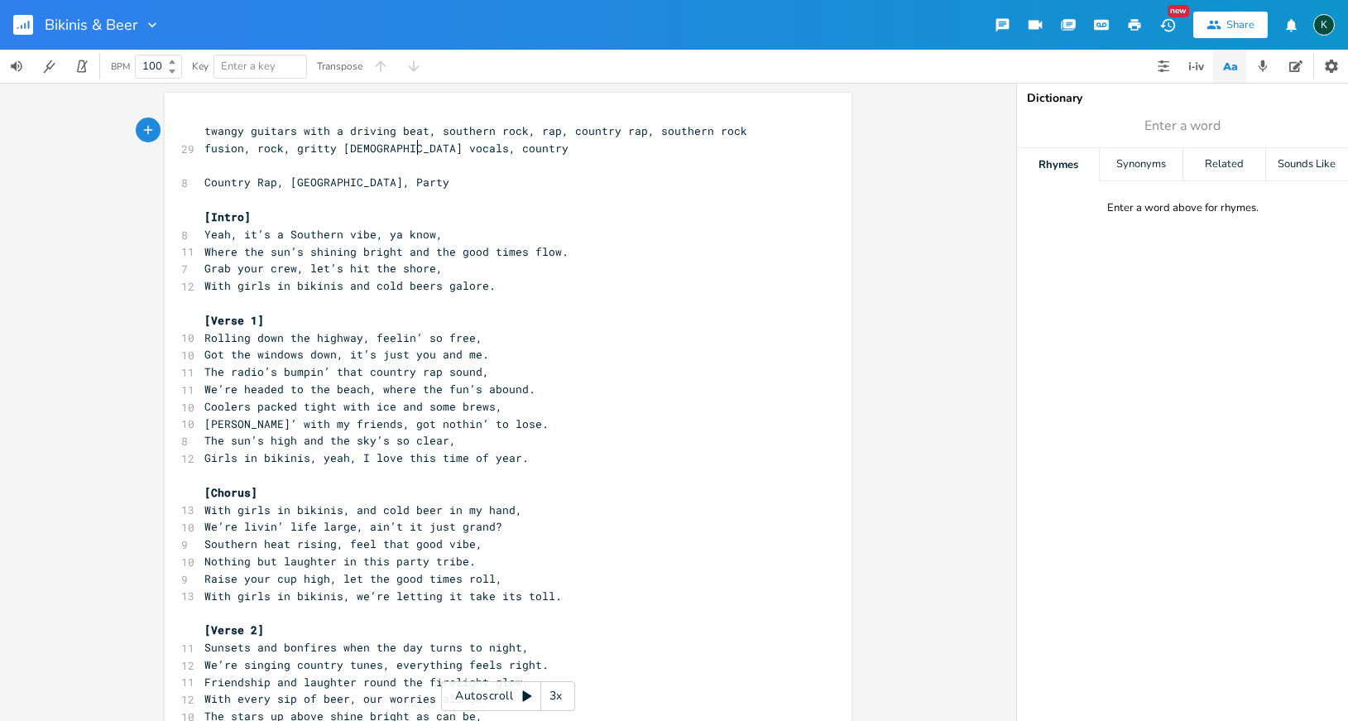
scroll to position [0, 1]
click at [1131, 26] on icon "button" at bounding box center [1135, 25] width 12 height 12
click at [23, 19] on rect "button" at bounding box center [23, 25] width 20 height 20
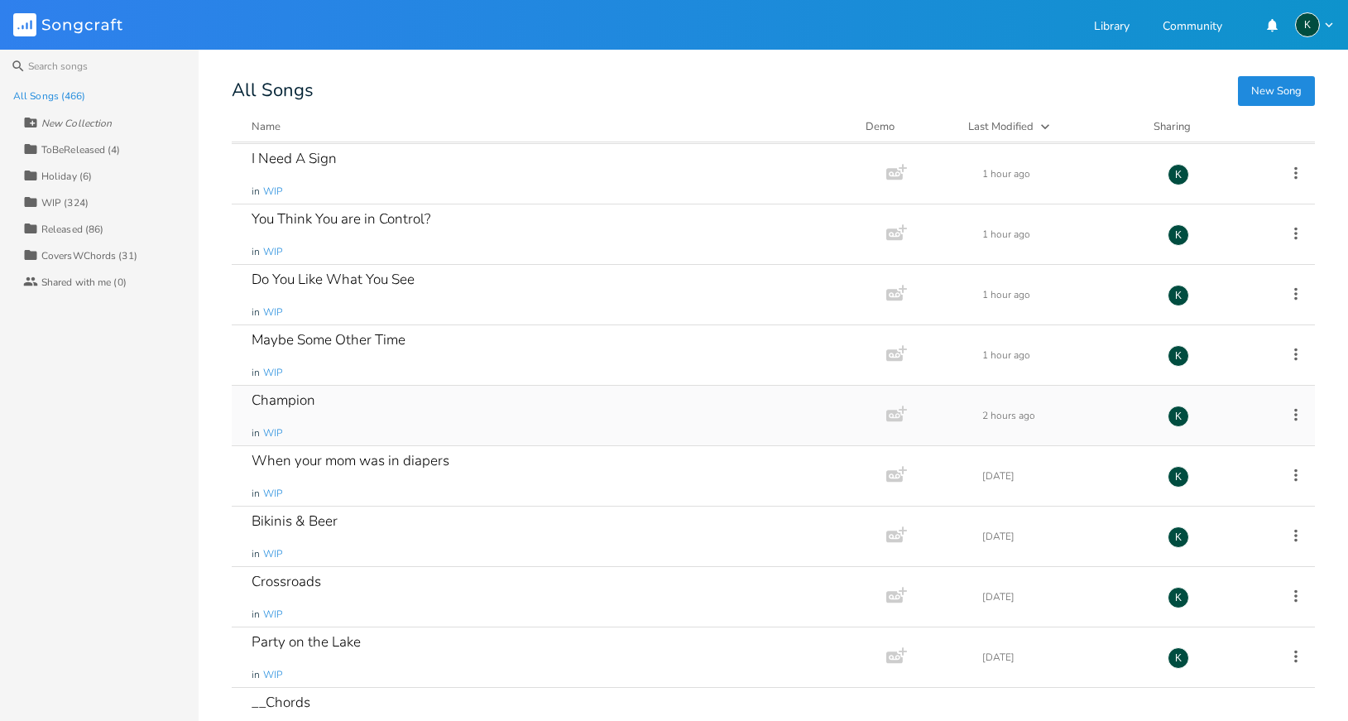
scroll to position [364, 0]
click at [306, 577] on div "Crossroads" at bounding box center [287, 578] width 70 height 14
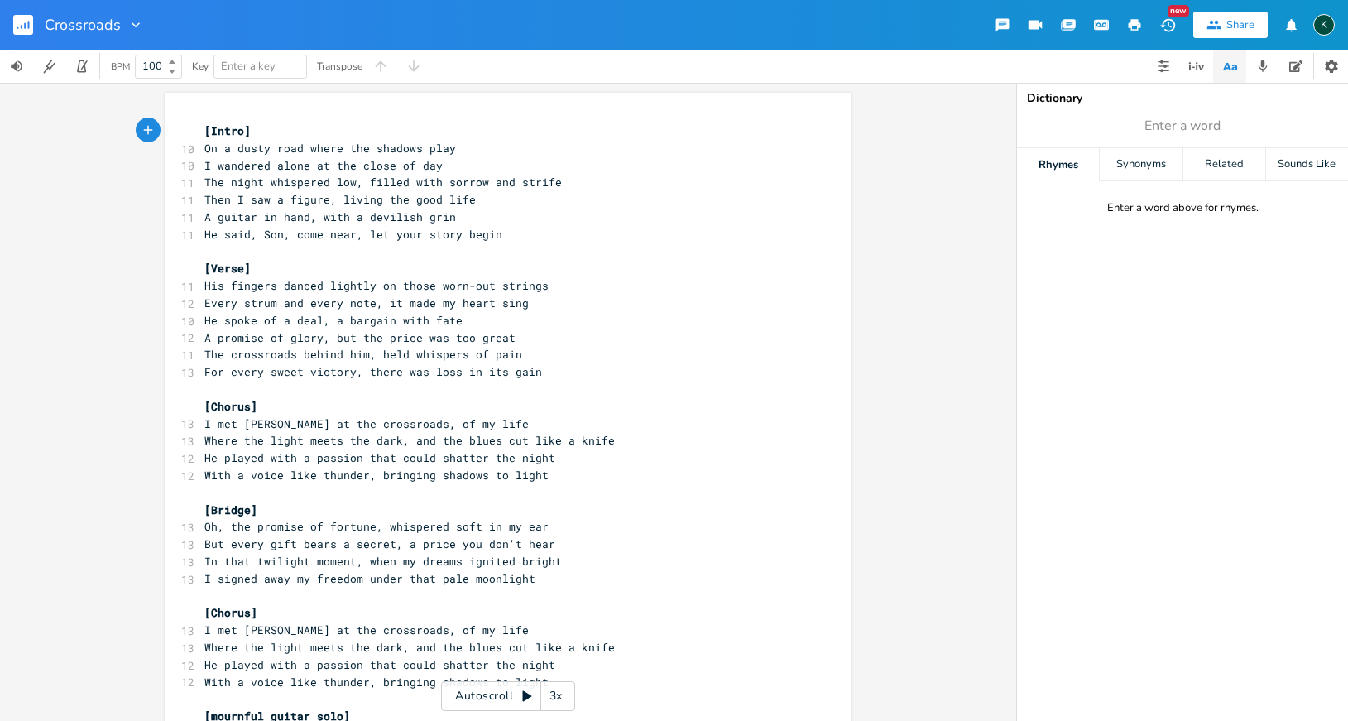
scroll to position [0, 1]
click at [23, 25] on rect "button" at bounding box center [23, 25] width 20 height 20
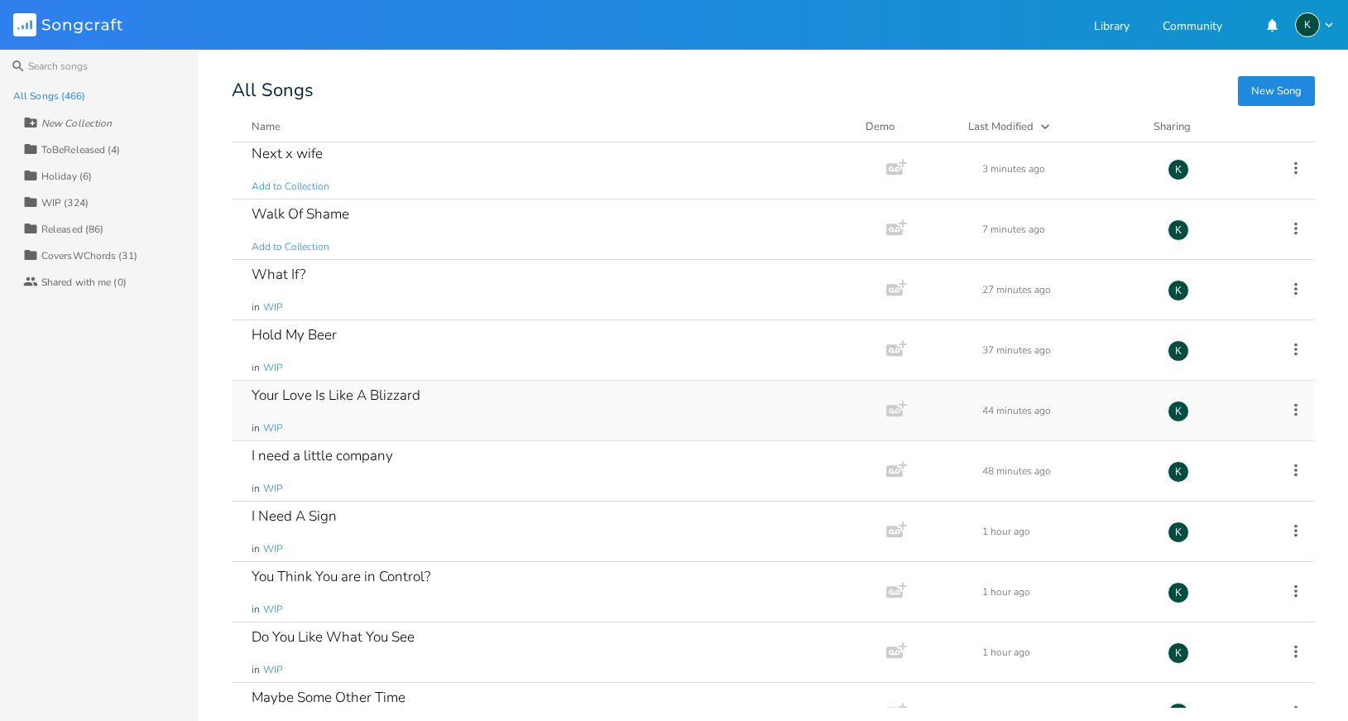
scroll to position [505, 0]
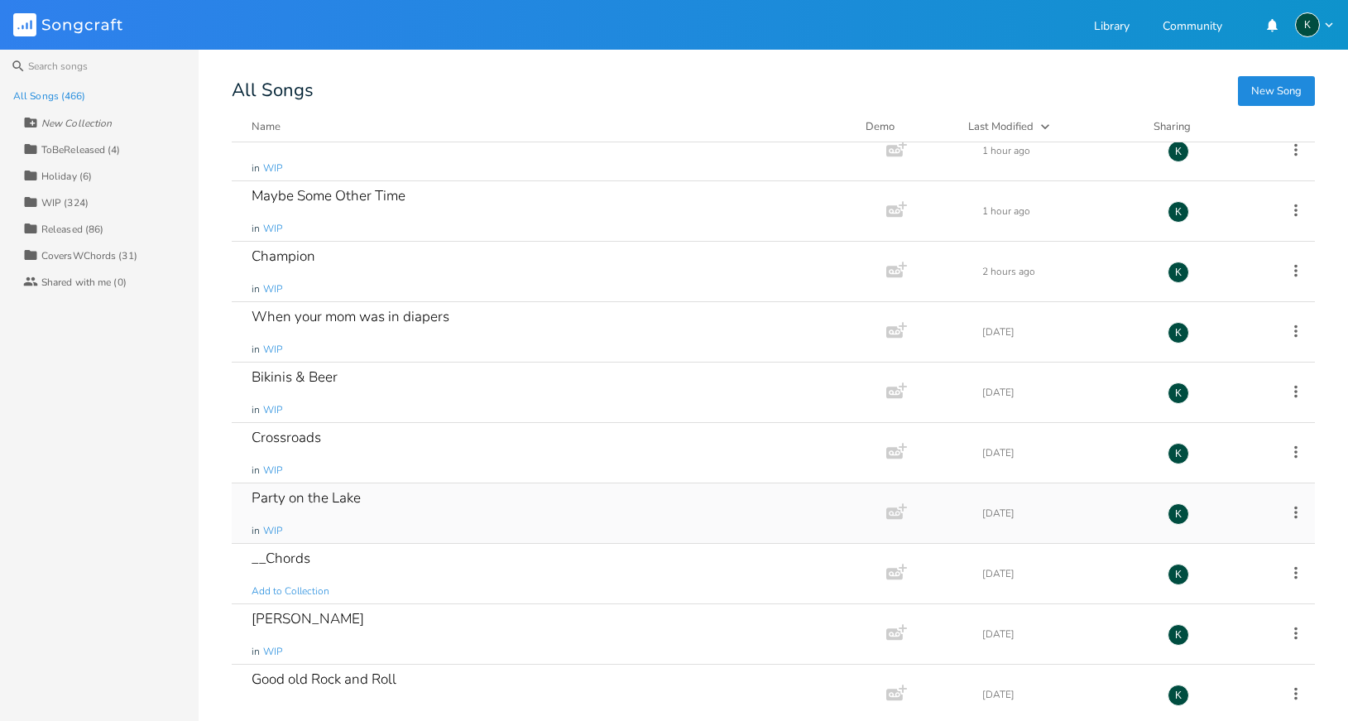
click at [324, 499] on div "Party on the Lake" at bounding box center [306, 498] width 109 height 14
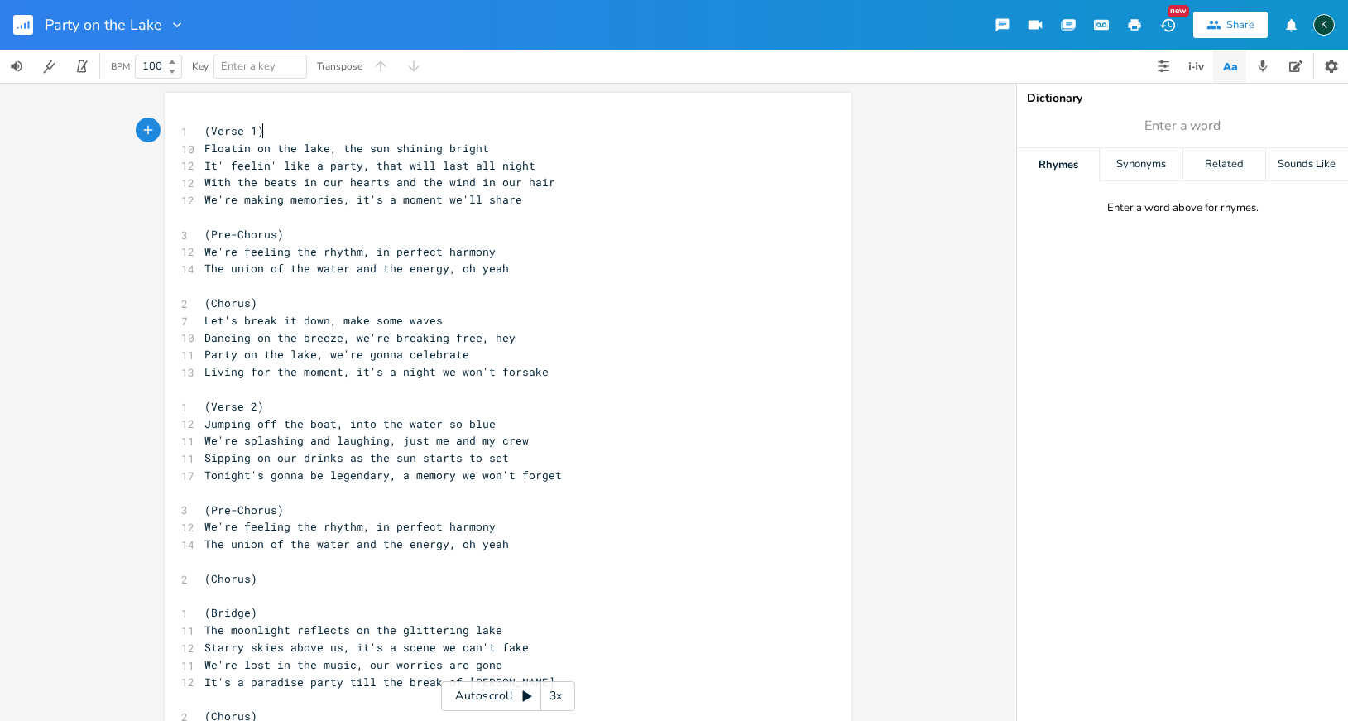
scroll to position [0, 1]
click at [1130, 22] on icon "button" at bounding box center [1135, 25] width 12 height 12
